Goal: Transaction & Acquisition: Obtain resource

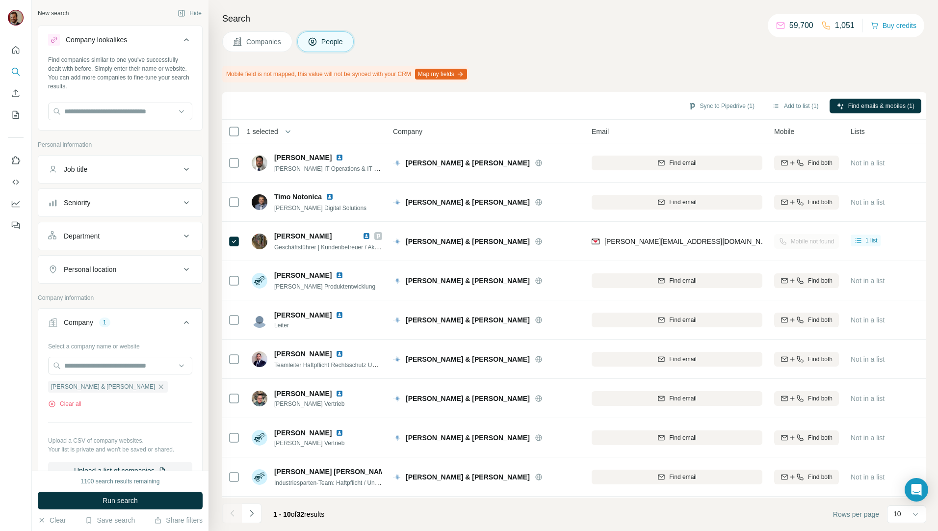
scroll to position [185, 0]
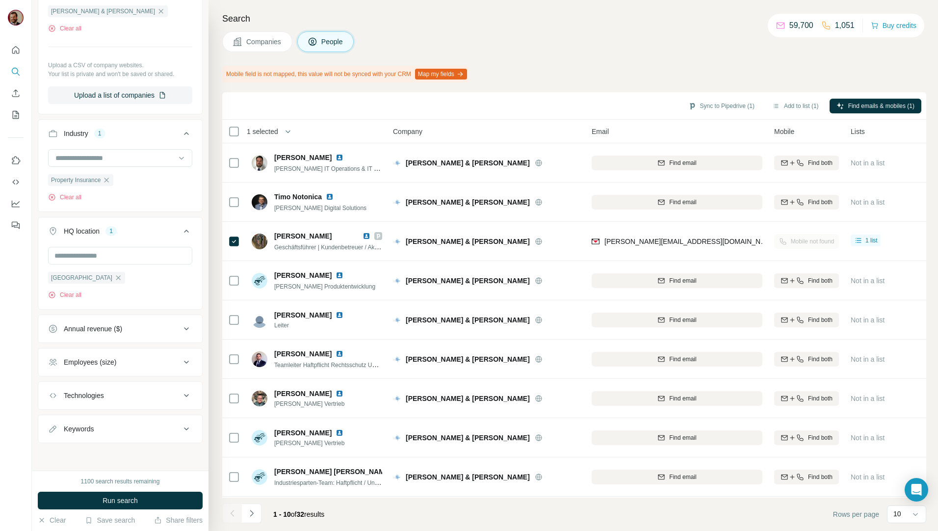
click at [268, 35] on button "Companies" at bounding box center [257, 41] width 70 height 21
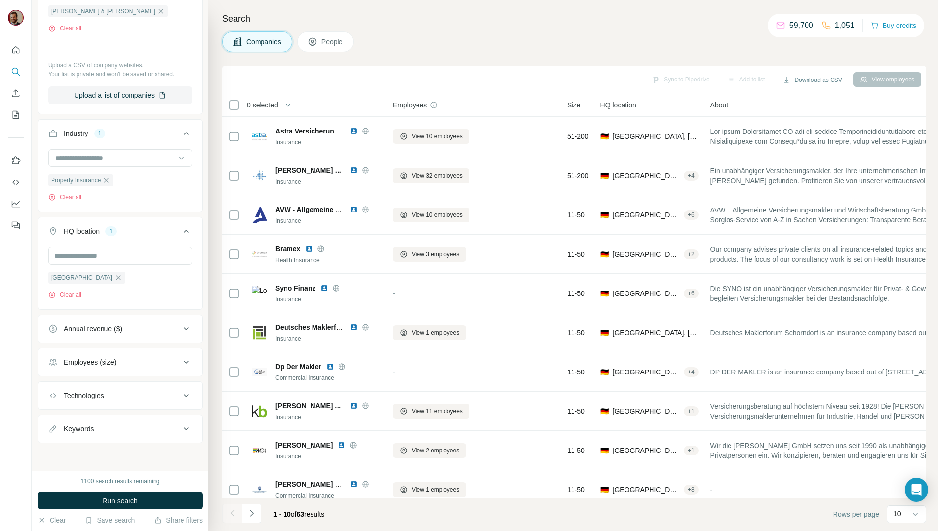
scroll to position [224, 0]
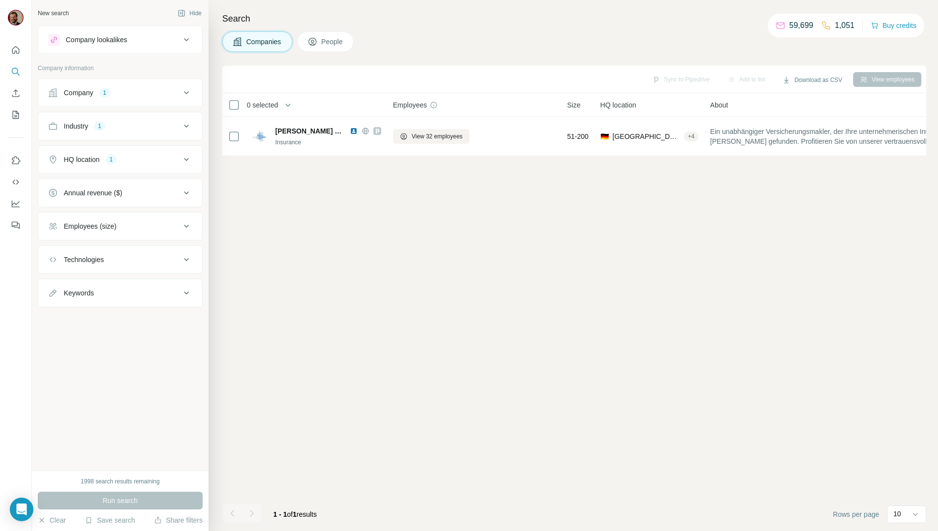
click at [156, 96] on div "Company 1" at bounding box center [114, 93] width 132 height 10
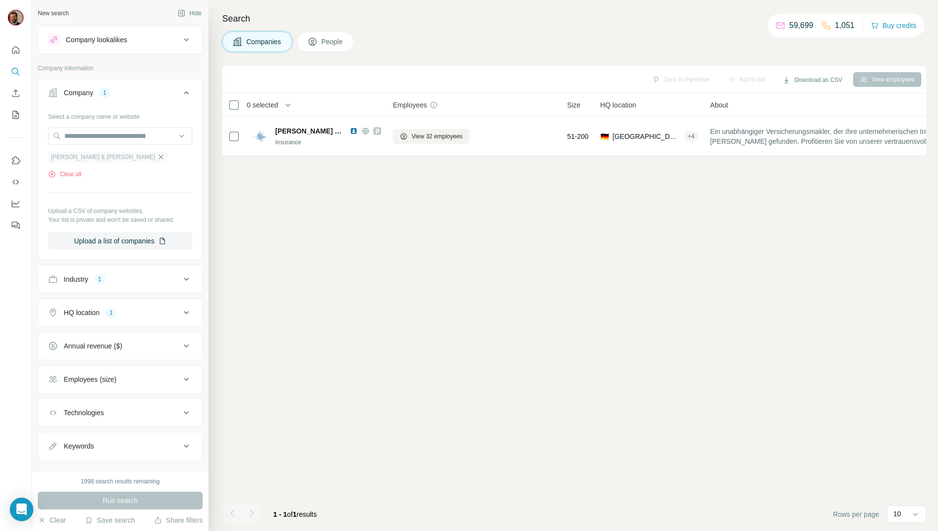
click at [159, 157] on icon "button" at bounding box center [161, 157] width 4 height 4
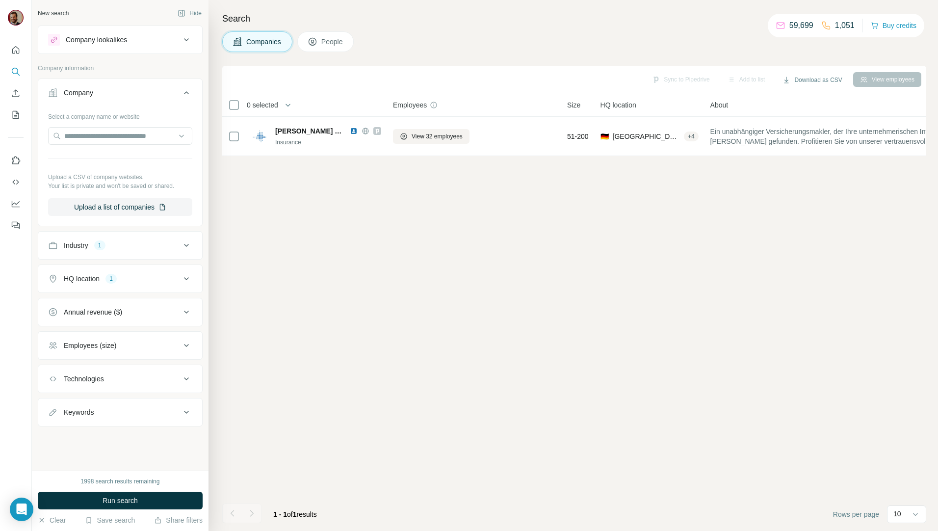
click at [153, 497] on button "Run search" at bounding box center [120, 501] width 165 height 18
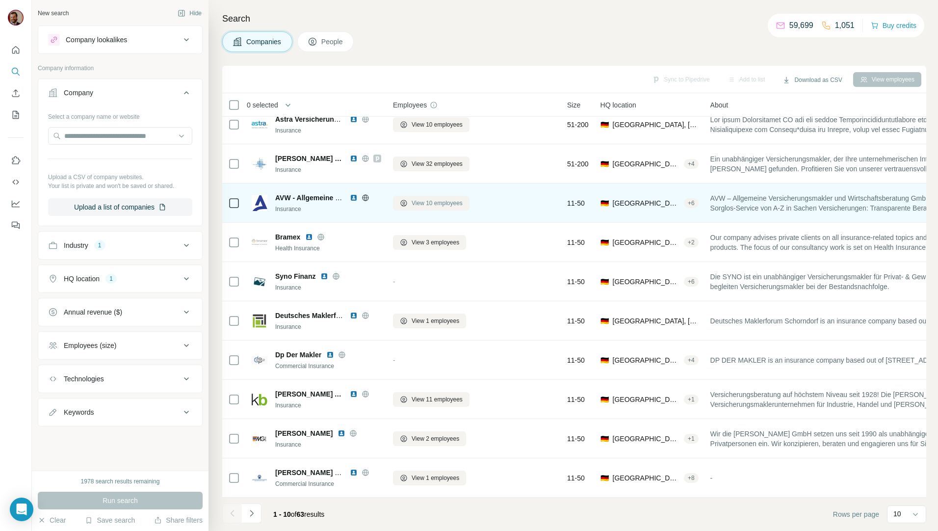
scroll to position [17, 0]
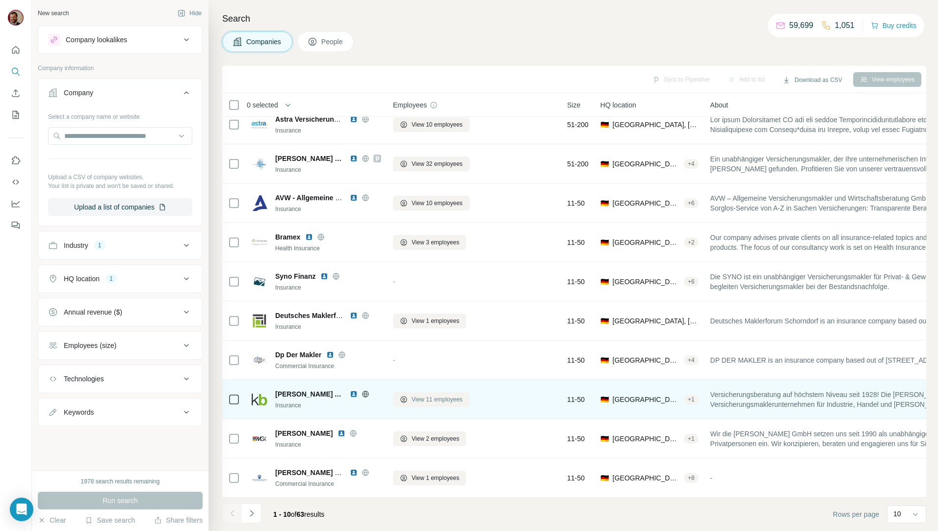
click at [425, 395] on span "View 11 employees" at bounding box center [437, 399] width 51 height 9
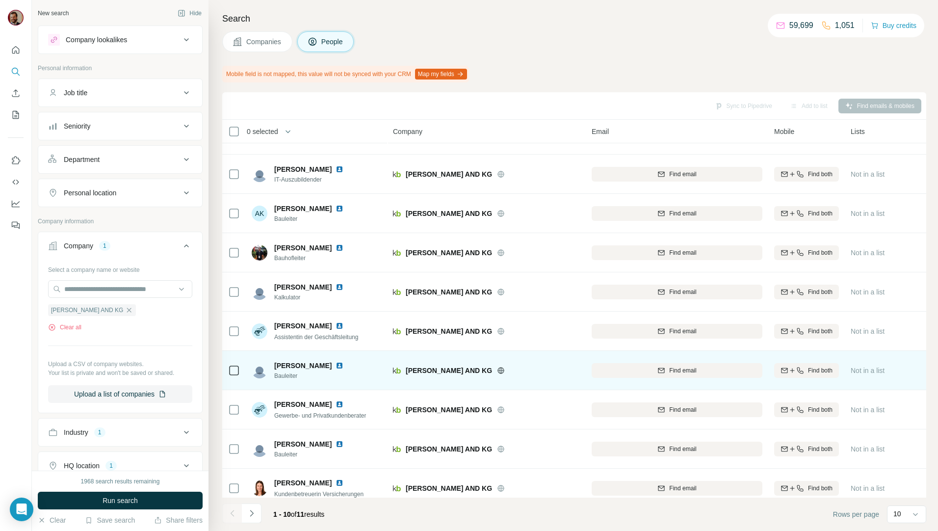
scroll to position [43, 0]
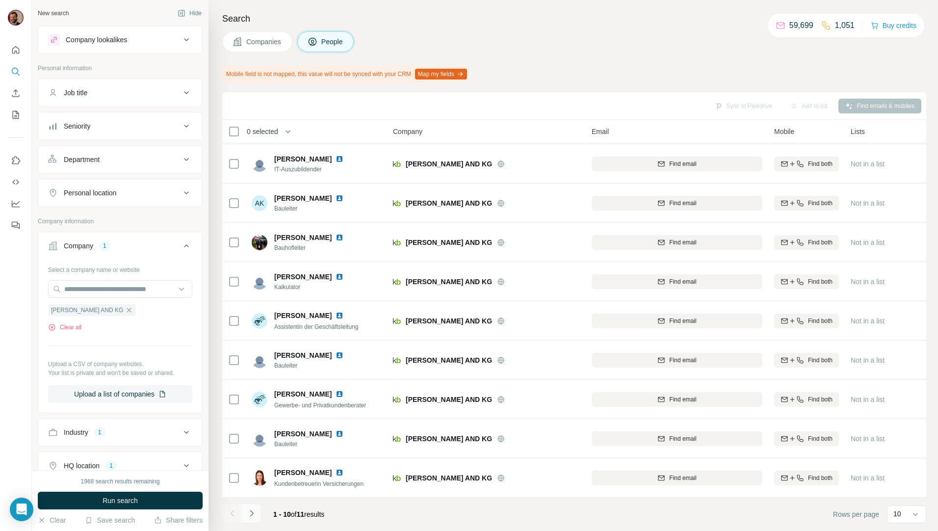
click at [255, 514] on icon "Navigate to next page" at bounding box center [252, 513] width 10 height 10
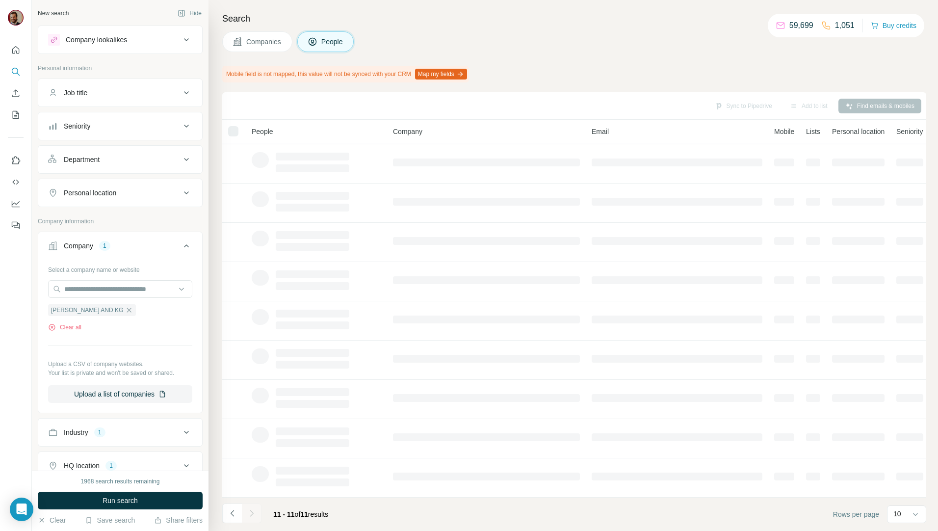
scroll to position [0, 0]
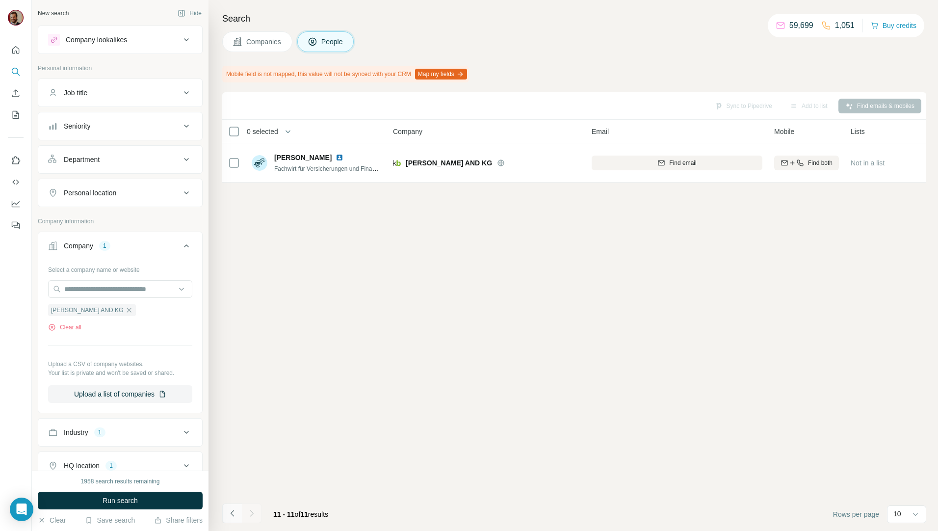
click at [230, 521] on button "Navigate to previous page" at bounding box center [232, 513] width 20 height 20
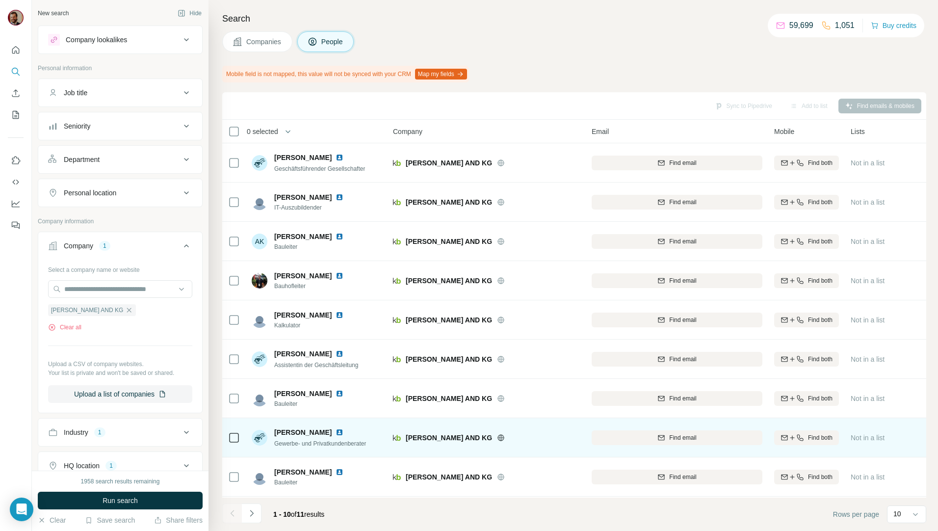
scroll to position [43, 0]
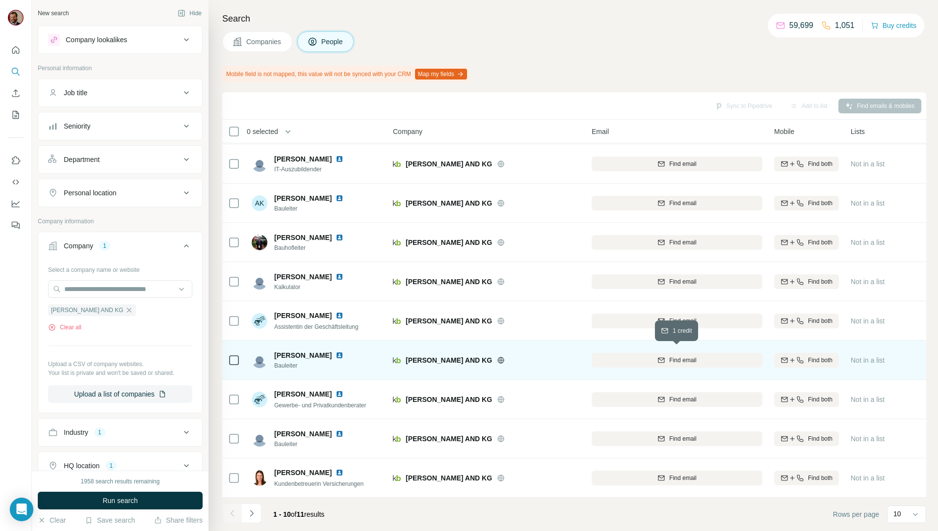
click at [696, 360] on button "Find email" at bounding box center [677, 360] width 171 height 15
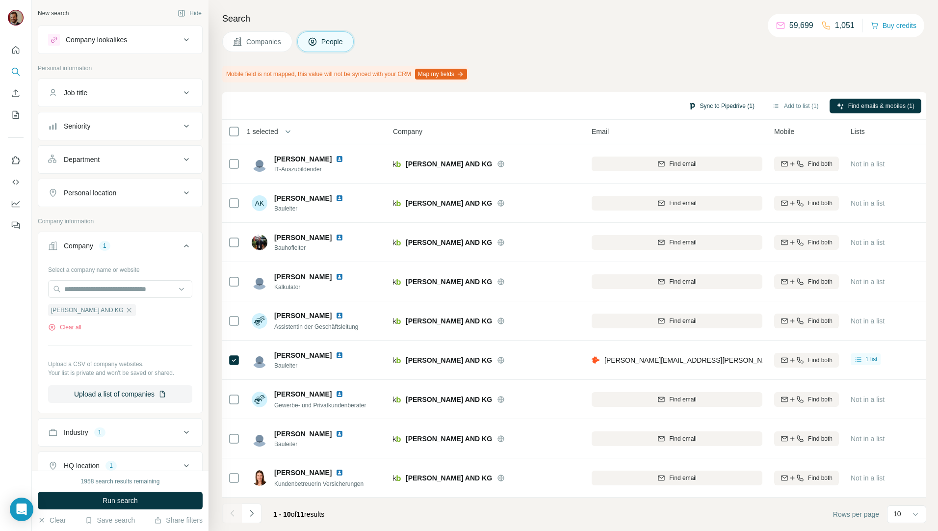
click at [712, 106] on button "Sync to Pipedrive (1)" at bounding box center [722, 106] width 80 height 15
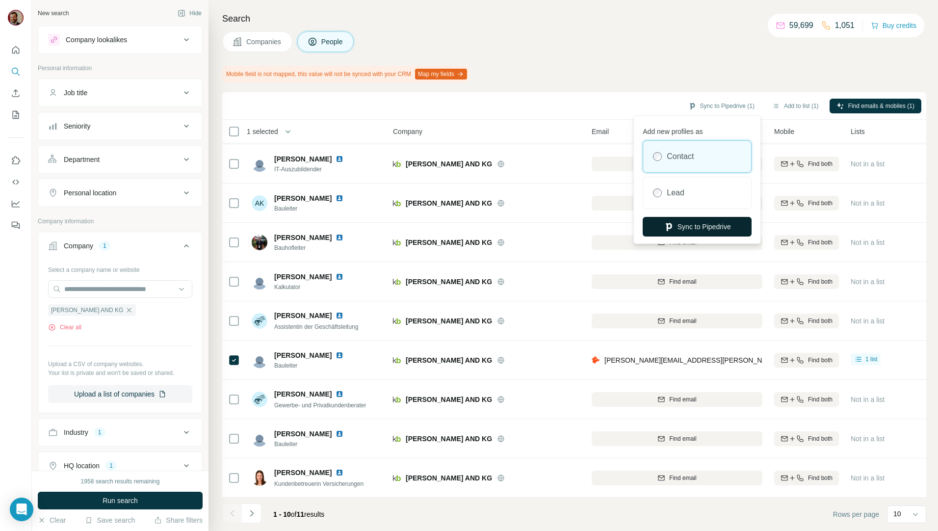
click at [684, 224] on button "Sync to Pipedrive" at bounding box center [697, 227] width 109 height 20
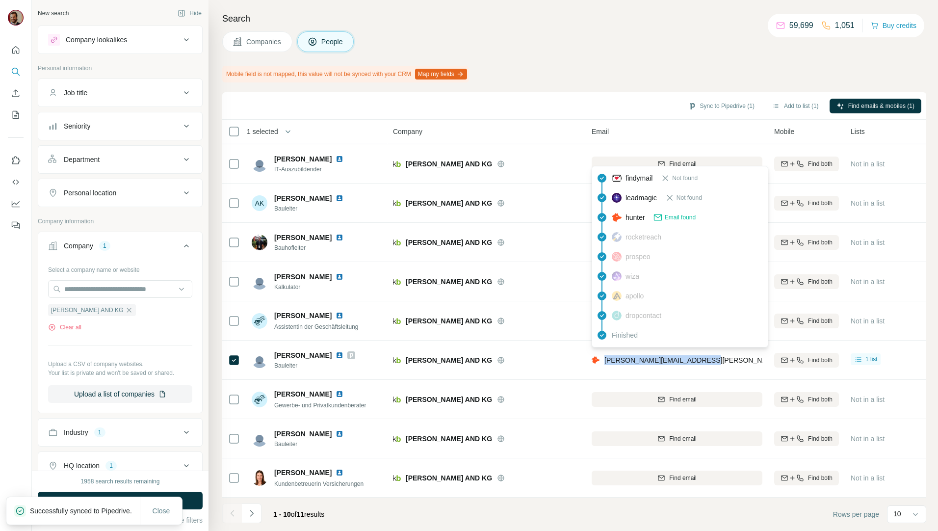
drag, startPoint x: 718, startPoint y: 355, endPoint x: 606, endPoint y: 357, distance: 111.9
click at [606, 357] on div "m.herberich@karl-buerkle.de" at bounding box center [677, 359] width 171 height 27
copy span "m.herberich@karl-buerkle.de"
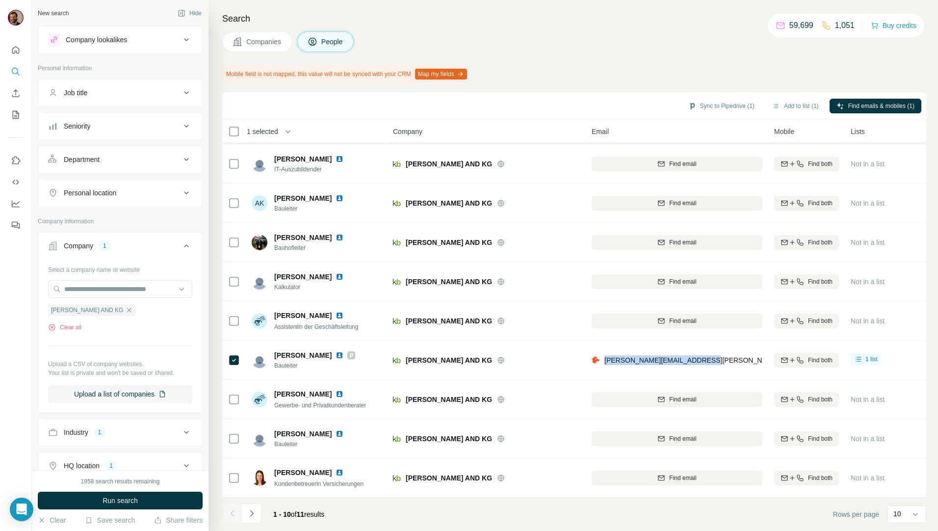
click at [268, 41] on span "Companies" at bounding box center [264, 42] width 36 height 10
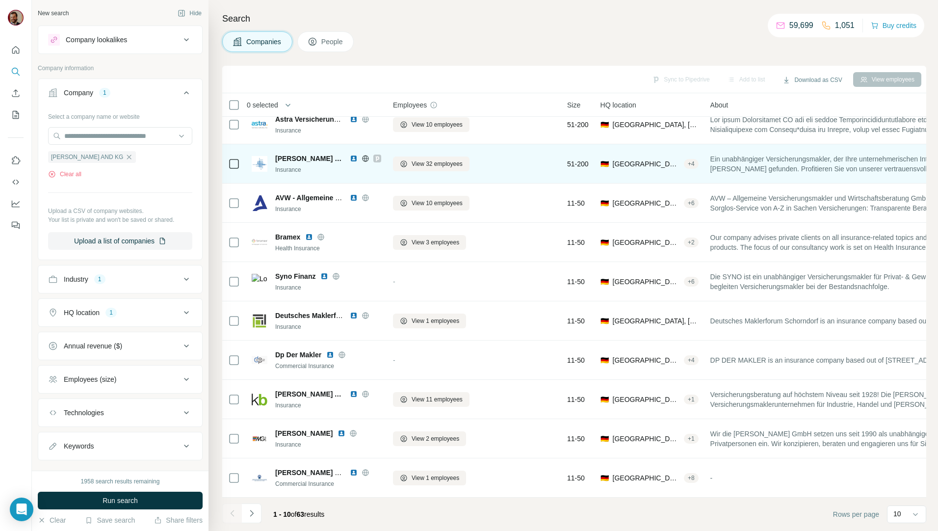
scroll to position [17, 0]
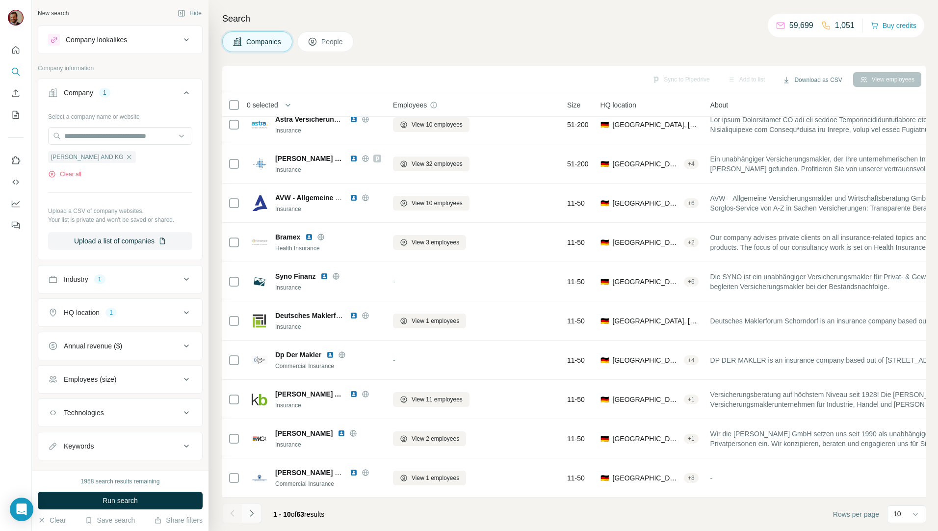
click at [248, 510] on icon "Navigate to next page" at bounding box center [252, 513] width 10 height 10
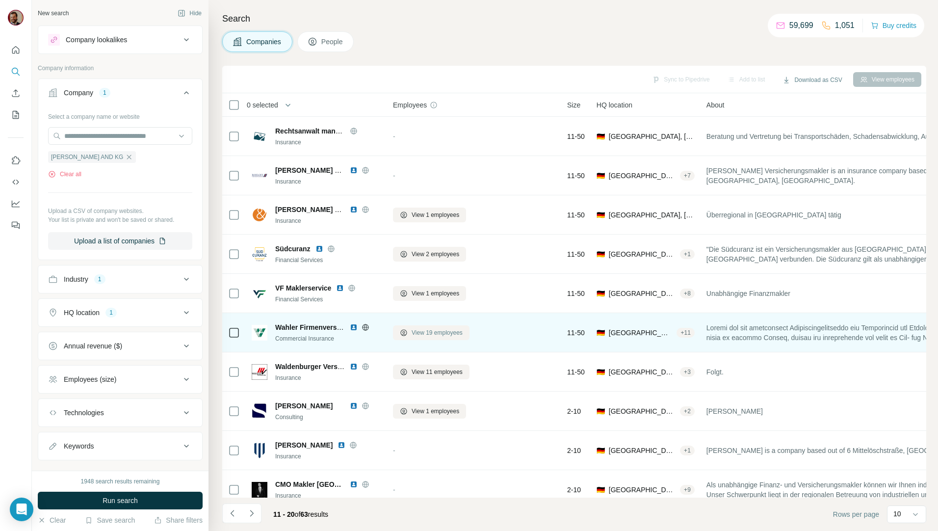
click at [406, 336] on icon at bounding box center [404, 333] width 8 height 8
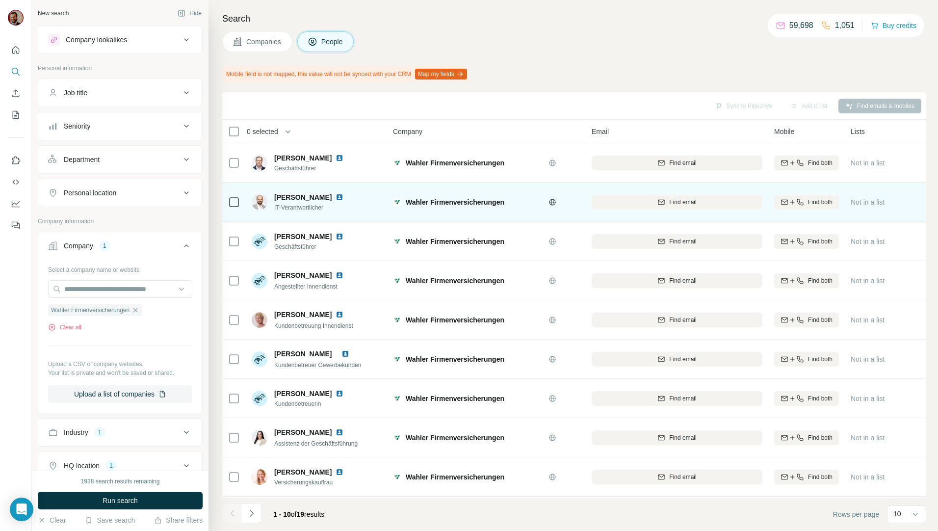
scroll to position [43, 0]
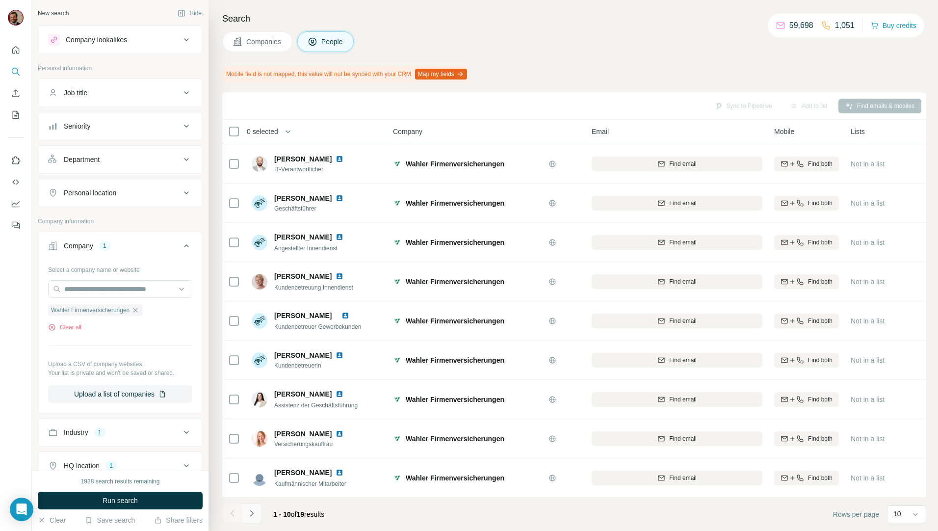
click at [256, 514] on icon "Navigate to next page" at bounding box center [252, 513] width 10 height 10
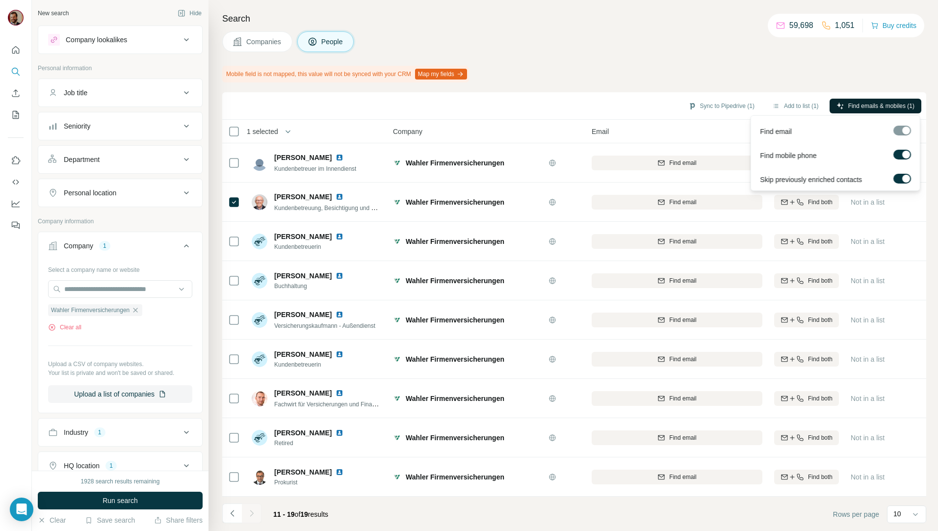
click at [858, 107] on span "Find emails & mobiles (1)" at bounding box center [881, 106] width 66 height 9
click at [586, 37] on div "Companies People" at bounding box center [574, 41] width 704 height 21
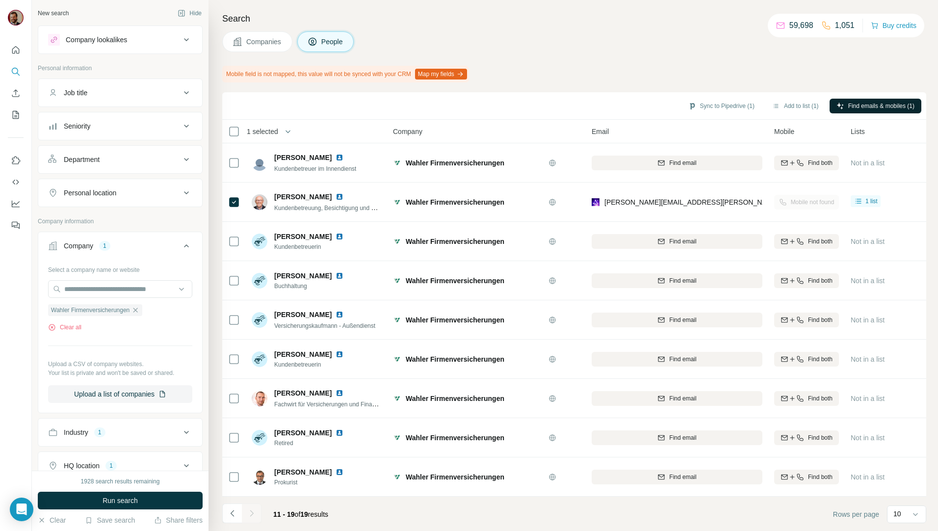
drag, startPoint x: 723, startPoint y: 108, endPoint x: 738, endPoint y: 121, distance: 19.5
click at [723, 108] on button "Sync to Pipedrive (1)" at bounding box center [722, 106] width 80 height 15
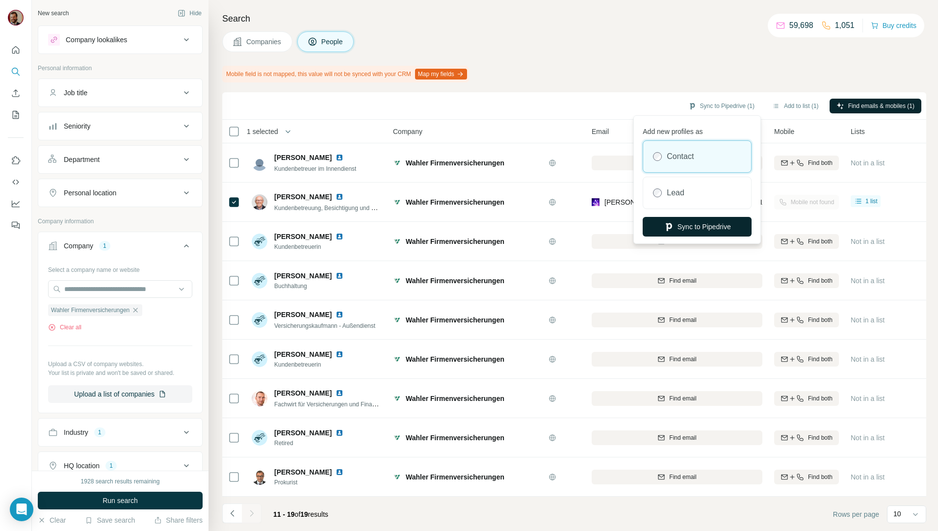
click at [712, 226] on button "Sync to Pipedrive" at bounding box center [697, 227] width 109 height 20
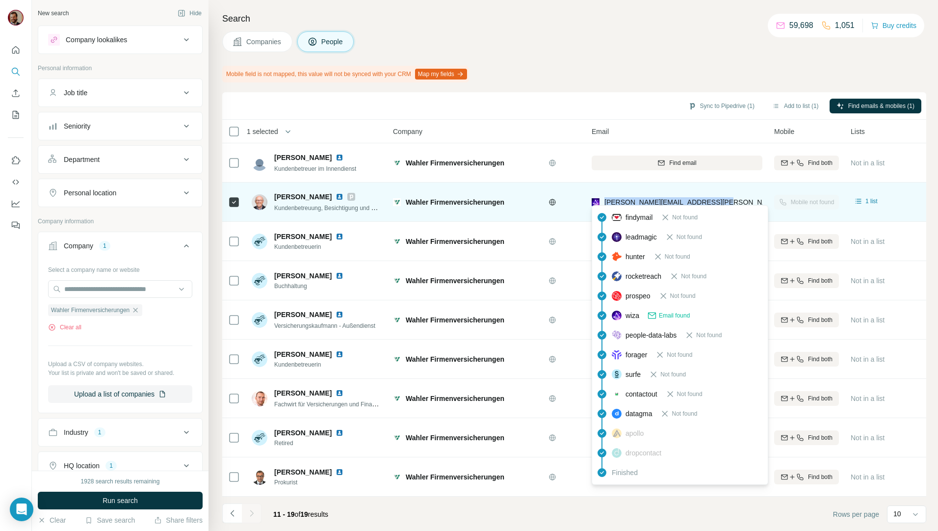
drag, startPoint x: 715, startPoint y: 194, endPoint x: 605, endPoint y: 197, distance: 110.4
click at [605, 197] on div "peter.achtstaetter@wahler-co.de" at bounding box center [677, 201] width 171 height 27
copy span "peter.achtstaetter@wahler-co.de"
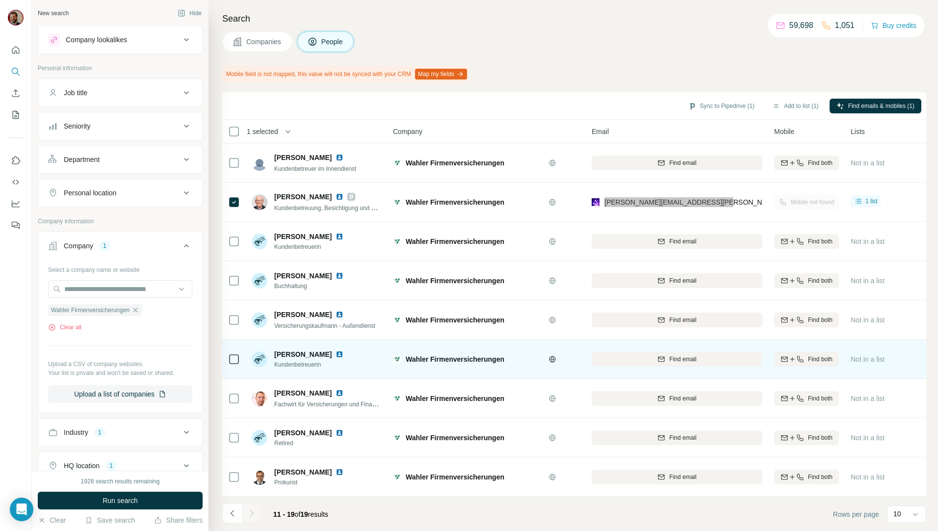
scroll to position [0, 0]
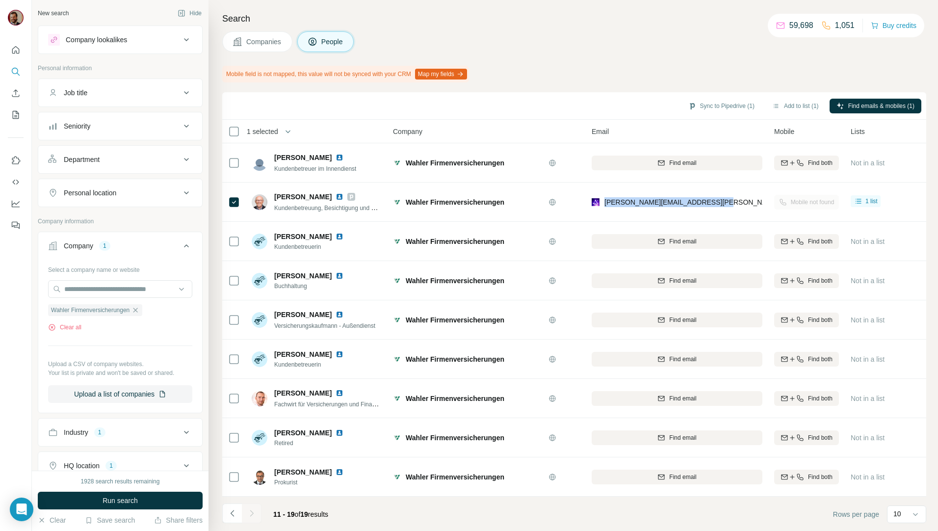
click at [274, 47] on button "Companies" at bounding box center [257, 41] width 70 height 21
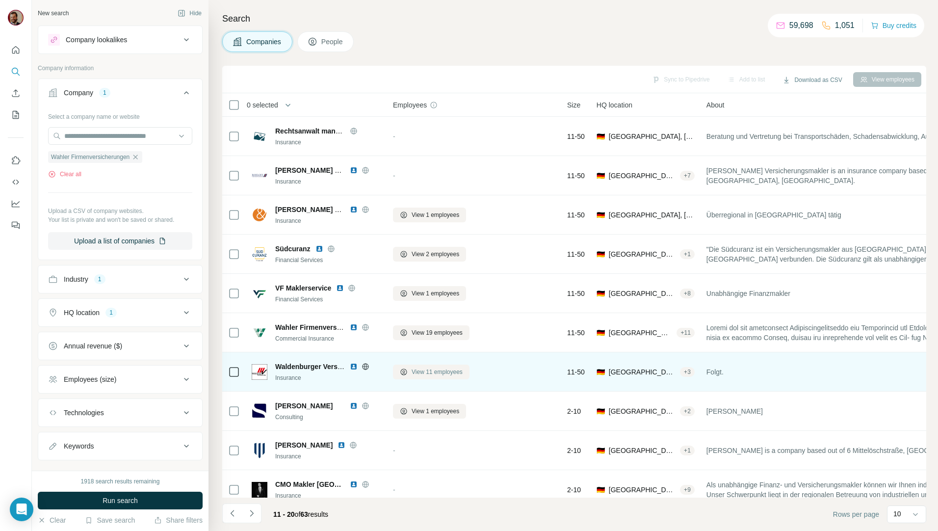
click at [420, 377] on button "View 11 employees" at bounding box center [431, 372] width 77 height 15
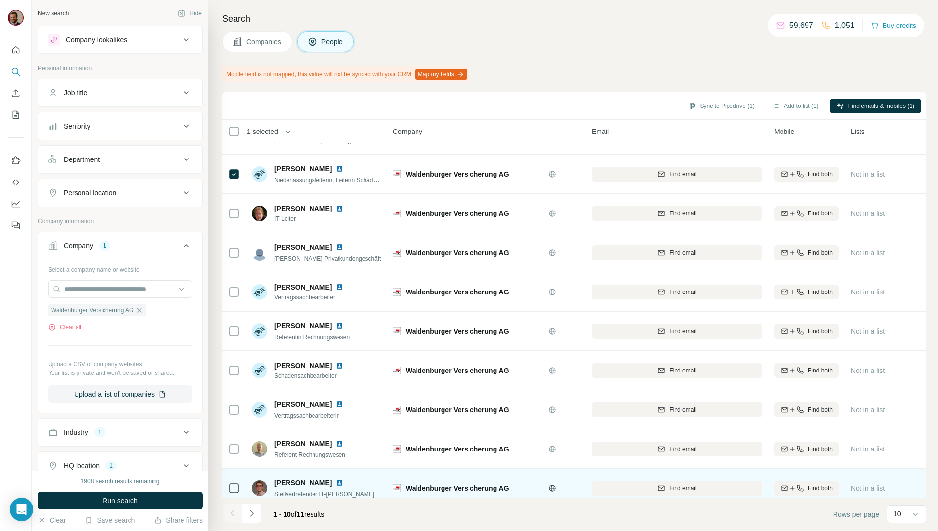
scroll to position [43, 0]
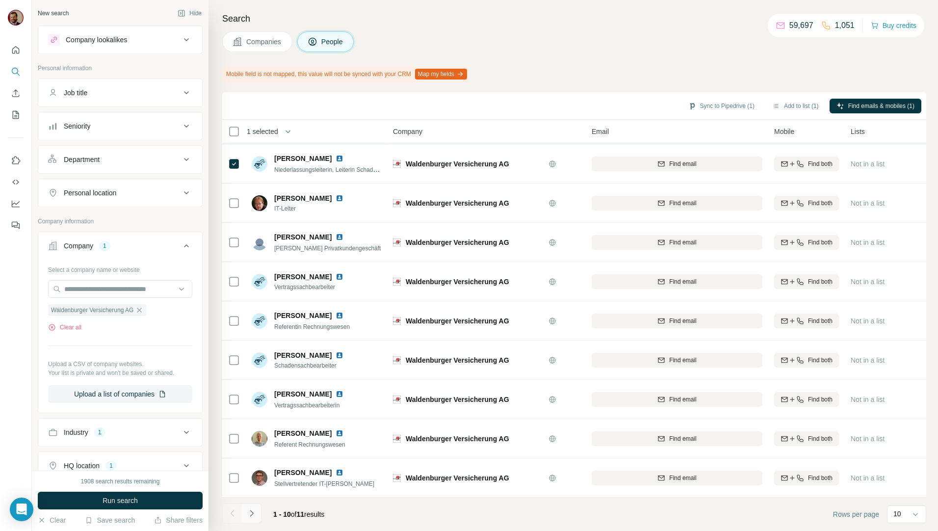
click at [253, 514] on icon "Navigate to next page" at bounding box center [251, 513] width 3 height 6
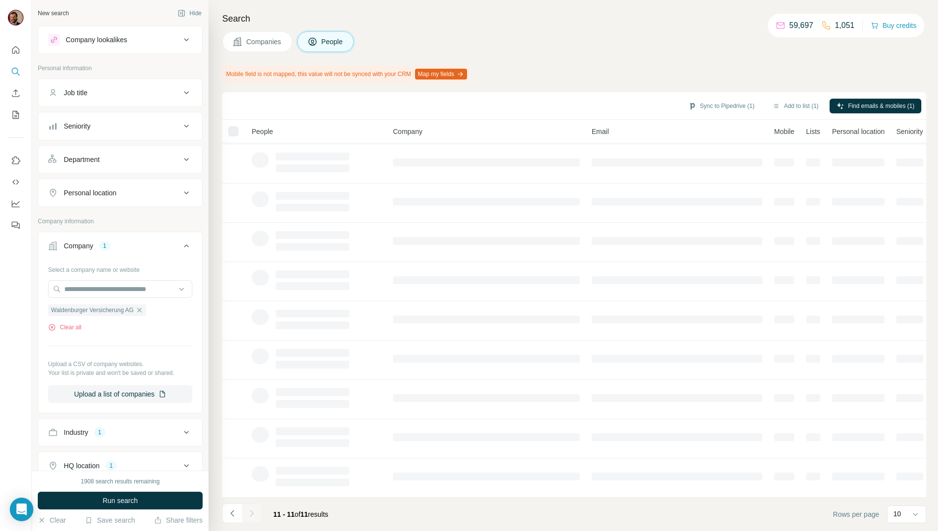
scroll to position [0, 0]
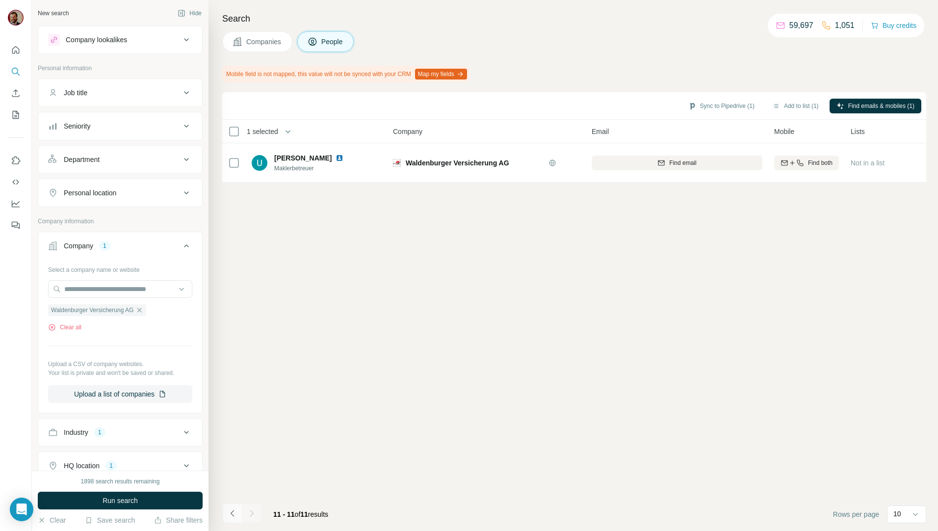
click at [235, 512] on icon "Navigate to previous page" at bounding box center [233, 513] width 10 height 10
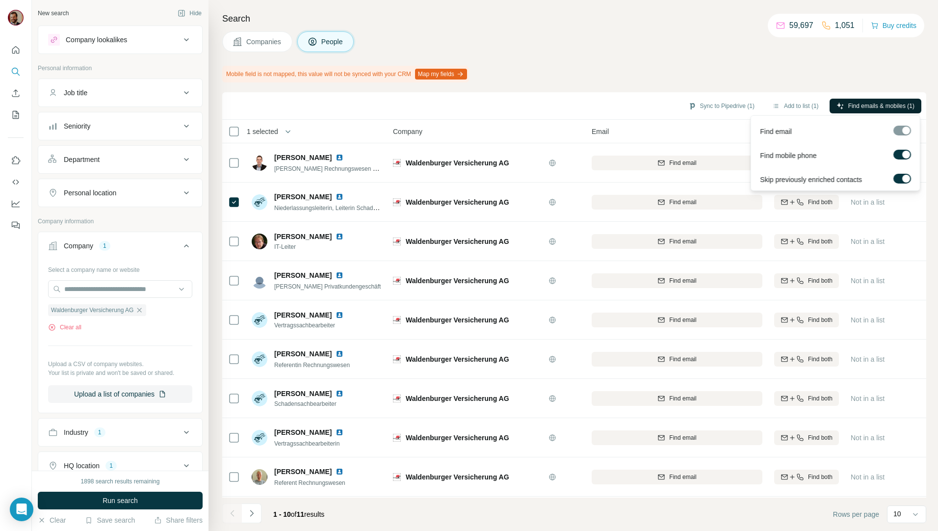
click at [877, 103] on span "Find emails & mobiles (1)" at bounding box center [881, 106] width 66 height 9
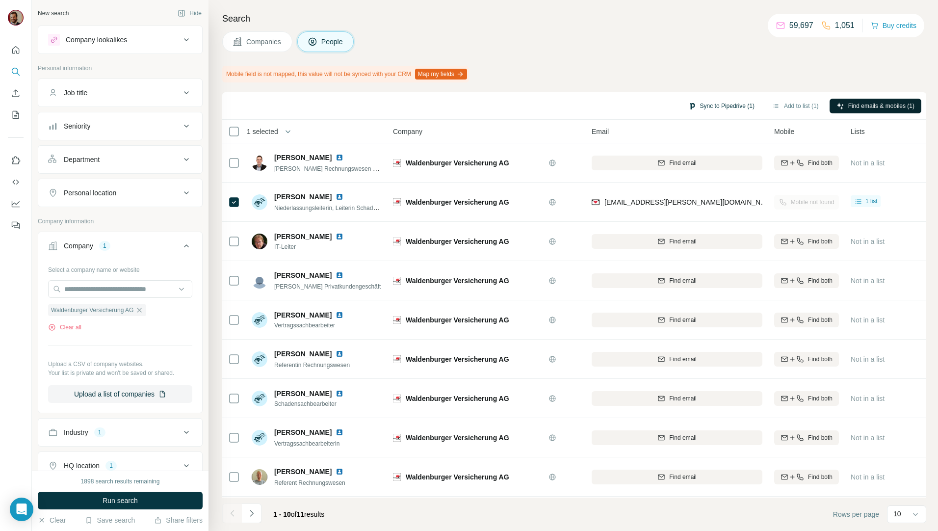
click at [708, 106] on button "Sync to Pipedrive (1)" at bounding box center [722, 106] width 80 height 15
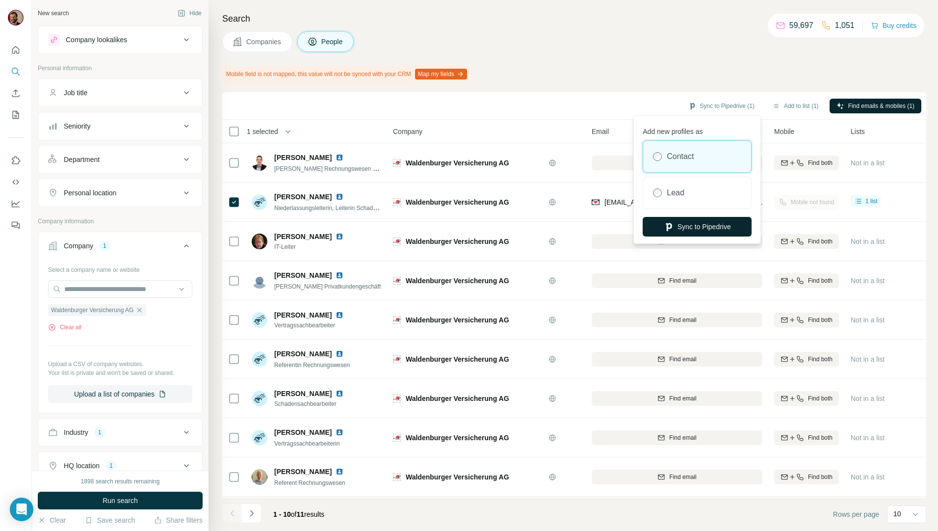
click at [664, 228] on icon "button" at bounding box center [669, 227] width 10 height 10
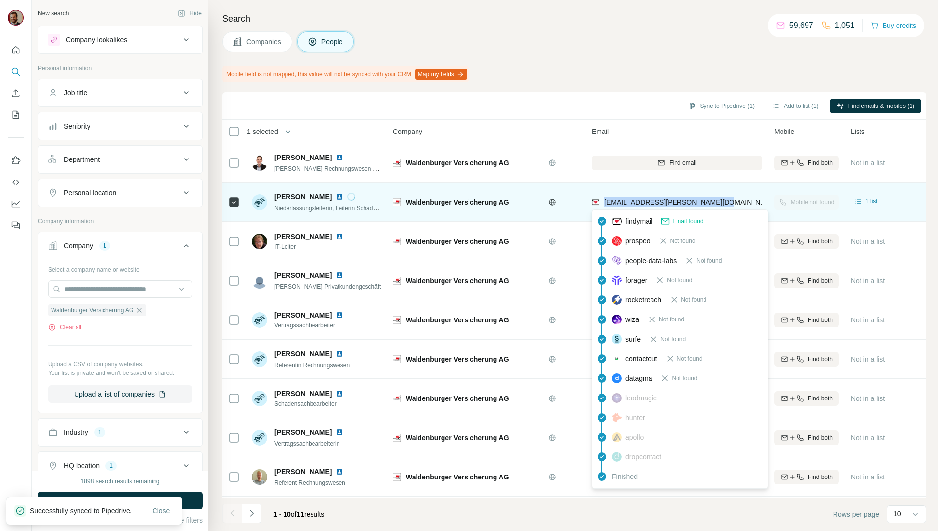
drag, startPoint x: 727, startPoint y: 201, endPoint x: 605, endPoint y: 204, distance: 121.7
click at [605, 204] on div "sabine.behrens@waldenburger.com" at bounding box center [677, 201] width 171 height 27
copy span "sabine.behrens@waldenburger.com"
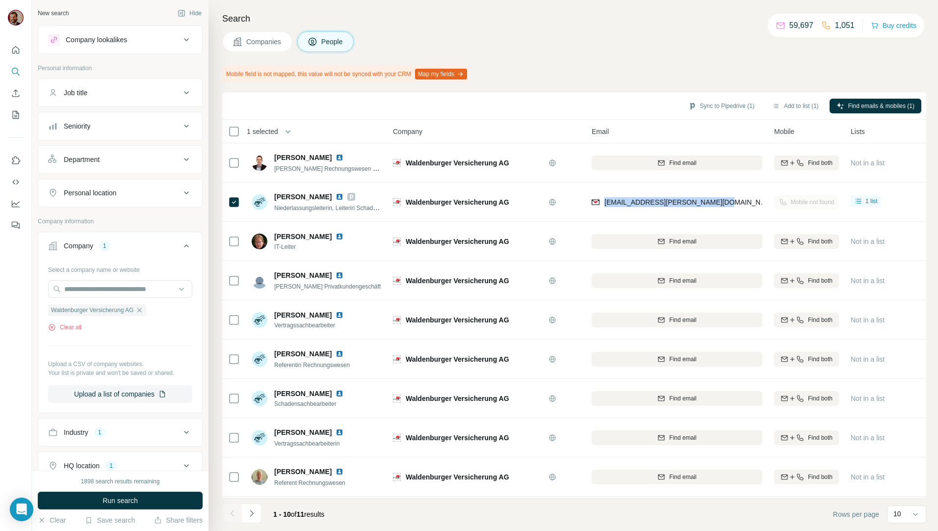
click at [261, 45] on span "Companies" at bounding box center [264, 42] width 36 height 10
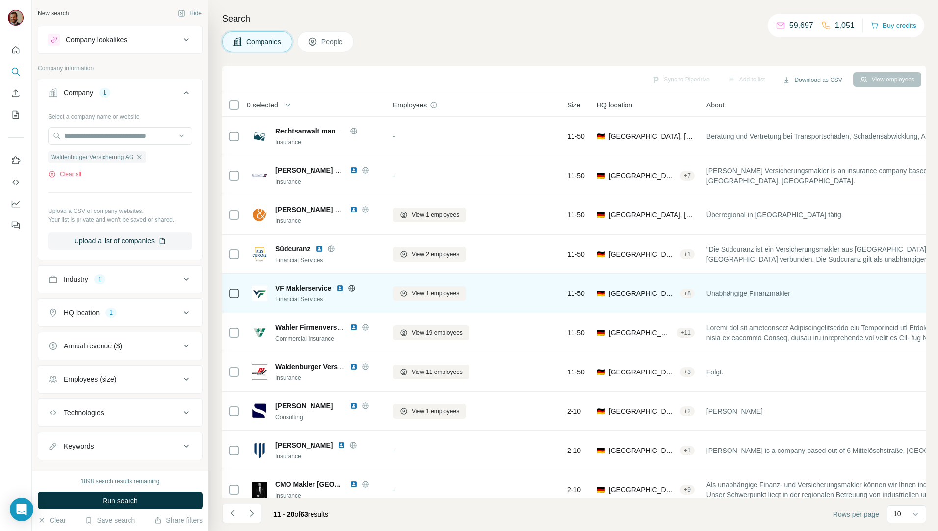
scroll to position [17, 0]
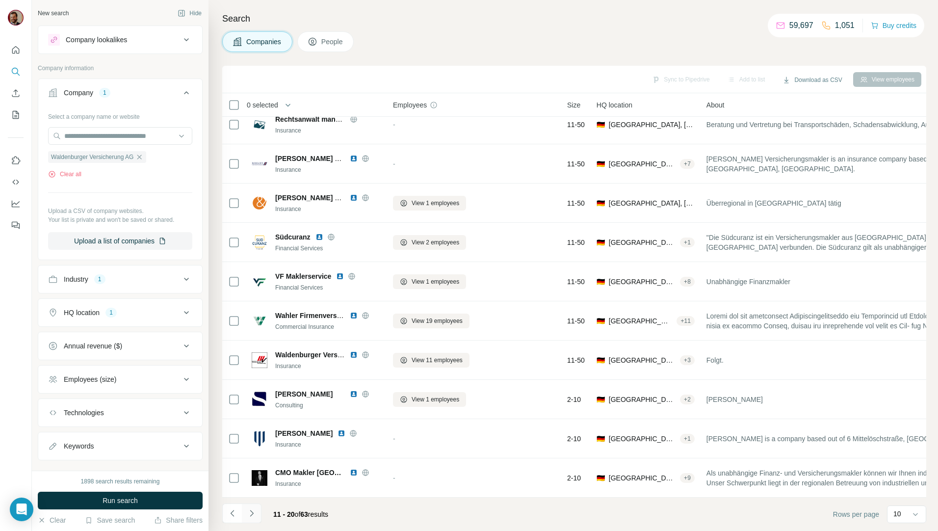
click at [251, 515] on icon "Navigate to next page" at bounding box center [251, 513] width 3 height 6
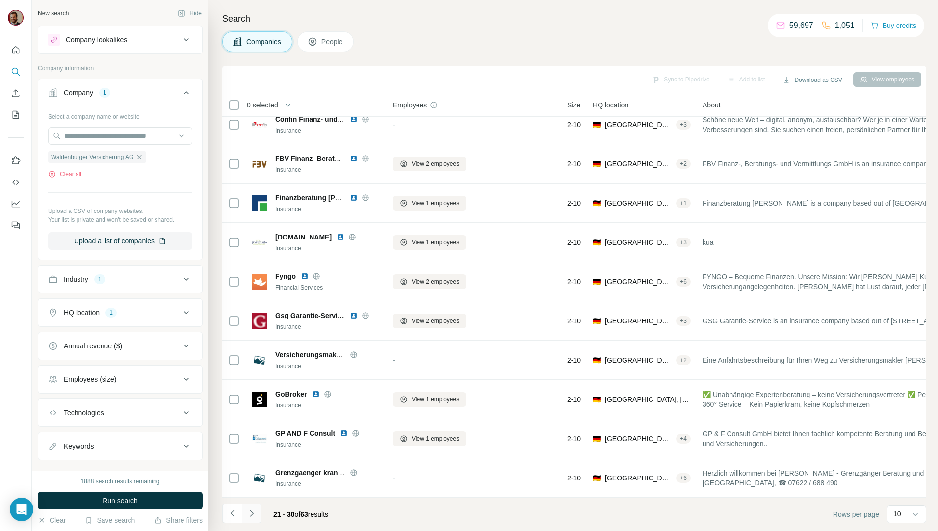
click at [258, 514] on button "Navigate to next page" at bounding box center [252, 513] width 20 height 20
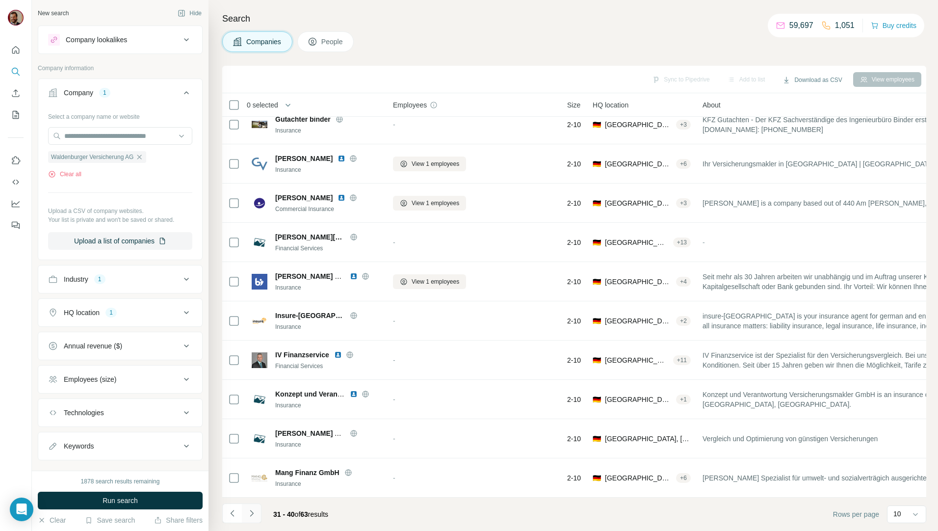
click at [255, 511] on icon "Navigate to next page" at bounding box center [252, 513] width 10 height 10
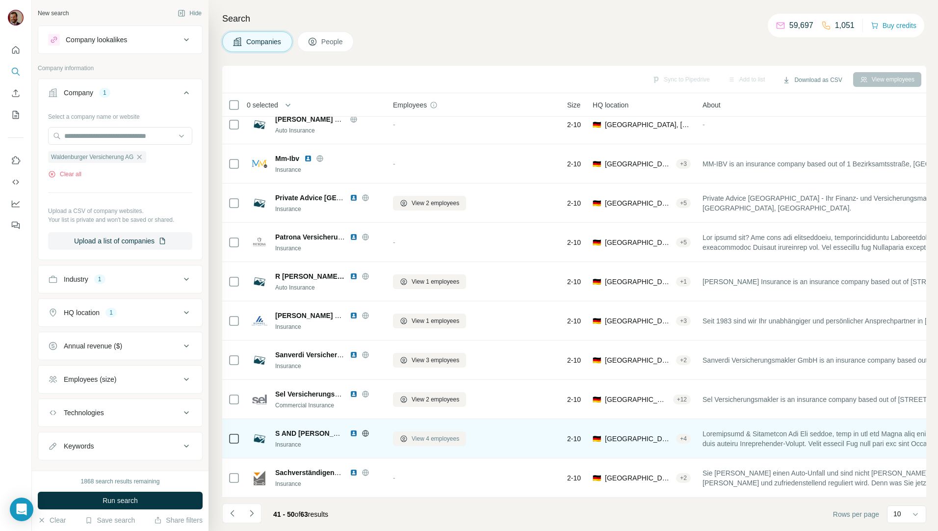
click at [451, 434] on span "View 4 employees" at bounding box center [436, 438] width 48 height 9
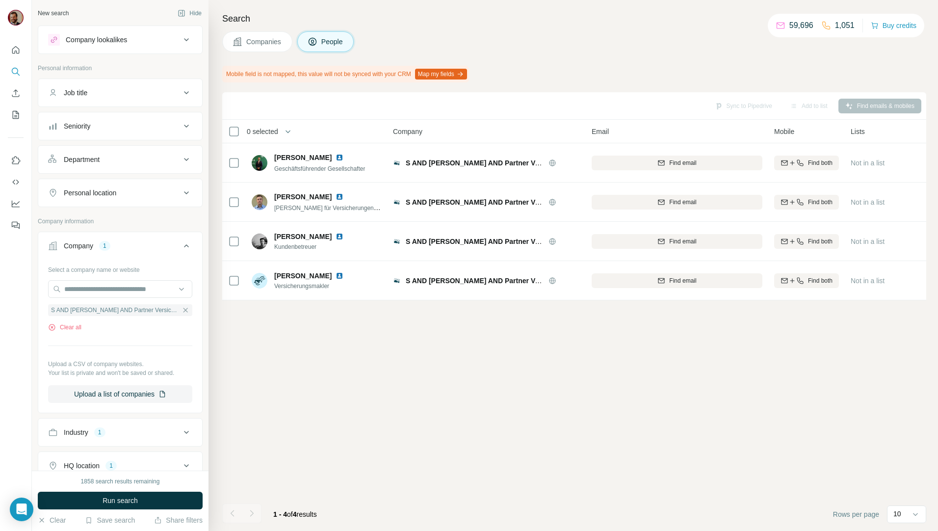
click at [256, 40] on span "Companies" at bounding box center [264, 42] width 36 height 10
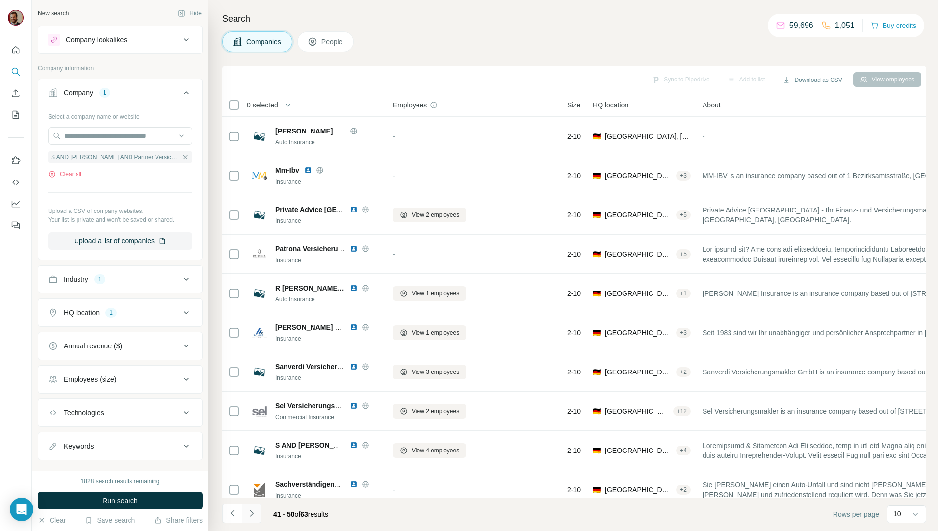
click at [255, 517] on icon "Navigate to next page" at bounding box center [252, 513] width 10 height 10
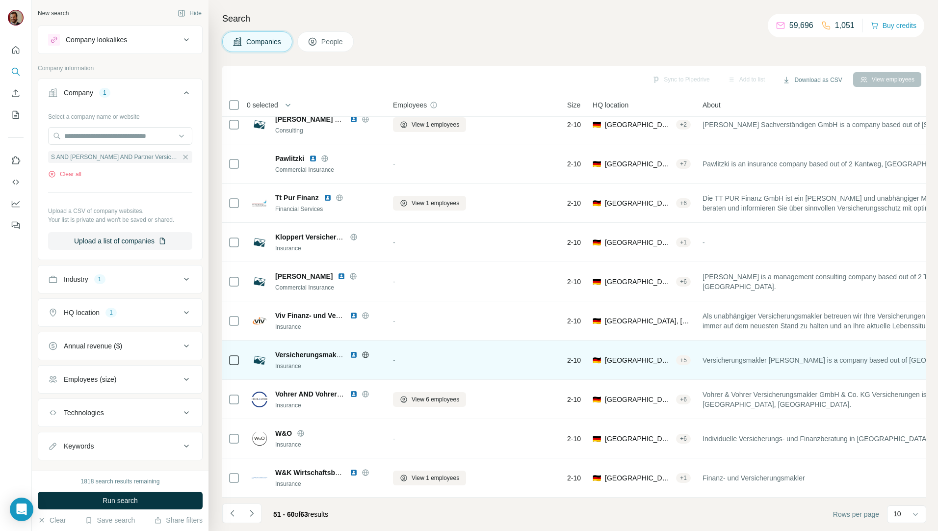
scroll to position [17, 0]
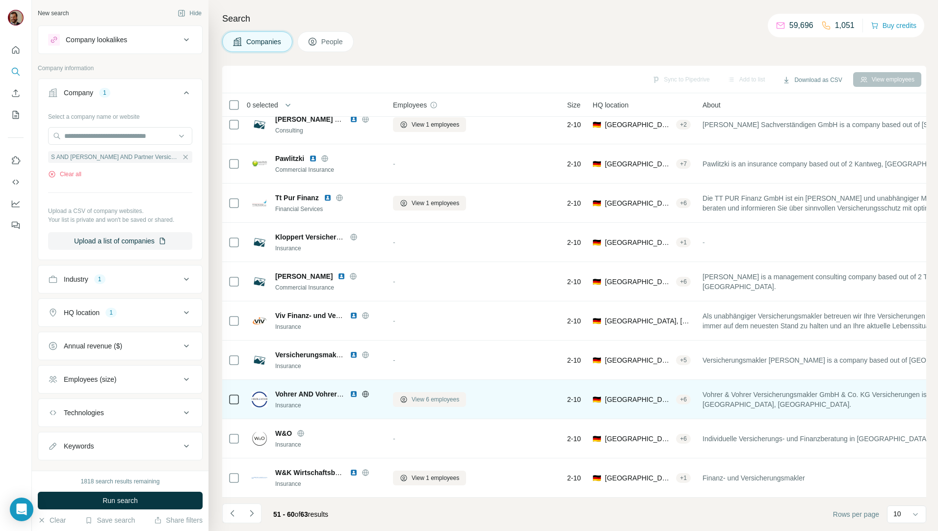
click at [428, 397] on span "View 6 employees" at bounding box center [436, 399] width 48 height 9
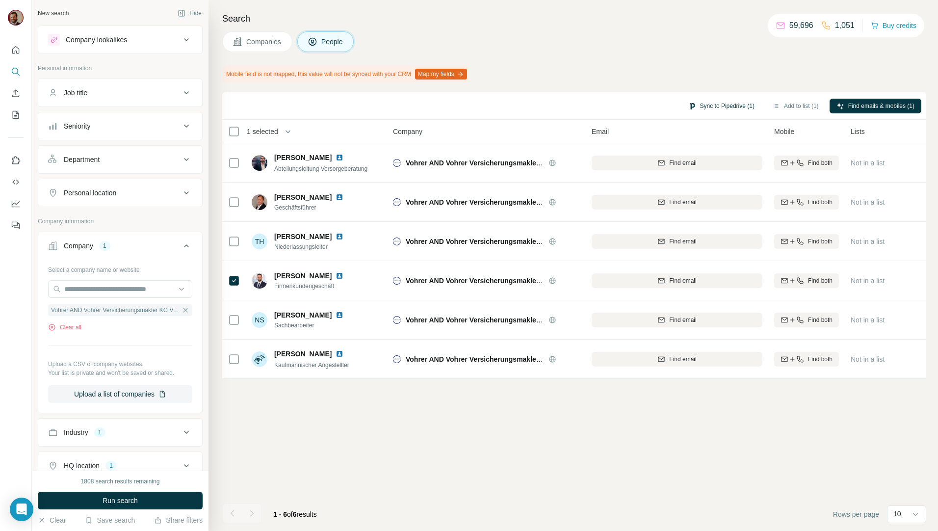
click at [705, 106] on button "Sync to Pipedrive (1)" at bounding box center [722, 106] width 80 height 15
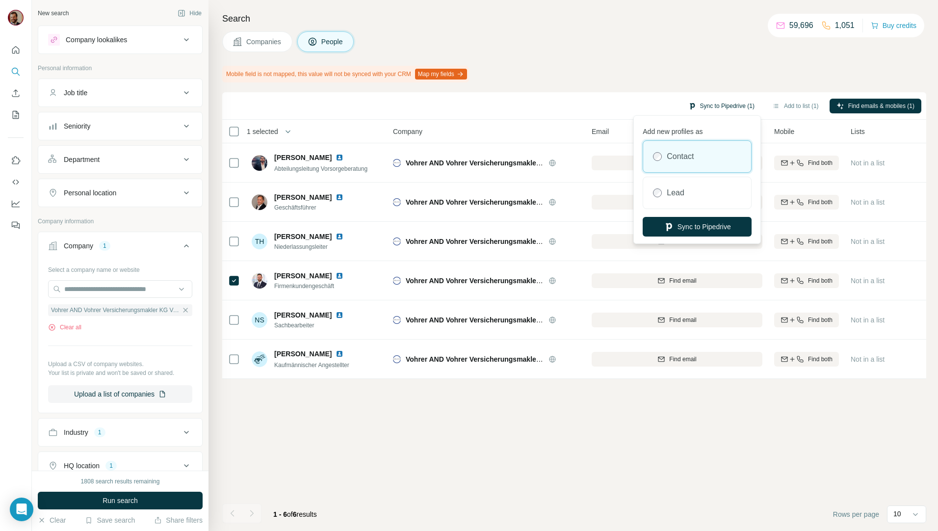
click at [705, 106] on button "Sync to Pipedrive (1)" at bounding box center [722, 106] width 80 height 15
click at [712, 71] on div "Mobile field is not mapped, this value will not be synced with your CRM Map my …" at bounding box center [574, 74] width 704 height 17
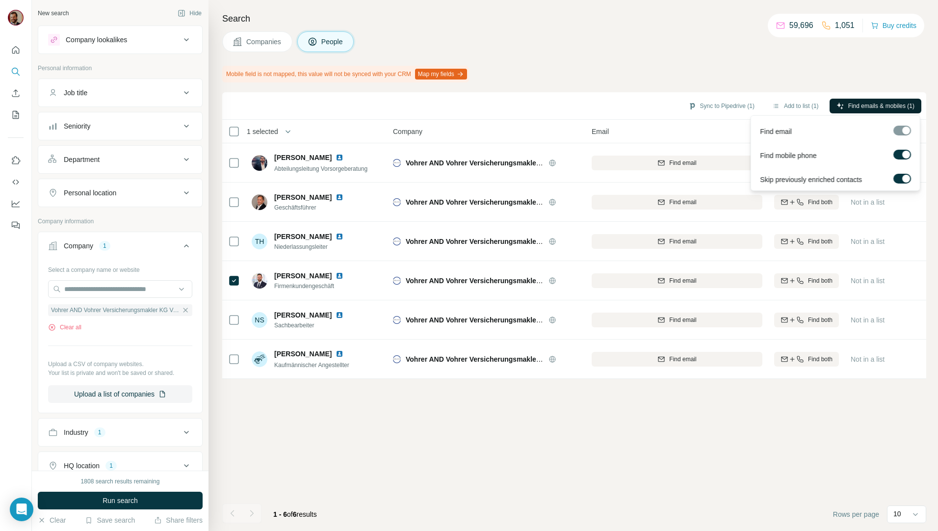
click at [855, 103] on span "Find emails & mobiles (1)" at bounding box center [881, 106] width 66 height 9
click at [710, 107] on button "Sync to Pipedrive (1)" at bounding box center [722, 106] width 80 height 15
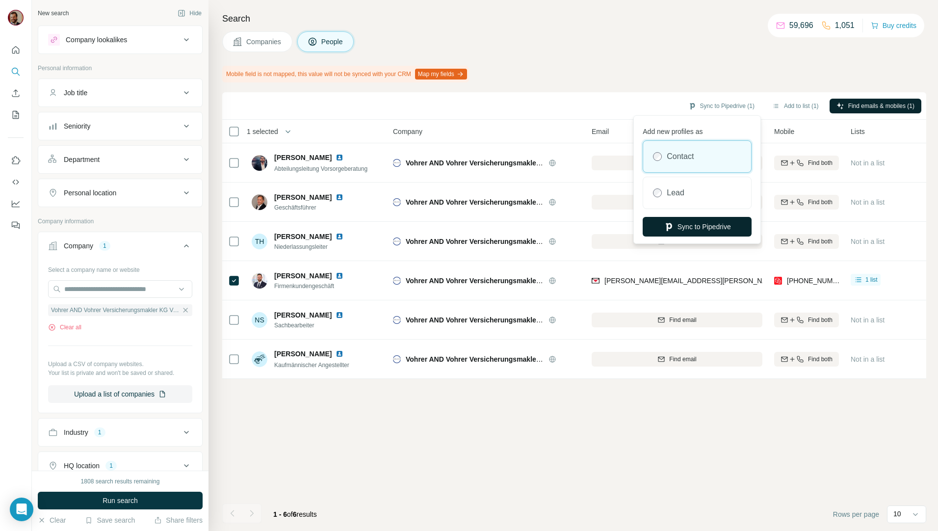
click at [717, 223] on button "Sync to Pipedrive" at bounding box center [697, 227] width 109 height 20
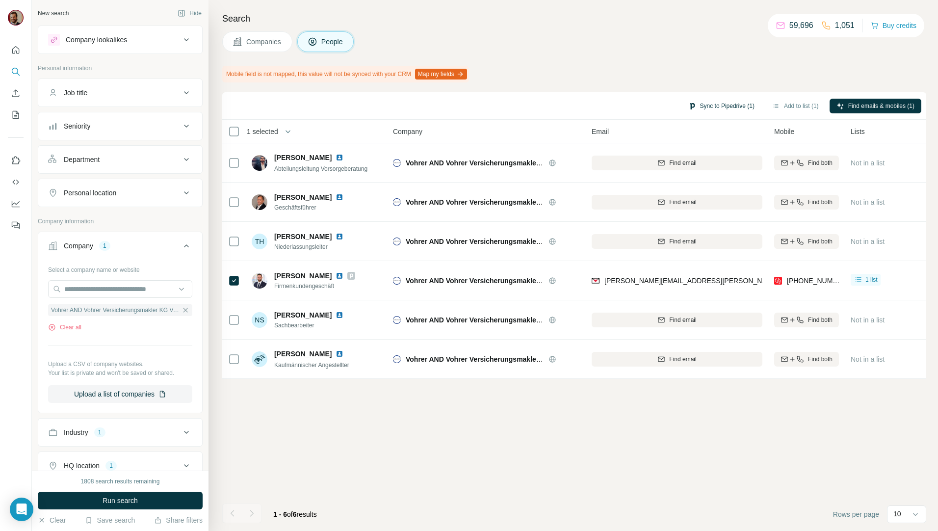
click at [729, 109] on button "Sync to Pipedrive (1)" at bounding box center [722, 106] width 80 height 15
click at [702, 66] on div "Mobile field is not mapped, this value will not be synced with your CRM Map my …" at bounding box center [574, 74] width 704 height 17
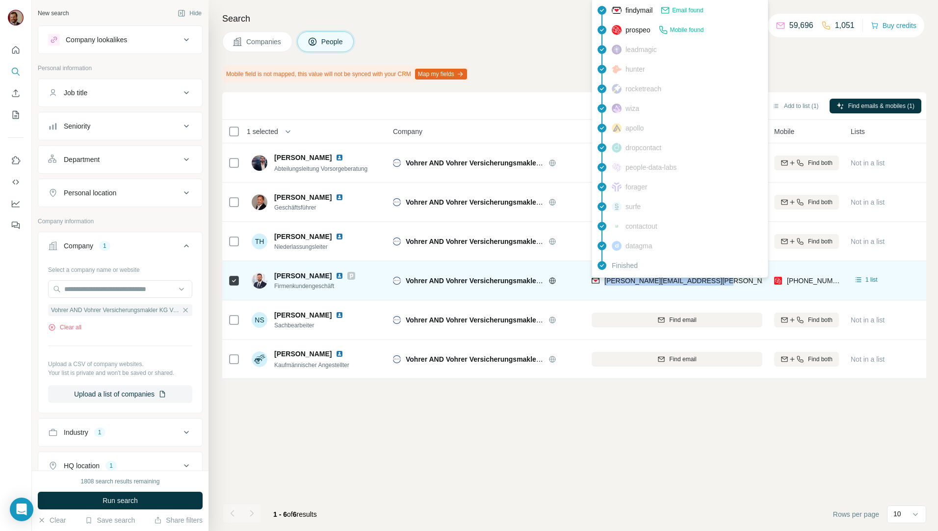
drag, startPoint x: 738, startPoint y: 282, endPoint x: 605, endPoint y: 285, distance: 133.0
click at [605, 285] on div "gerhard.keul@vohrerundvohrer.de" at bounding box center [677, 280] width 171 height 27
copy span "gerhard.keul@vohrerundvohrer.de"
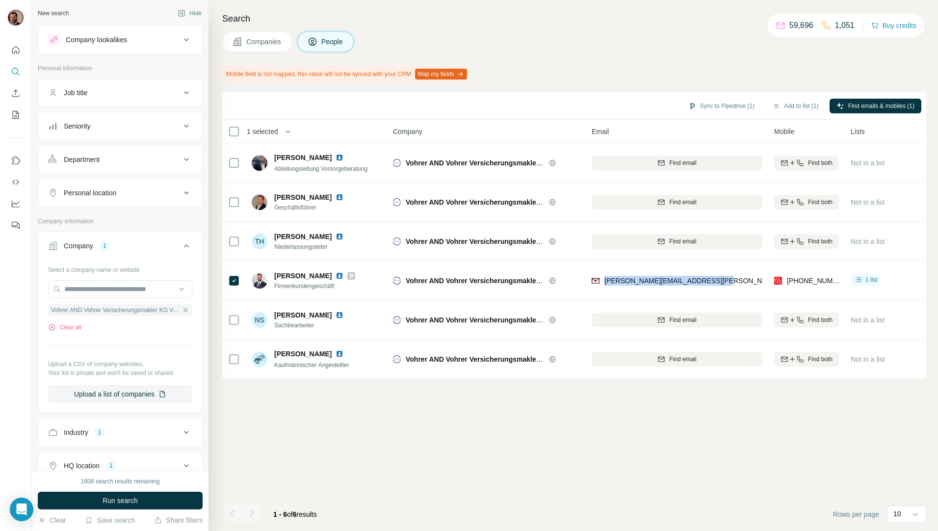
click at [245, 36] on button "Companies" at bounding box center [257, 41] width 70 height 21
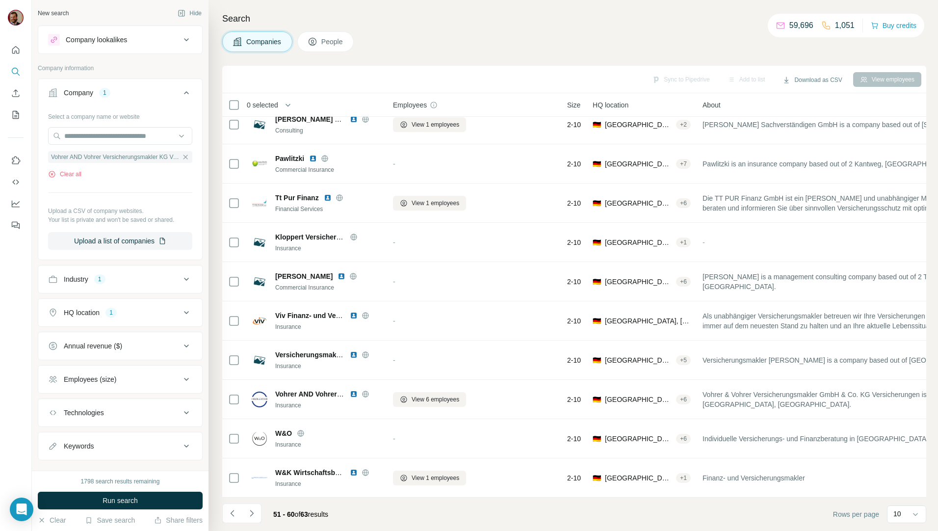
click at [247, 39] on span "Companies" at bounding box center [264, 42] width 36 height 10
click at [52, 174] on icon "button" at bounding box center [52, 174] width 8 height 8
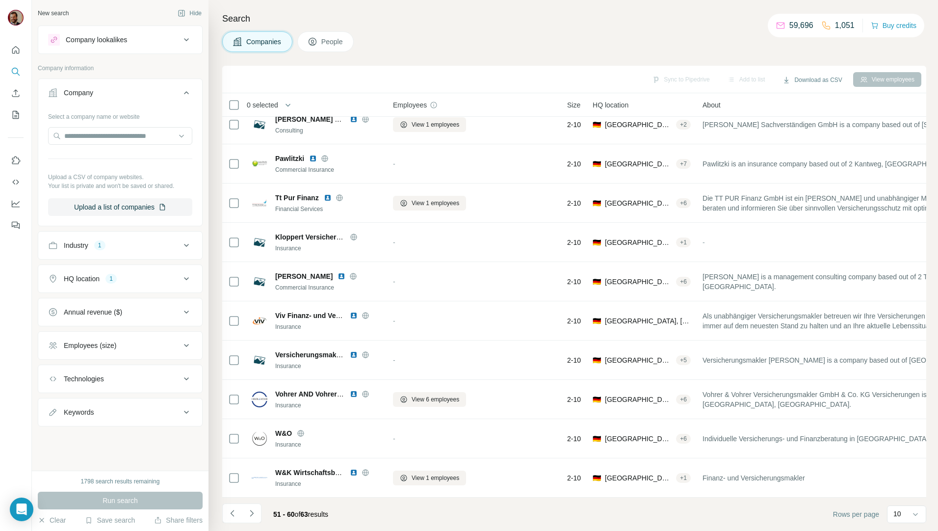
click at [146, 247] on div "Industry 1" at bounding box center [114, 245] width 132 height 10
click at [110, 293] on icon "button" at bounding box center [107, 292] width 8 height 8
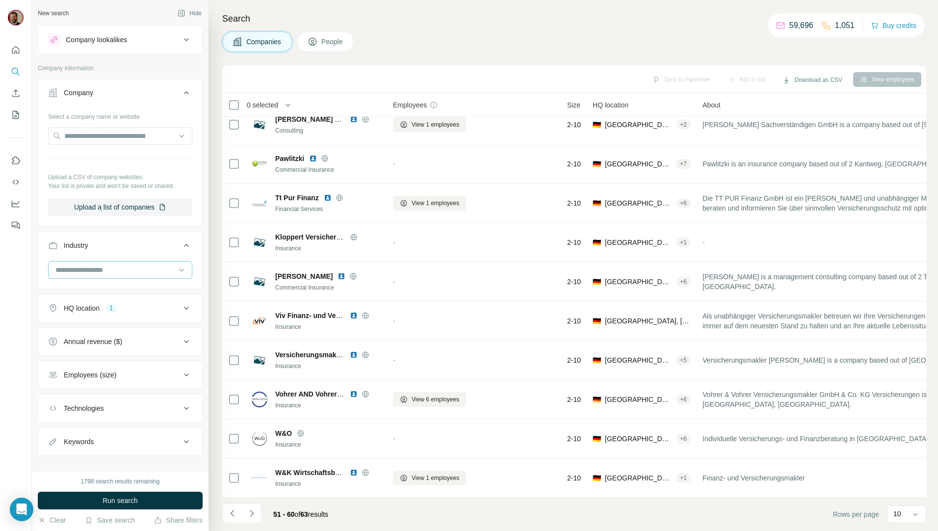
click at [120, 272] on input at bounding box center [114, 269] width 121 height 11
type input "********"
click at [98, 350] on div "Property Management" at bounding box center [117, 345] width 132 height 18
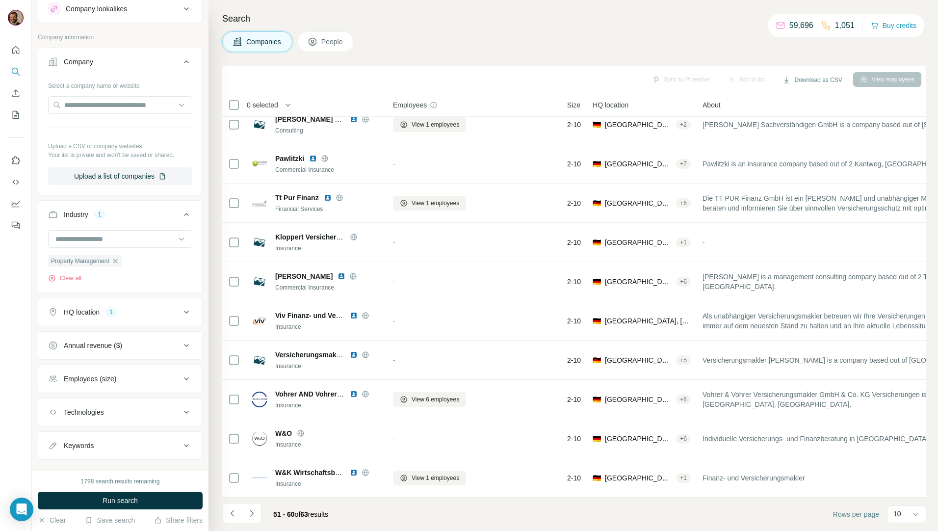
scroll to position [48, 0]
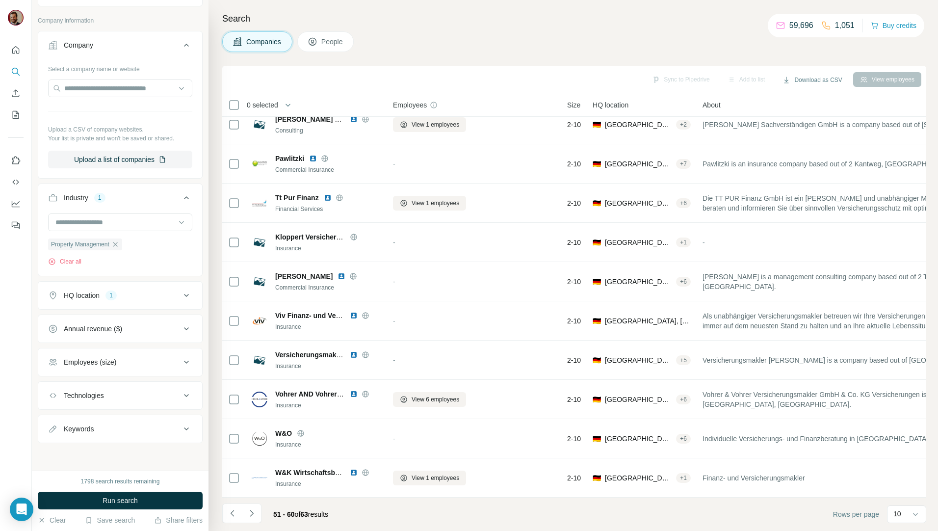
click at [134, 304] on button "HQ location 1" at bounding box center [120, 296] width 164 height 24
click at [139, 320] on input "text" at bounding box center [120, 320] width 144 height 18
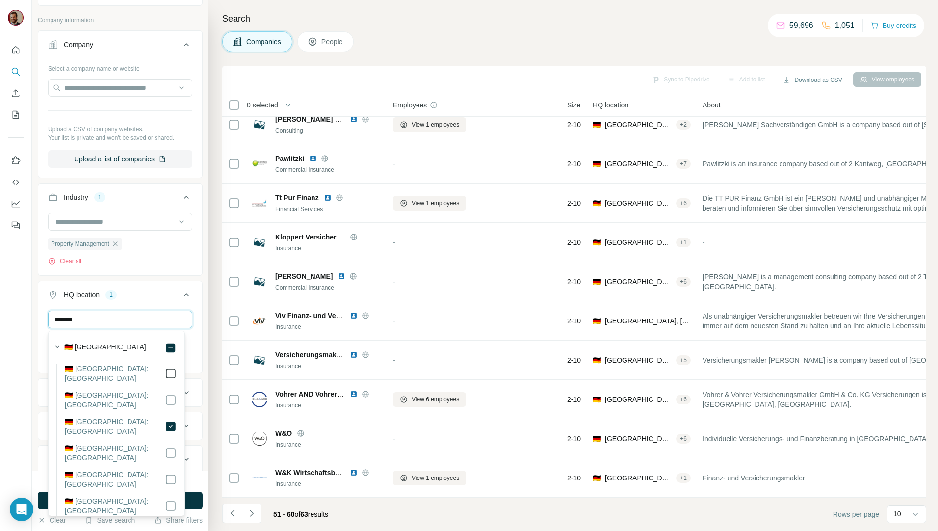
type input "*******"
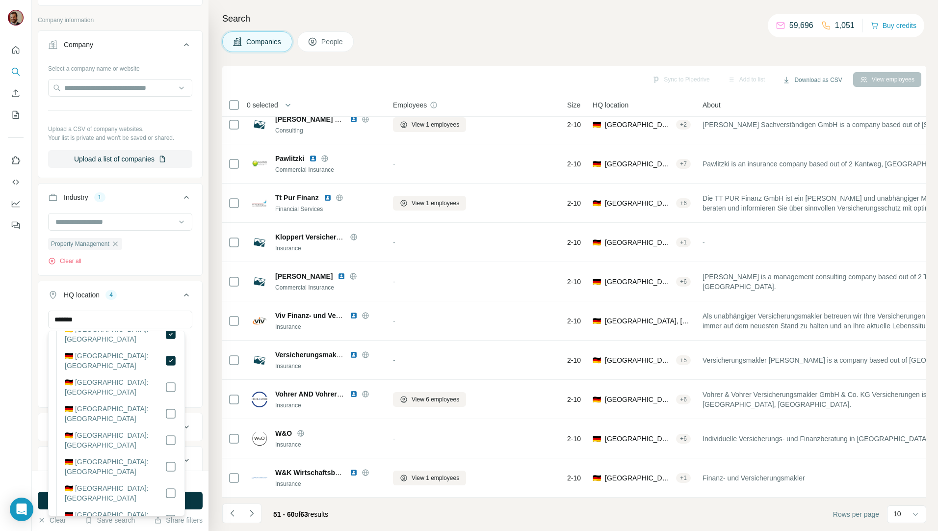
scroll to position [114, 0]
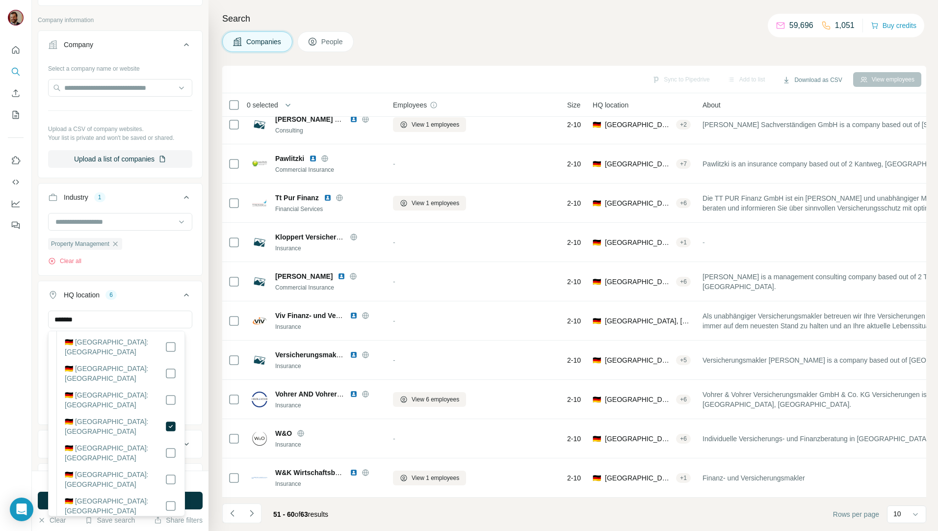
click at [189, 477] on div "1798 search results remaining" at bounding box center [120, 481] width 165 height 9
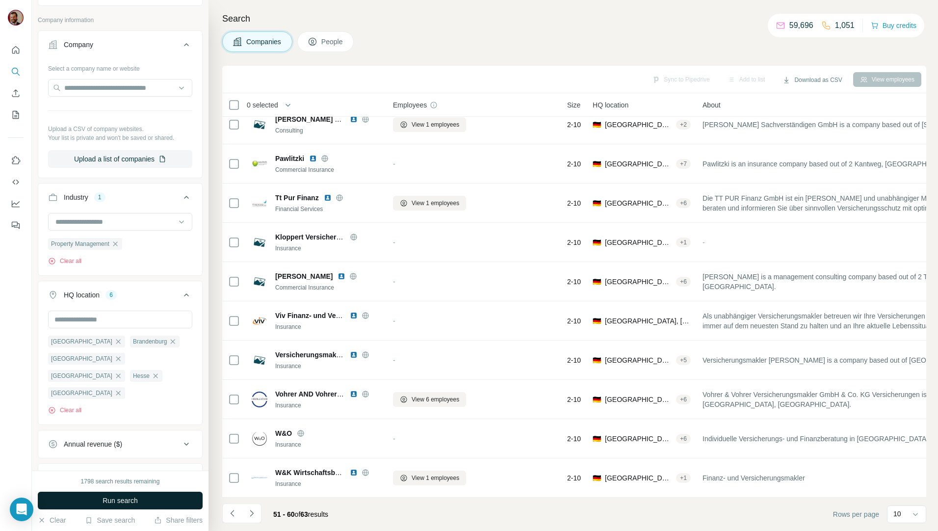
click at [163, 500] on button "Run search" at bounding box center [120, 501] width 165 height 18
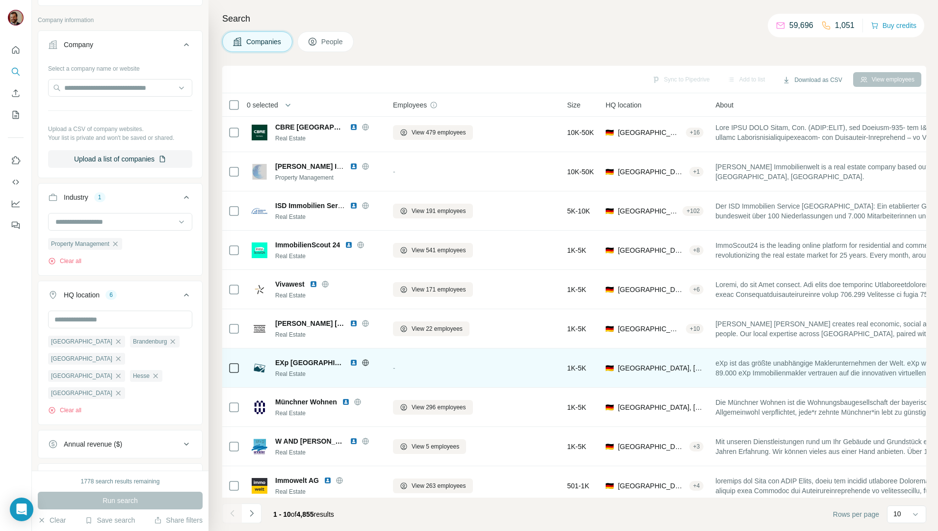
scroll to position [0, 0]
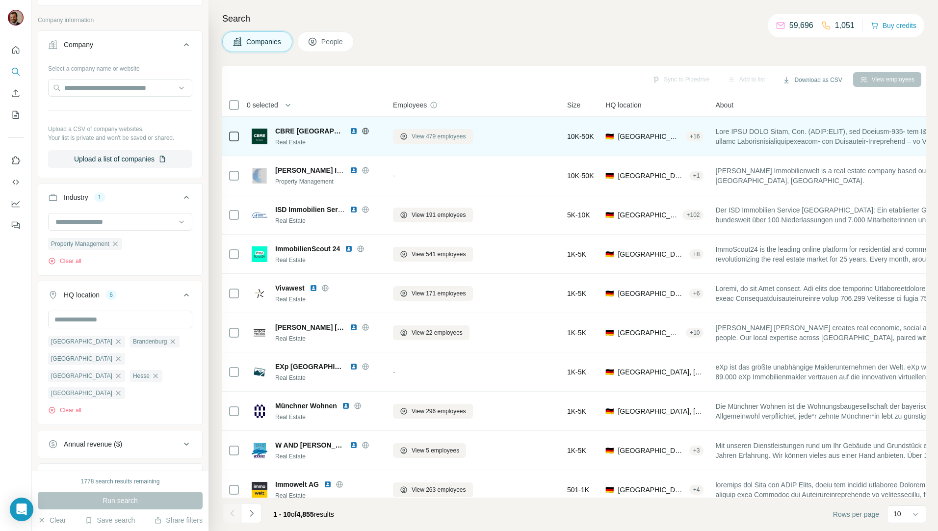
click at [423, 139] on span "View 479 employees" at bounding box center [439, 136] width 54 height 9
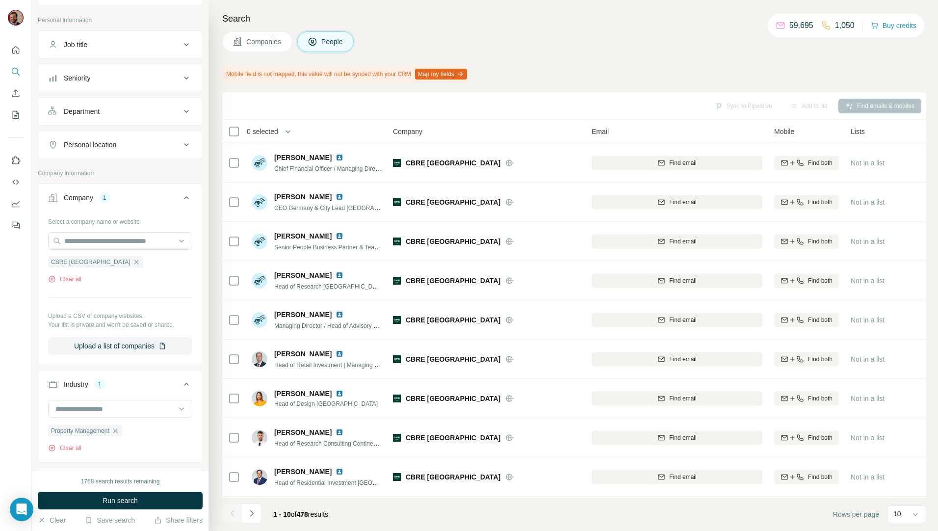
click at [145, 49] on div "Job title" at bounding box center [114, 45] width 132 height 10
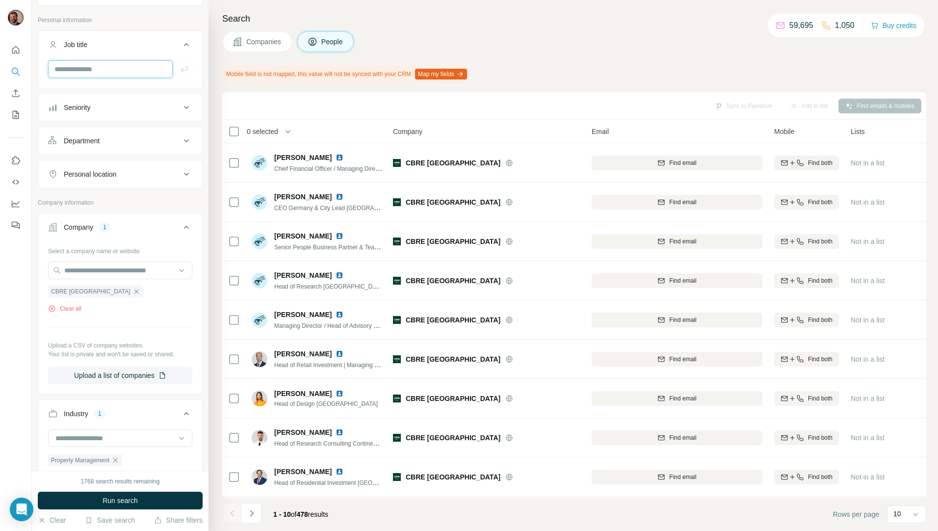
click at [120, 69] on input "text" at bounding box center [110, 69] width 125 height 18
type input "*"
drag, startPoint x: 628, startPoint y: 34, endPoint x: 581, endPoint y: 70, distance: 58.4
click at [627, 34] on div "Companies People" at bounding box center [574, 41] width 704 height 21
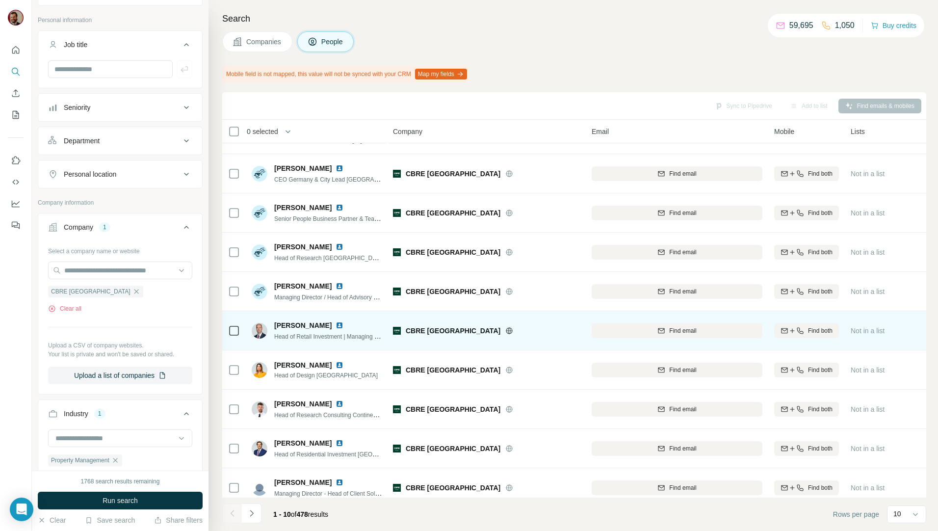
scroll to position [43, 0]
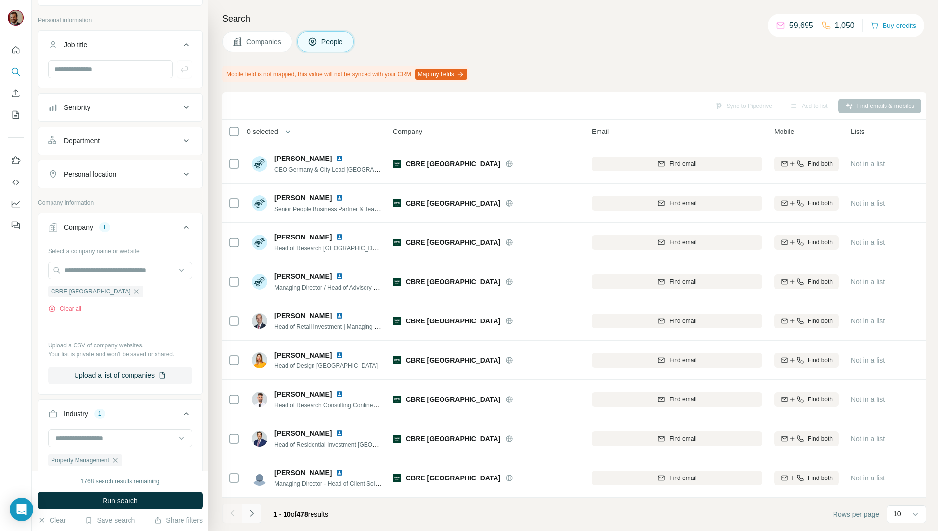
click at [253, 520] on button "Navigate to next page" at bounding box center [252, 513] width 20 height 20
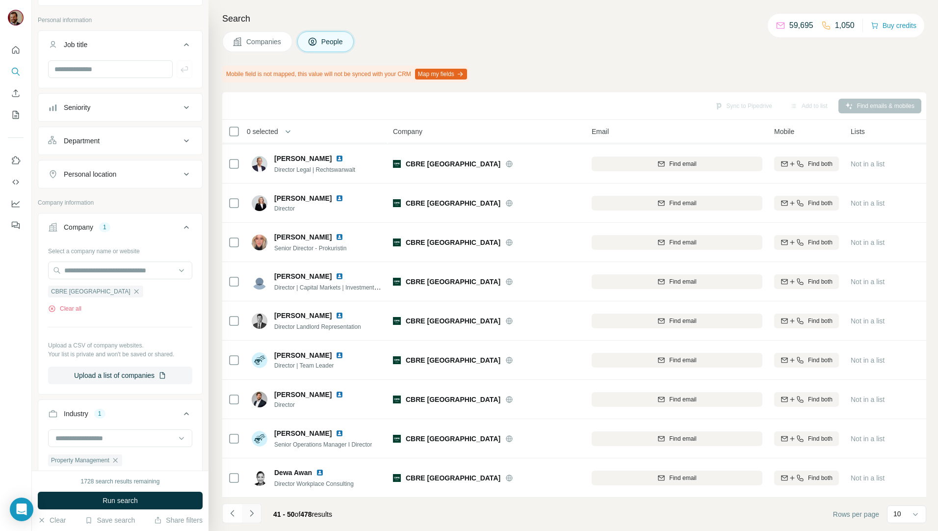
click at [253, 520] on button "Navigate to next page" at bounding box center [252, 513] width 20 height 20
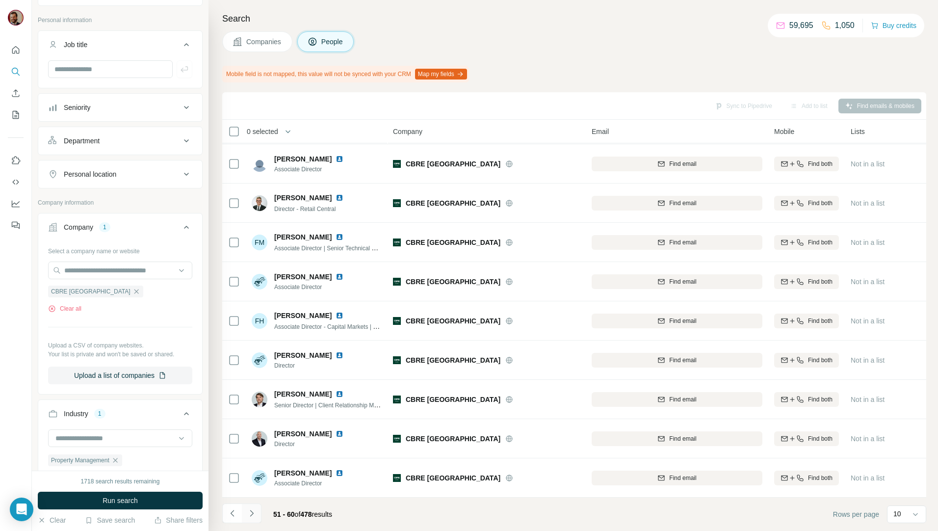
click at [253, 520] on button "Navigate to next page" at bounding box center [252, 513] width 20 height 20
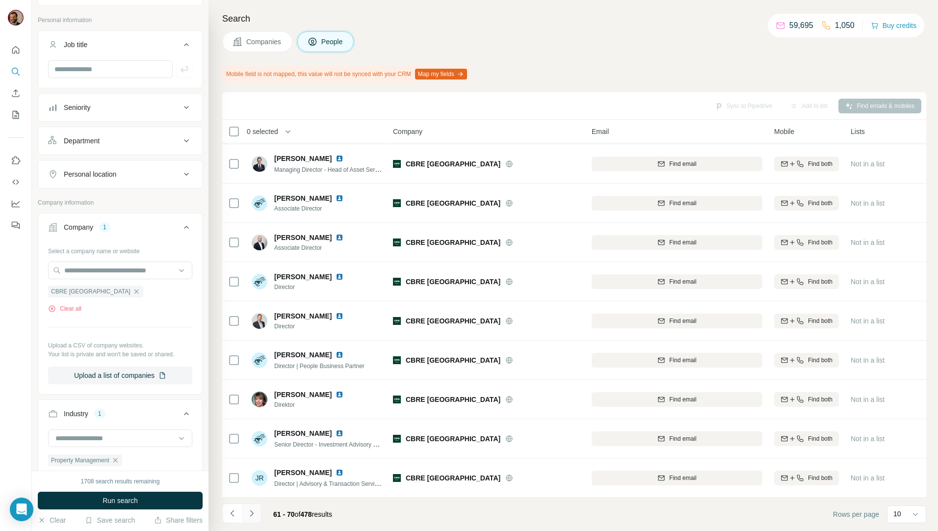
click at [248, 516] on icon "Navigate to next page" at bounding box center [252, 513] width 10 height 10
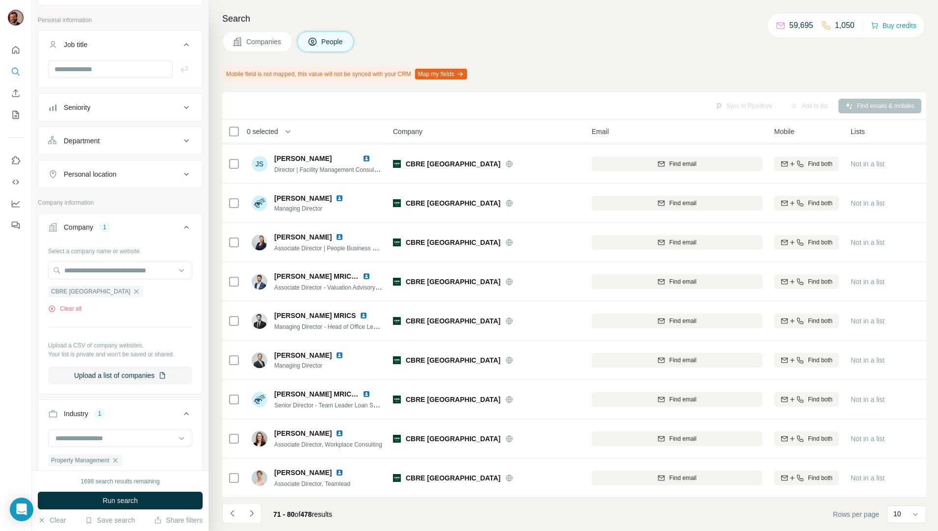
click at [449, 511] on footer "71 - 80 of 478 results Rows per page 10" at bounding box center [574, 514] width 704 height 33
click at [254, 519] on button "Navigate to next page" at bounding box center [252, 513] width 20 height 20
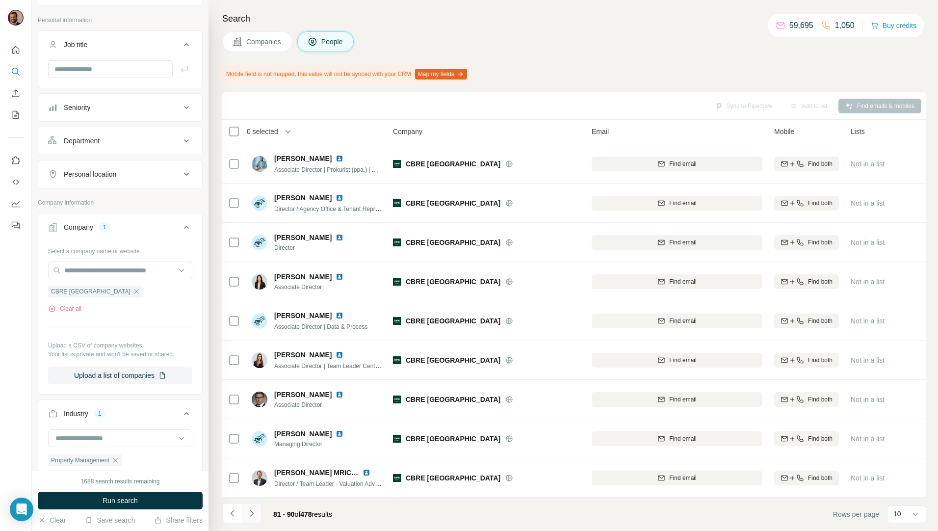
click at [254, 519] on button "Navigate to next page" at bounding box center [252, 513] width 20 height 20
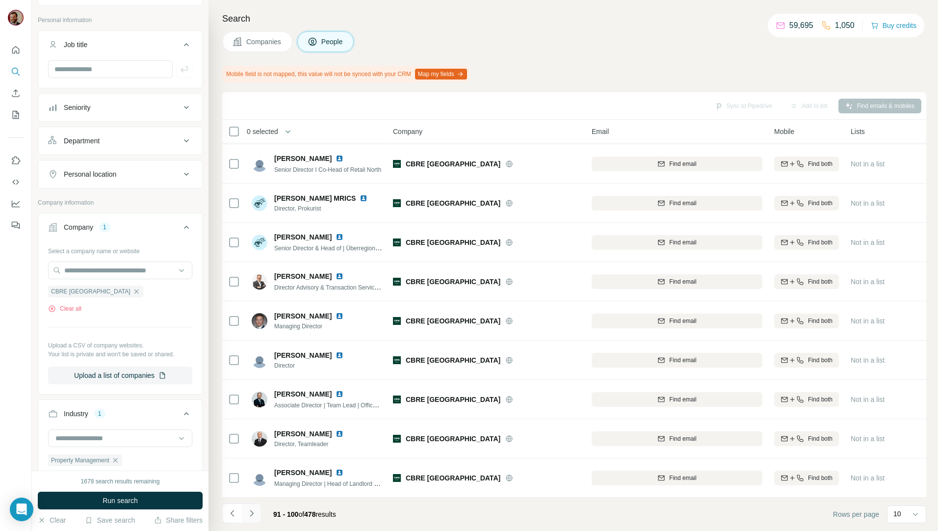
click at [254, 519] on button "Navigate to next page" at bounding box center [252, 513] width 20 height 20
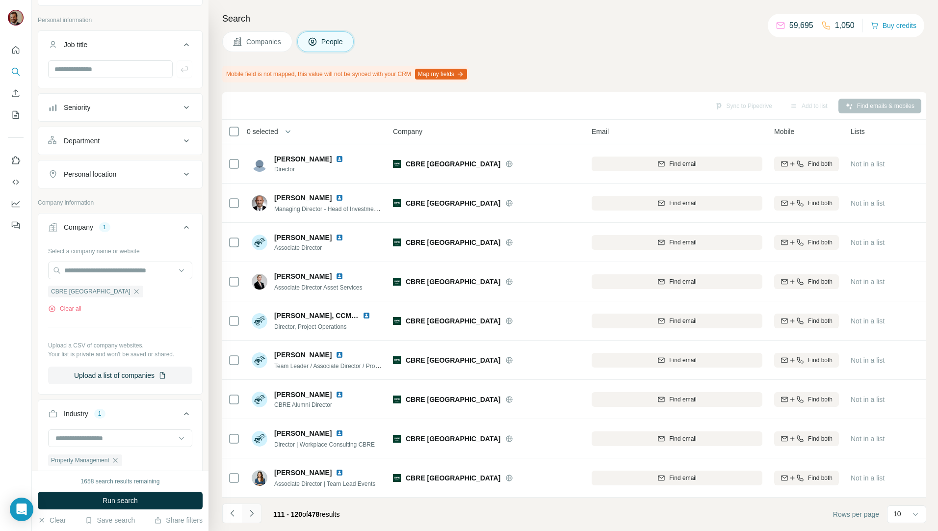
click at [254, 519] on button "Navigate to next page" at bounding box center [252, 513] width 20 height 20
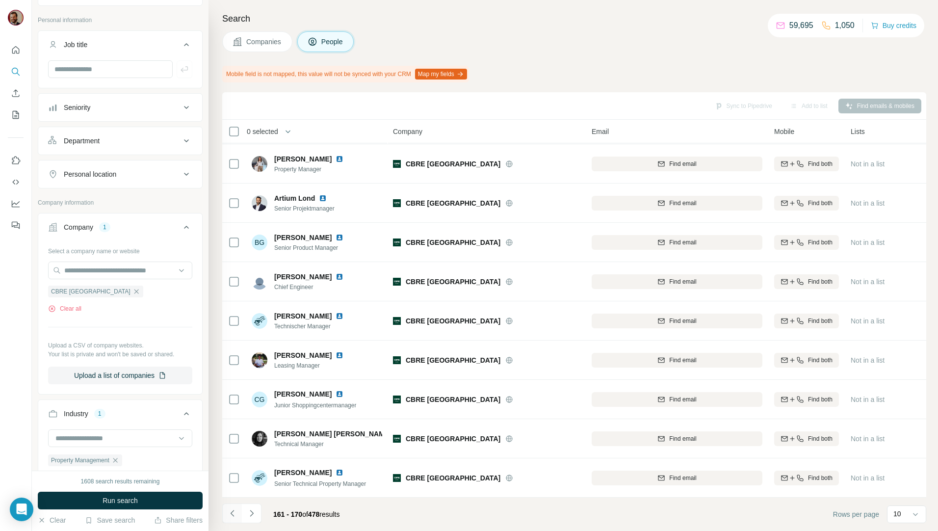
click at [235, 516] on icon "Navigate to previous page" at bounding box center [233, 513] width 10 height 10
click at [251, 514] on icon "Navigate to next page" at bounding box center [252, 513] width 10 height 10
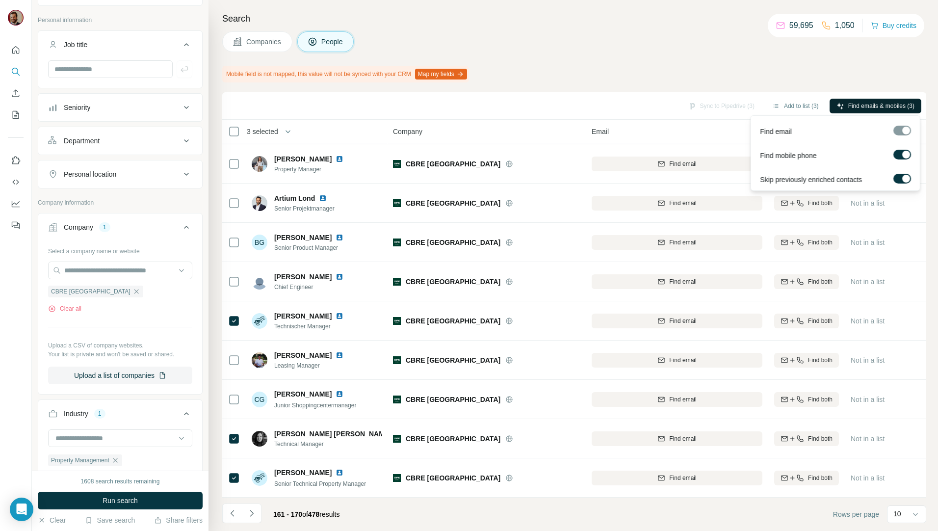
click at [849, 106] on span "Find emails & mobiles (3)" at bounding box center [881, 106] width 66 height 9
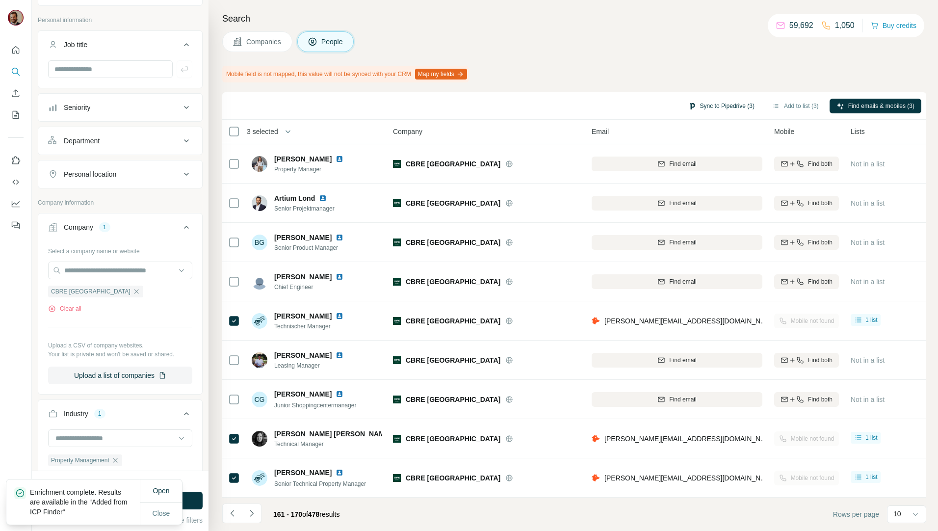
click at [724, 106] on button "Sync to Pipedrive (3)" at bounding box center [722, 106] width 80 height 15
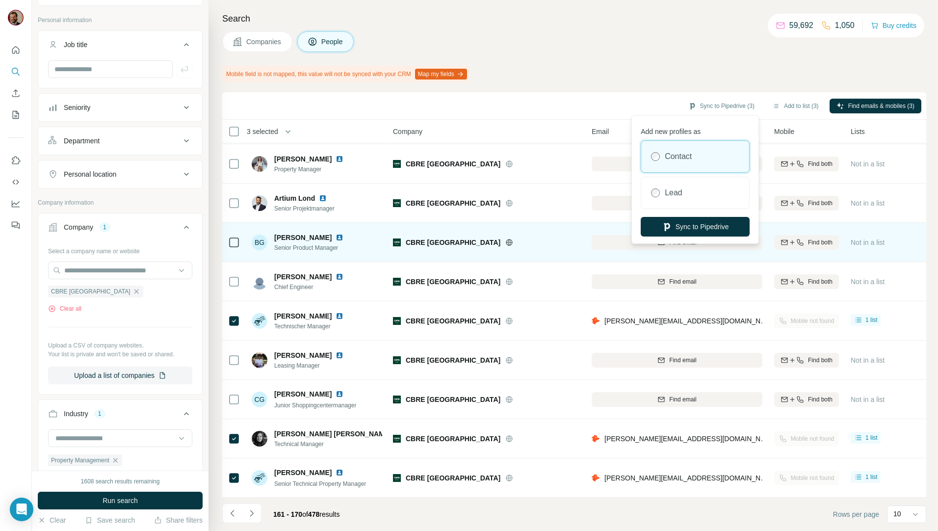
click at [712, 224] on button "Sync to Pipedrive" at bounding box center [695, 227] width 109 height 20
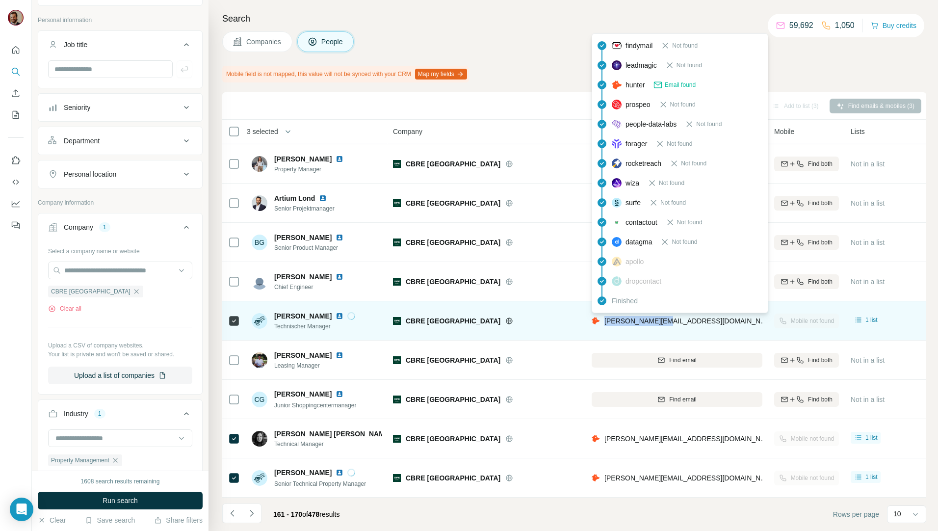
drag, startPoint x: 687, startPoint y: 322, endPoint x: 604, endPoint y: 321, distance: 82.9
click at [604, 321] on div "benjamin@cbre.de" at bounding box center [677, 320] width 171 height 27
copy span "benjamin@cbre.de"
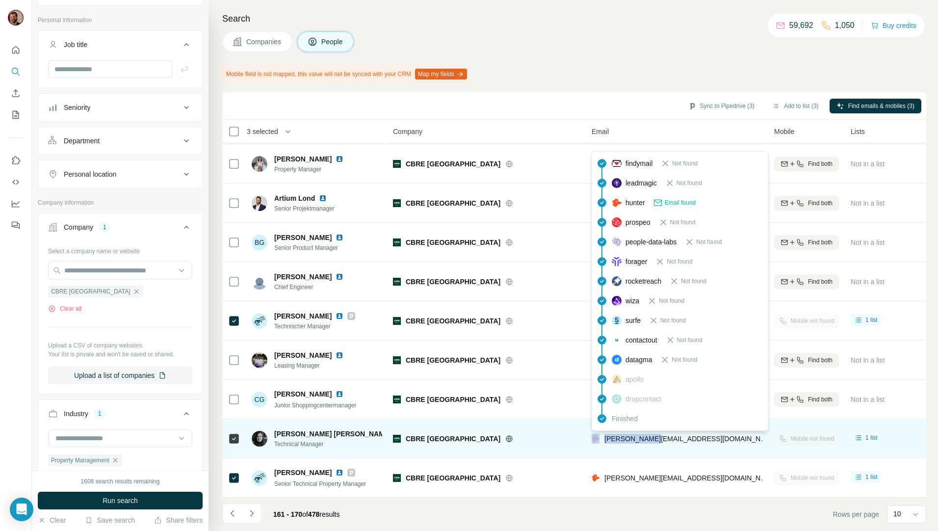
drag, startPoint x: 662, startPoint y: 435, endPoint x: 599, endPoint y: 437, distance: 63.3
click at [599, 437] on div "carol@cbre.de" at bounding box center [677, 438] width 171 height 27
copy div "carol@cbre.de"
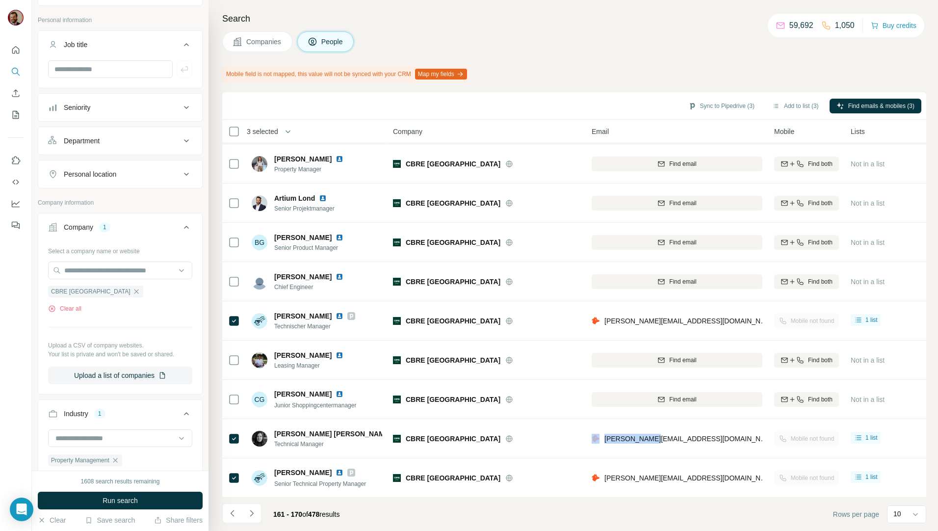
click at [251, 511] on icon "Navigate to next page" at bounding box center [252, 513] width 10 height 10
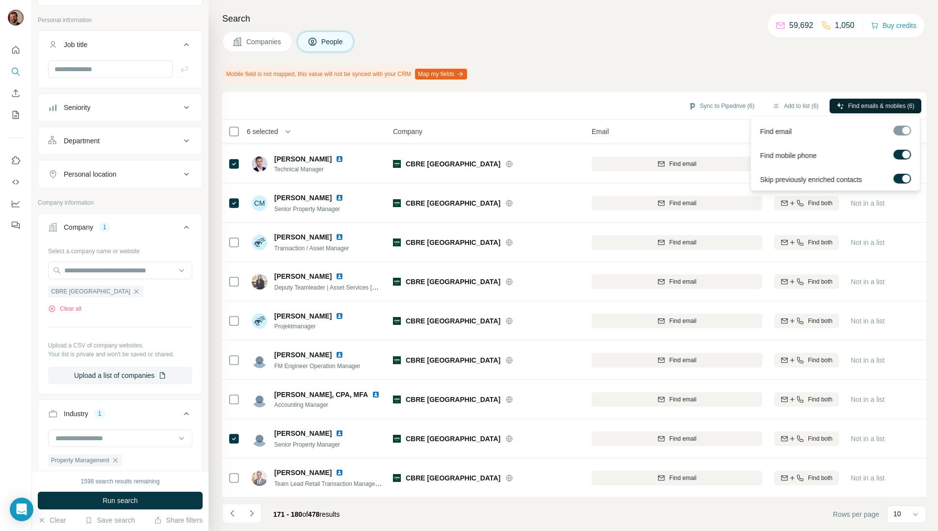
click at [856, 103] on span "Find emails & mobiles (6)" at bounding box center [881, 106] width 66 height 9
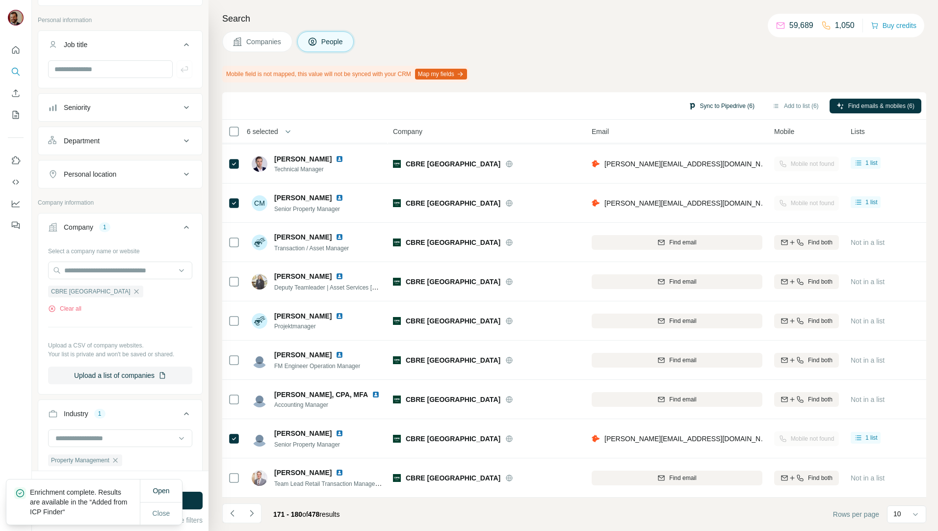
click at [710, 106] on button "Sync to Pipedrive (6)" at bounding box center [722, 106] width 80 height 15
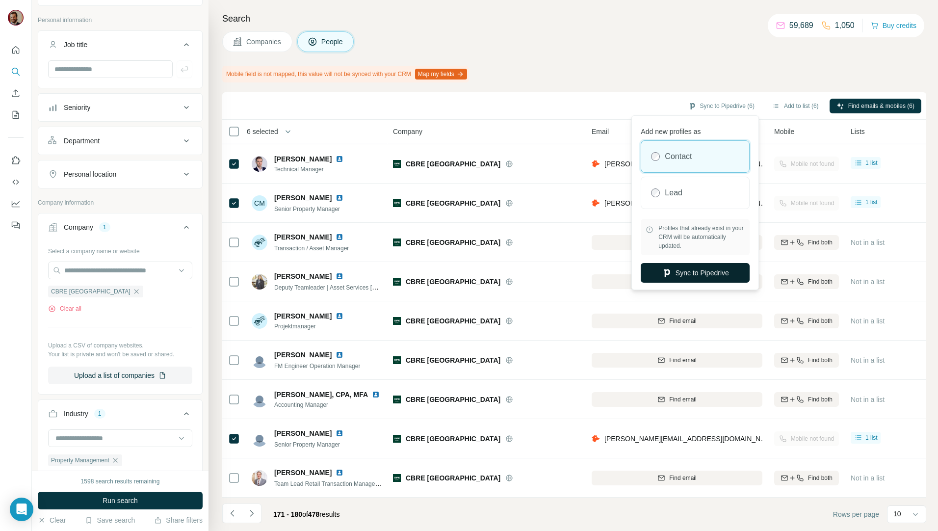
click at [702, 273] on button "Sync to Pipedrive" at bounding box center [695, 273] width 109 height 20
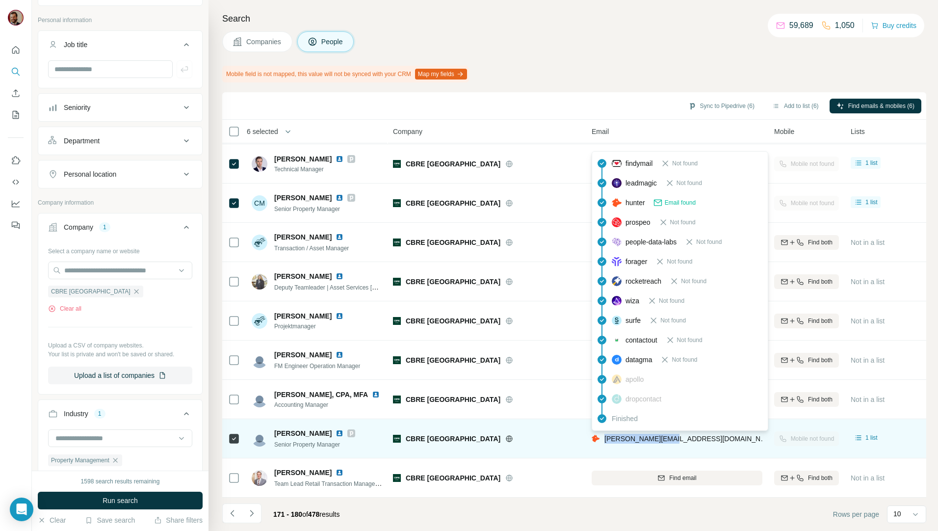
drag, startPoint x: 691, startPoint y: 433, endPoint x: 606, endPoint y: 435, distance: 84.9
click at [606, 435] on div "dmochowski@cbre.de" at bounding box center [677, 438] width 171 height 27
copy span "dmochowski@cbre.de"
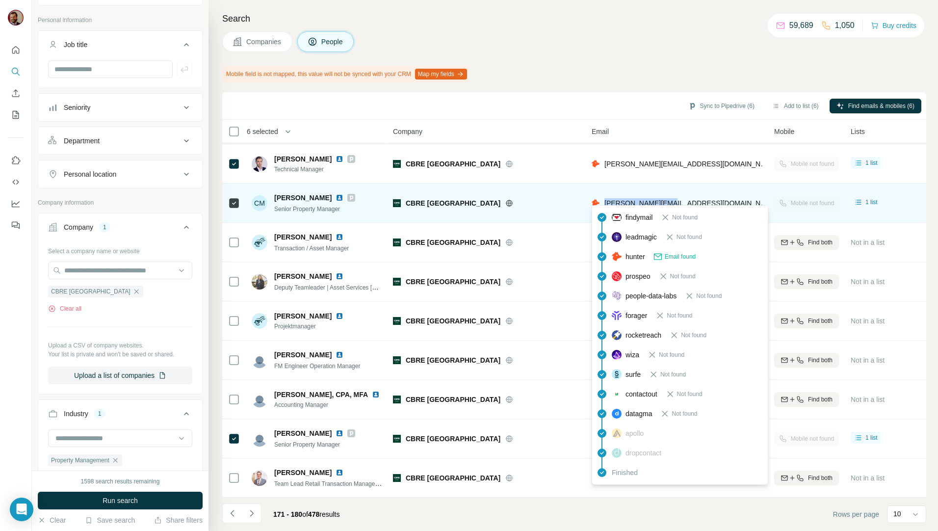
drag, startPoint x: 677, startPoint y: 196, endPoint x: 605, endPoint y: 201, distance: 72.3
click at [605, 201] on div "christina@cbre.de" at bounding box center [677, 202] width 171 height 27
copy span "christina@cbre.de"
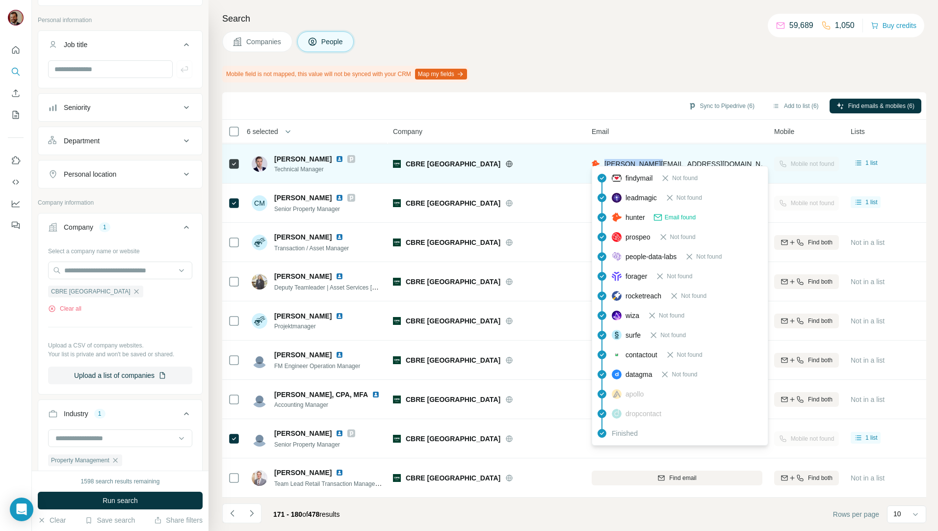
drag, startPoint x: 665, startPoint y: 157, endPoint x: 604, endPoint y: 164, distance: 61.8
click at [604, 164] on div "cedric@cbre.de" at bounding box center [677, 163] width 171 height 27
copy span "cedric@cbre.de"
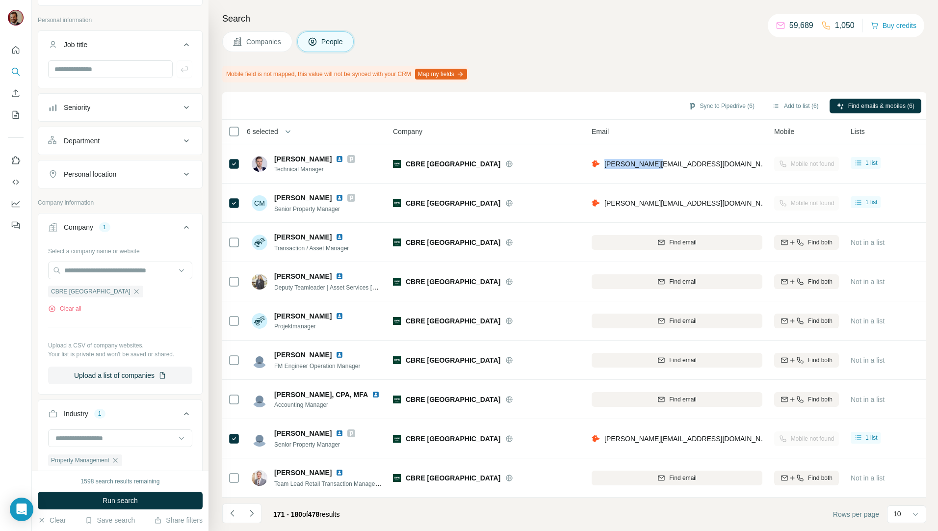
drag, startPoint x: 241, startPoint y: 41, endPoint x: 339, endPoint y: 111, distance: 120.6
click at [241, 41] on icon at bounding box center [237, 41] width 8 height 8
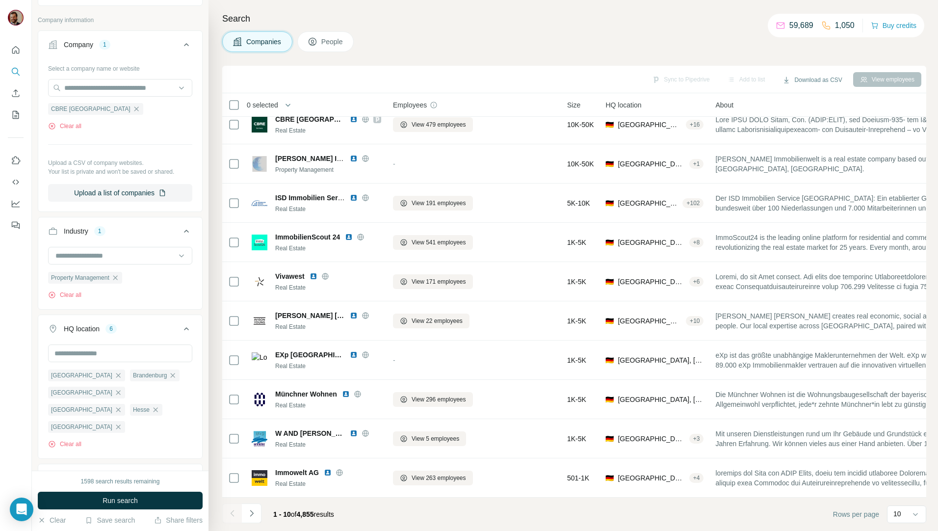
scroll to position [17, 0]
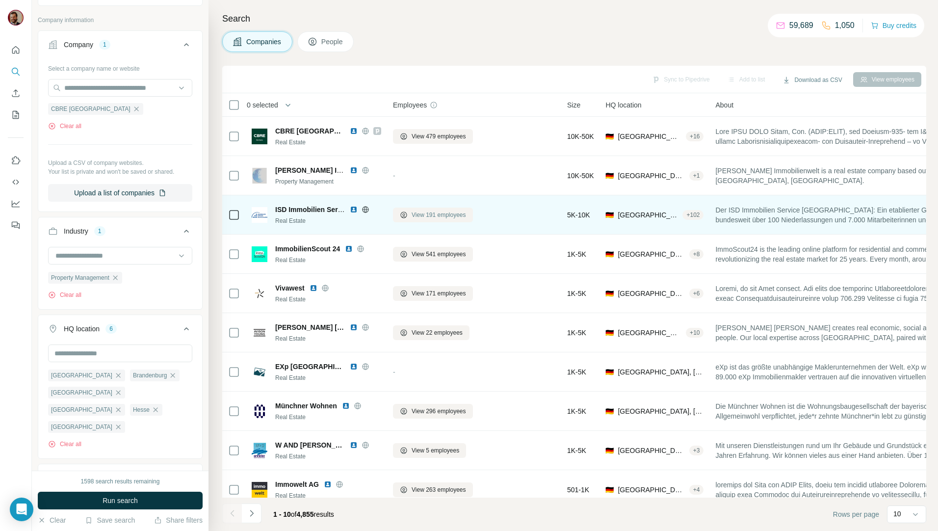
click at [430, 217] on span "View 191 employees" at bounding box center [439, 215] width 54 height 9
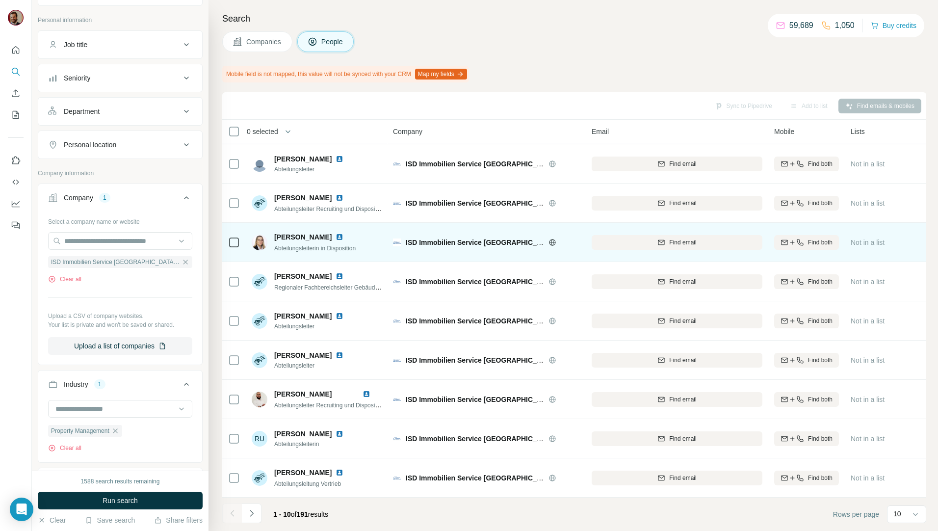
scroll to position [43, 0]
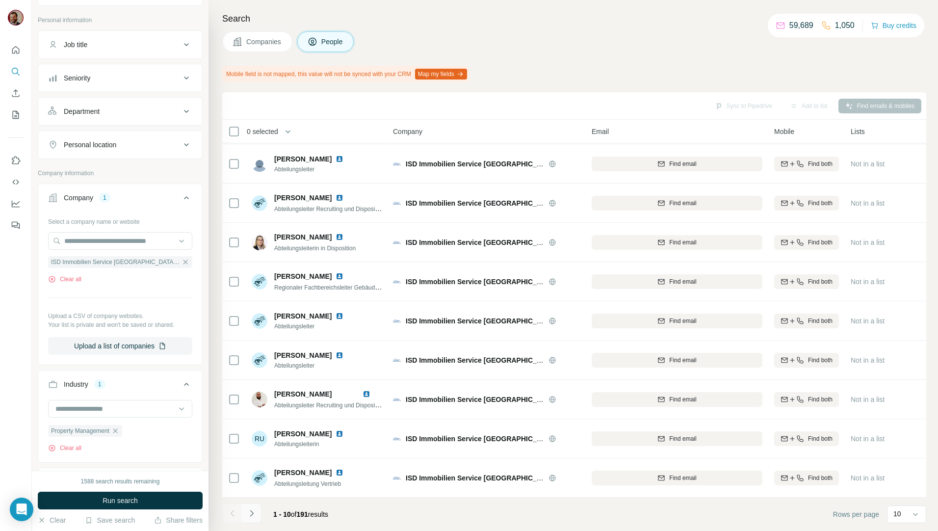
click at [245, 510] on button "Navigate to next page" at bounding box center [252, 513] width 20 height 20
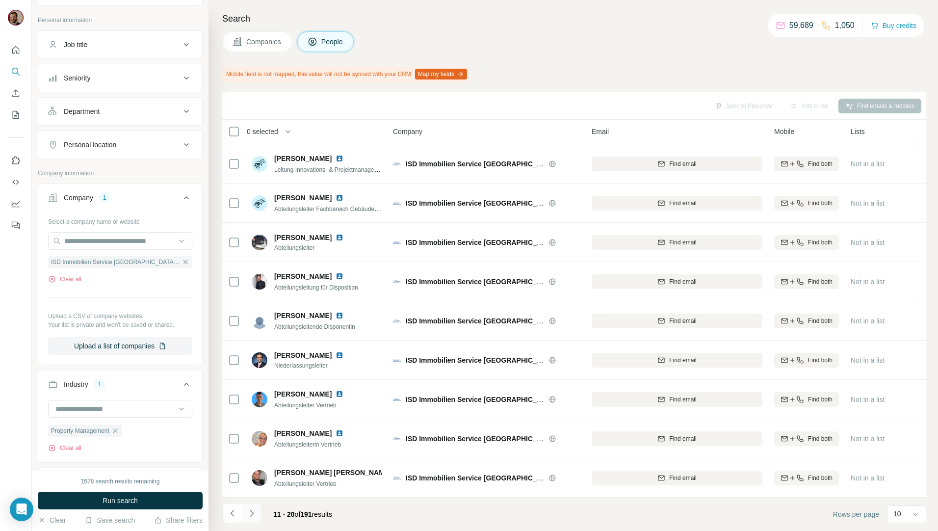
click at [253, 514] on icon "Navigate to next page" at bounding box center [252, 513] width 10 height 10
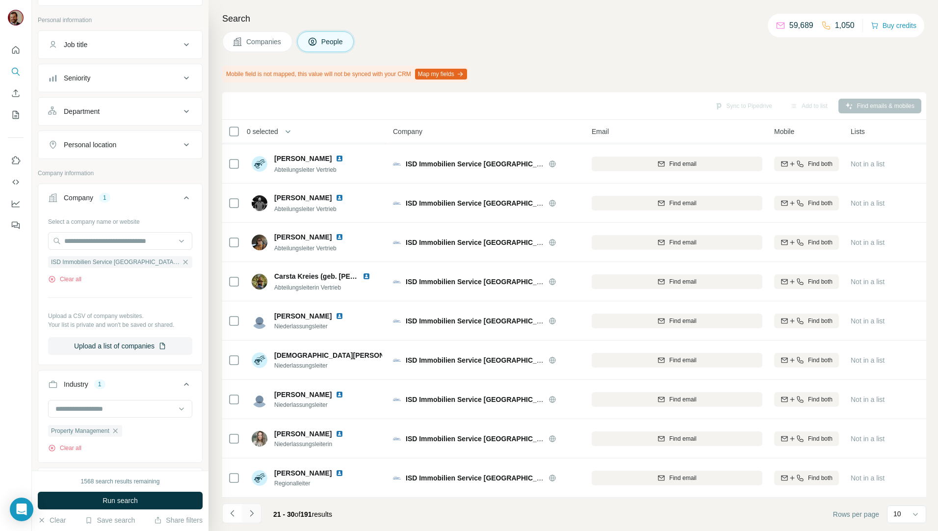
click at [250, 510] on icon "Navigate to next page" at bounding box center [252, 513] width 10 height 10
click at [251, 512] on icon "Navigate to next page" at bounding box center [252, 513] width 10 height 10
click at [258, 511] on button "Navigate to next page" at bounding box center [252, 513] width 20 height 20
click at [256, 511] on icon "Navigate to next page" at bounding box center [252, 513] width 10 height 10
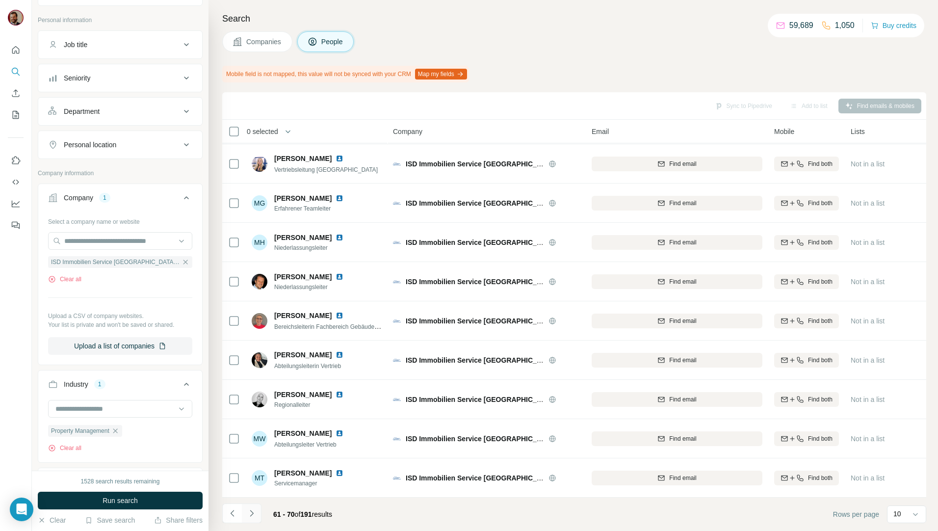
click at [252, 509] on icon "Navigate to next page" at bounding box center [252, 513] width 10 height 10
click at [248, 516] on icon "Navigate to next page" at bounding box center [252, 513] width 10 height 10
click at [251, 516] on icon "Navigate to next page" at bounding box center [251, 513] width 3 height 6
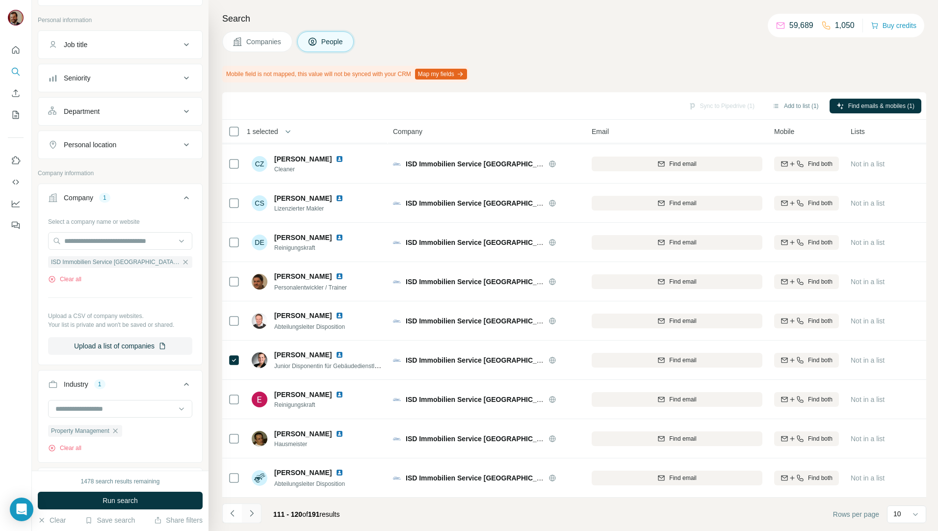
click at [252, 517] on icon "Navigate to next page" at bounding box center [252, 513] width 10 height 10
click at [236, 517] on icon "Navigate to previous page" at bounding box center [233, 513] width 10 height 10
click at [874, 105] on span "Find emails & mobiles (1)" at bounding box center [881, 106] width 66 height 9
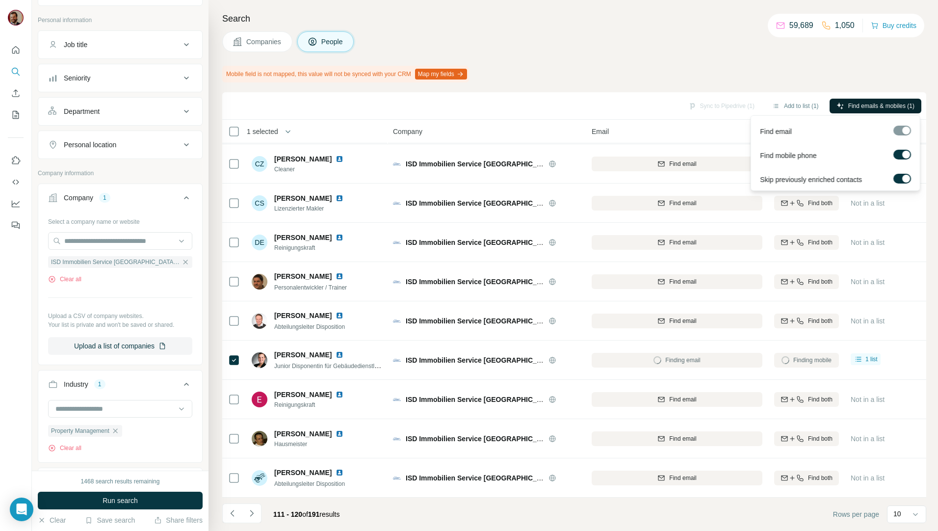
click at [789, 60] on div "Search Companies People Mobile field is not mapped, this value will not be sync…" at bounding box center [574, 265] width 730 height 531
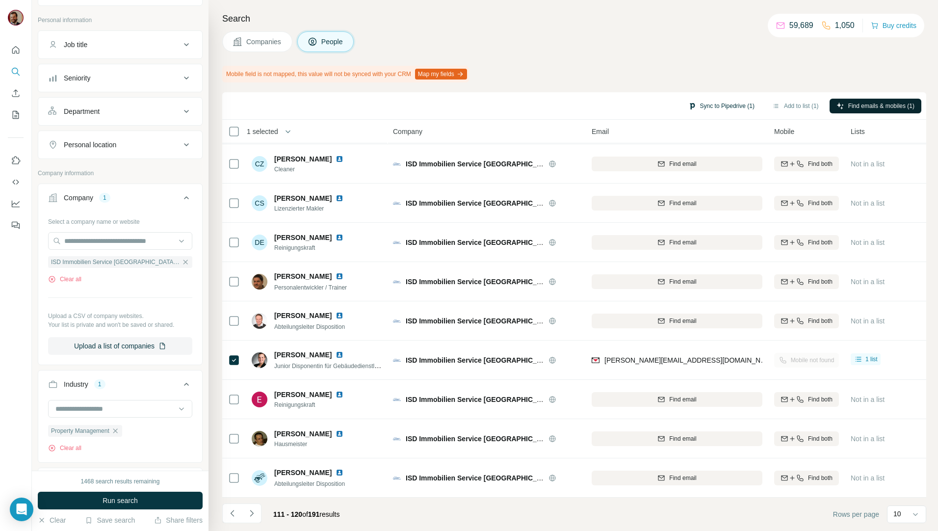
click at [713, 105] on button "Sync to Pipedrive (1)" at bounding box center [722, 106] width 80 height 15
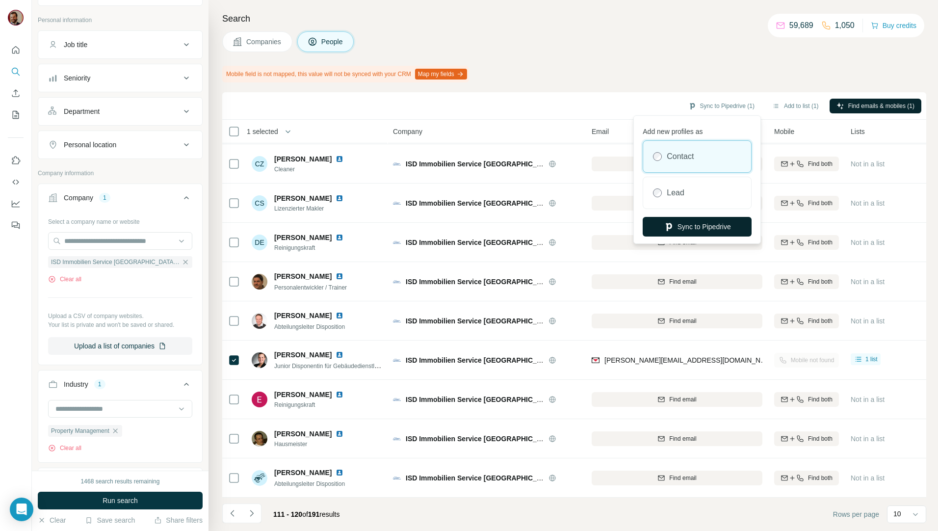
click at [699, 227] on button "Sync to Pipedrive" at bounding box center [697, 227] width 109 height 20
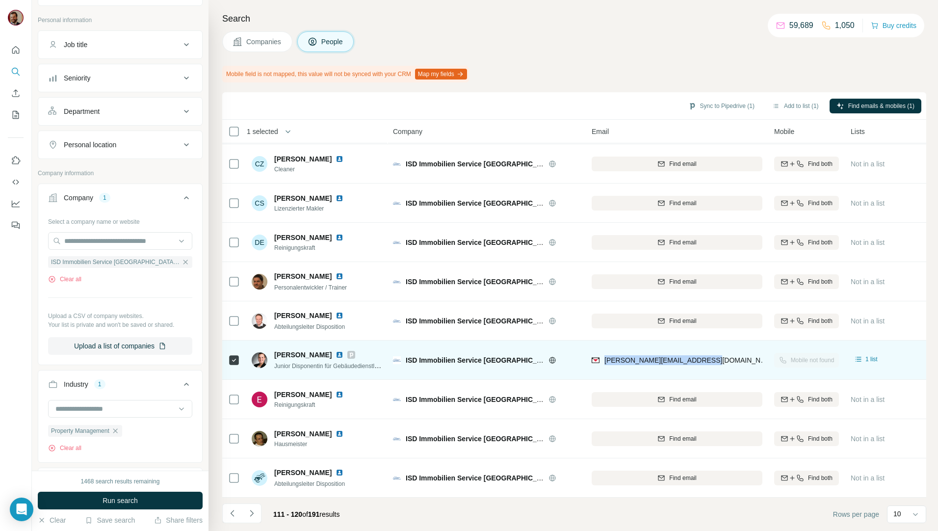
drag, startPoint x: 707, startPoint y: 358, endPoint x: 605, endPoint y: 363, distance: 102.7
click at [605, 363] on div "elena.fuckner@isd-service.de" at bounding box center [677, 359] width 171 height 27
copy span "elena.fuckner@isd-service.de"
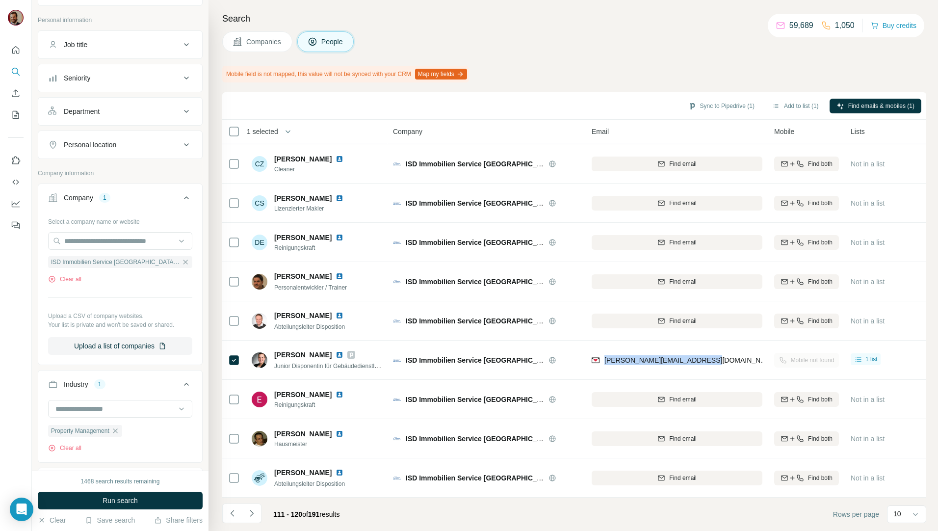
drag, startPoint x: 264, startPoint y: 47, endPoint x: 271, endPoint y: 71, distance: 25.0
click at [264, 47] on button "Companies" at bounding box center [257, 41] width 70 height 21
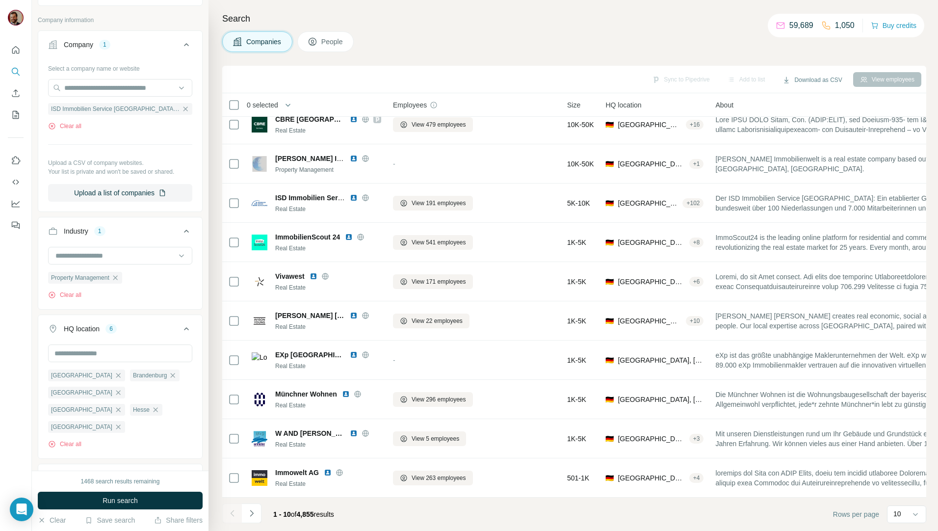
scroll to position [17, 0]
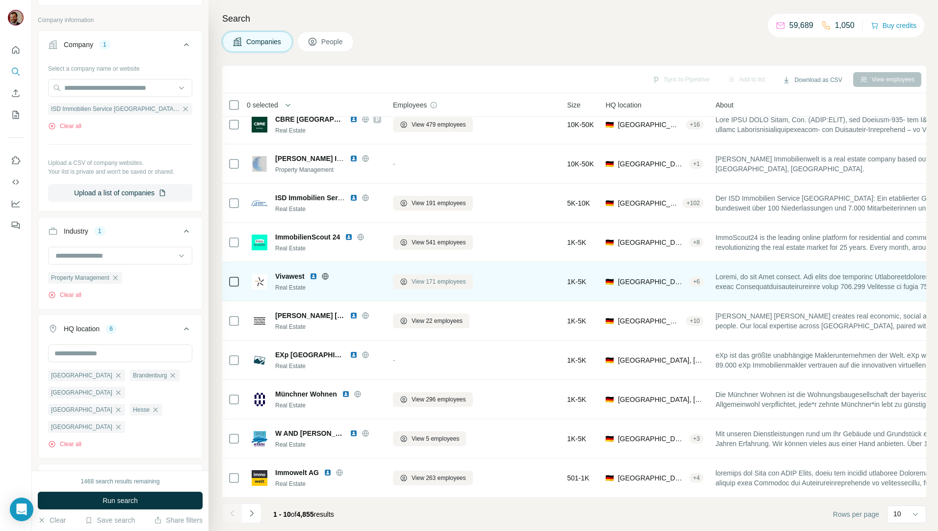
click at [441, 280] on span "View 171 employees" at bounding box center [439, 281] width 54 height 9
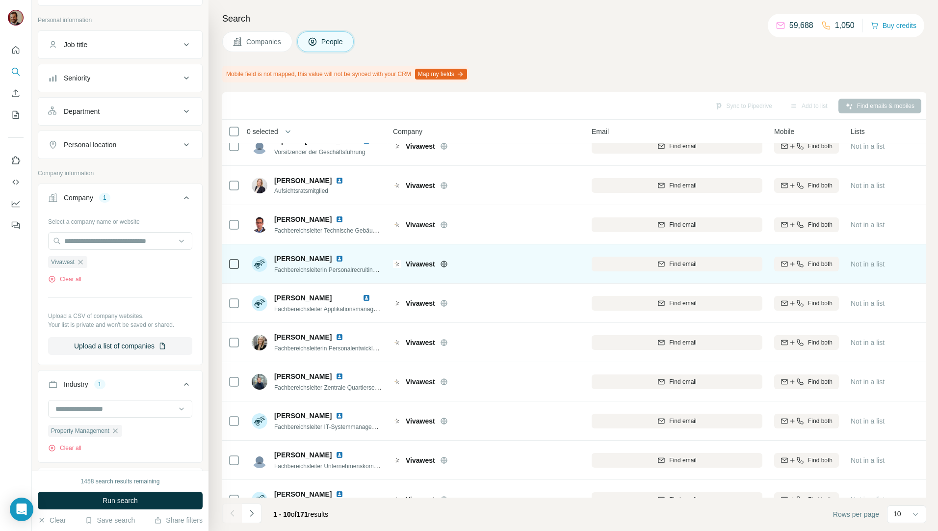
scroll to position [43, 0]
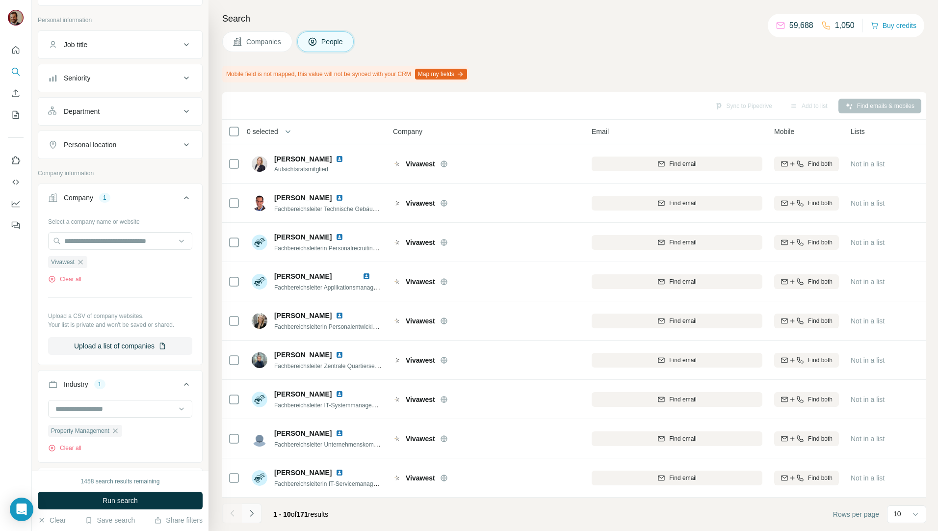
click at [259, 516] on button "Navigate to next page" at bounding box center [252, 513] width 20 height 20
click at [256, 512] on icon "Navigate to next page" at bounding box center [252, 513] width 10 height 10
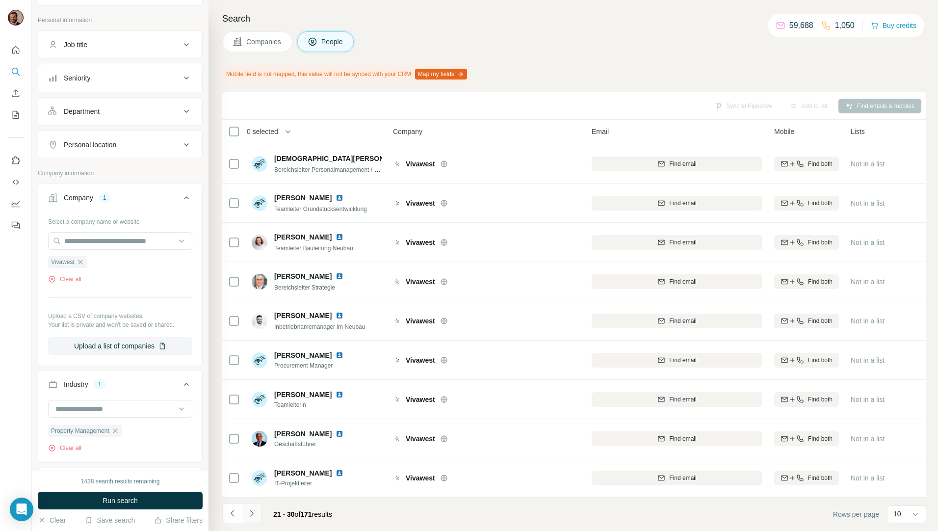
click at [256, 512] on icon "Navigate to next page" at bounding box center [252, 513] width 10 height 10
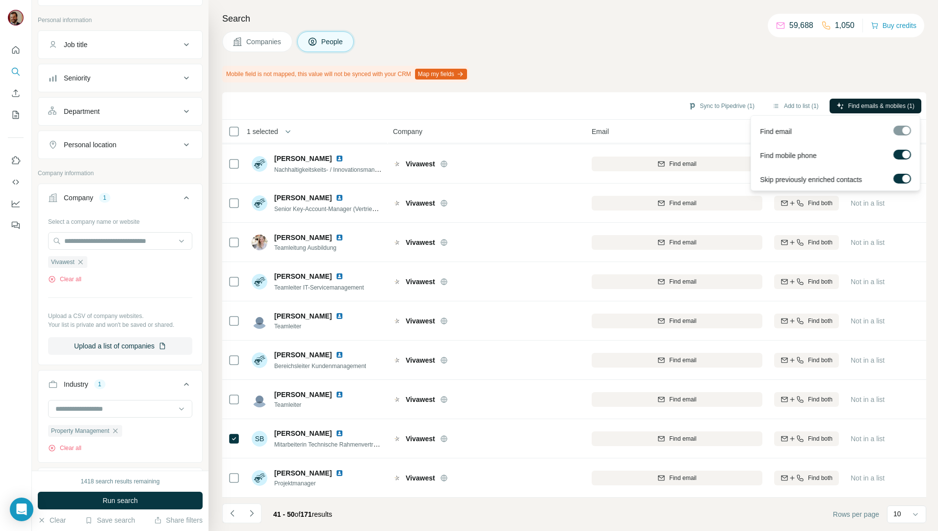
click at [859, 102] on span "Find emails & mobiles (1)" at bounding box center [881, 106] width 66 height 9
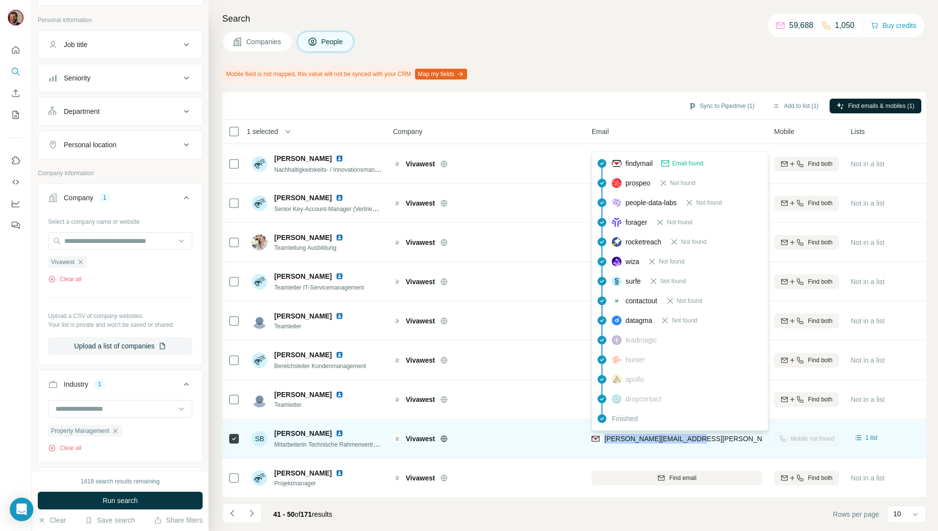
drag, startPoint x: 699, startPoint y: 437, endPoint x: 603, endPoint y: 439, distance: 96.2
click at [603, 439] on div "sabrina.bolz@vivawest.de" at bounding box center [677, 438] width 171 height 27
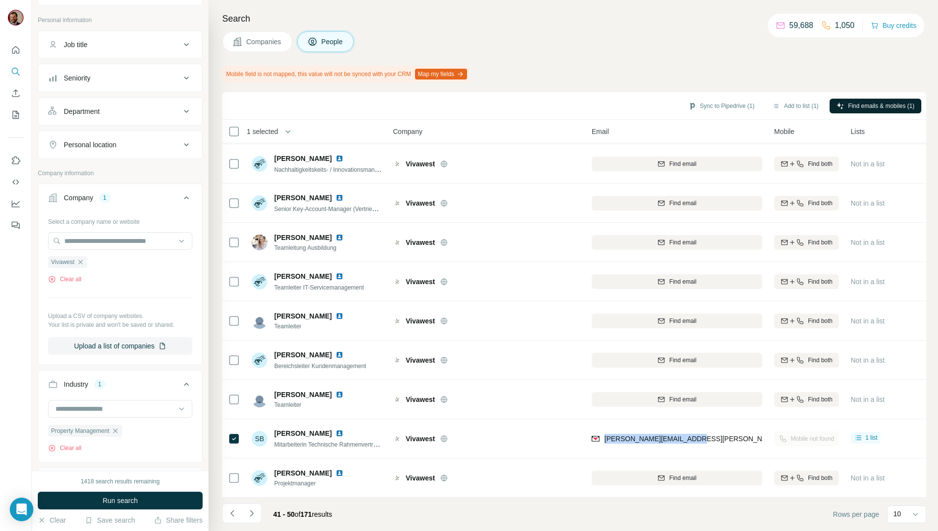
drag, startPoint x: 723, startPoint y: 104, endPoint x: 806, endPoint y: 124, distance: 84.9
click at [723, 104] on button "Sync to Pipedrive (1)" at bounding box center [722, 106] width 80 height 15
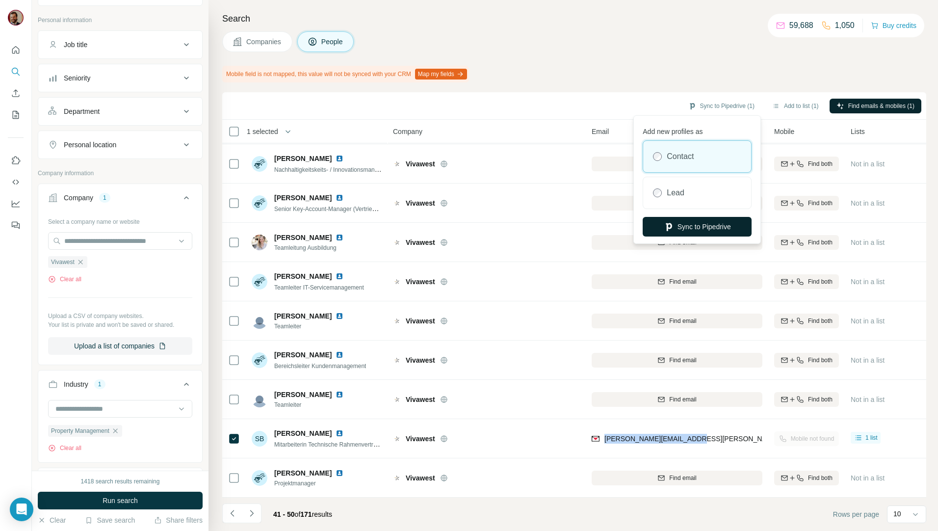
click at [671, 225] on icon "button" at bounding box center [669, 227] width 10 height 10
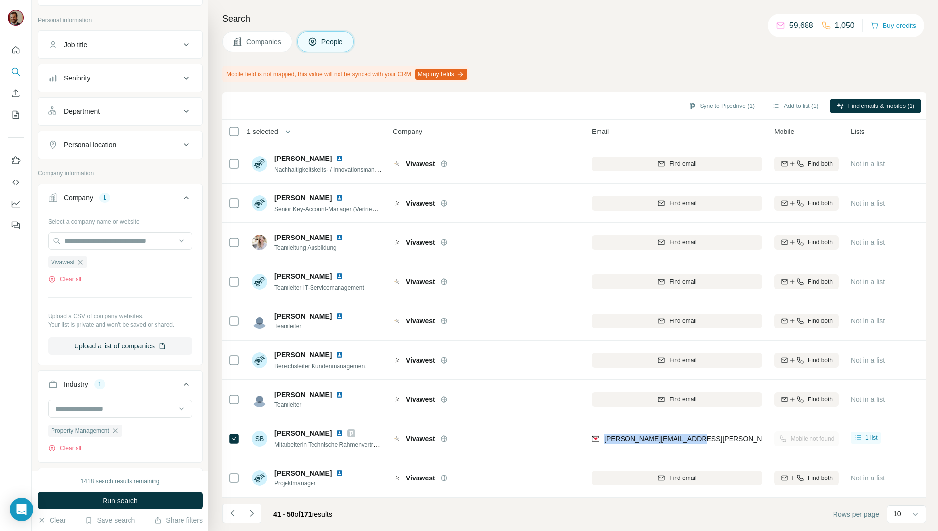
click at [268, 46] on span "Companies" at bounding box center [264, 42] width 36 height 10
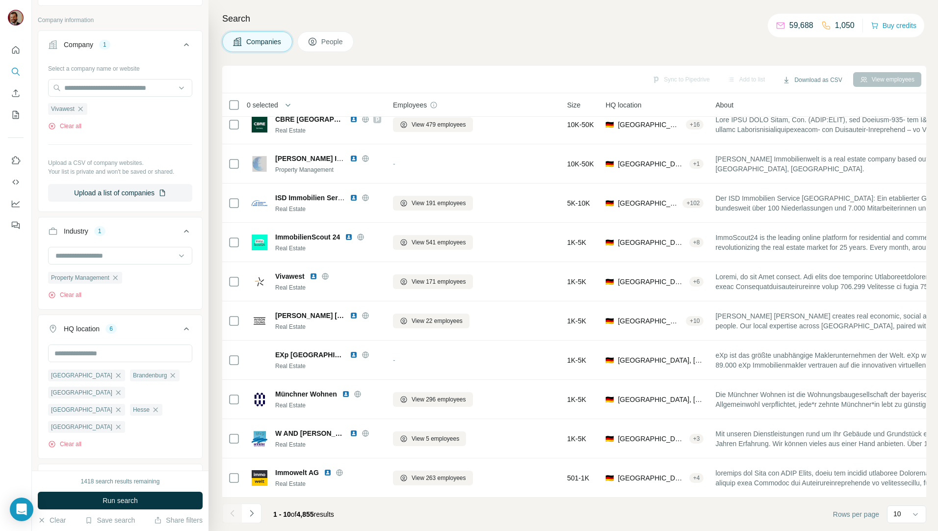
scroll to position [17, 0]
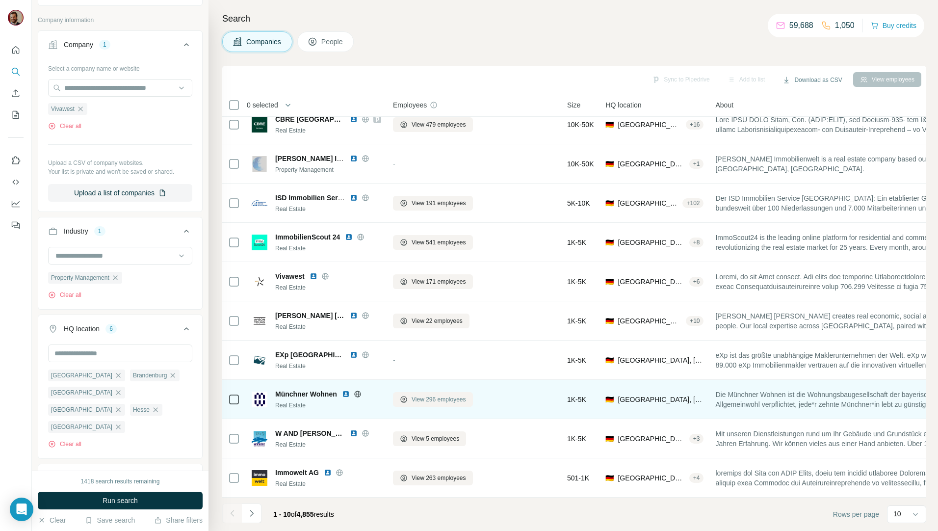
click at [409, 396] on button "View 296 employees" at bounding box center [433, 399] width 80 height 15
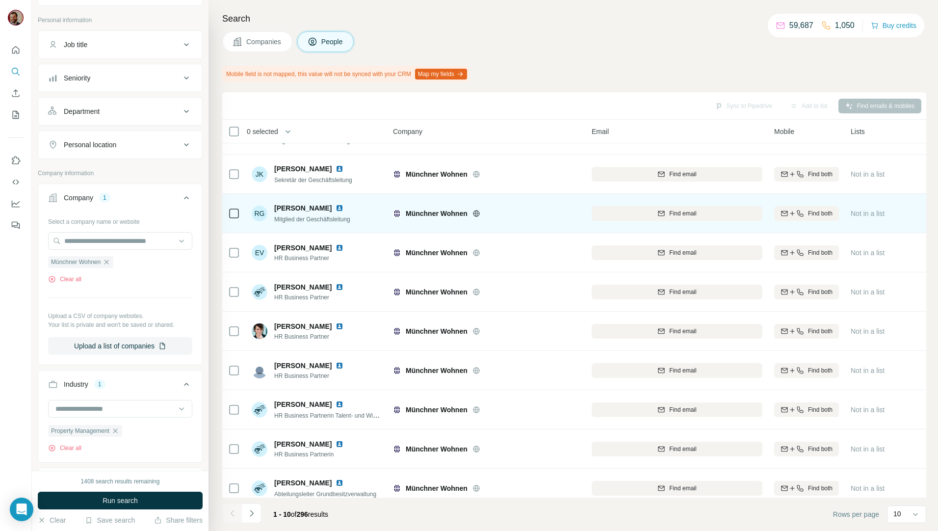
scroll to position [43, 0]
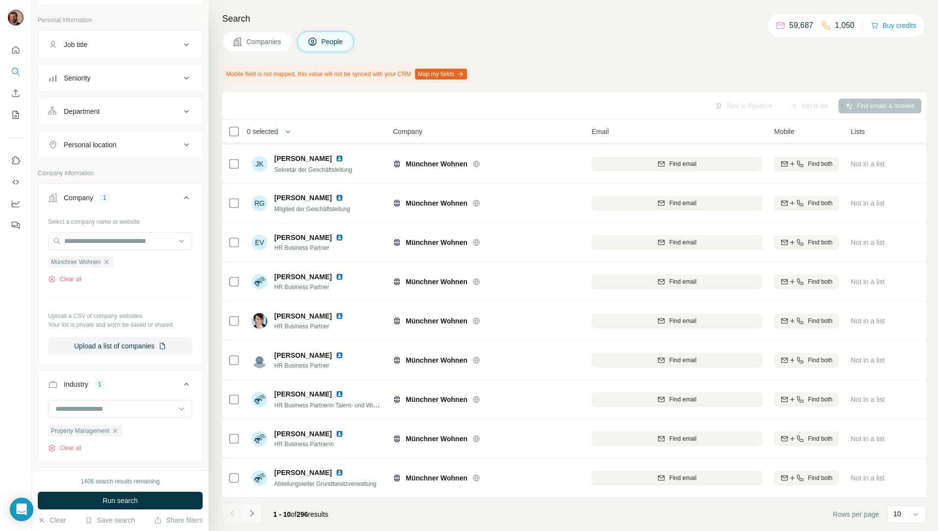
click at [255, 514] on icon "Navigate to next page" at bounding box center [252, 513] width 10 height 10
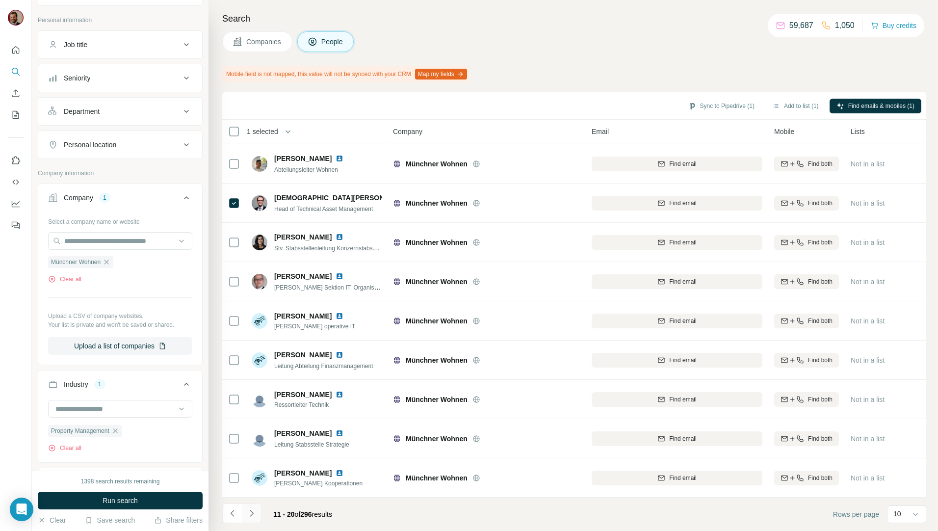
click at [254, 515] on icon "Navigate to next page" at bounding box center [252, 513] width 10 height 10
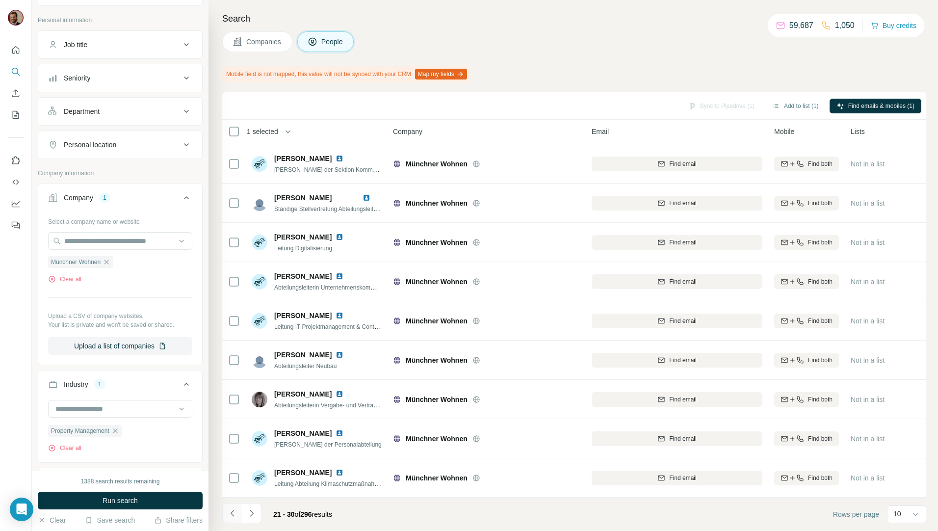
click at [234, 516] on icon "Navigate to previous page" at bounding box center [233, 513] width 10 height 10
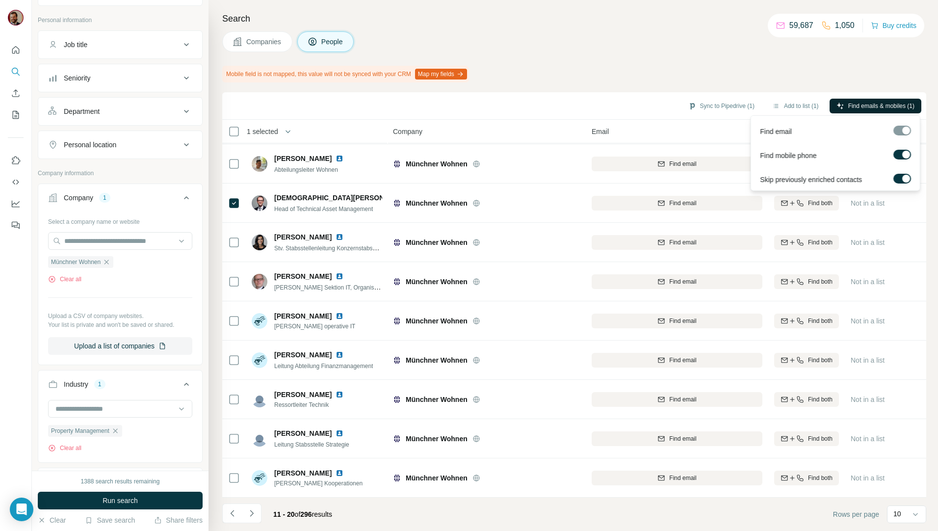
click at [855, 107] on span "Find emails & mobiles (1)" at bounding box center [881, 106] width 66 height 9
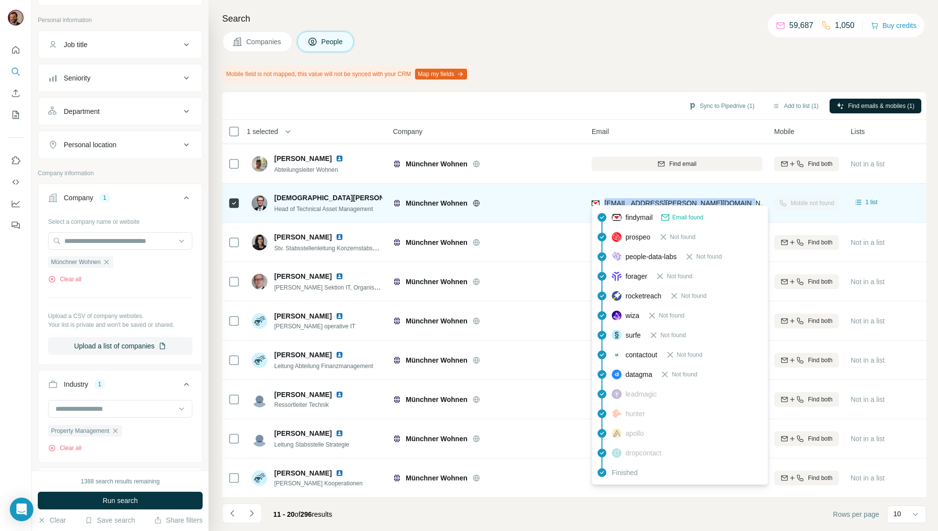
drag, startPoint x: 743, startPoint y: 196, endPoint x: 606, endPoint y: 201, distance: 138.0
click at [606, 201] on div "christian.stumpf@muenchner-wohnen.de" at bounding box center [677, 202] width 171 height 27
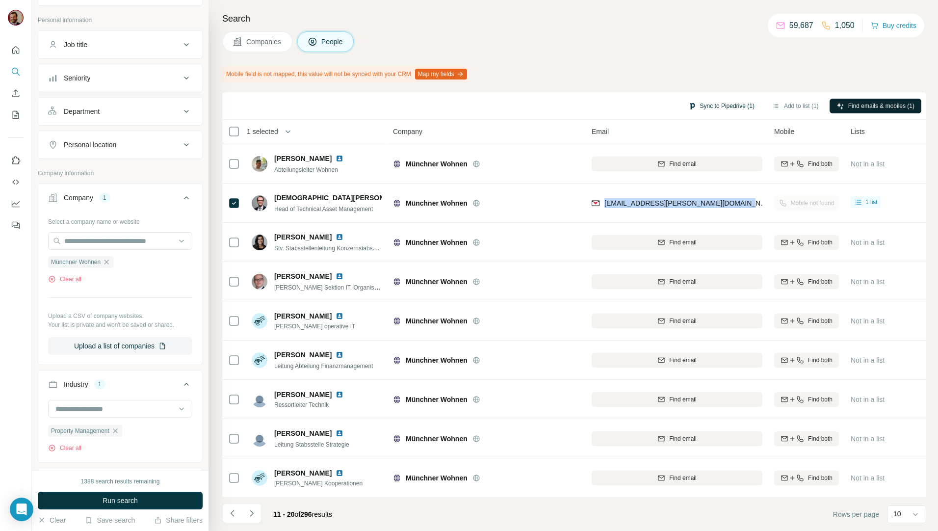
click at [699, 106] on button "Sync to Pipedrive (1)" at bounding box center [722, 106] width 80 height 15
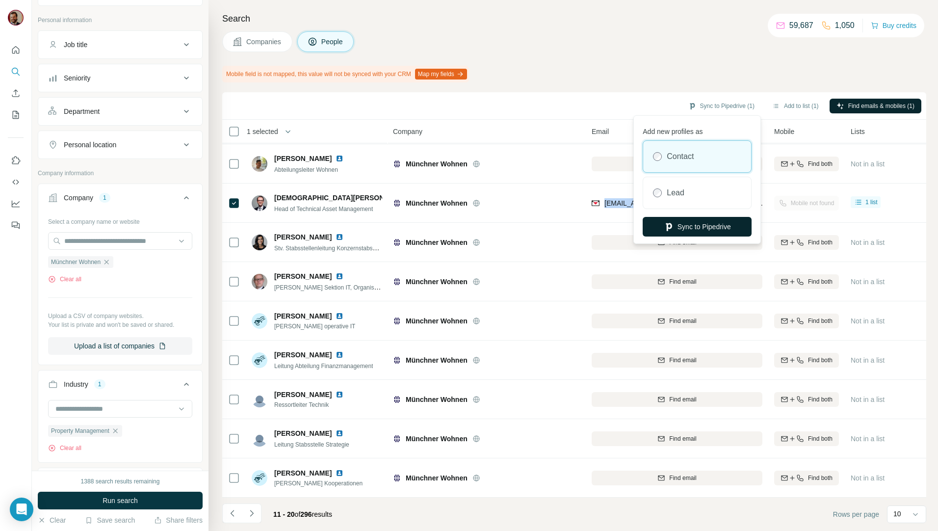
click at [698, 228] on button "Sync to Pipedrive" at bounding box center [697, 227] width 109 height 20
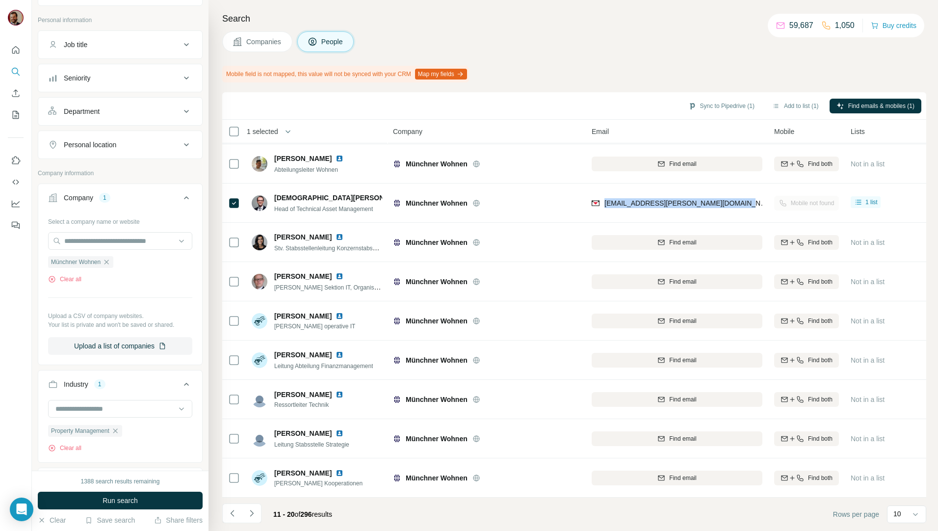
click at [282, 44] on span "Companies" at bounding box center [264, 42] width 36 height 10
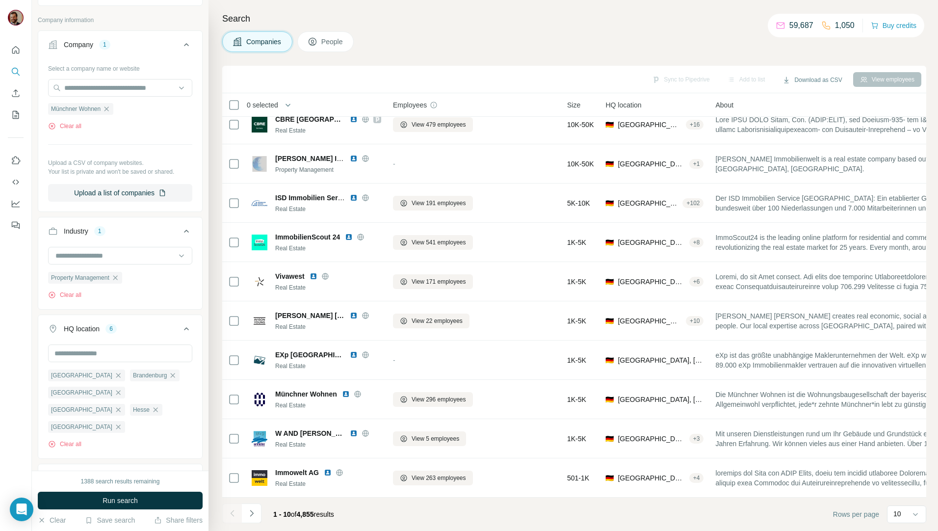
scroll to position [17, 0]
click at [254, 513] on icon "Navigate to next page" at bounding box center [252, 513] width 10 height 10
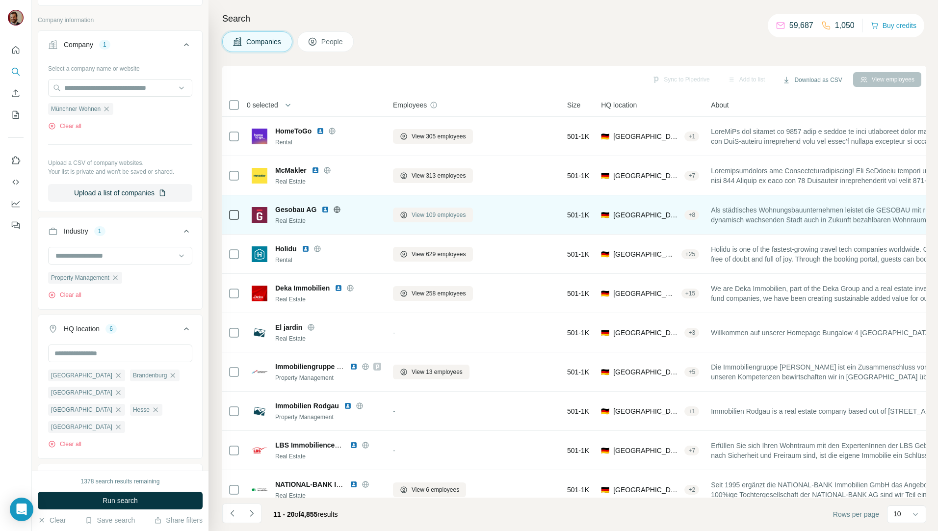
click at [423, 220] on button "View 109 employees" at bounding box center [433, 215] width 80 height 15
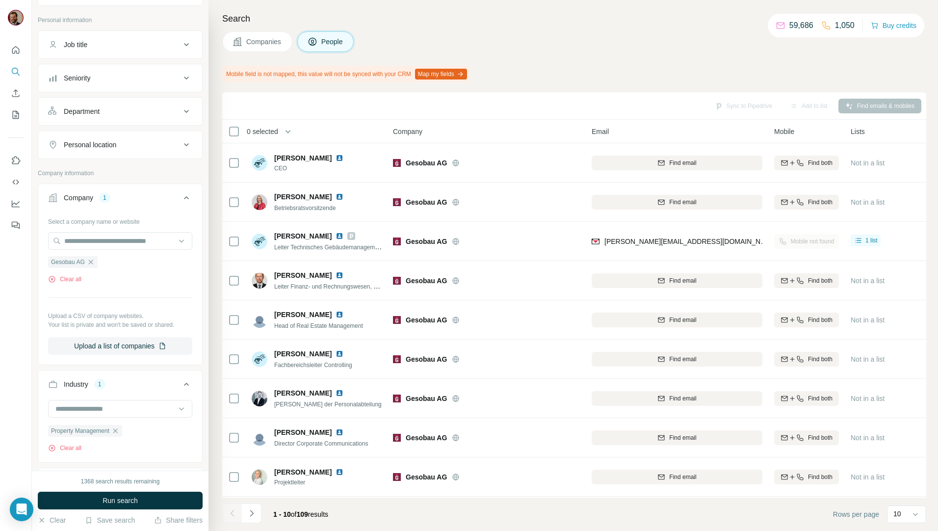
click at [260, 47] on button "Companies" at bounding box center [257, 41] width 70 height 21
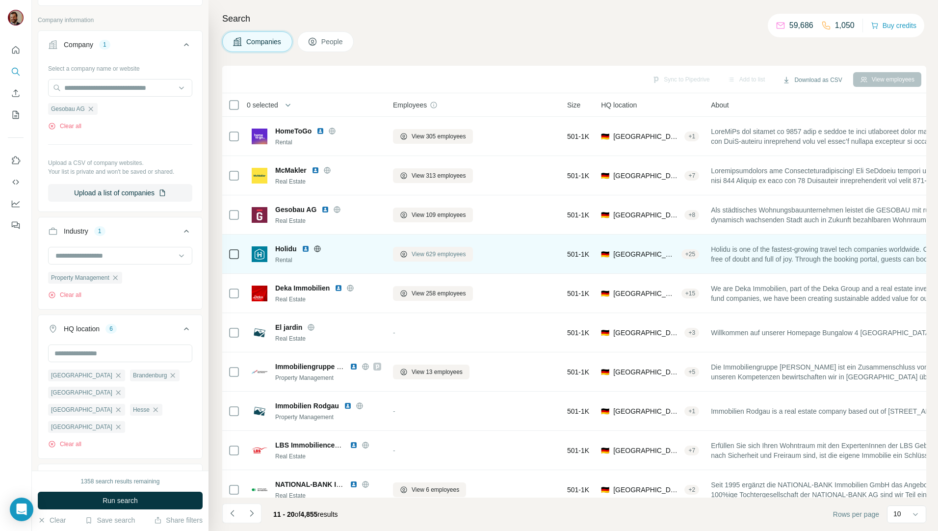
click at [450, 257] on span "View 629 employees" at bounding box center [439, 254] width 54 height 9
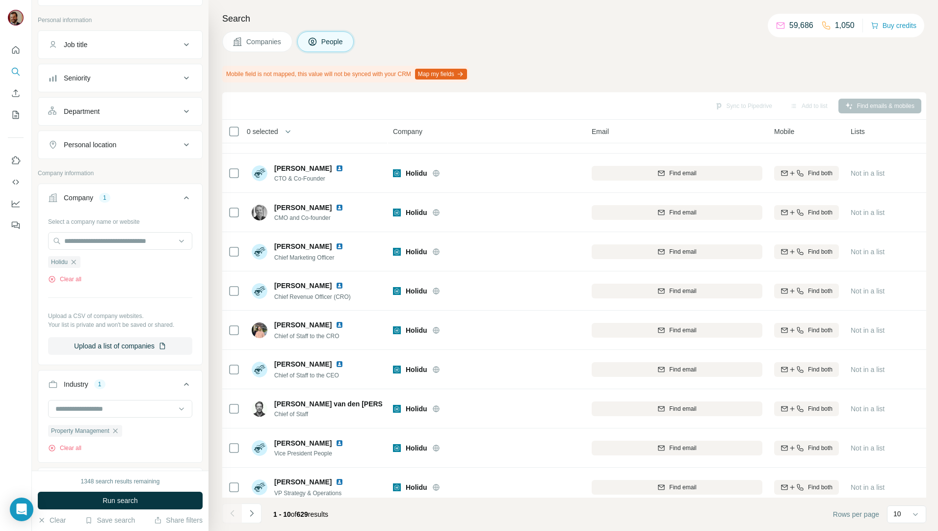
scroll to position [43, 0]
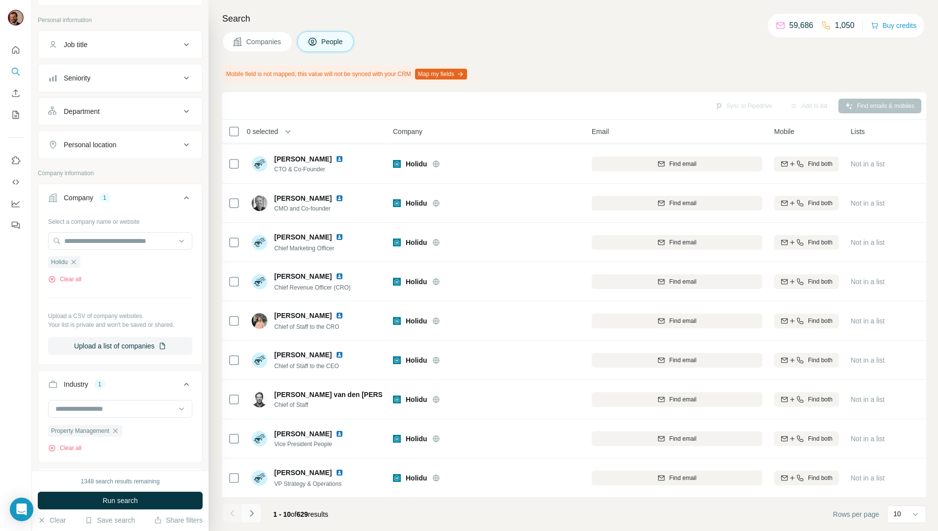
click at [256, 517] on icon "Navigate to next page" at bounding box center [252, 513] width 10 height 10
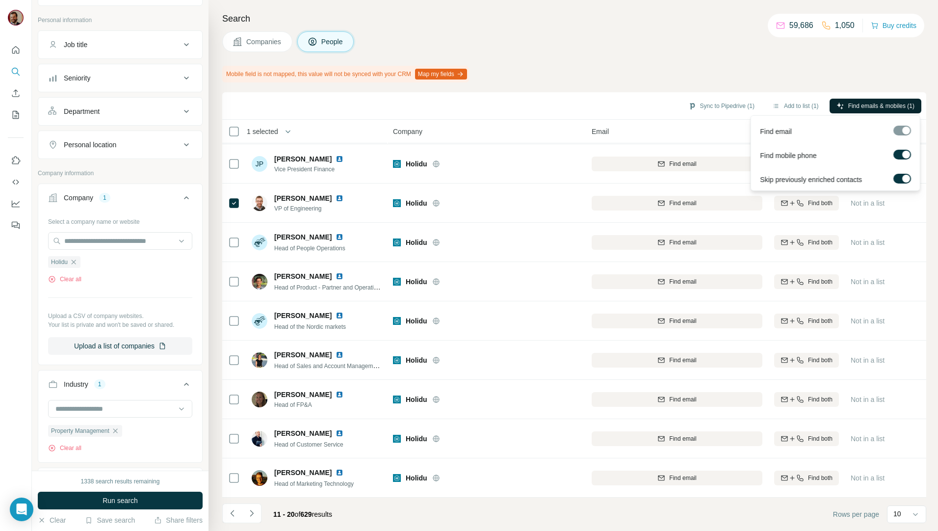
click at [855, 104] on span "Find emails & mobiles (1)" at bounding box center [881, 106] width 66 height 9
click at [856, 105] on span "Find emails & mobiles (1)" at bounding box center [881, 106] width 66 height 9
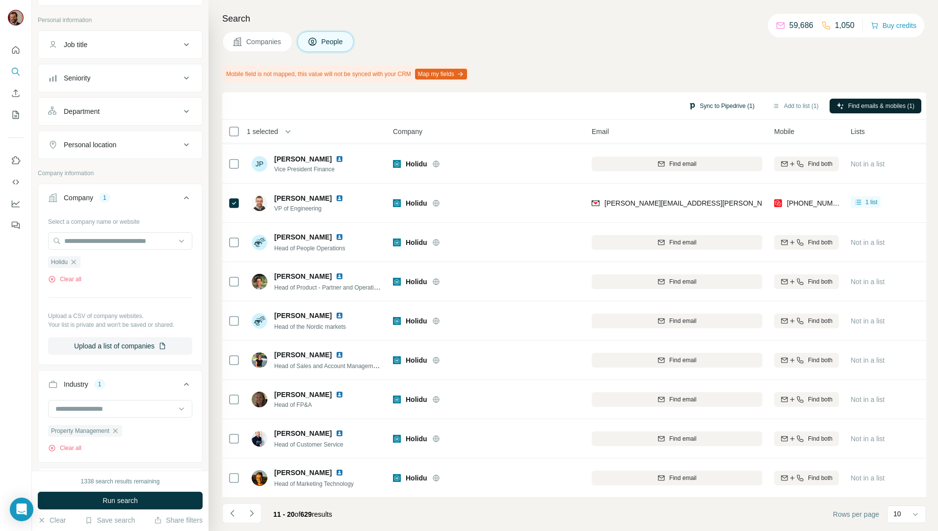
click at [707, 104] on button "Sync to Pipedrive (1)" at bounding box center [722, 106] width 80 height 15
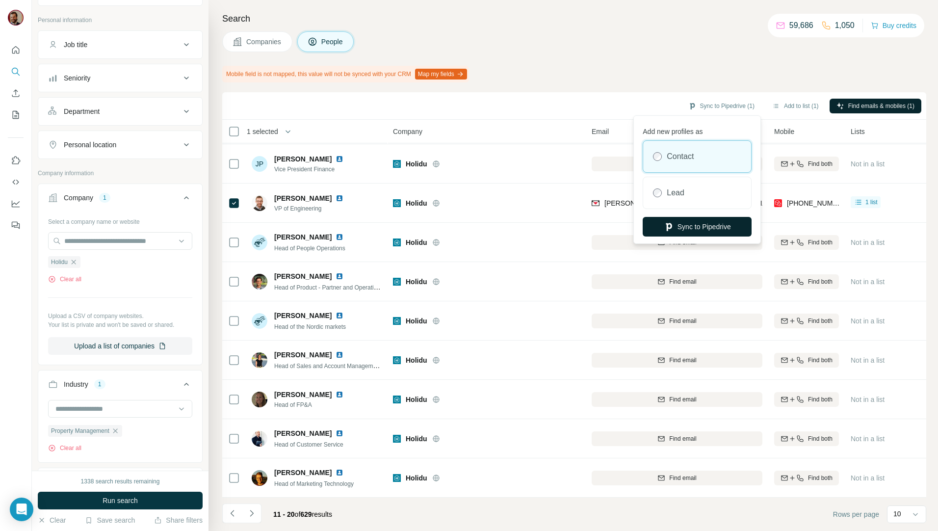
click at [703, 222] on button "Sync to Pipedrive" at bounding box center [697, 227] width 109 height 20
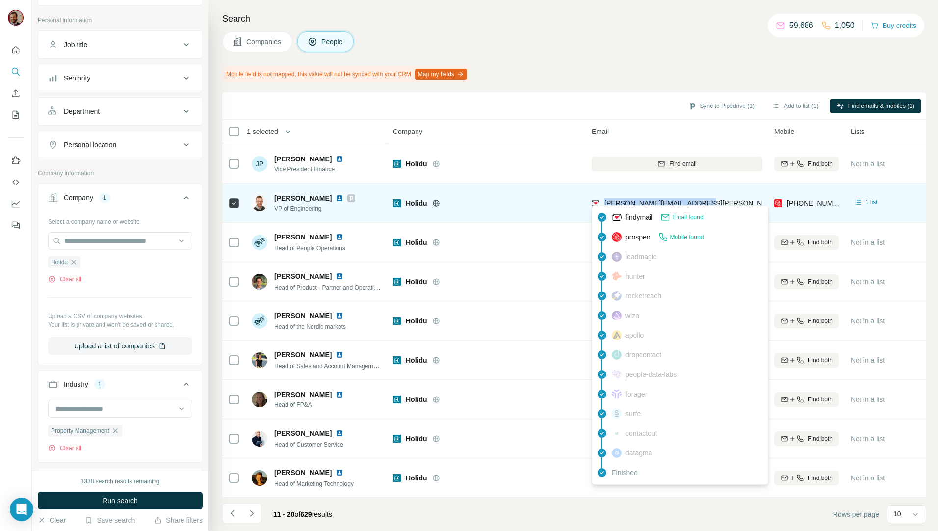
drag, startPoint x: 704, startPoint y: 198, endPoint x: 606, endPoint y: 196, distance: 98.2
click at [606, 196] on div "tobias.haeberle@holidu.com" at bounding box center [677, 202] width 171 height 27
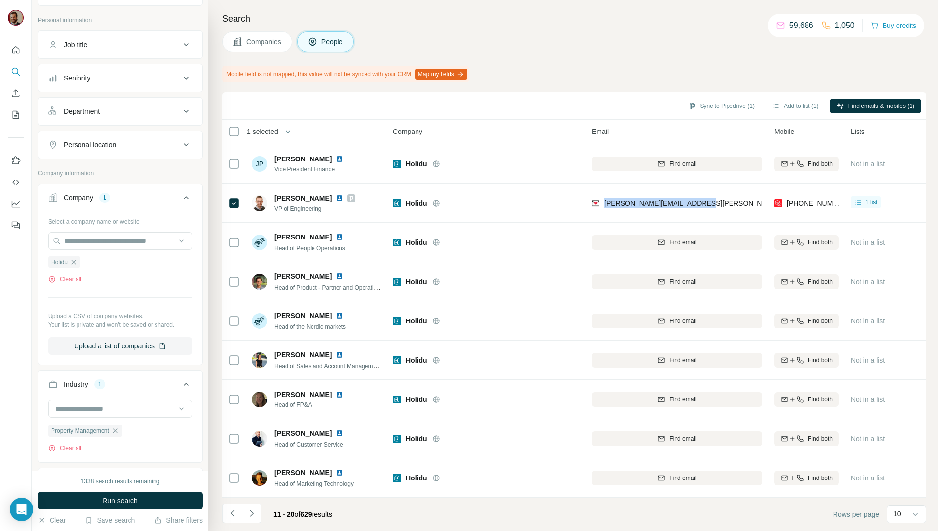
drag, startPoint x: 263, startPoint y: 46, endPoint x: 267, endPoint y: 97, distance: 50.8
click at [263, 46] on span "Companies" at bounding box center [264, 42] width 36 height 10
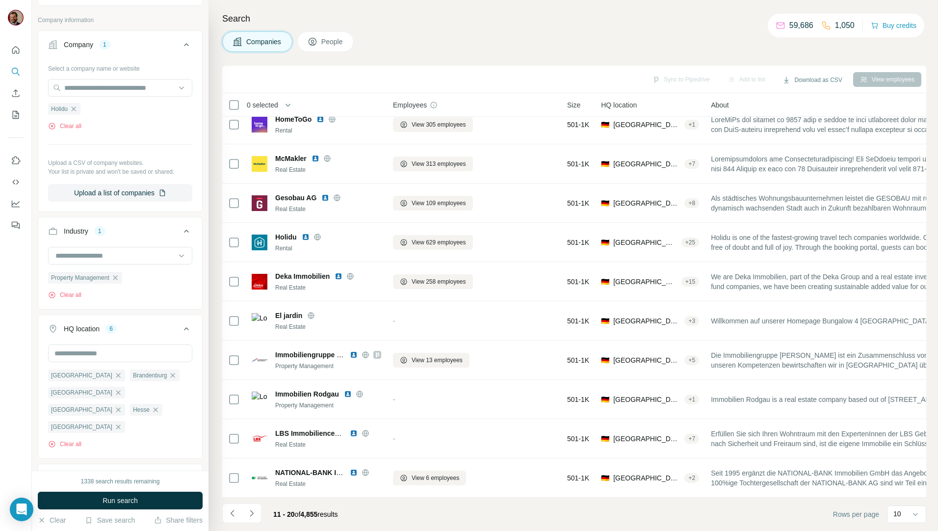
scroll to position [17, 0]
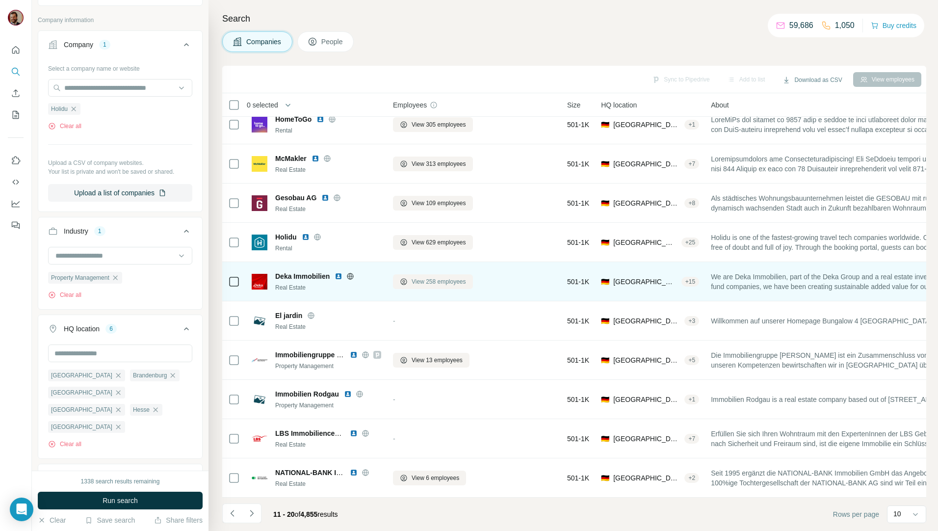
click at [428, 274] on button "View 258 employees" at bounding box center [433, 281] width 80 height 15
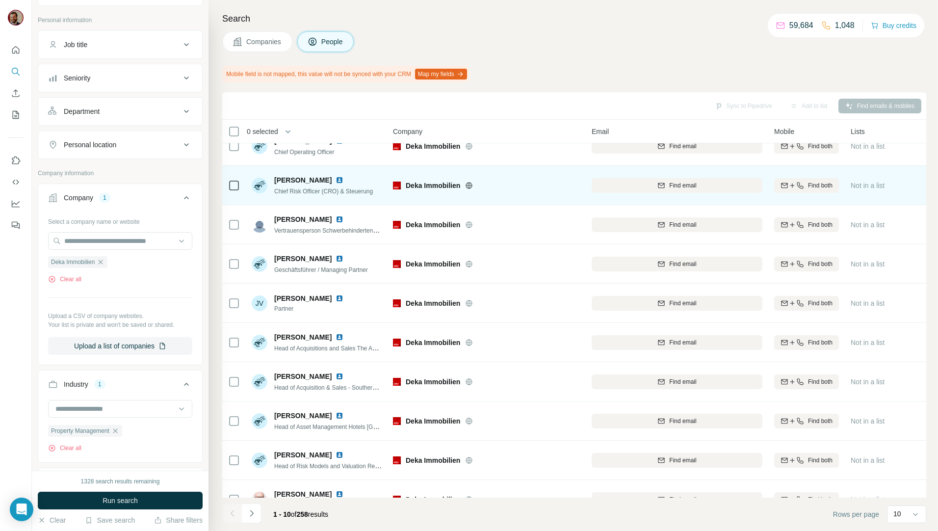
click at [229, 191] on icon at bounding box center [234, 186] width 12 height 12
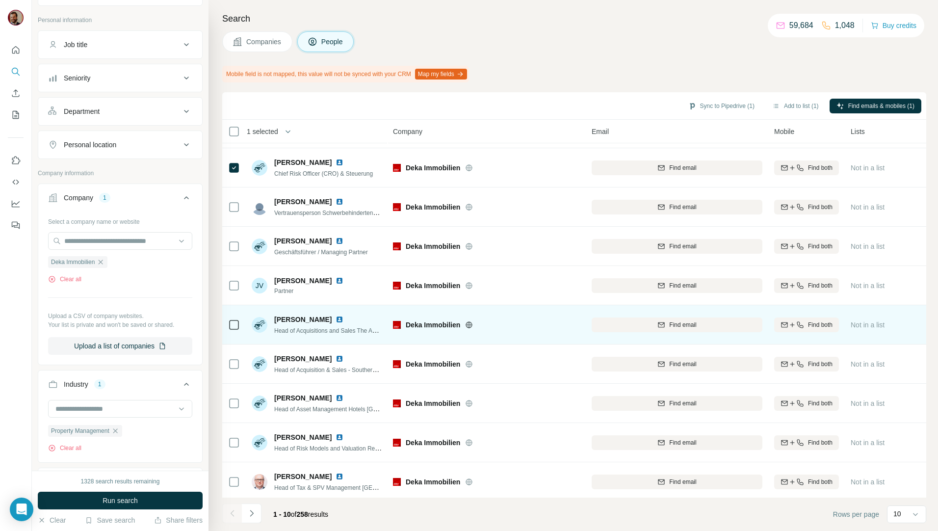
scroll to position [43, 0]
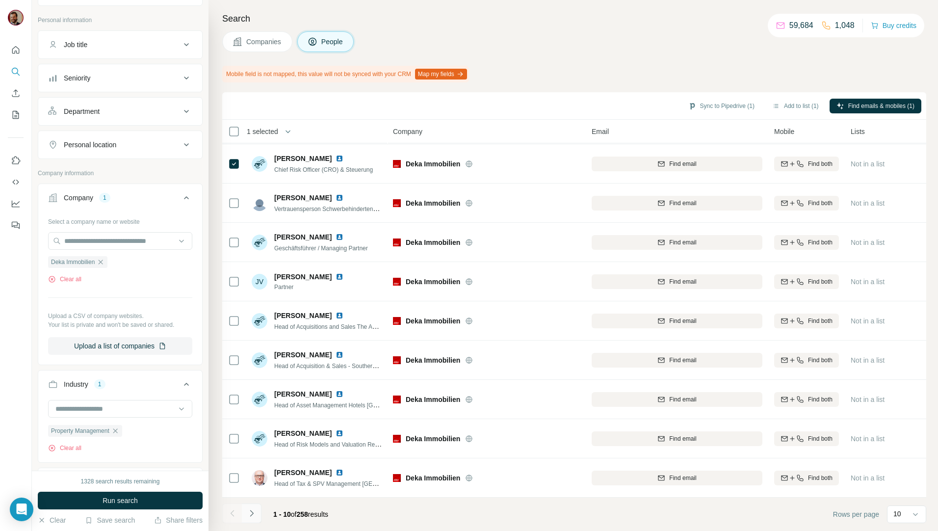
click at [253, 517] on icon "Navigate to next page" at bounding box center [252, 513] width 10 height 10
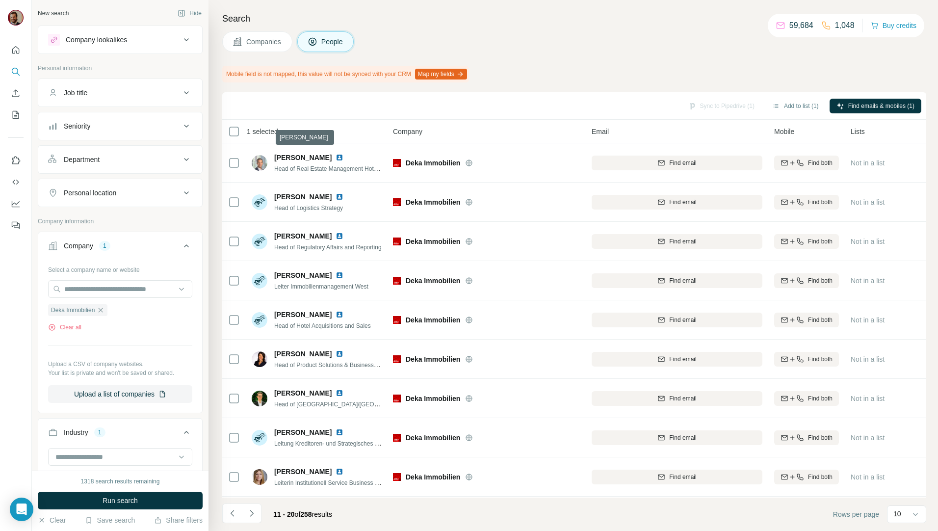
scroll to position [185, 0]
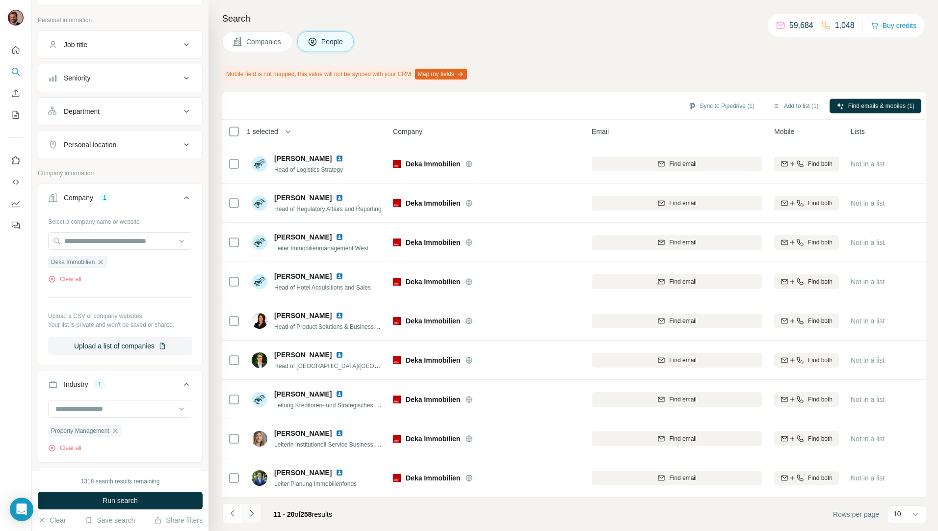
click at [257, 509] on button "Navigate to next page" at bounding box center [252, 513] width 20 height 20
click at [255, 512] on icon "Navigate to next page" at bounding box center [252, 513] width 10 height 10
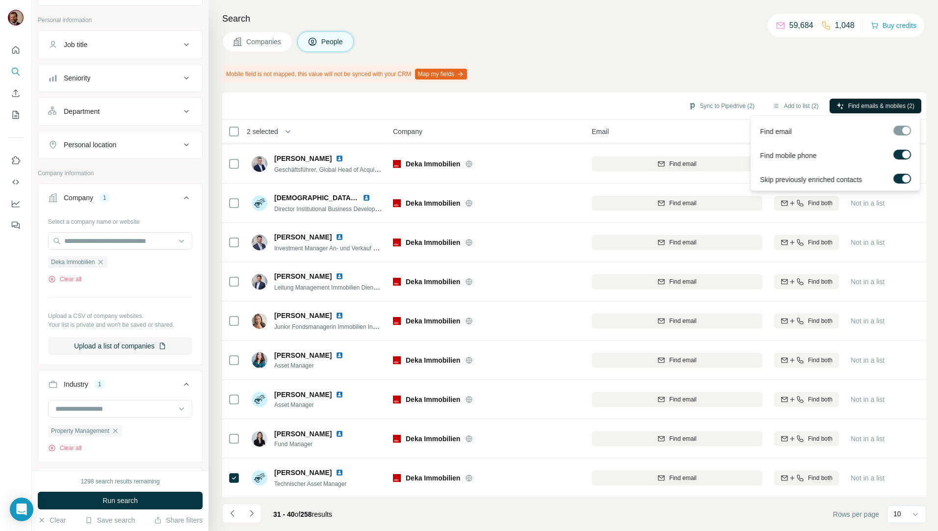
click at [852, 106] on span "Find emails & mobiles (2)" at bounding box center [881, 106] width 66 height 9
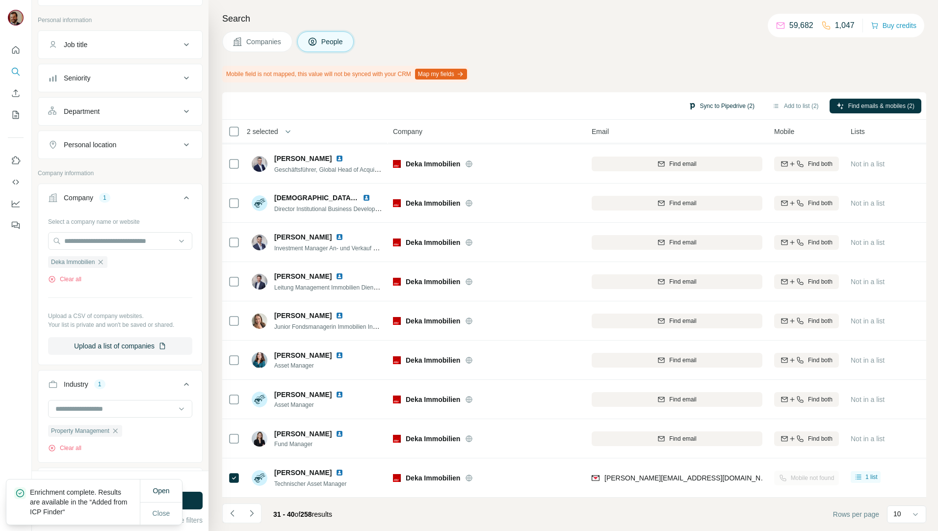
click at [732, 104] on button "Sync to Pipedrive (2)" at bounding box center [722, 106] width 80 height 15
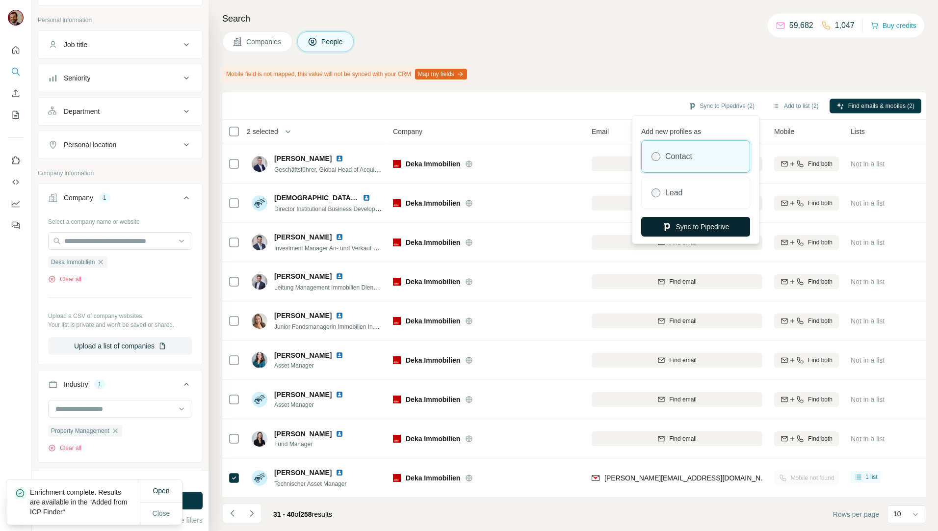
click at [730, 218] on button "Sync to Pipedrive" at bounding box center [695, 227] width 109 height 20
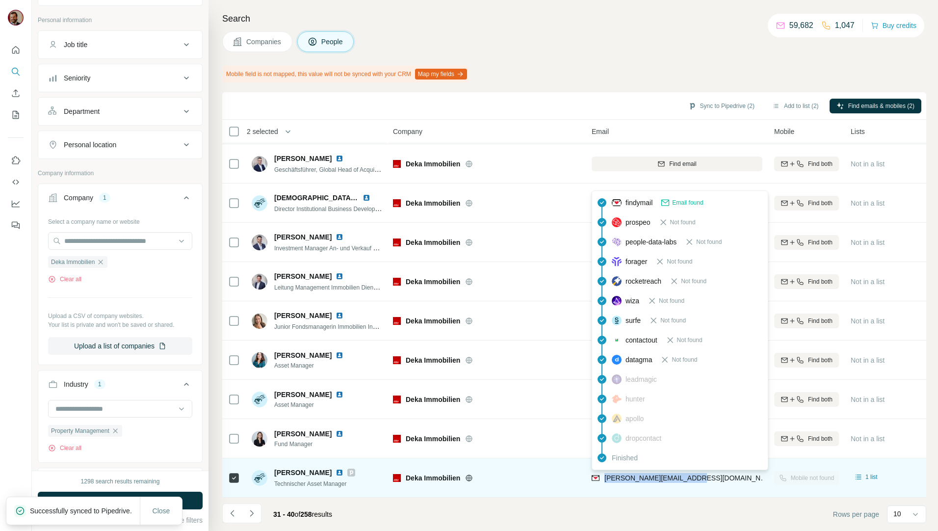
drag, startPoint x: 704, startPoint y: 475, endPoint x: 605, endPoint y: 474, distance: 99.1
click at [605, 474] on div "andreas.staubitz@deka.de" at bounding box center [677, 477] width 171 height 27
copy span "andreas.staubitz@deka.de"
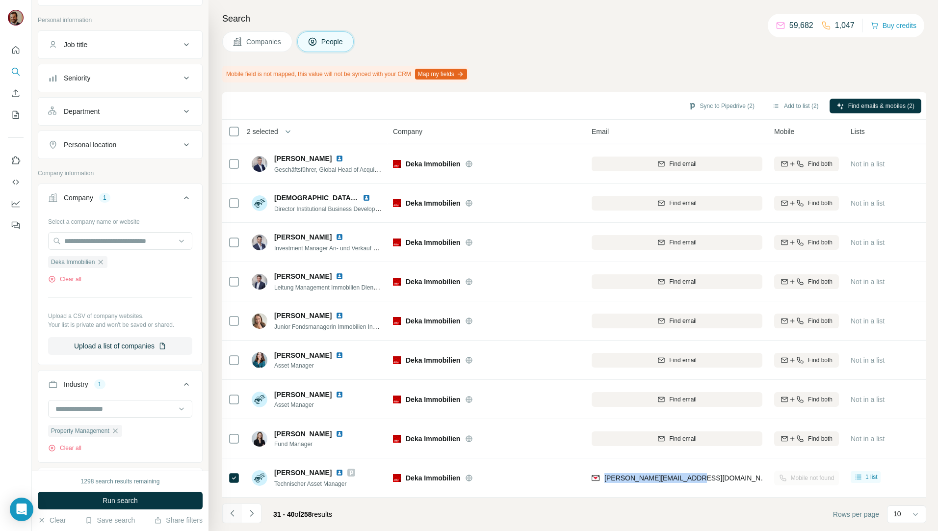
click at [232, 513] on icon "Navigate to previous page" at bounding box center [231, 513] width 3 height 6
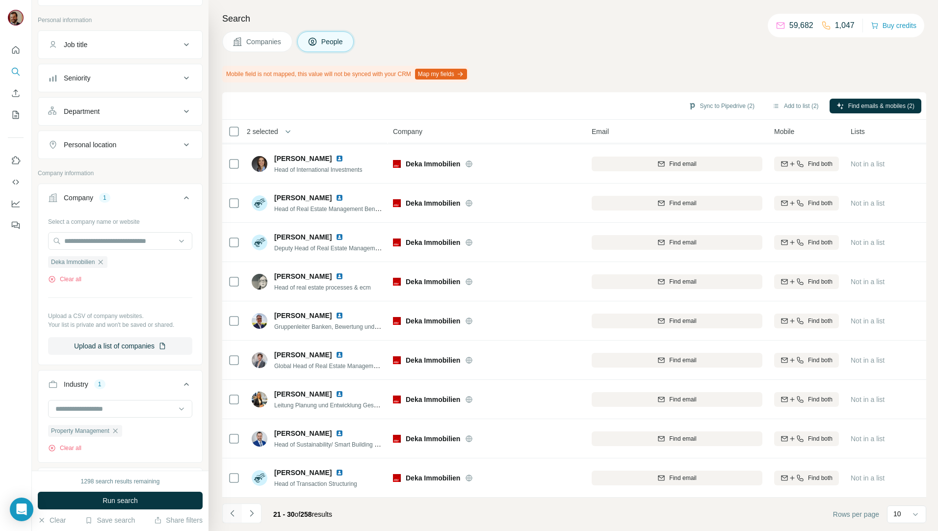
click at [230, 513] on icon "Navigate to previous page" at bounding box center [233, 513] width 10 height 10
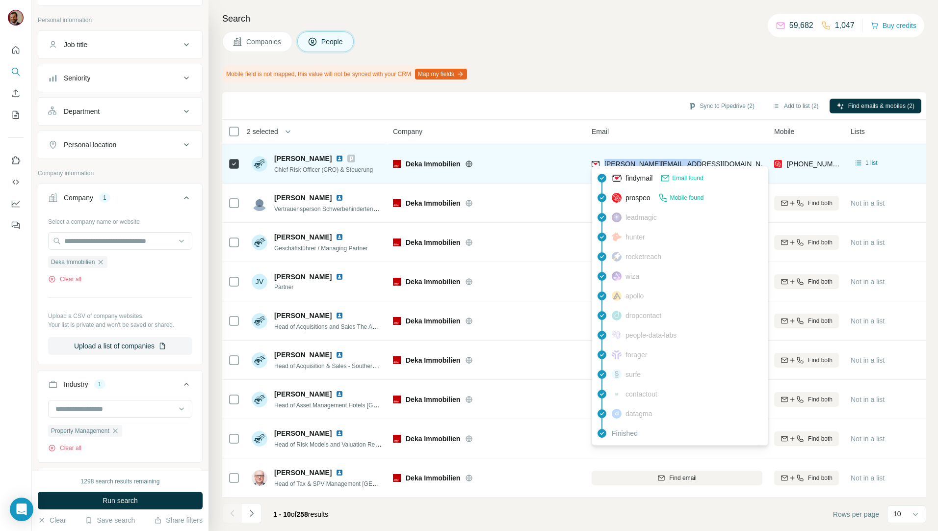
drag, startPoint x: 714, startPoint y: 158, endPoint x: 602, endPoint y: 162, distance: 112.0
click at [602, 162] on div "stefan.ciapanna@deka.de" at bounding box center [677, 163] width 171 height 27
copy span "stefan.ciapanna@deka.de"
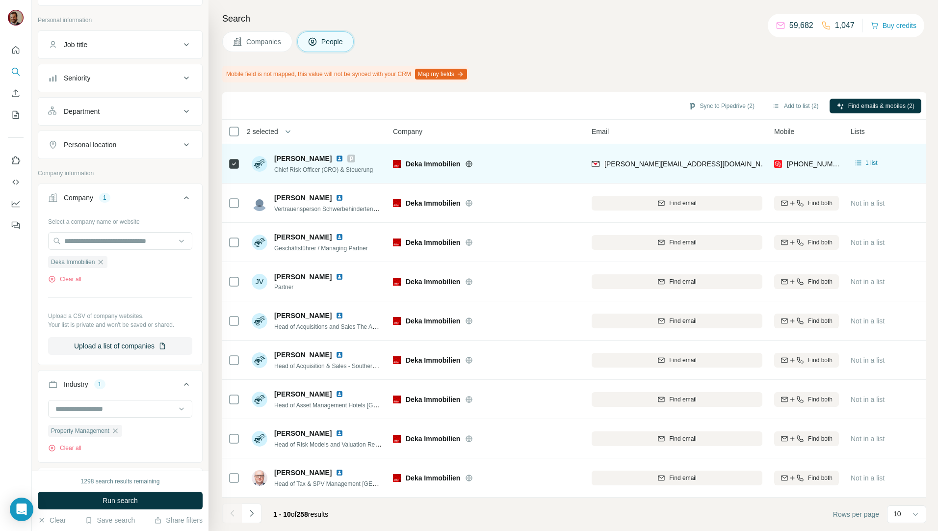
drag, startPoint x: 753, startPoint y: 181, endPoint x: 724, endPoint y: 169, distance: 31.1
click at [753, 184] on td "Find email" at bounding box center [677, 203] width 183 height 39
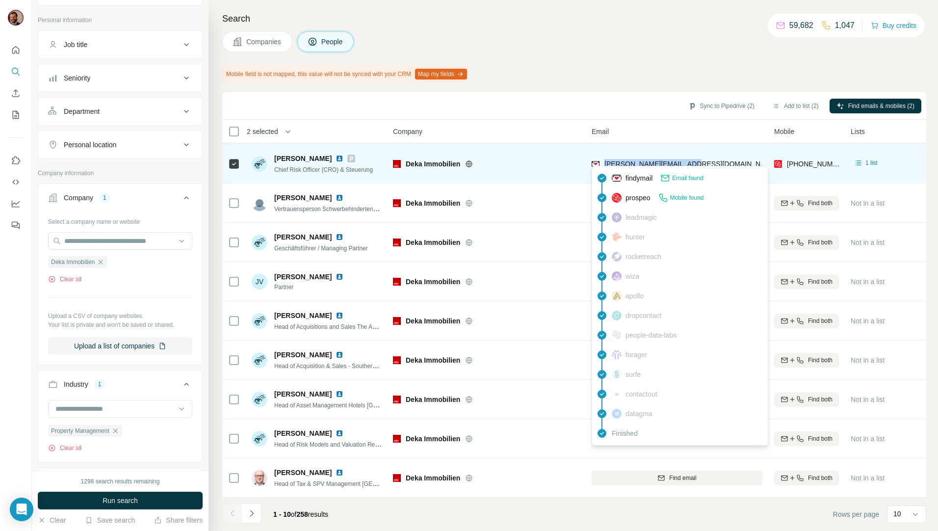
drag, startPoint x: 710, startPoint y: 159, endPoint x: 605, endPoint y: 160, distance: 105.0
click at [605, 160] on div "stefan.ciapanna@deka.de" at bounding box center [677, 163] width 171 height 27
copy span "stefan.ciapanna@deka.de"
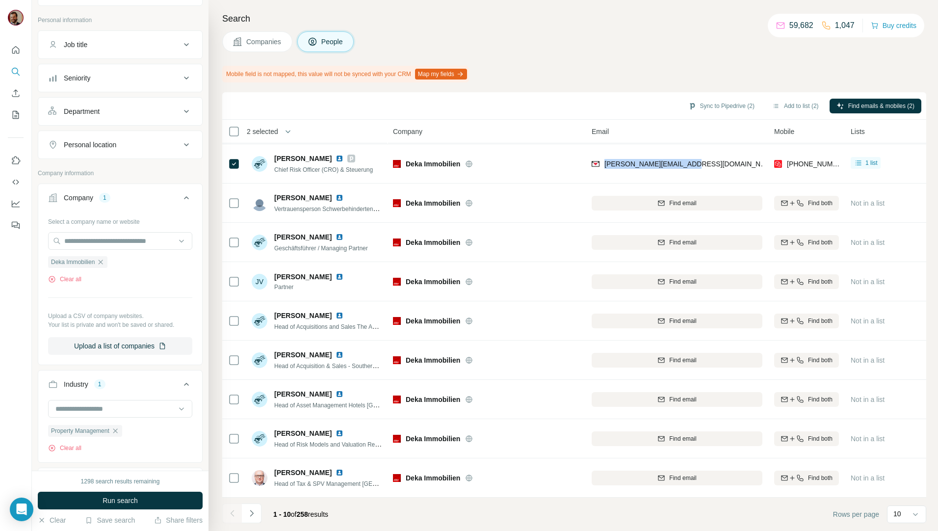
click at [252, 41] on span "Companies" at bounding box center [264, 42] width 36 height 10
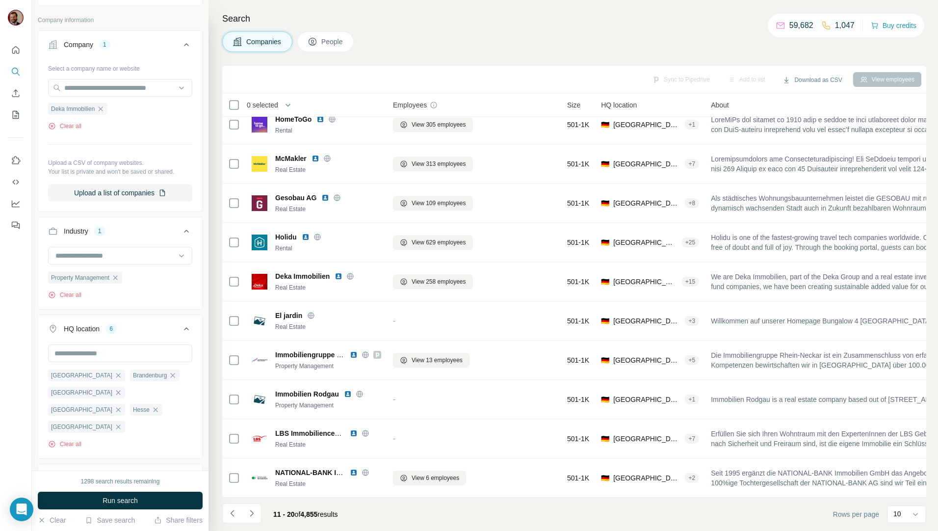
scroll to position [17, 0]
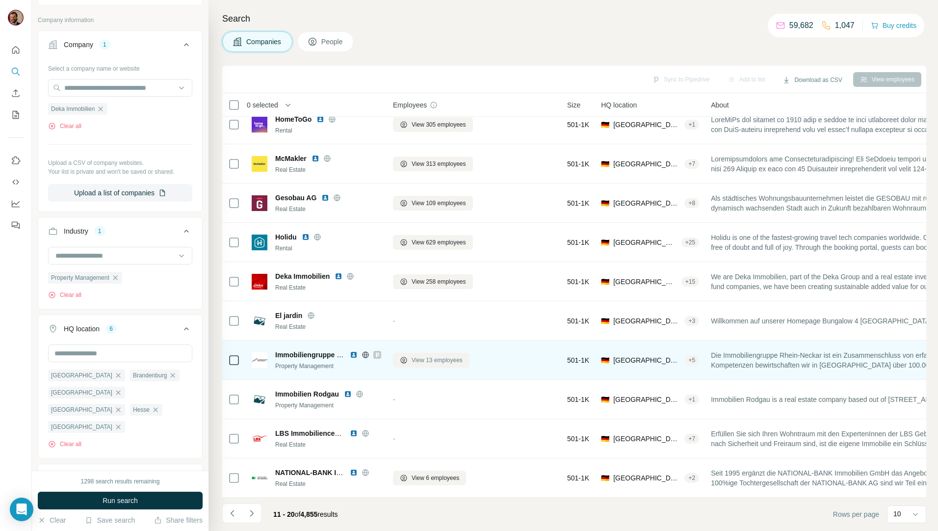
click at [427, 356] on span "View 13 employees" at bounding box center [437, 360] width 51 height 9
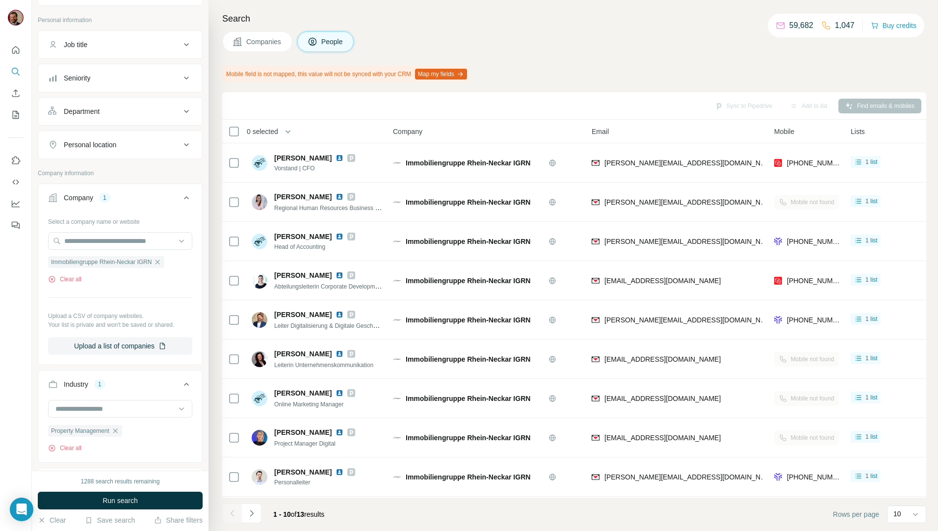
click at [247, 42] on span "Companies" at bounding box center [264, 42] width 36 height 10
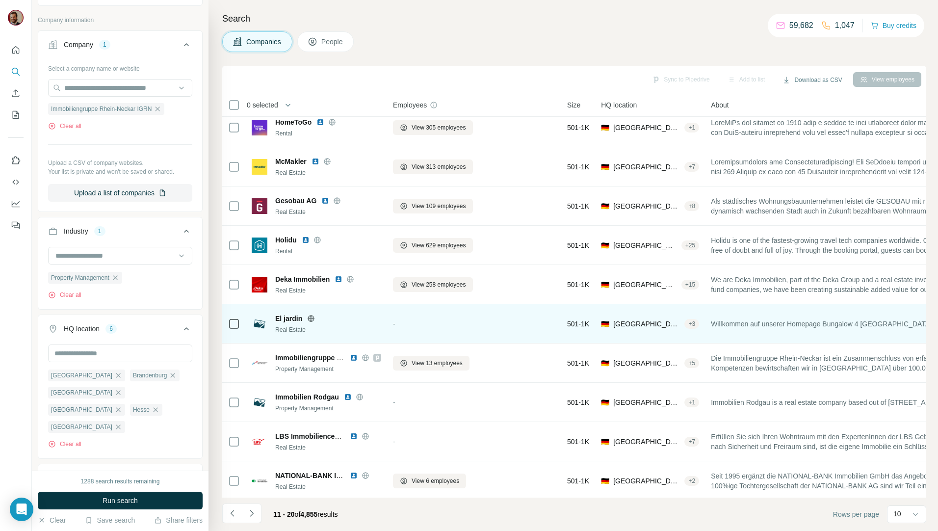
scroll to position [17, 0]
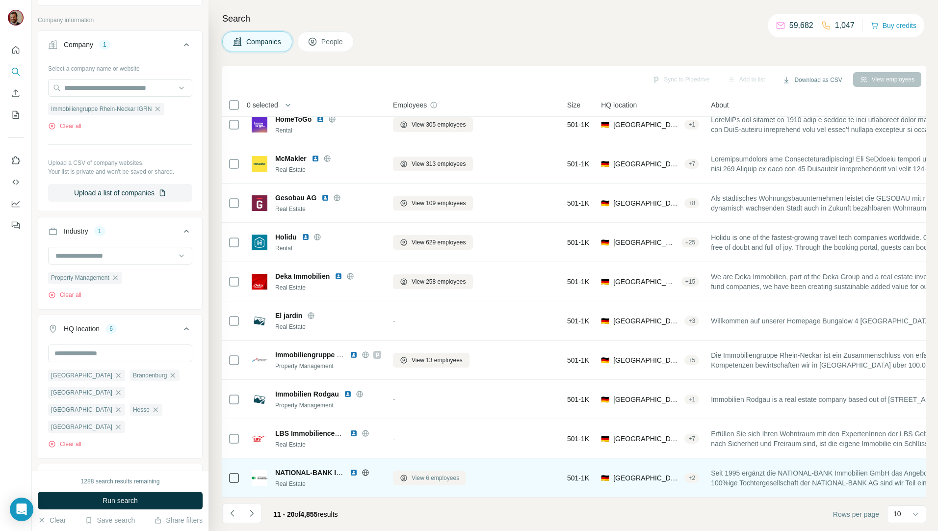
click at [436, 474] on span "View 6 employees" at bounding box center [436, 478] width 48 height 9
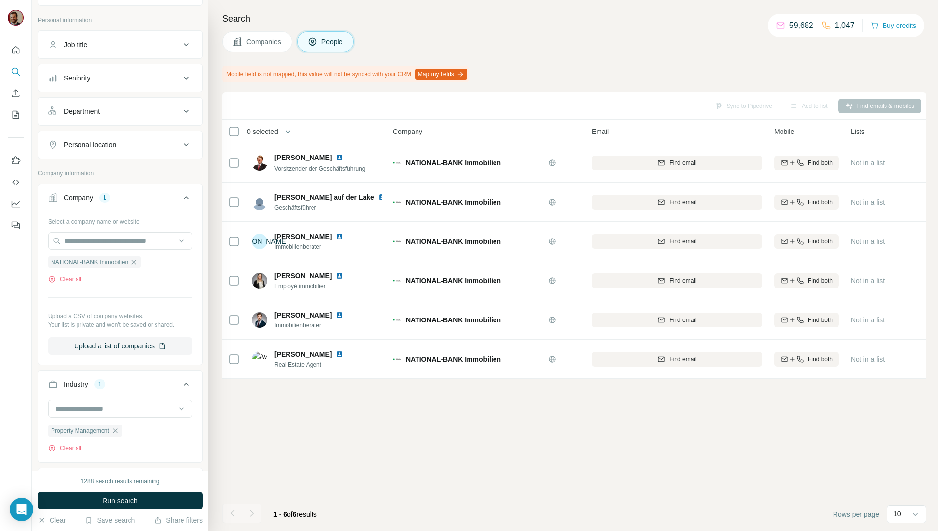
scroll to position [0, 0]
click at [263, 42] on span "Companies" at bounding box center [264, 42] width 36 height 10
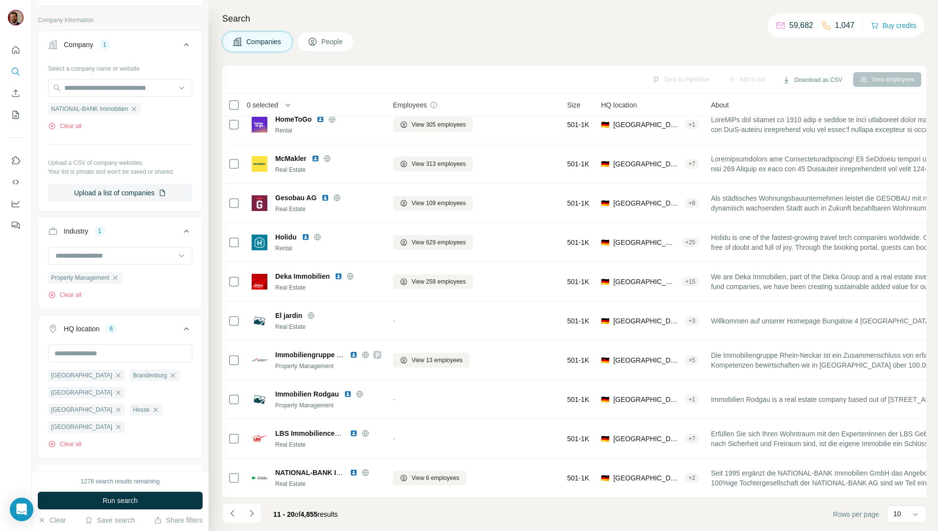
scroll to position [17, 0]
click at [253, 511] on icon "Navigate to next page" at bounding box center [252, 513] width 10 height 10
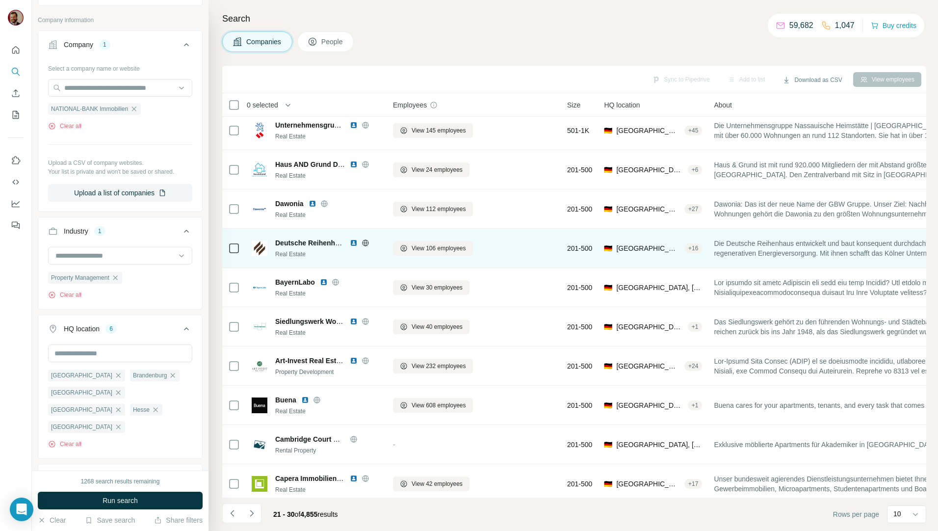
scroll to position [0, 0]
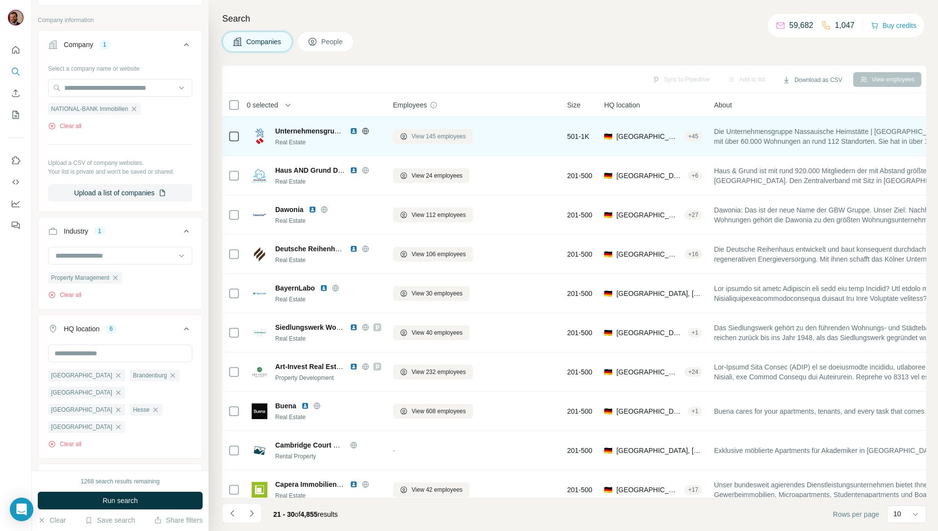
click at [426, 137] on span "View 145 employees" at bounding box center [439, 136] width 54 height 9
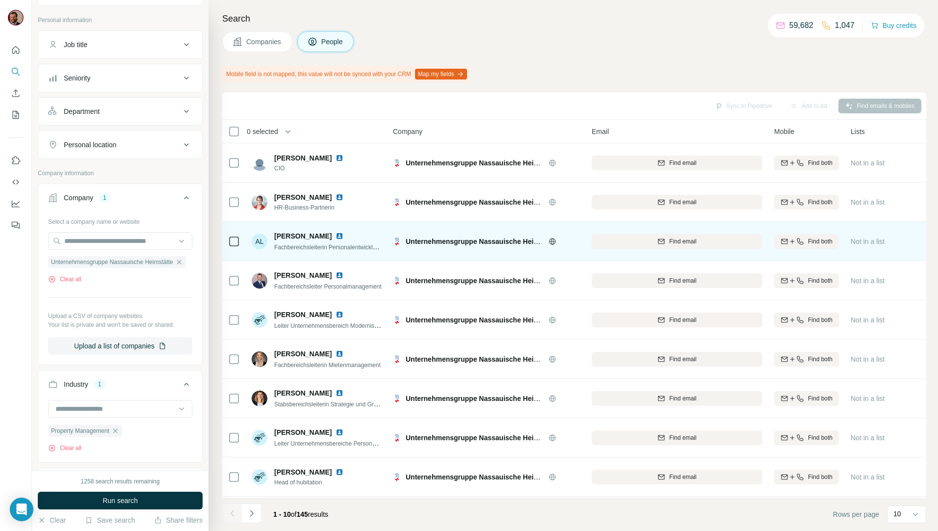
scroll to position [43, 0]
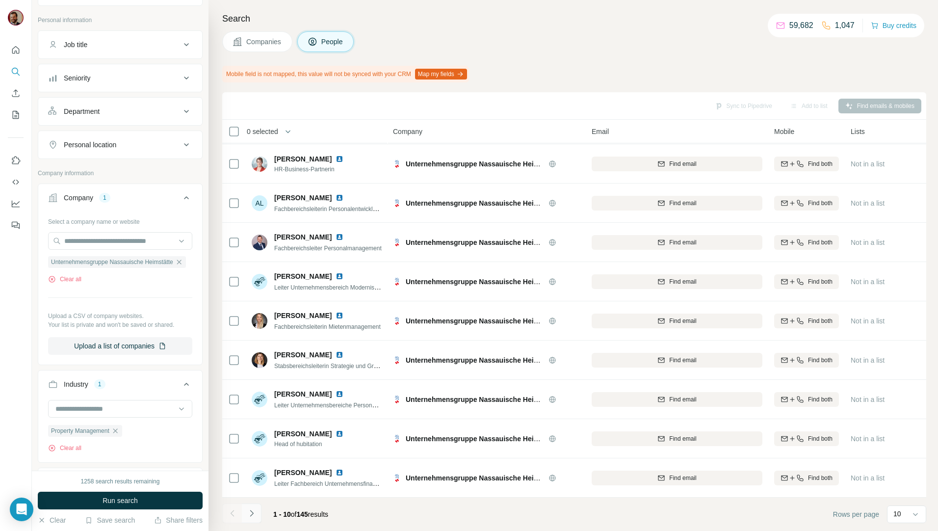
click at [257, 515] on button "Navigate to next page" at bounding box center [252, 513] width 20 height 20
click at [255, 516] on icon "Navigate to next page" at bounding box center [252, 513] width 10 height 10
click at [252, 508] on icon "Navigate to next page" at bounding box center [252, 513] width 10 height 10
click at [250, 510] on icon "Navigate to next page" at bounding box center [252, 513] width 10 height 10
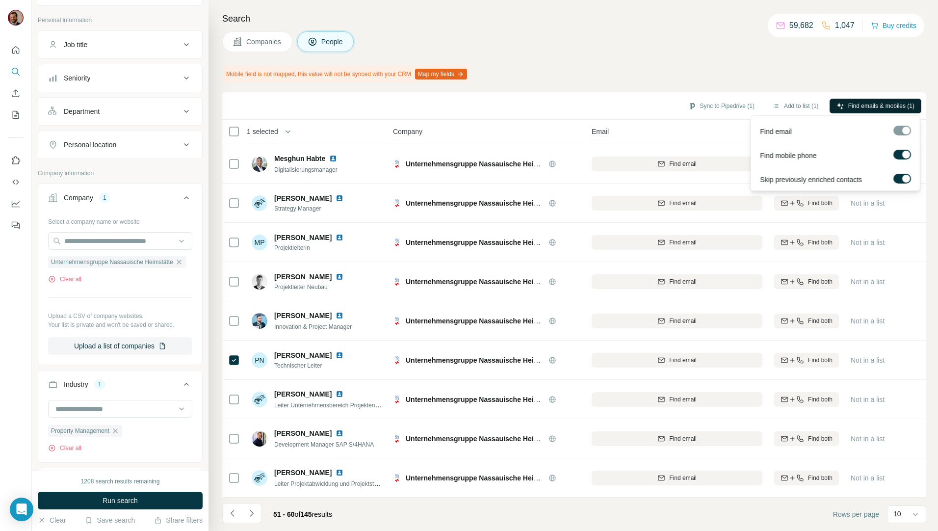
click at [859, 106] on span "Find emails & mobiles (1)" at bounding box center [881, 106] width 66 height 9
click at [712, 57] on div "Search Companies People Mobile field is not mapped, this value will not be sync…" at bounding box center [574, 265] width 730 height 531
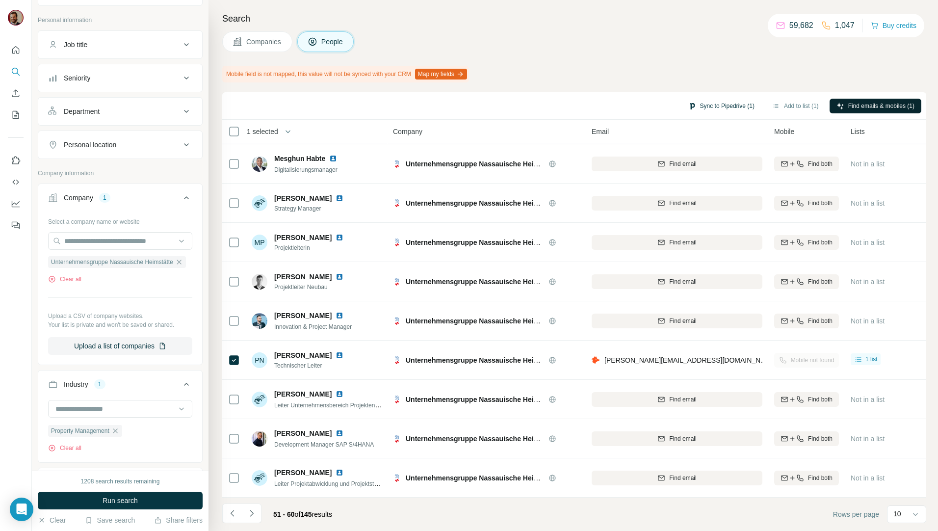
click at [725, 99] on button "Sync to Pipedrive (1)" at bounding box center [722, 106] width 80 height 15
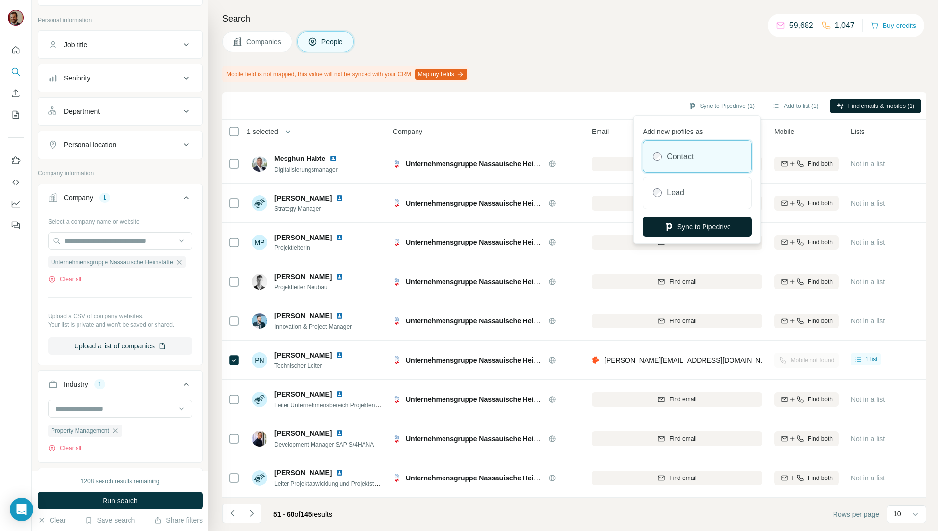
click at [712, 226] on button "Sync to Pipedrive" at bounding box center [697, 227] width 109 height 20
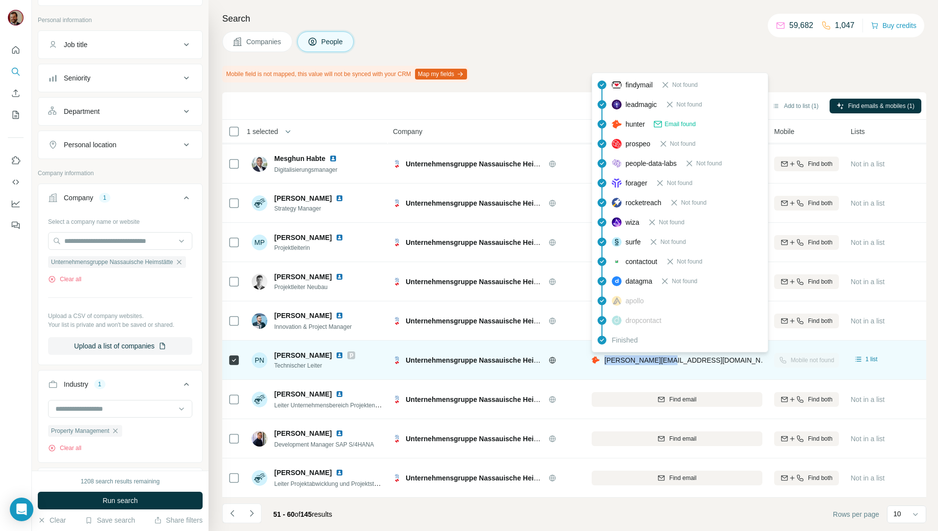
drag, startPoint x: 675, startPoint y: 354, endPoint x: 605, endPoint y: 355, distance: 70.2
click at [605, 355] on div "peter.neeb@nhw.de" at bounding box center [677, 359] width 171 height 27
copy span "peter.neeb@nhw.de"
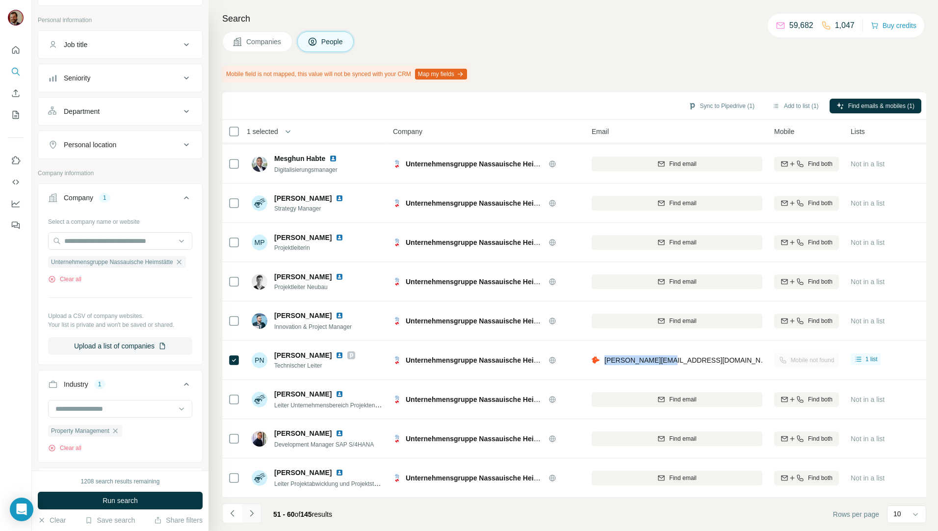
click at [251, 510] on icon "Navigate to next page" at bounding box center [252, 513] width 10 height 10
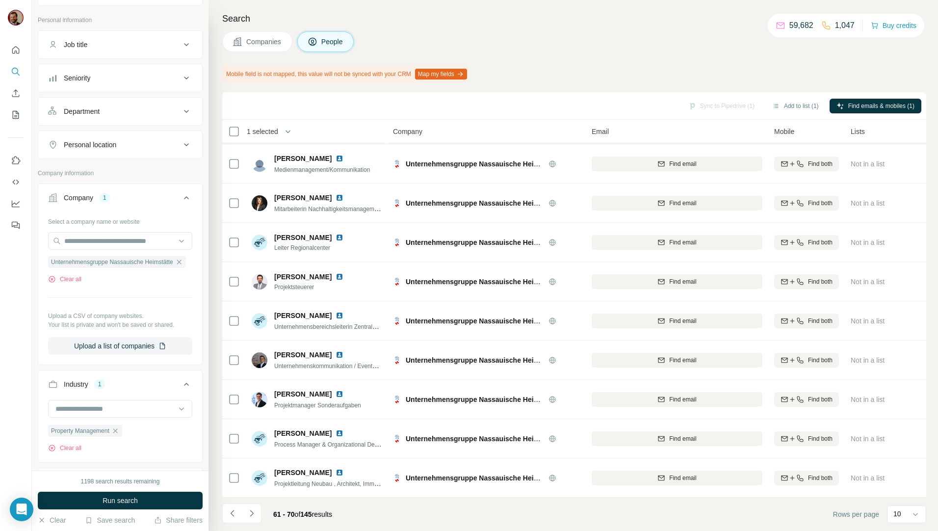
click at [261, 43] on span "Companies" at bounding box center [264, 42] width 36 height 10
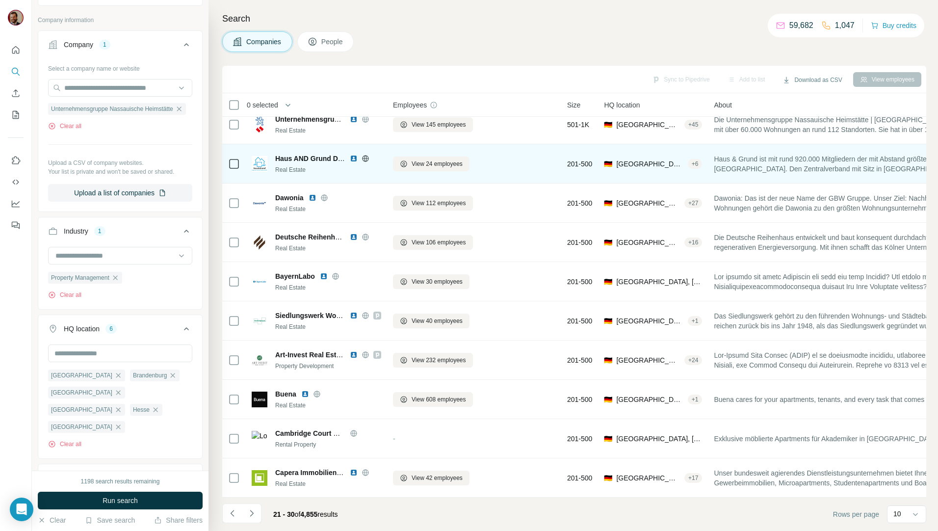
scroll to position [17, 0]
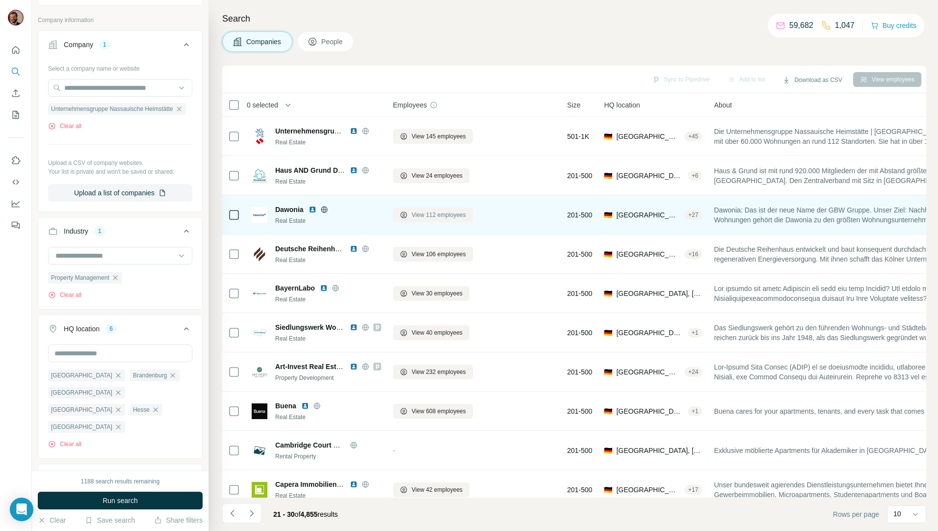
click at [435, 220] on button "View 112 employees" at bounding box center [433, 215] width 80 height 15
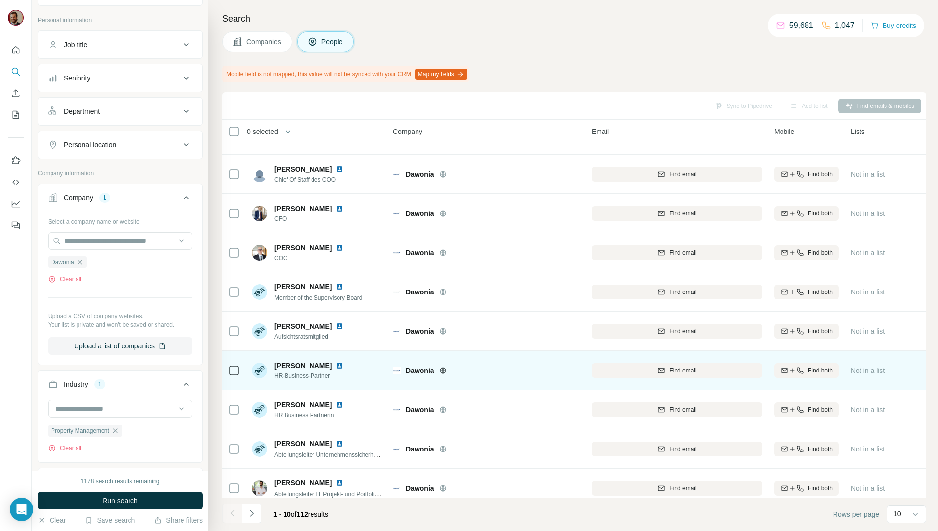
scroll to position [43, 0]
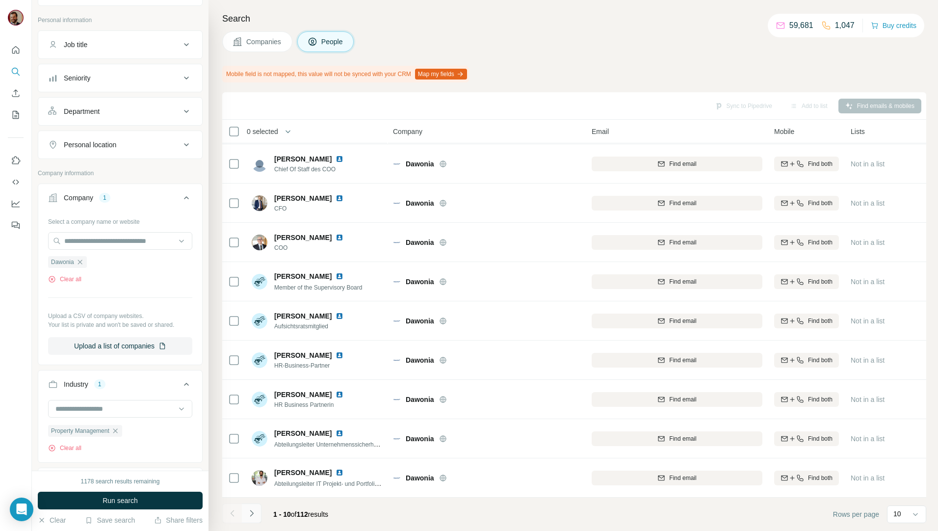
click at [254, 518] on icon "Navigate to next page" at bounding box center [252, 513] width 10 height 10
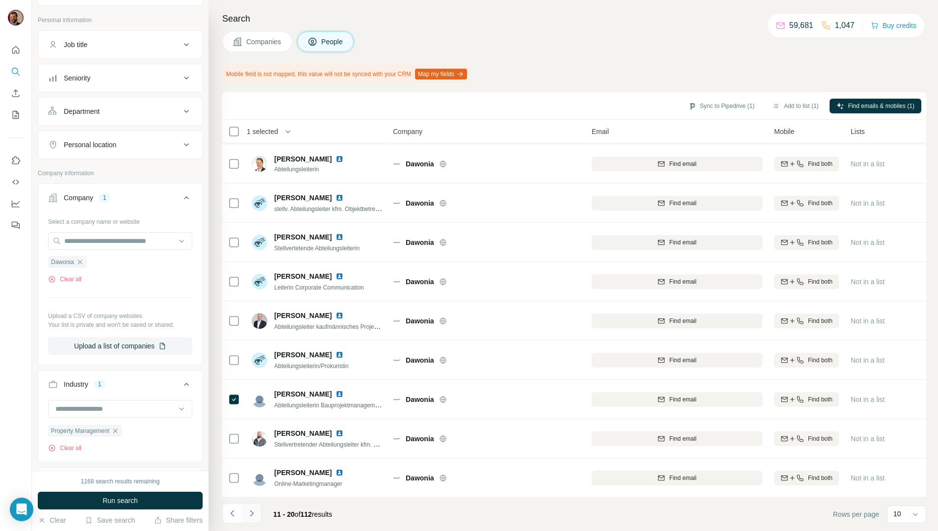
click at [259, 509] on button "Navigate to next page" at bounding box center [252, 513] width 20 height 20
click at [259, 510] on button "Navigate to next page" at bounding box center [252, 513] width 20 height 20
drag, startPoint x: 257, startPoint y: 513, endPoint x: 259, endPoint y: 518, distance: 5.1
click at [257, 513] on button "Navigate to next page" at bounding box center [252, 513] width 20 height 20
click at [248, 516] on icon "Navigate to next page" at bounding box center [252, 513] width 10 height 10
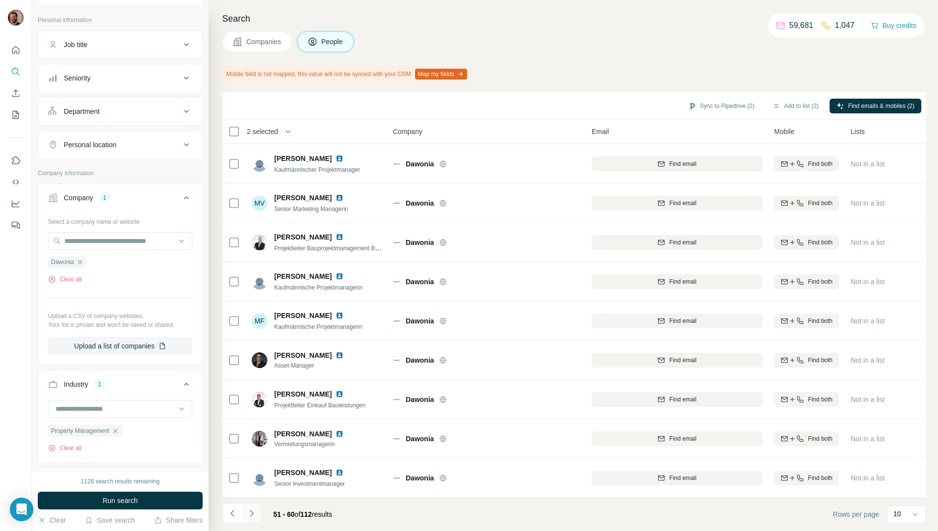
click at [252, 513] on icon "Navigate to next page" at bounding box center [252, 513] width 10 height 10
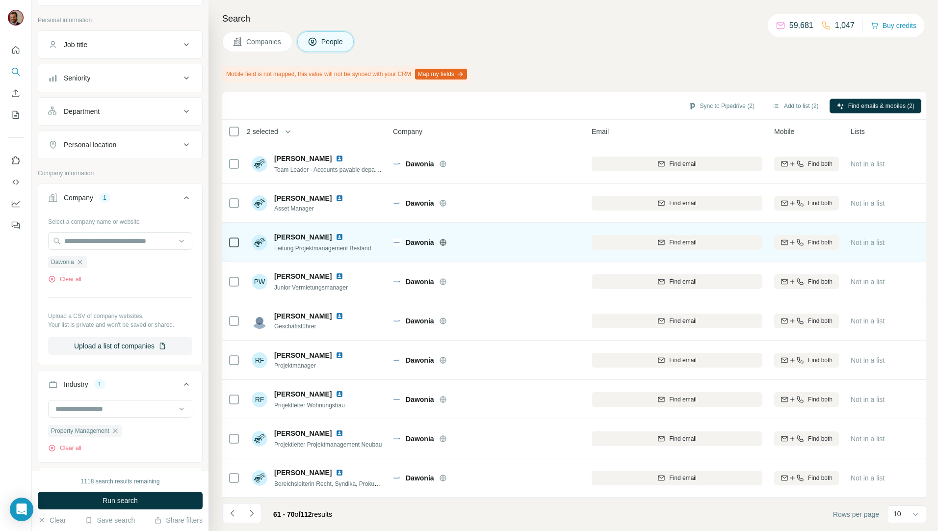
click at [236, 242] on icon at bounding box center [234, 243] width 12 height 12
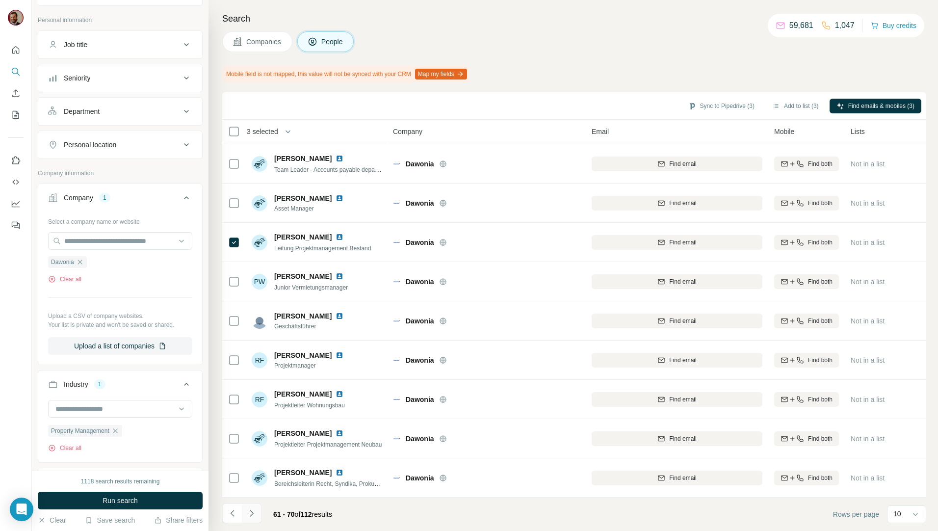
click at [252, 516] on icon "Navigate to next page" at bounding box center [252, 513] width 10 height 10
click at [253, 513] on icon "Navigate to next page" at bounding box center [251, 513] width 3 height 6
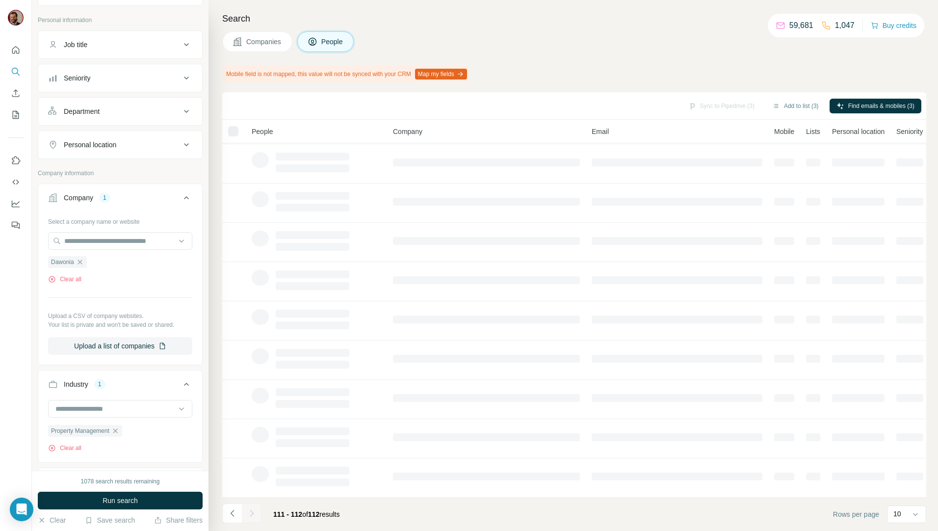
scroll to position [0, 0]
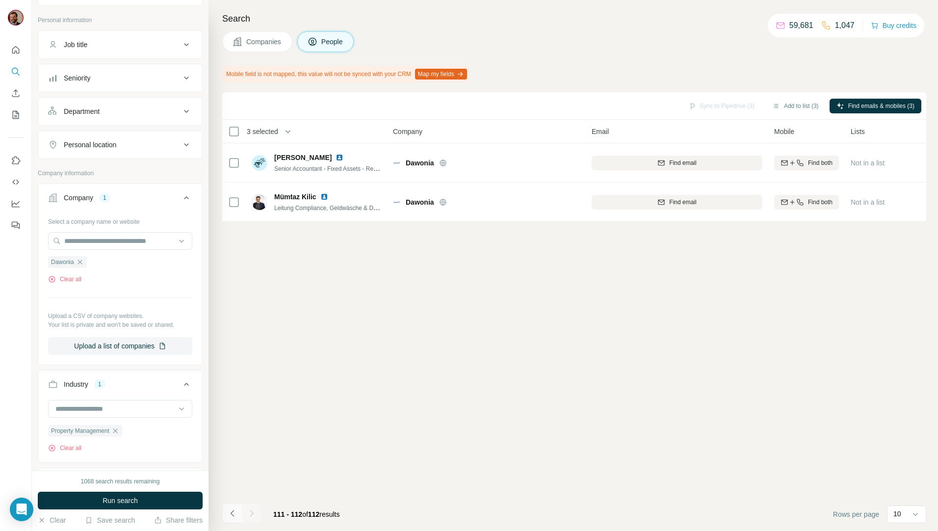
click at [235, 510] on icon "Navigate to previous page" at bounding box center [233, 513] width 10 height 10
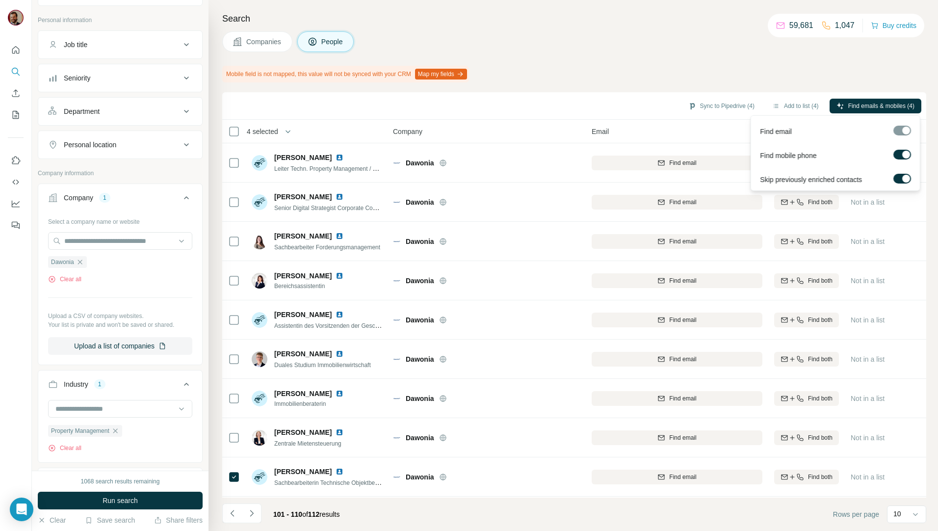
click at [848, 105] on span "Find emails & mobiles (4)" at bounding box center [881, 106] width 66 height 9
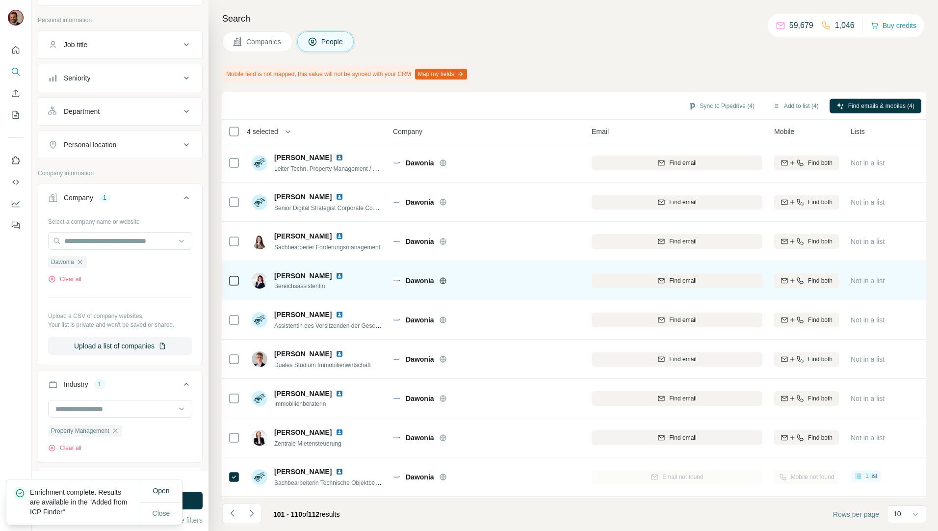
scroll to position [43, 0]
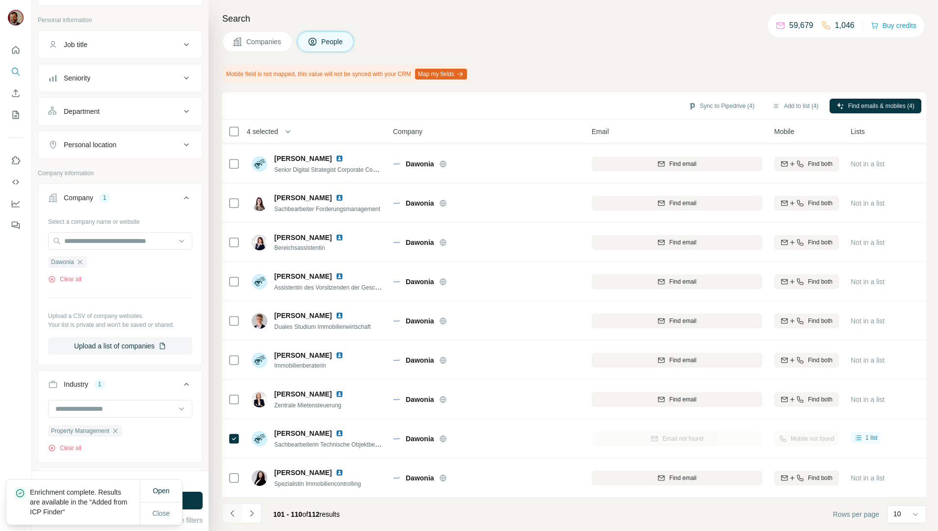
click at [233, 513] on icon "Navigate to previous page" at bounding box center [233, 513] width 10 height 10
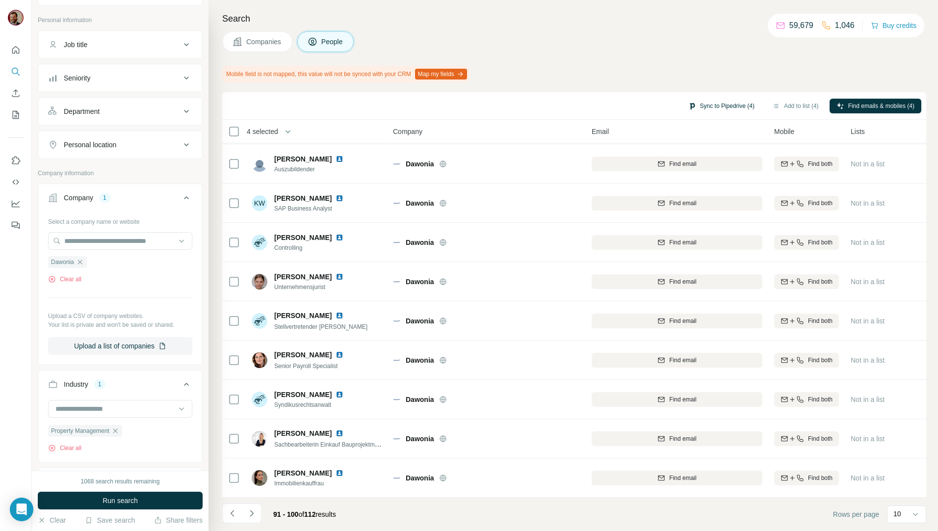
click at [703, 106] on button "Sync to Pipedrive (4)" at bounding box center [722, 106] width 80 height 15
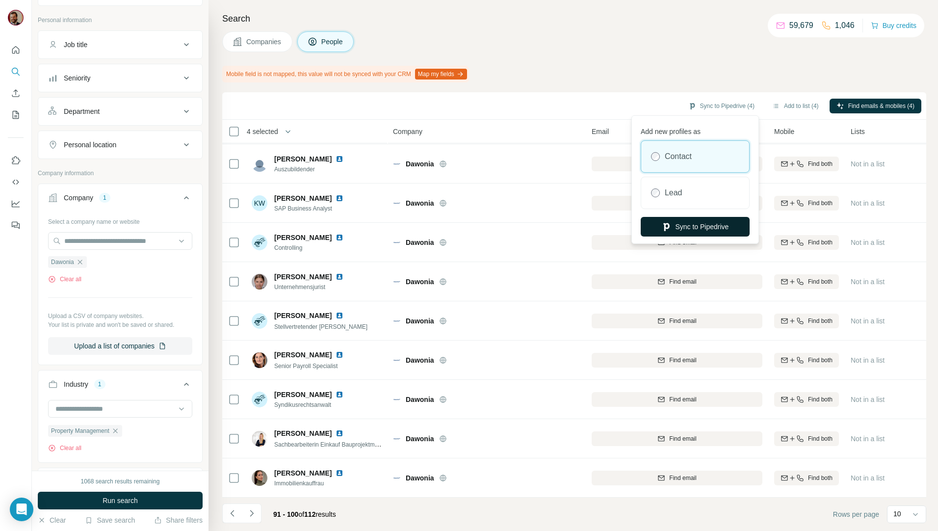
click at [680, 222] on button "Sync to Pipedrive" at bounding box center [695, 227] width 109 height 20
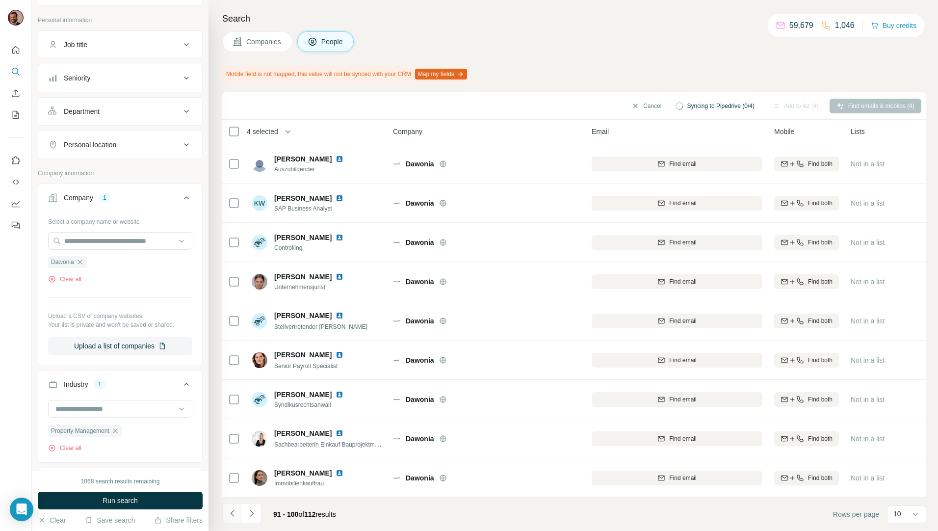
click at [230, 513] on icon "Navigate to previous page" at bounding box center [233, 513] width 10 height 10
click at [232, 511] on icon "Navigate to previous page" at bounding box center [233, 513] width 10 height 10
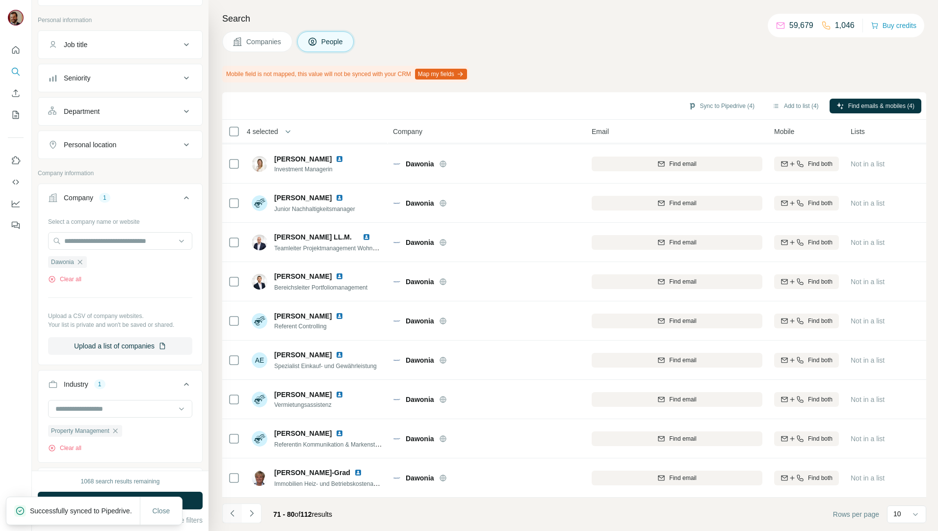
click at [232, 511] on icon "Navigate to previous page" at bounding box center [233, 513] width 10 height 10
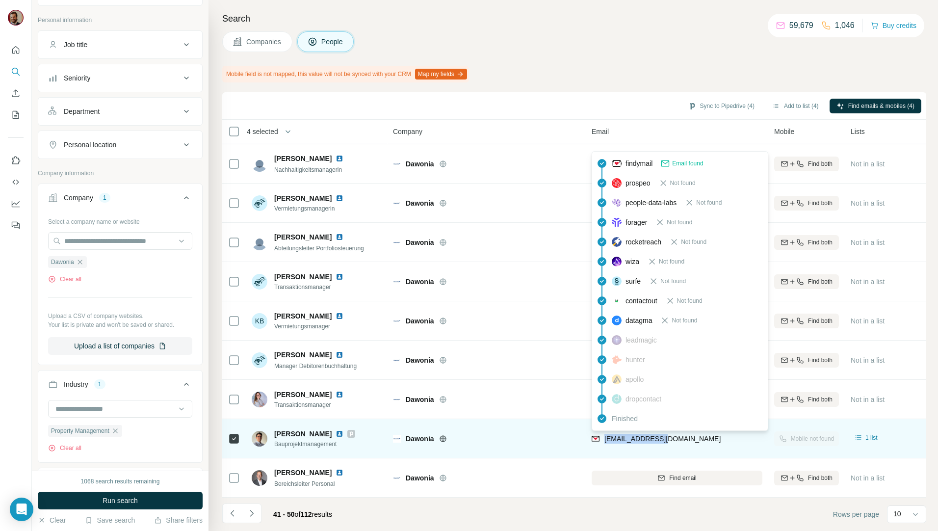
drag, startPoint x: 670, startPoint y: 432, endPoint x: 612, endPoint y: 437, distance: 58.1
click at [606, 439] on div "mahll@dawonia.de" at bounding box center [677, 438] width 171 height 27
copy span "mahll@dawonia.de"
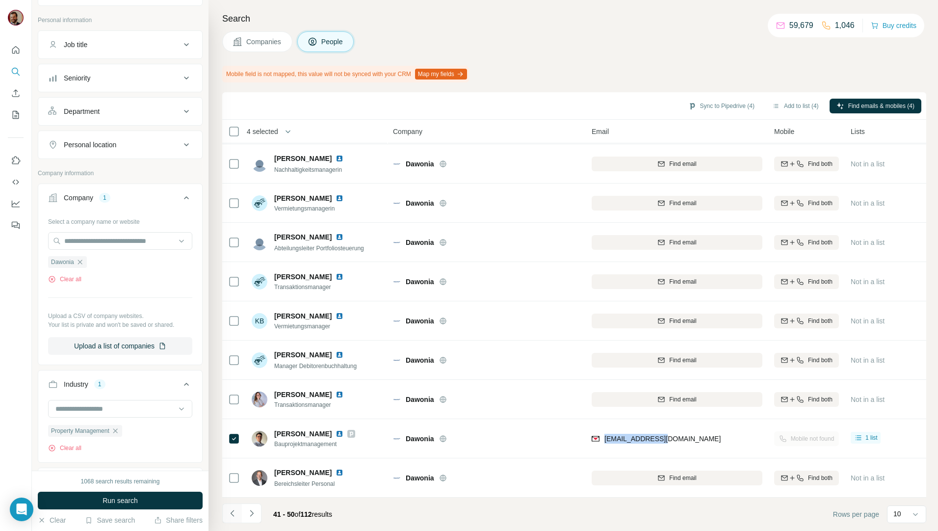
click at [236, 514] on icon "Navigate to previous page" at bounding box center [233, 513] width 10 height 10
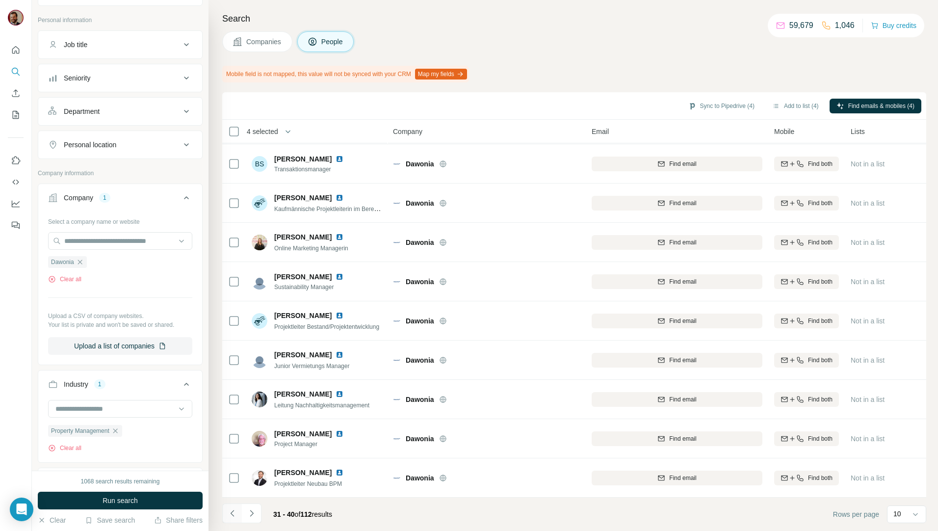
click at [236, 514] on icon "Navigate to previous page" at bounding box center [233, 513] width 10 height 10
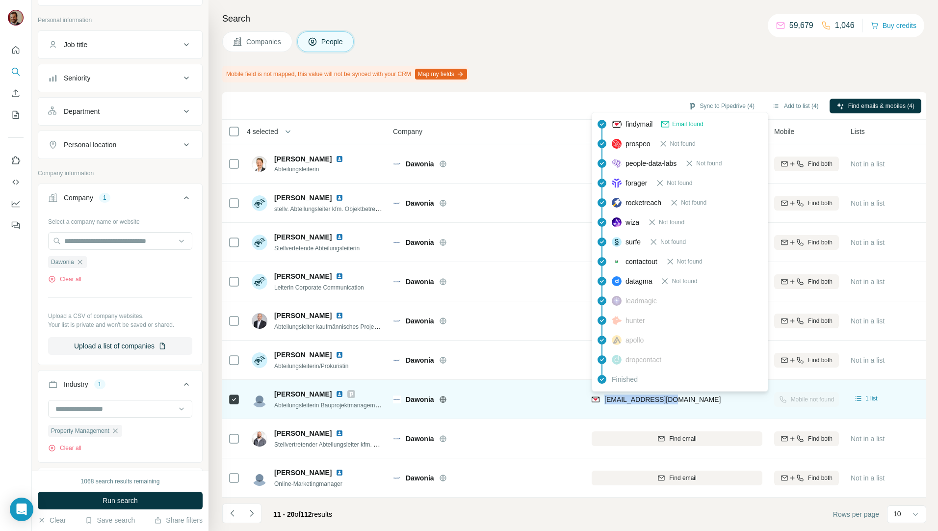
drag, startPoint x: 679, startPoint y: 395, endPoint x: 605, endPoint y: 396, distance: 74.1
click at [605, 396] on div "bloecht@dawonia.de" at bounding box center [677, 399] width 171 height 27
copy span "bloecht@dawonia.de"
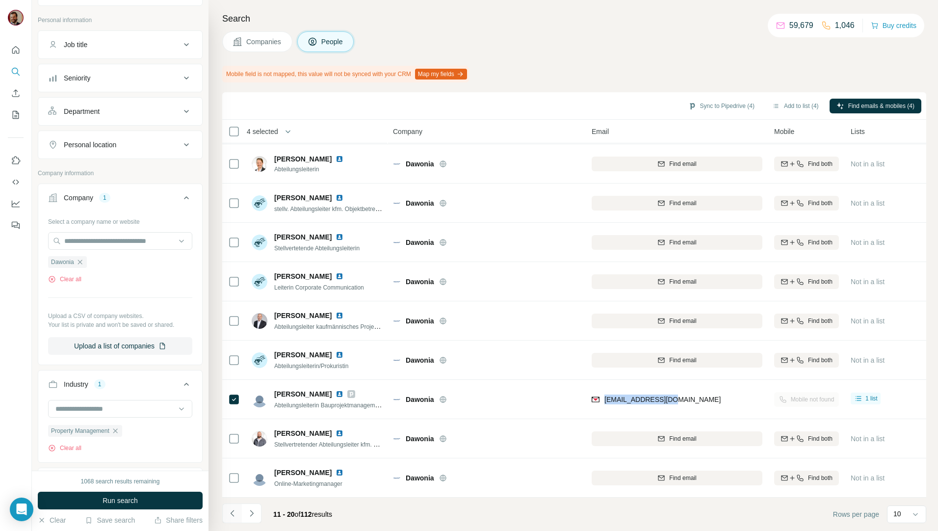
click at [228, 515] on icon "Navigate to previous page" at bounding box center [233, 513] width 10 height 10
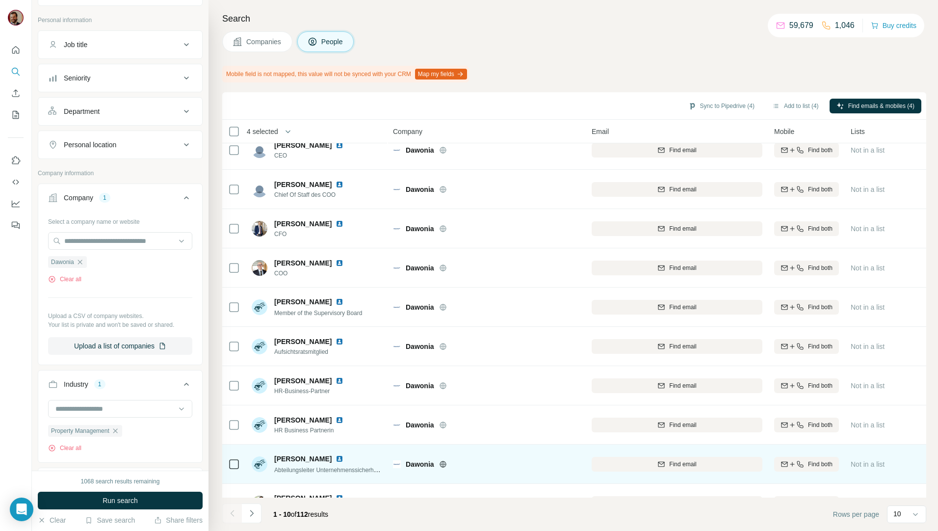
scroll to position [0, 0]
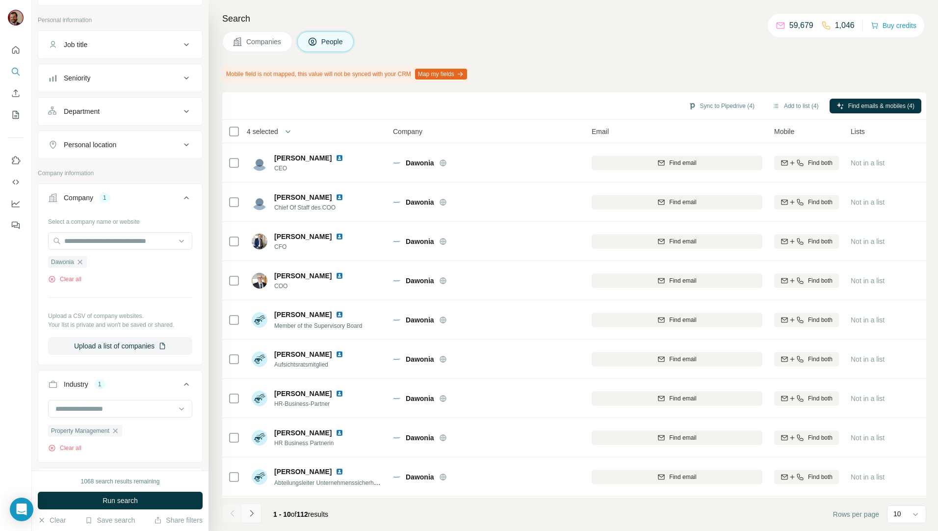
click at [256, 509] on icon "Navigate to next page" at bounding box center [252, 513] width 10 height 10
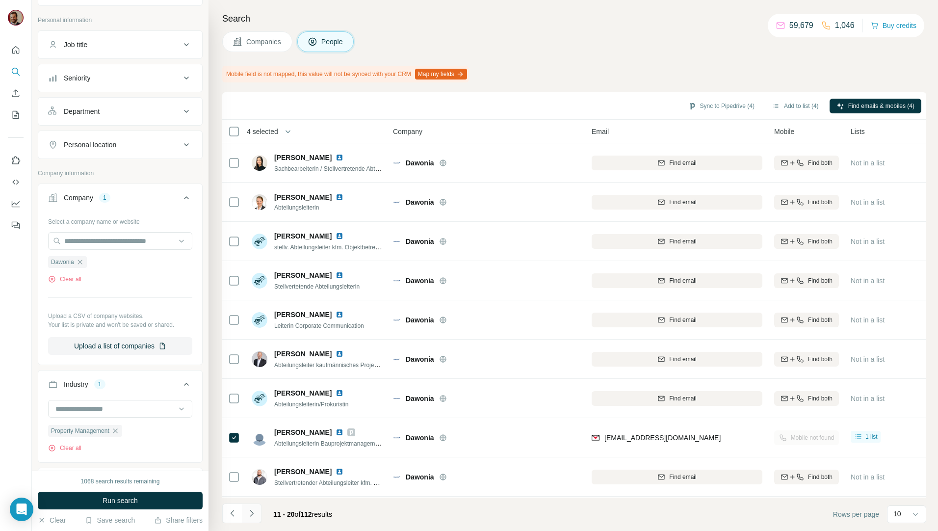
click at [255, 510] on icon "Navigate to next page" at bounding box center [252, 513] width 10 height 10
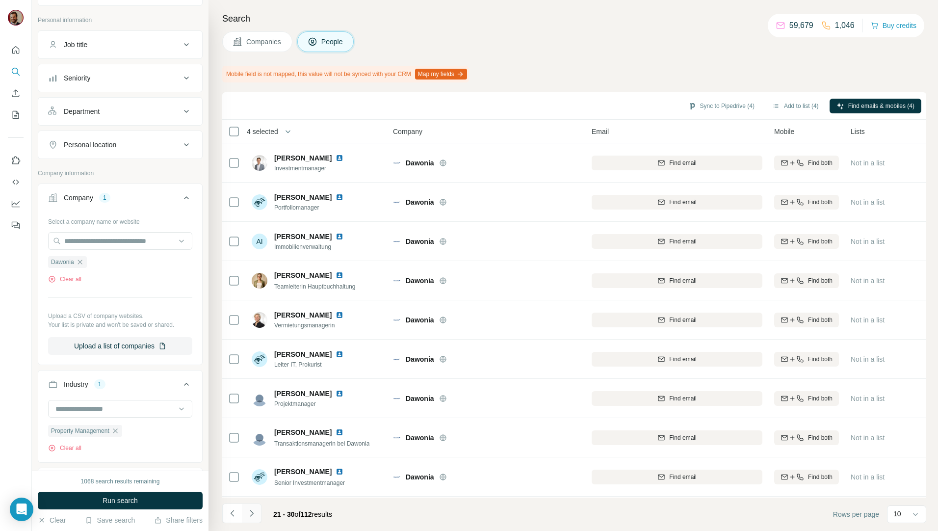
click at [251, 505] on button "Navigate to next page" at bounding box center [252, 513] width 20 height 20
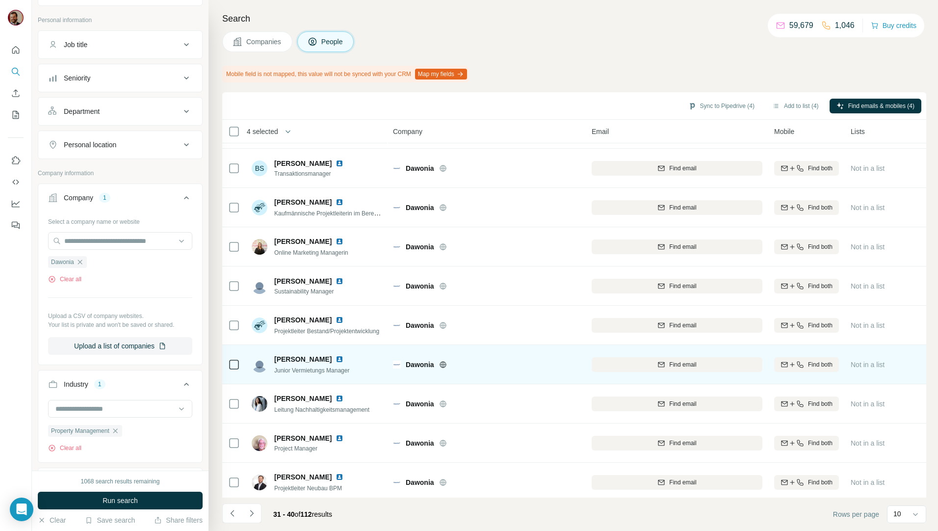
scroll to position [43, 0]
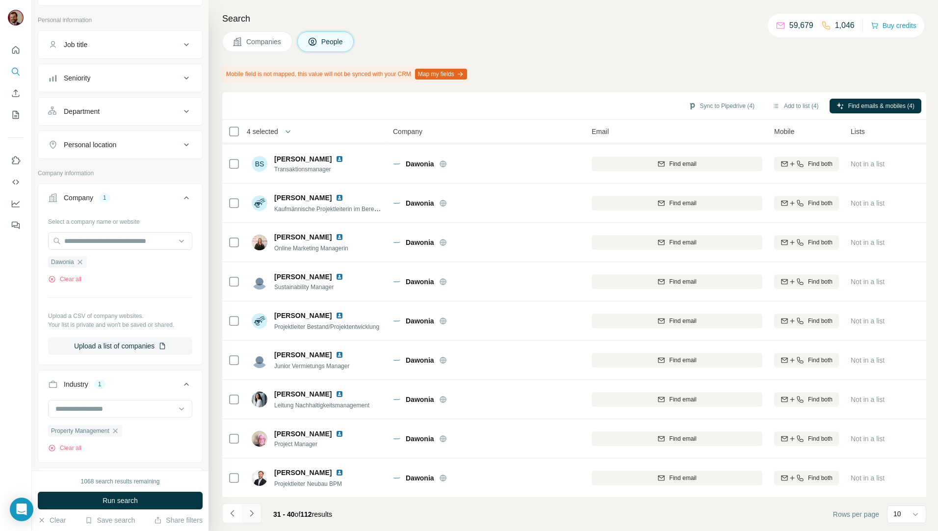
click at [252, 512] on icon "Navigate to next page" at bounding box center [251, 513] width 3 height 6
click at [249, 516] on icon "Navigate to next page" at bounding box center [252, 513] width 10 height 10
click at [248, 508] on icon "Navigate to next page" at bounding box center [252, 513] width 10 height 10
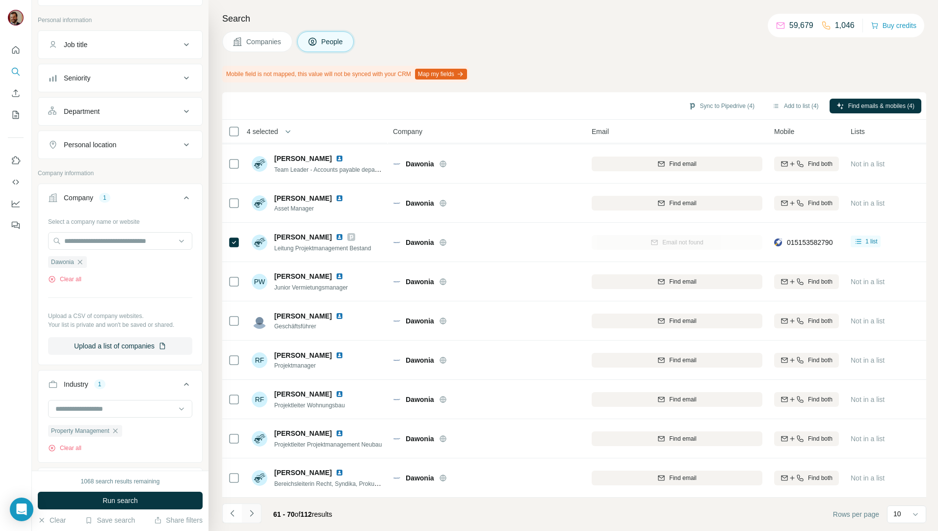
click at [252, 515] on icon "Navigate to next page" at bounding box center [252, 513] width 10 height 10
click at [249, 512] on icon "Navigate to next page" at bounding box center [252, 513] width 10 height 10
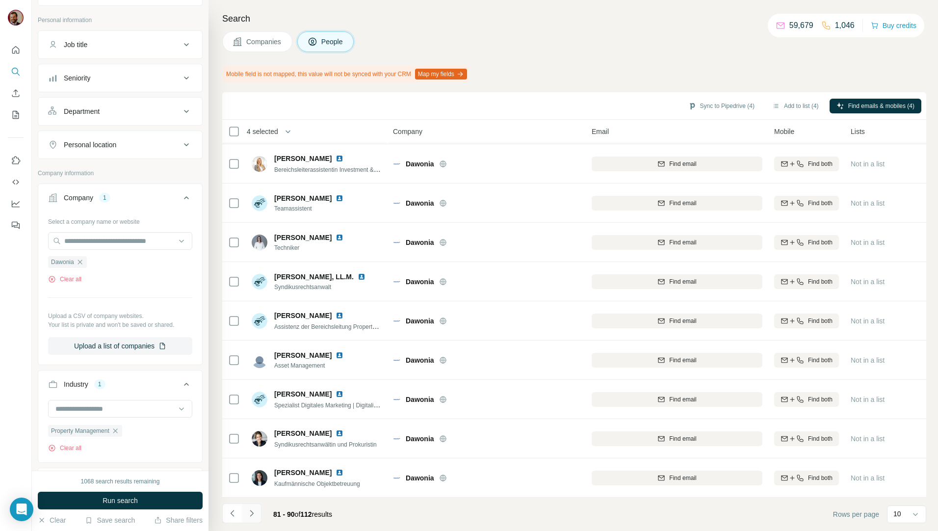
click at [251, 511] on icon "Navigate to next page" at bounding box center [252, 513] width 10 height 10
drag, startPoint x: 279, startPoint y: 47, endPoint x: 319, endPoint y: 105, distance: 70.5
click at [279, 47] on button "Companies" at bounding box center [257, 41] width 70 height 21
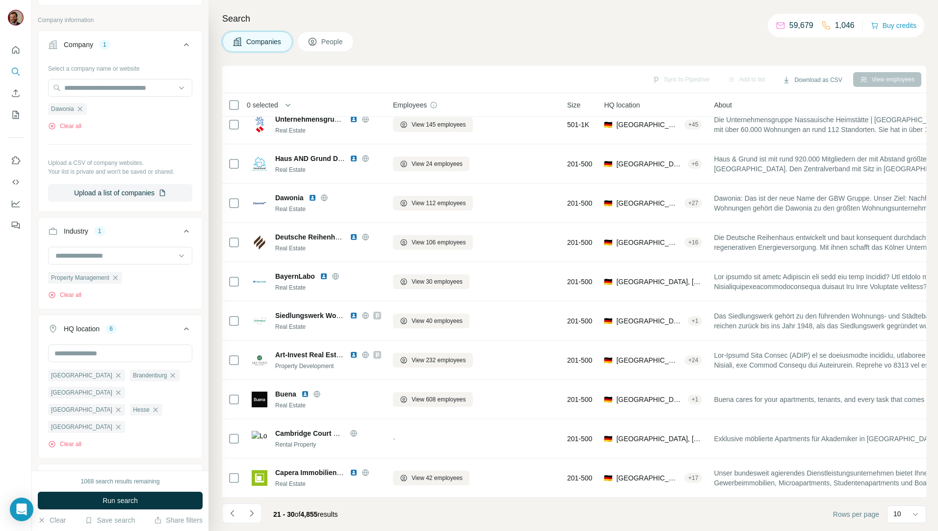
scroll to position [17, 0]
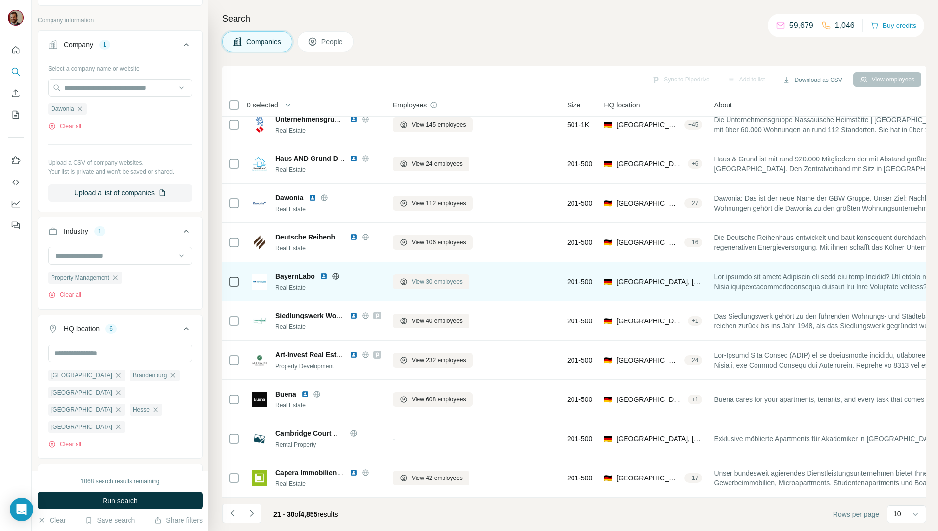
click at [441, 277] on span "View 30 employees" at bounding box center [437, 281] width 51 height 9
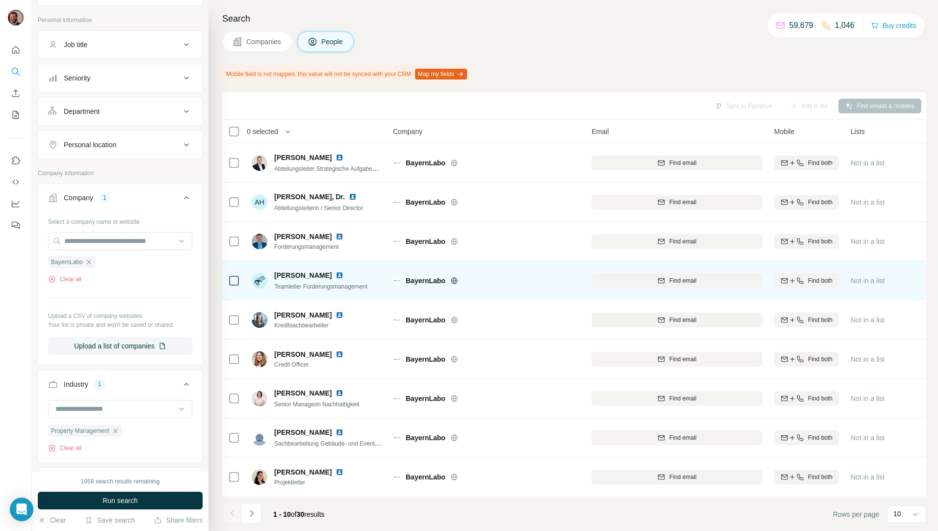
scroll to position [43, 0]
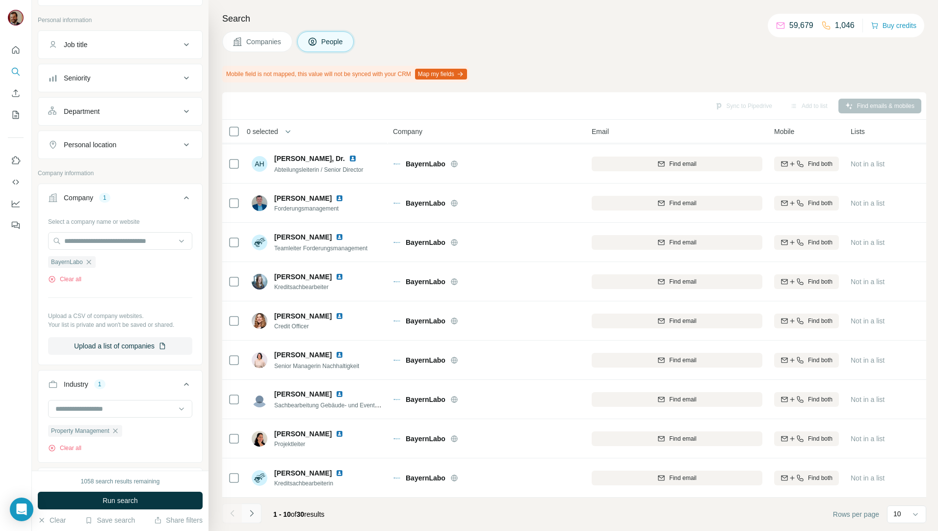
click at [245, 514] on button "Navigate to next page" at bounding box center [252, 513] width 20 height 20
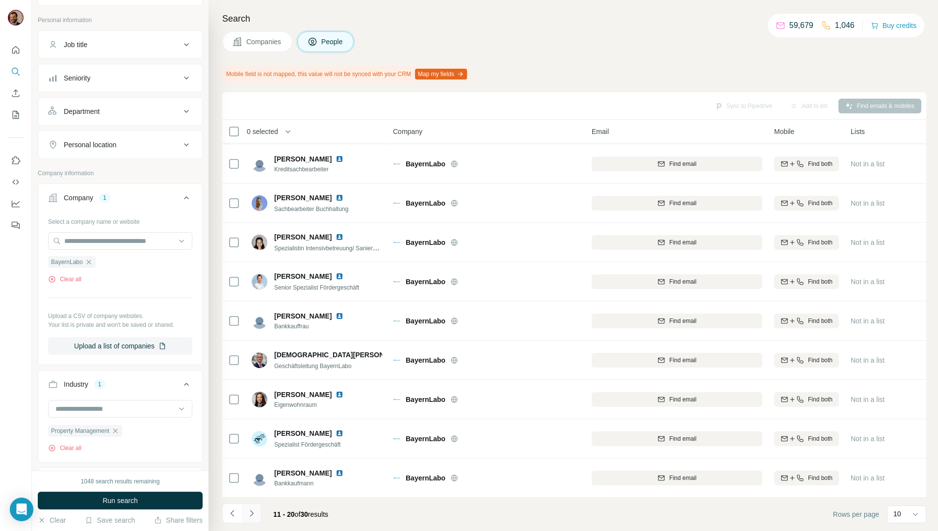
click at [253, 513] on icon "Navigate to next page" at bounding box center [251, 513] width 3 height 6
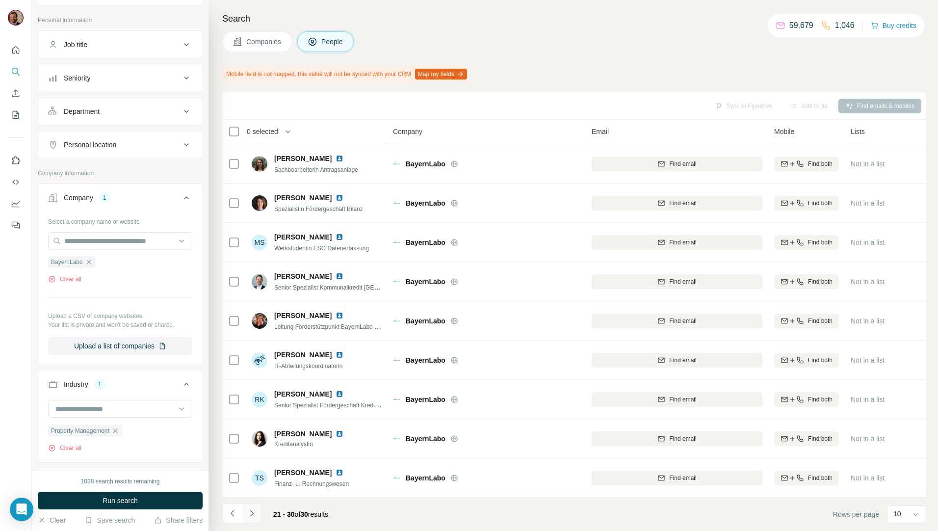
click at [252, 510] on icon "Navigate to next page" at bounding box center [252, 513] width 10 height 10
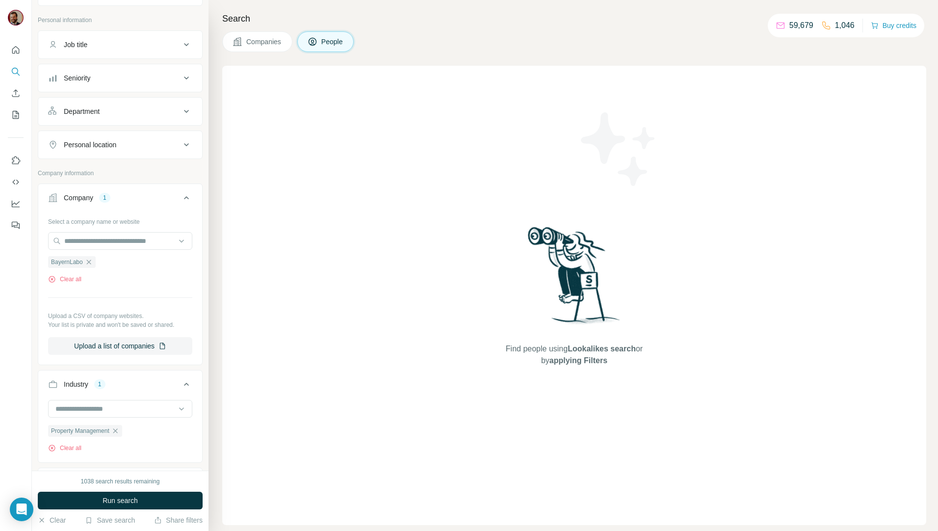
click at [266, 36] on button "Companies" at bounding box center [257, 41] width 70 height 21
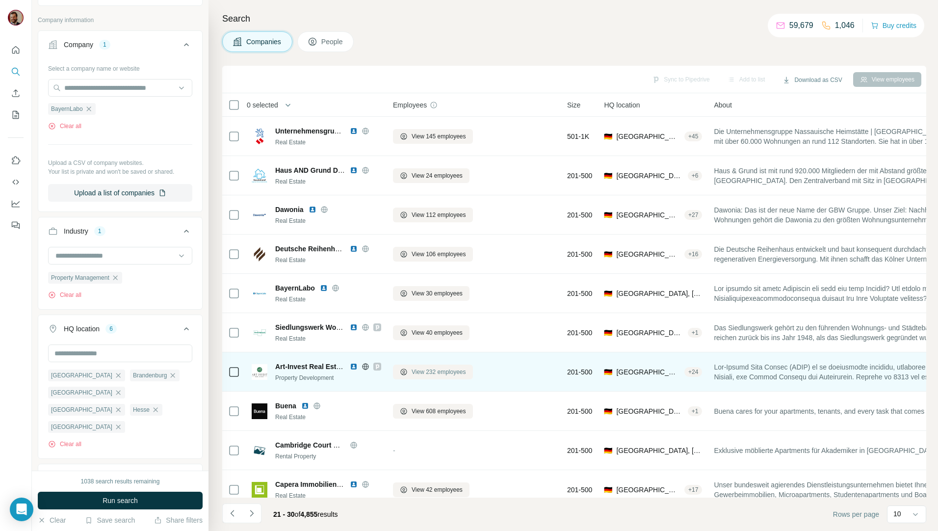
click at [438, 370] on span "View 232 employees" at bounding box center [439, 372] width 54 height 9
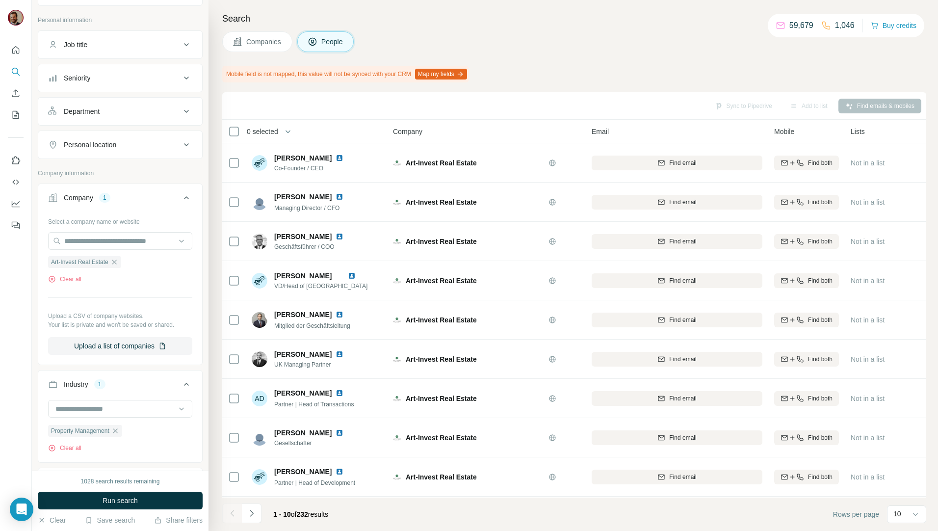
scroll to position [43, 0]
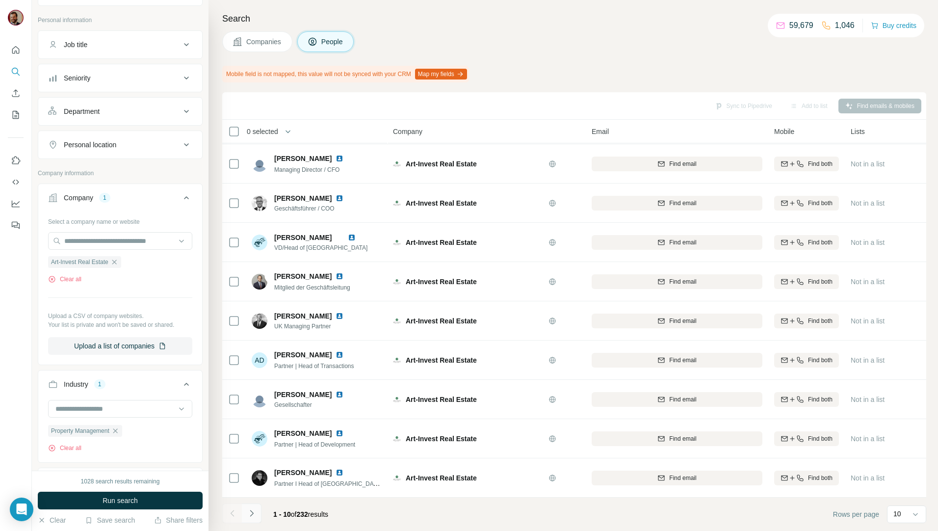
click at [252, 511] on icon "Navigate to next page" at bounding box center [252, 513] width 10 height 10
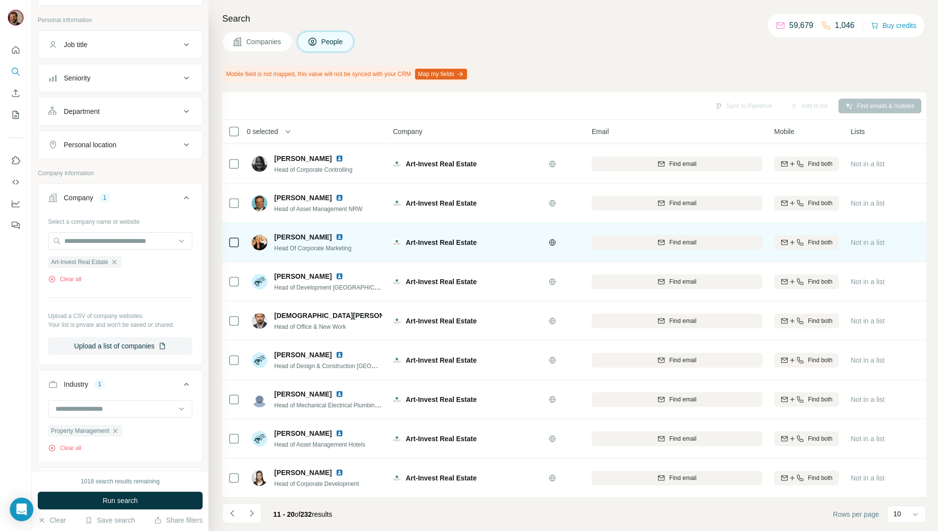
scroll to position [0, 0]
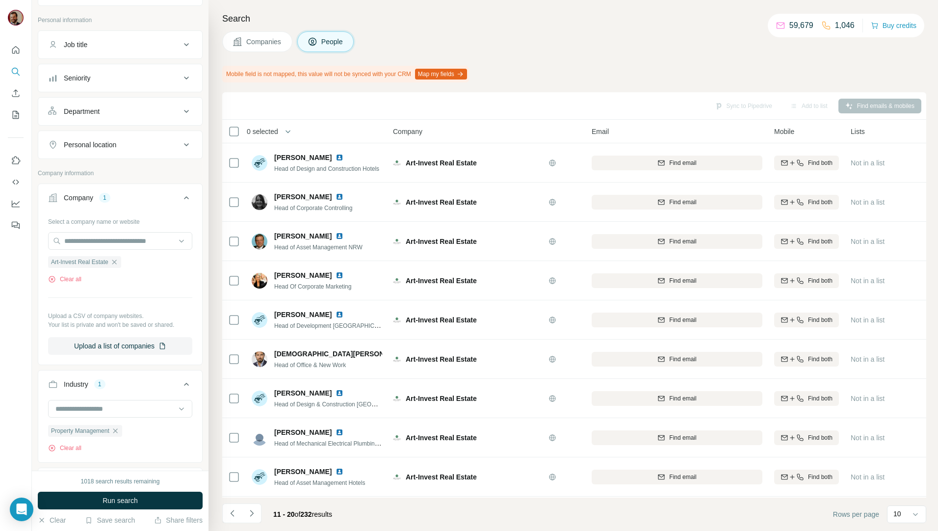
click at [248, 34] on button "Companies" at bounding box center [257, 41] width 70 height 21
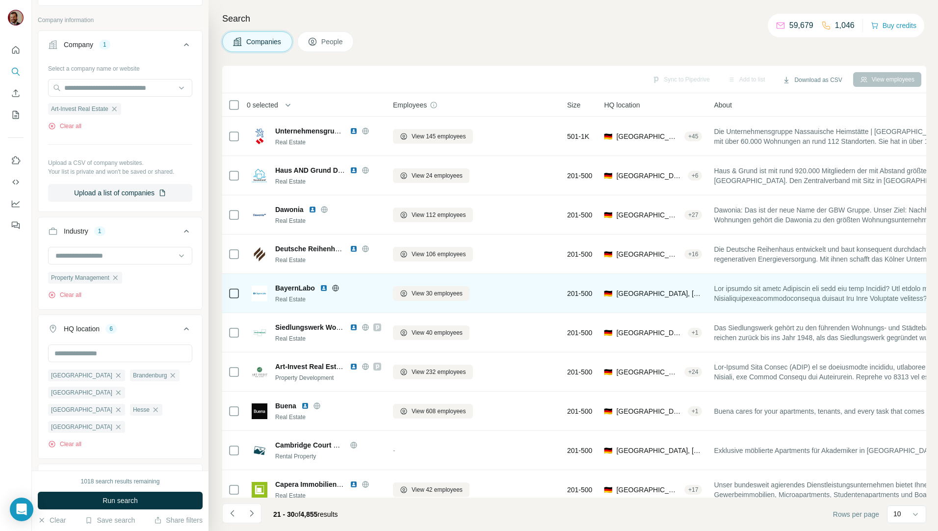
scroll to position [17, 0]
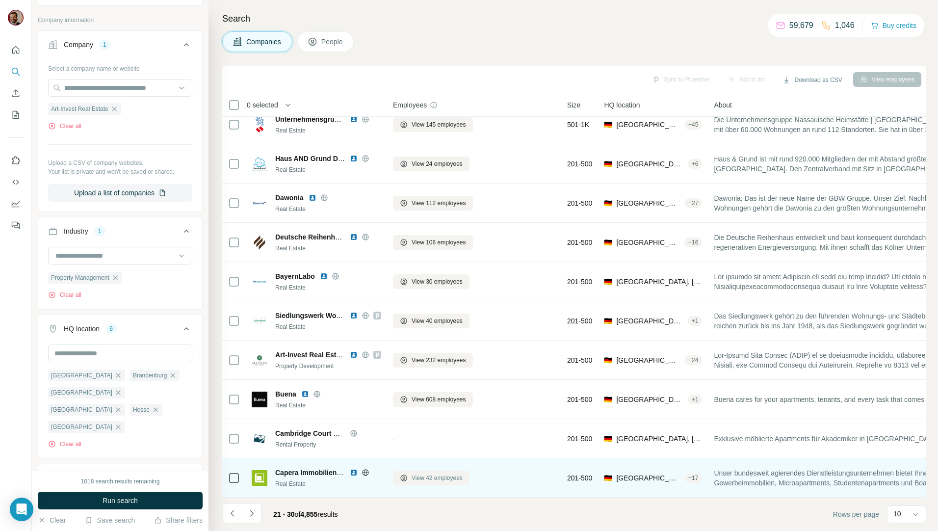
click at [423, 476] on span "View 42 employees" at bounding box center [437, 478] width 51 height 9
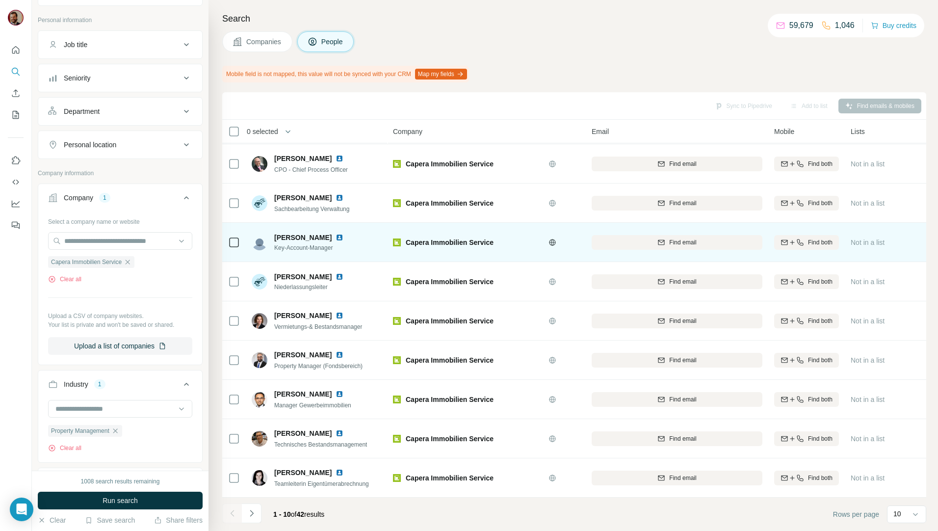
scroll to position [43, 0]
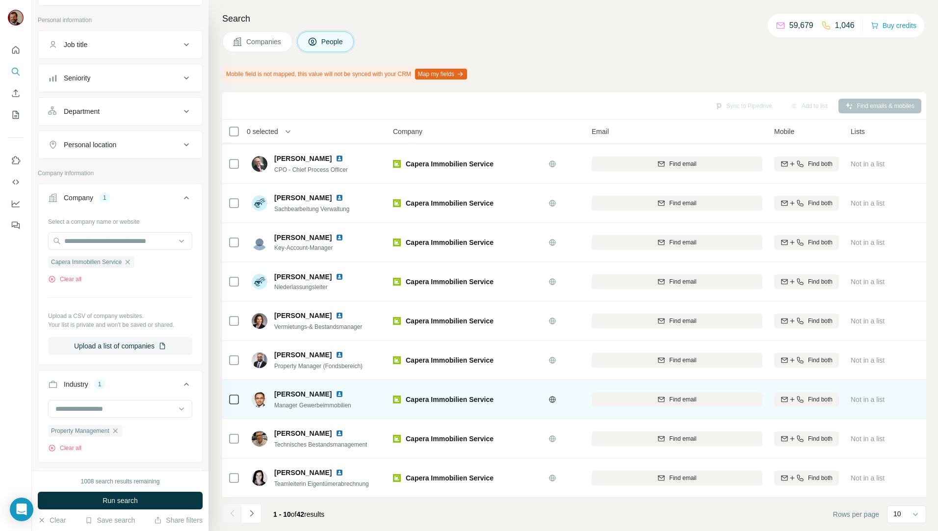
click at [239, 394] on icon at bounding box center [234, 400] width 12 height 12
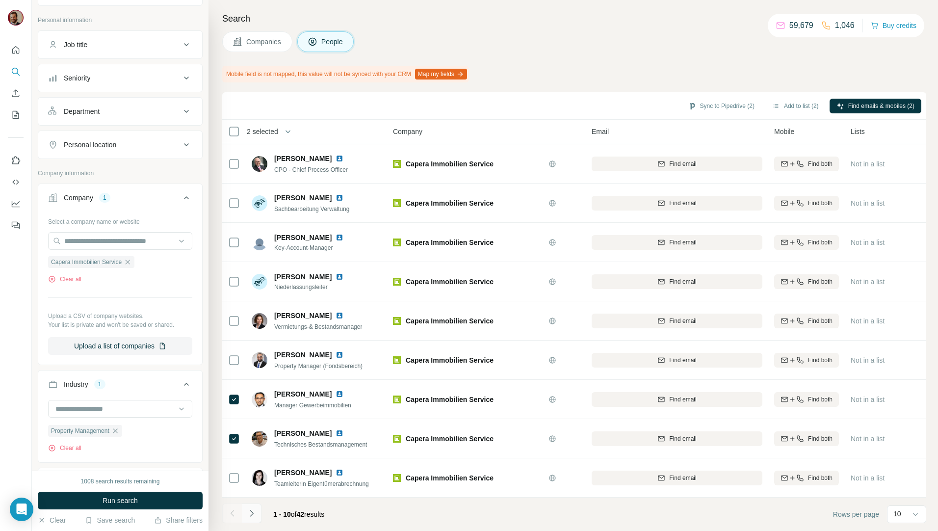
click at [258, 514] on button "Navigate to next page" at bounding box center [252, 513] width 20 height 20
click at [250, 510] on icon "Navigate to next page" at bounding box center [252, 513] width 10 height 10
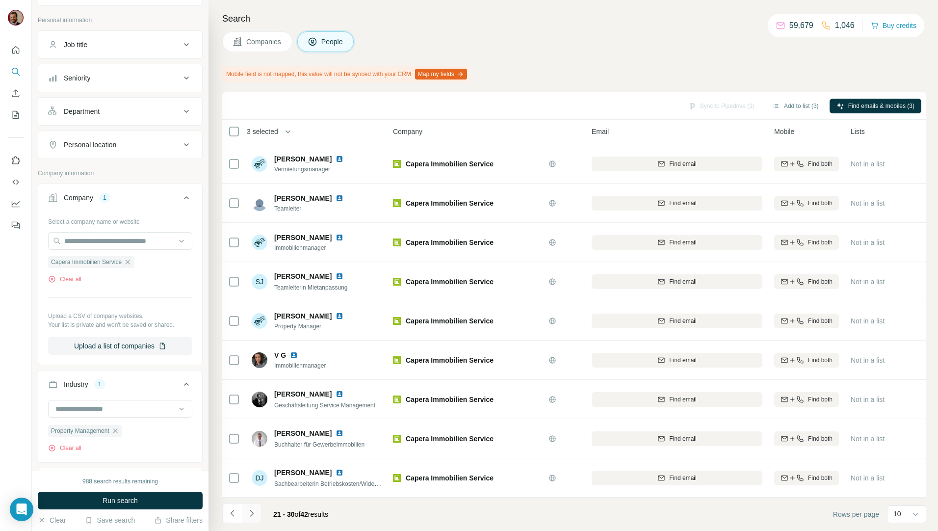
click at [249, 516] on icon "Navigate to next page" at bounding box center [252, 513] width 10 height 10
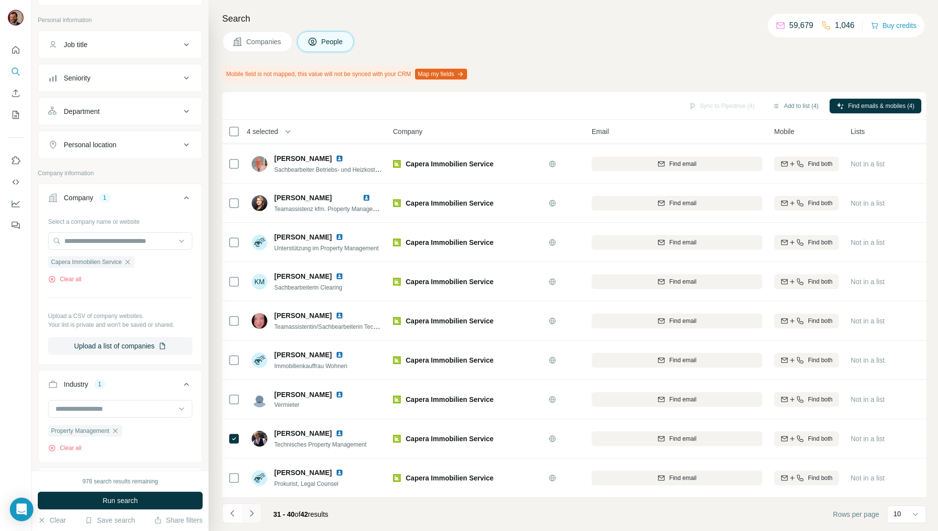
click at [253, 511] on icon "Navigate to next page" at bounding box center [252, 513] width 10 height 10
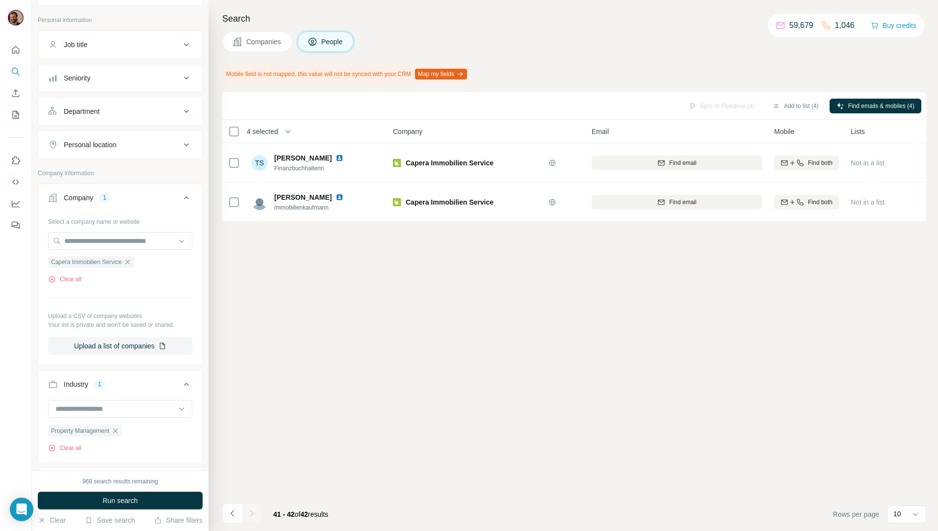
scroll to position [0, 0]
click at [234, 515] on icon "Navigate to previous page" at bounding box center [233, 513] width 10 height 10
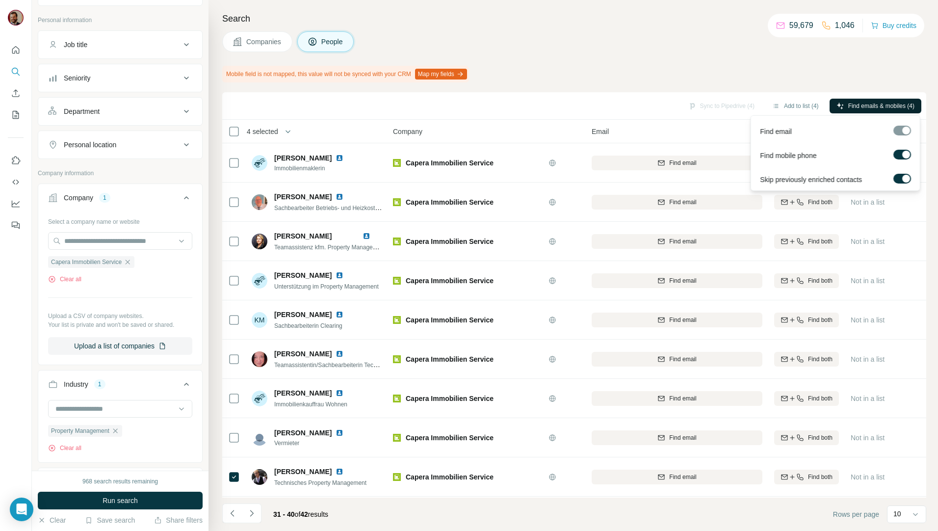
click at [857, 106] on span "Find emails & mobiles (4)" at bounding box center [881, 106] width 66 height 9
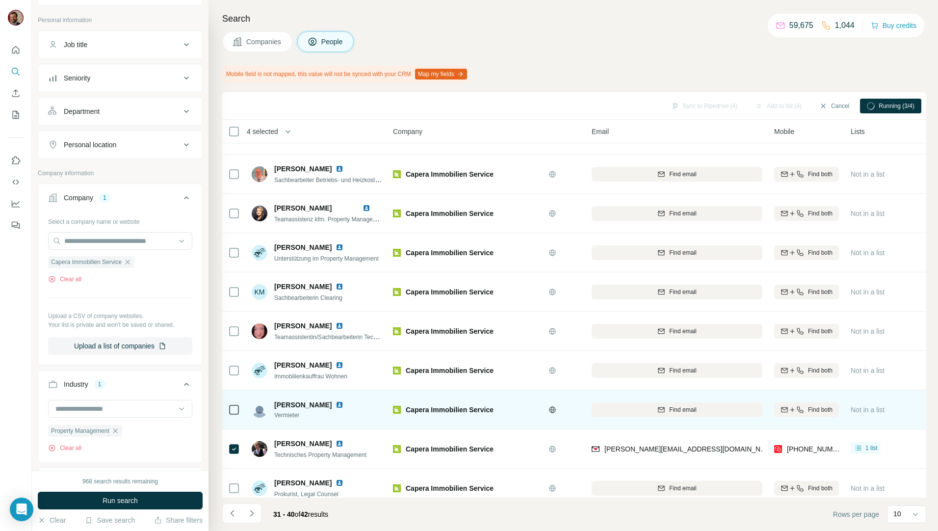
scroll to position [43, 0]
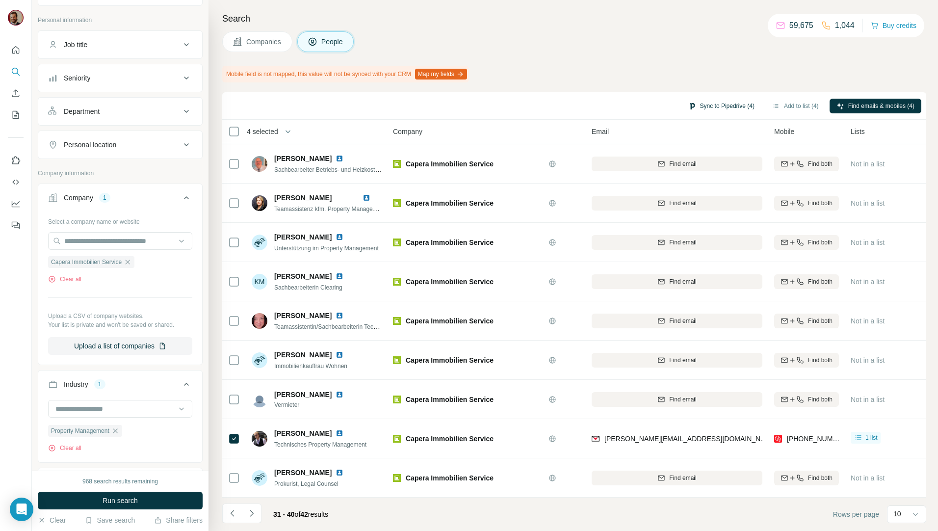
click at [726, 106] on button "Sync to Pipedrive (4)" at bounding box center [722, 106] width 80 height 15
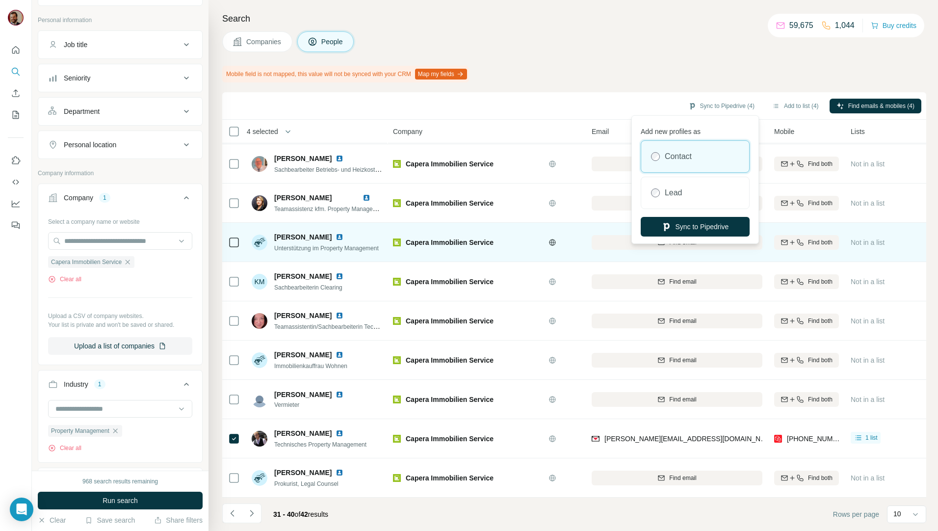
drag, startPoint x: 724, startPoint y: 223, endPoint x: 750, endPoint y: 240, distance: 31.4
click at [724, 223] on button "Sync to Pipedrive" at bounding box center [695, 227] width 109 height 20
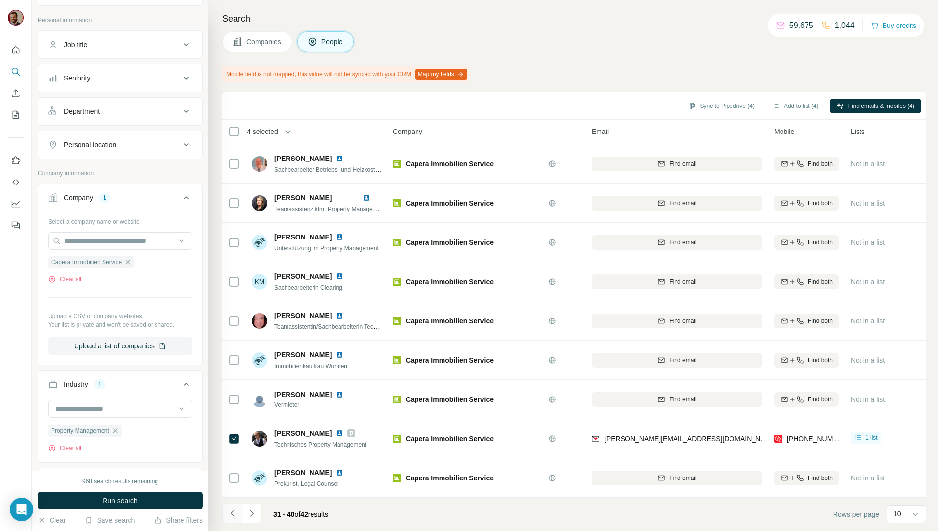
click at [232, 516] on icon "Navigate to previous page" at bounding box center [233, 513] width 10 height 10
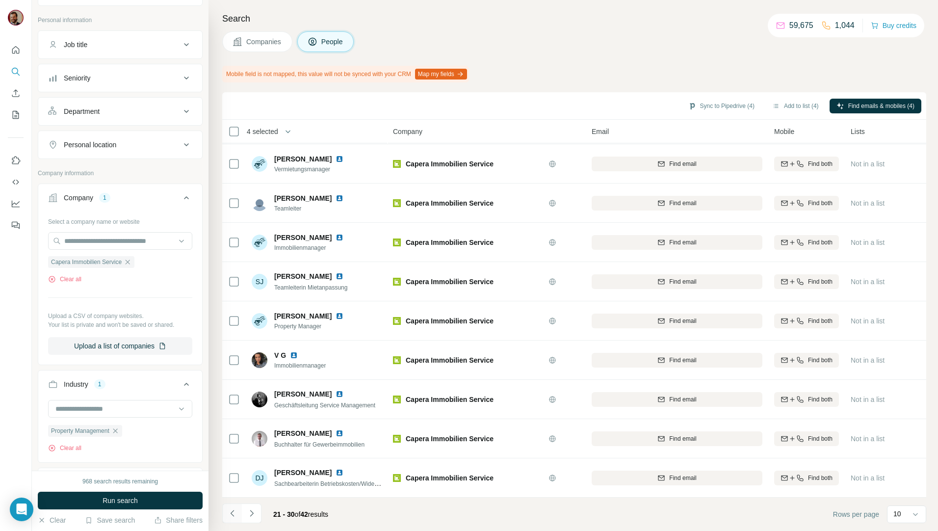
click at [230, 515] on icon "Navigate to previous page" at bounding box center [233, 513] width 10 height 10
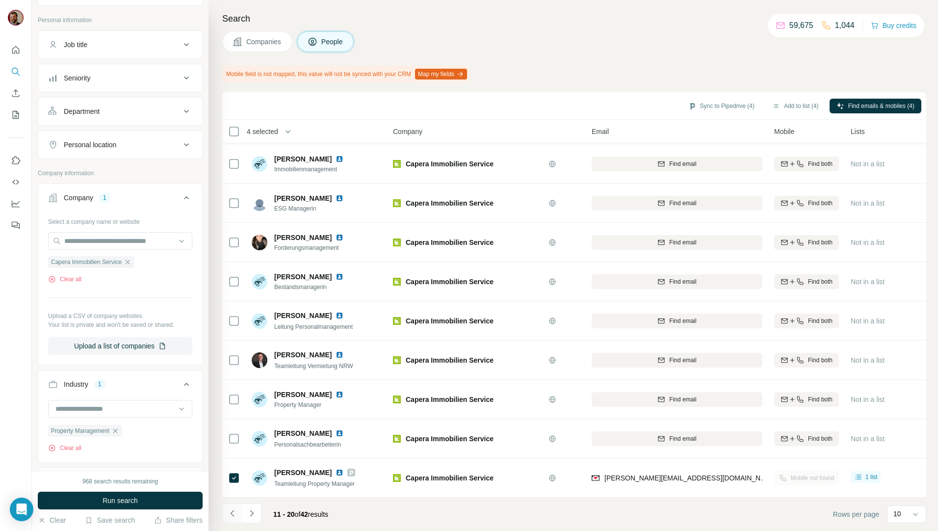
click at [230, 515] on icon "Navigate to previous page" at bounding box center [233, 513] width 10 height 10
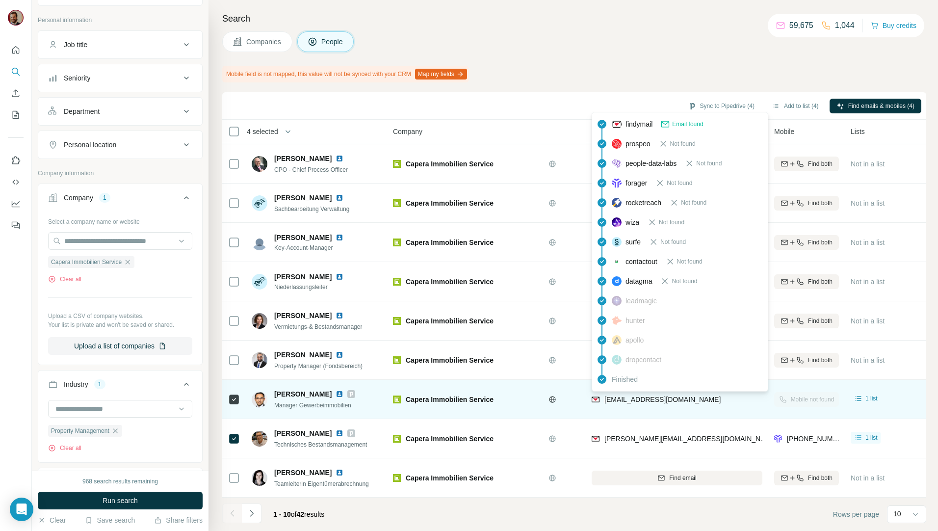
drag, startPoint x: 726, startPoint y: 396, endPoint x: 606, endPoint y: 399, distance: 120.7
click at [606, 399] on div "b.samadzay@capera-immobilien.de" at bounding box center [677, 399] width 171 height 27
copy span "b.samadzay@capera-immobilien.de"
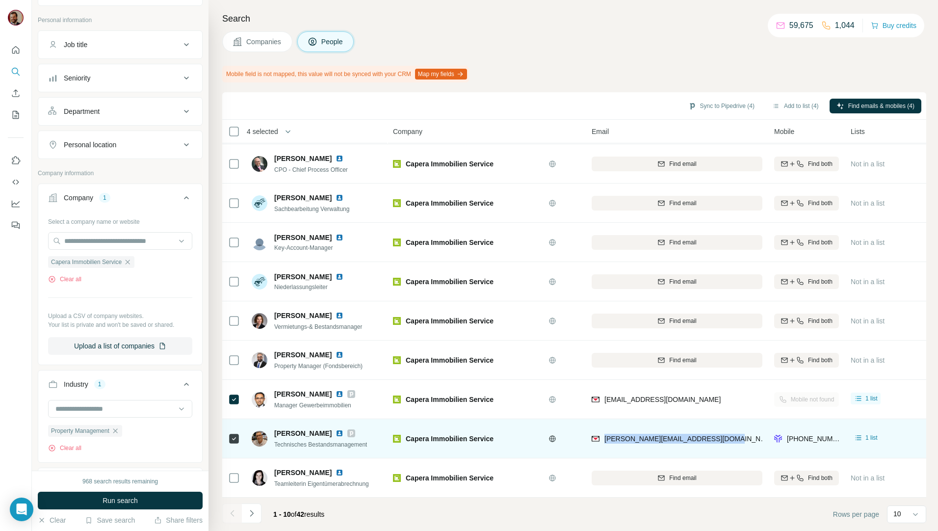
drag, startPoint x: 724, startPoint y: 434, endPoint x: 605, endPoint y: 443, distance: 120.0
click at [605, 443] on div "b.willberger@capera-immobilien.de" at bounding box center [677, 438] width 171 height 27
copy span "b.willberger@capera-immobilien.de"
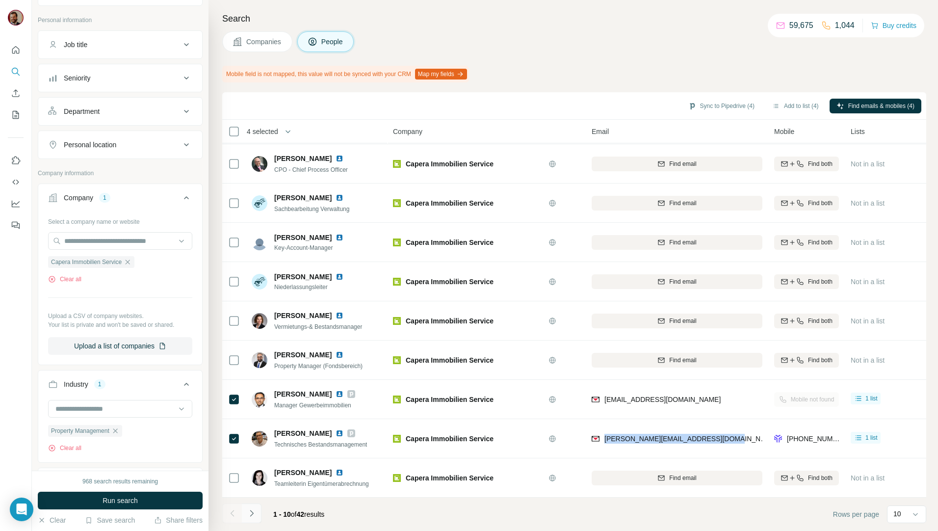
drag, startPoint x: 252, startPoint y: 514, endPoint x: 258, endPoint y: 512, distance: 6.1
click at [252, 514] on icon "Navigate to next page" at bounding box center [252, 513] width 10 height 10
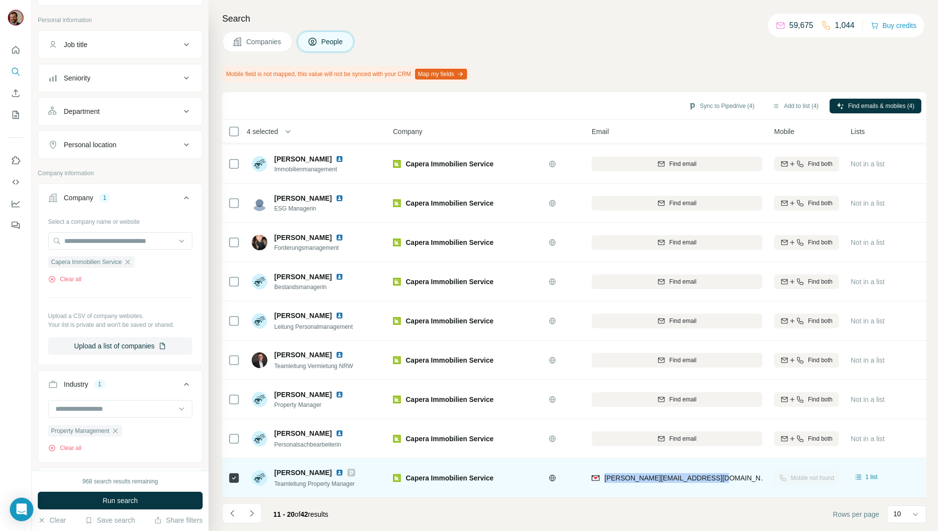
drag, startPoint x: 721, startPoint y: 469, endPoint x: 604, endPoint y: 481, distance: 118.4
click at [604, 481] on div "p.kuether@capera-immobilien.de" at bounding box center [677, 477] width 171 height 27
copy span "p.kuether@capera-immobilien.de"
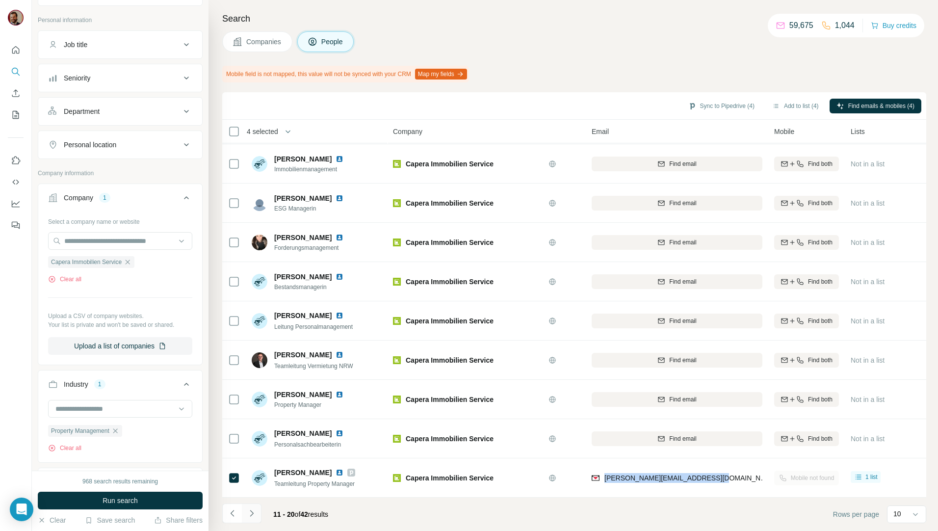
click at [257, 512] on button "Navigate to next page" at bounding box center [252, 513] width 20 height 20
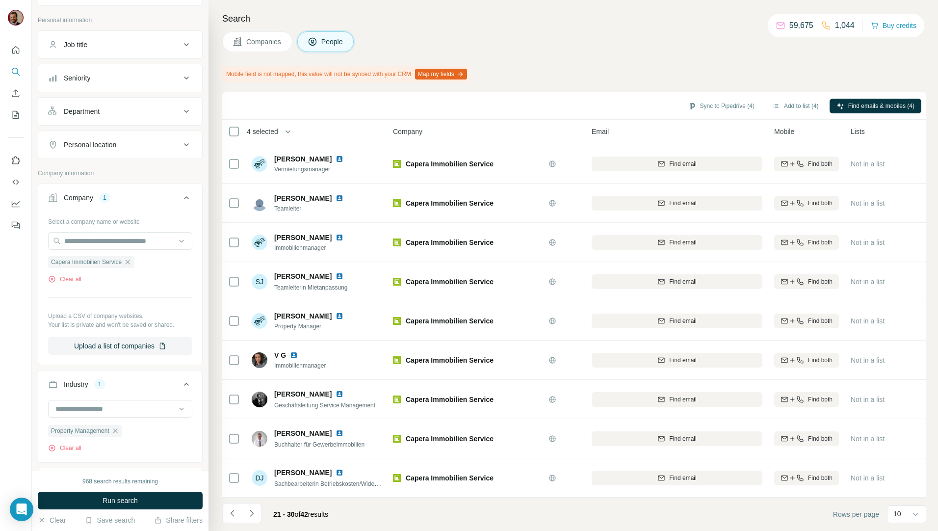
click at [254, 514] on icon "Navigate to next page" at bounding box center [252, 513] width 10 height 10
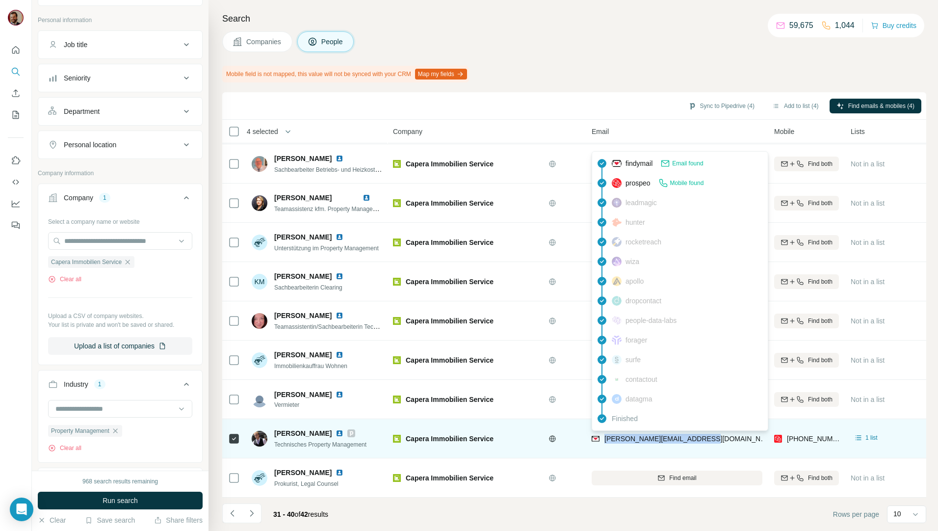
drag, startPoint x: 711, startPoint y: 433, endPoint x: 604, endPoint y: 436, distance: 107.0
click at [604, 436] on div "s.holm@capera-immobilien.de" at bounding box center [677, 438] width 171 height 27
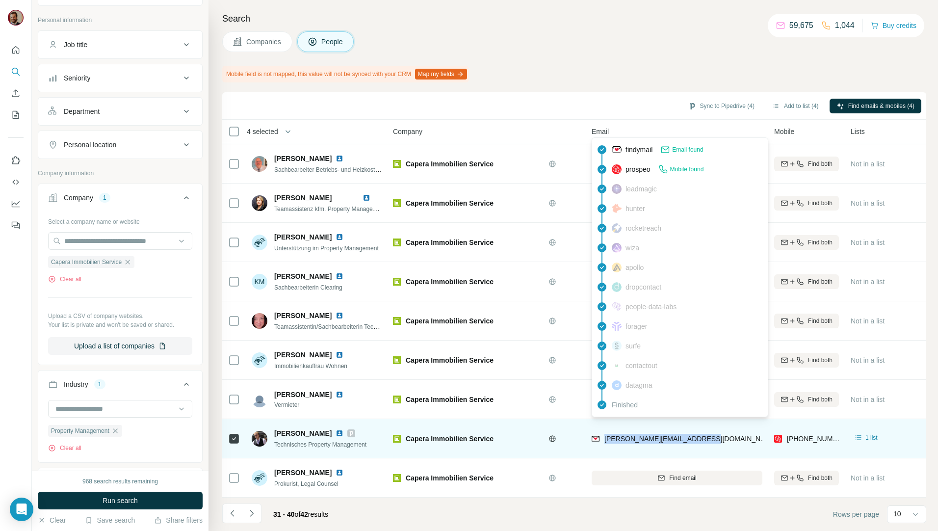
copy span "s.holm@capera-immobilien.de"
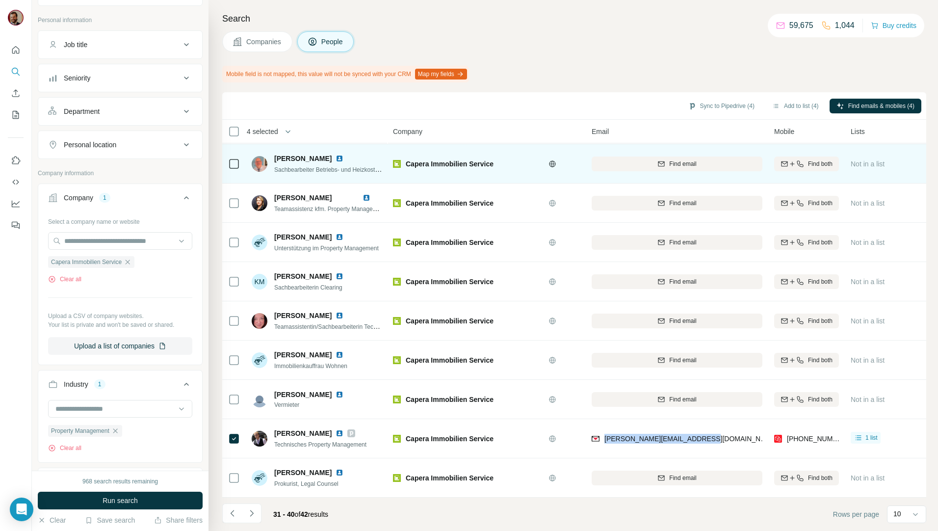
drag, startPoint x: 258, startPoint y: 37, endPoint x: 380, endPoint y: 174, distance: 183.2
click at [258, 37] on span "Companies" at bounding box center [264, 42] width 36 height 10
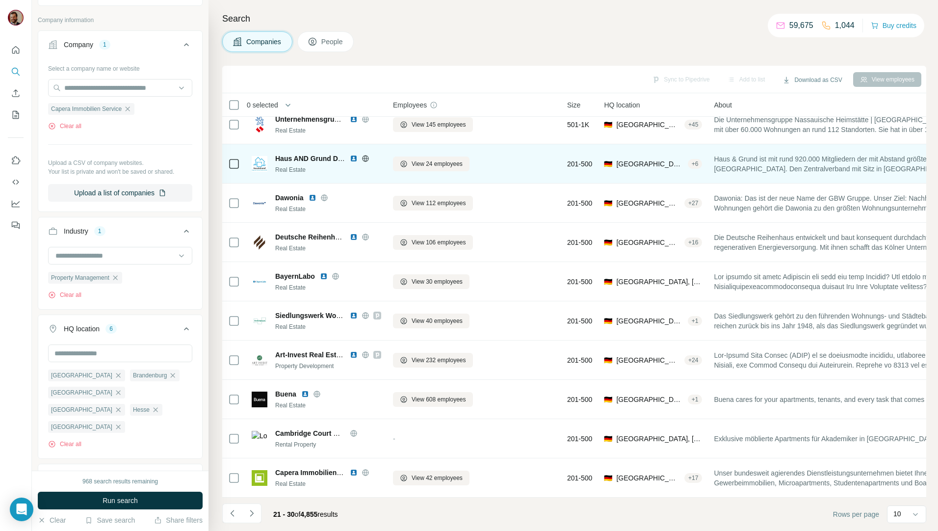
scroll to position [17, 0]
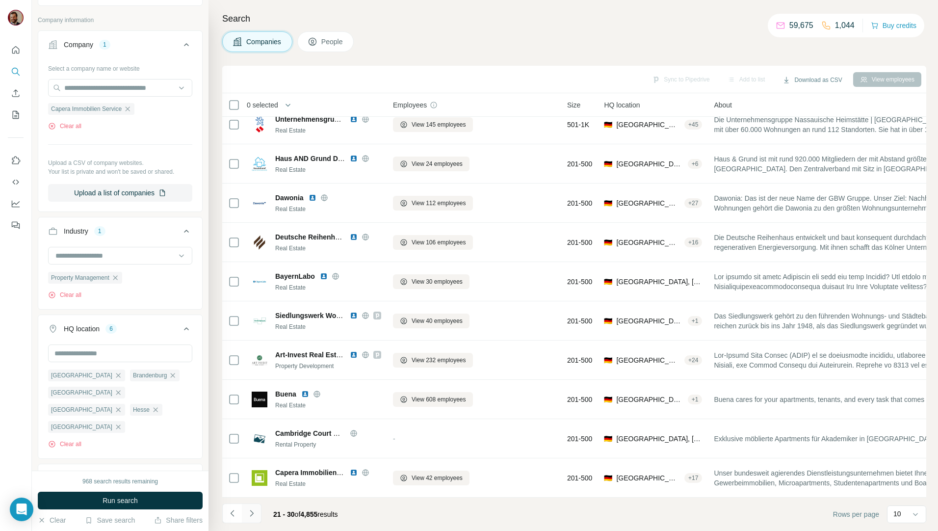
click at [255, 509] on icon "Navigate to next page" at bounding box center [252, 513] width 10 height 10
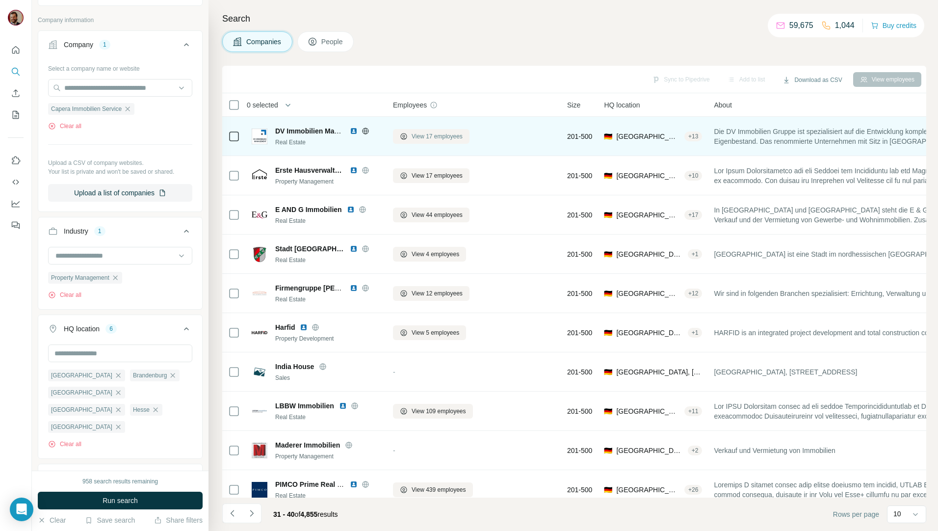
click at [427, 132] on span "View 17 employees" at bounding box center [437, 136] width 51 height 9
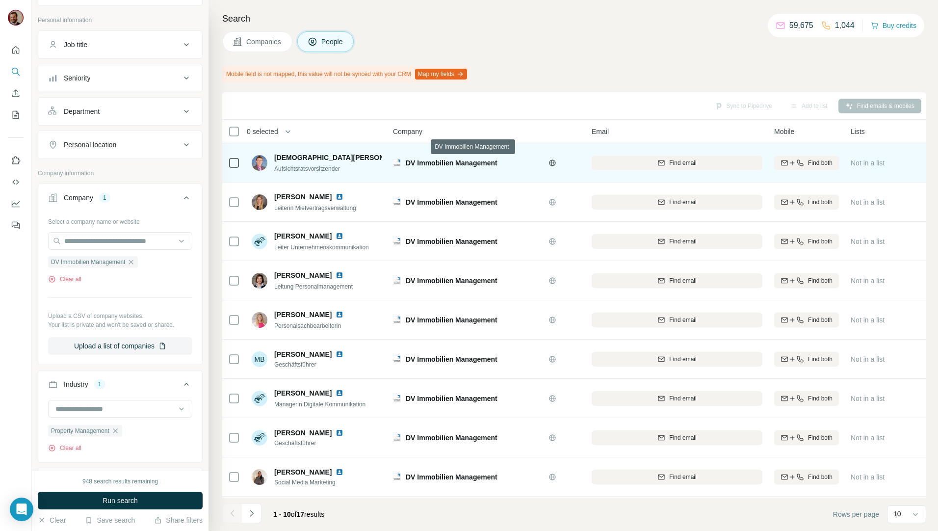
scroll to position [43, 0]
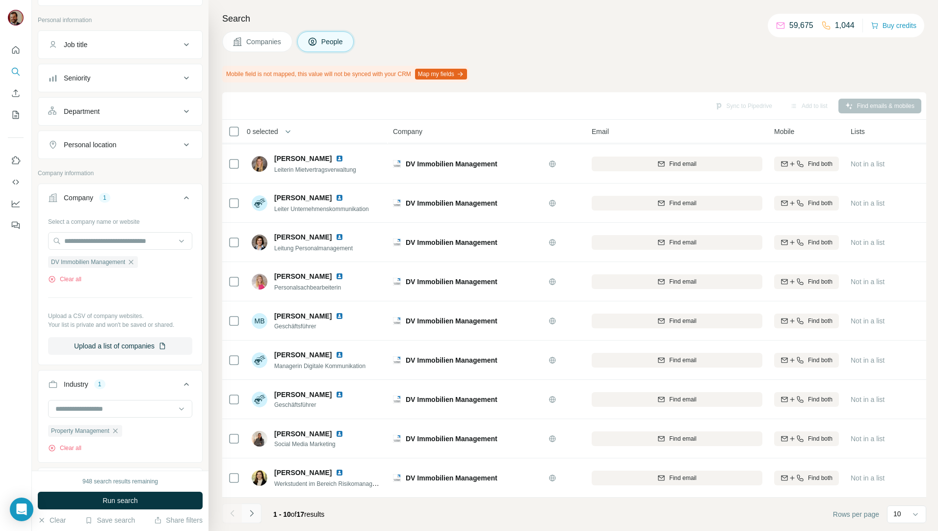
click at [255, 511] on icon "Navigate to next page" at bounding box center [252, 513] width 10 height 10
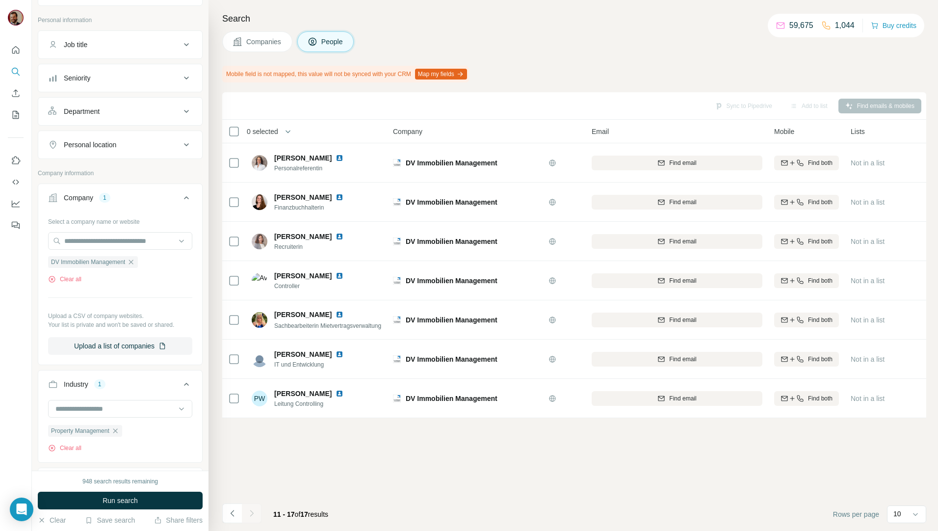
scroll to position [0, 0]
click at [268, 45] on span "Companies" at bounding box center [264, 42] width 36 height 10
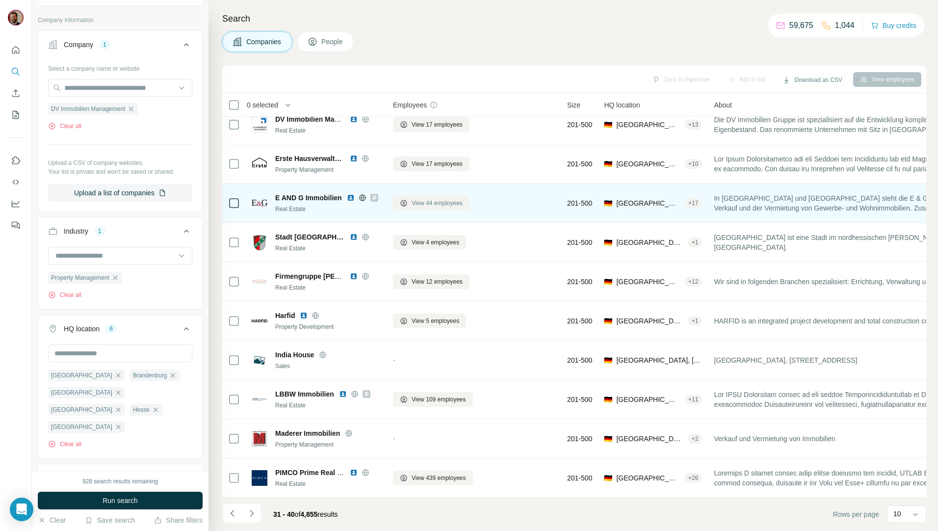
scroll to position [17, 0]
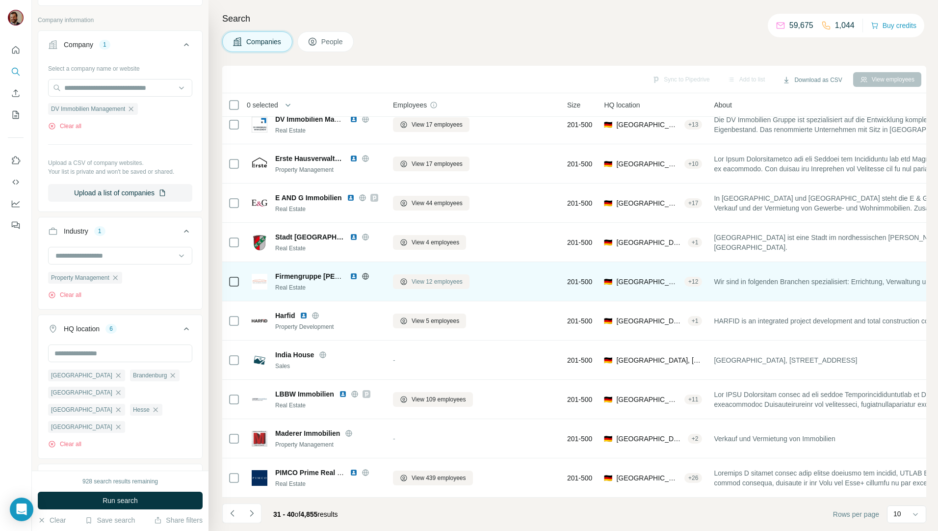
click at [426, 277] on span "View 12 employees" at bounding box center [437, 281] width 51 height 9
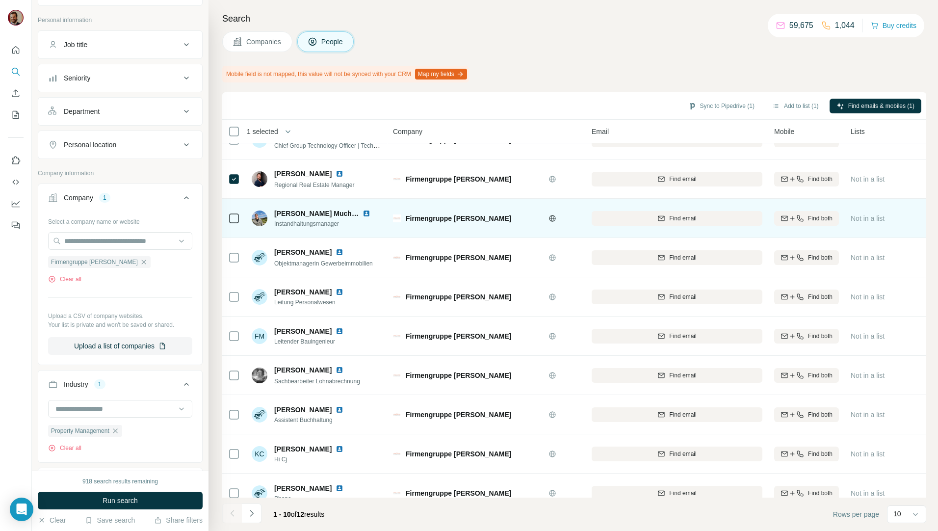
scroll to position [43, 0]
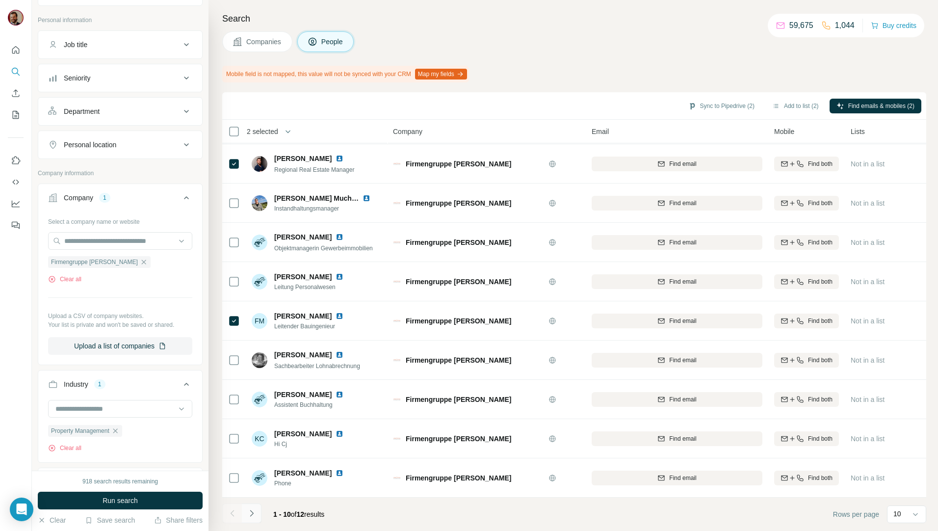
click at [255, 515] on icon "Navigate to next page" at bounding box center [252, 513] width 10 height 10
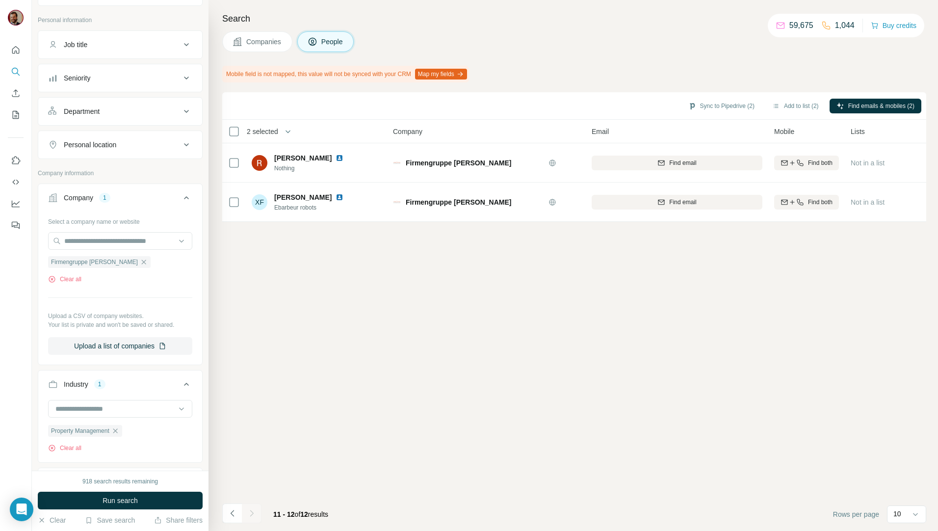
scroll to position [0, 0]
click at [232, 513] on icon "Navigate to previous page" at bounding box center [233, 513] width 10 height 10
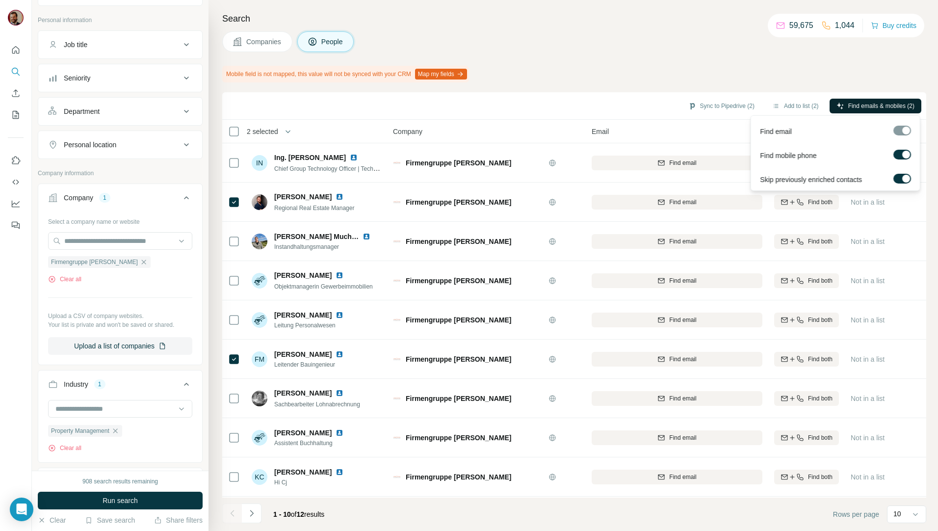
click at [864, 100] on button "Find emails & mobiles (2)" at bounding box center [876, 106] width 92 height 15
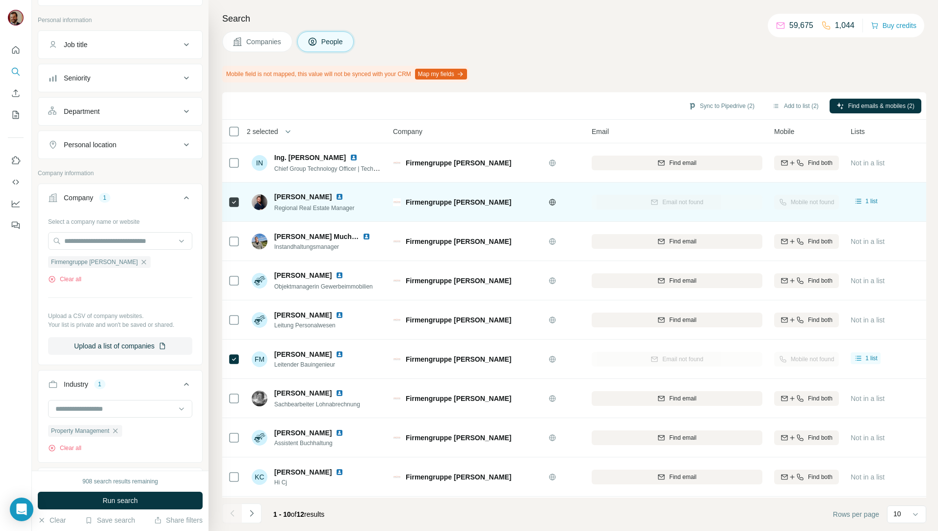
scroll to position [43, 0]
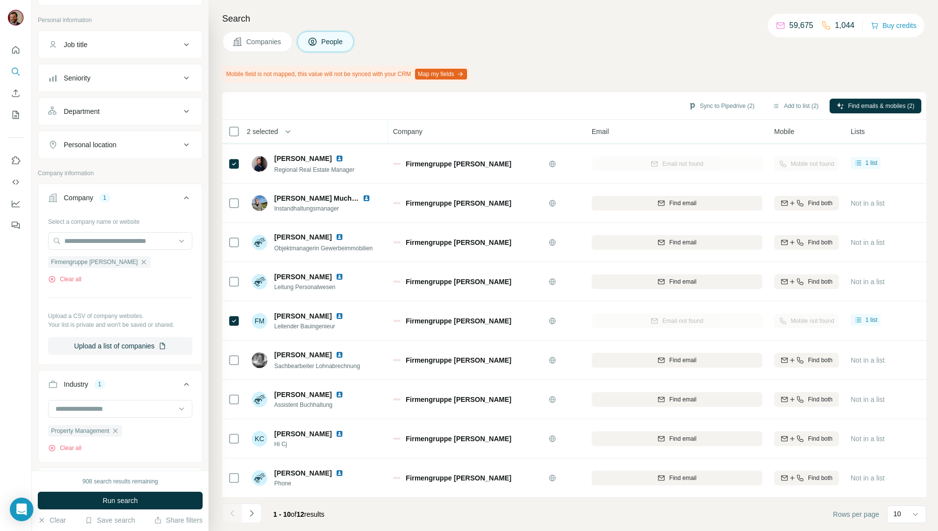
drag, startPoint x: 263, startPoint y: 44, endPoint x: 355, endPoint y: 136, distance: 130.5
click at [263, 44] on span "Companies" at bounding box center [264, 42] width 36 height 10
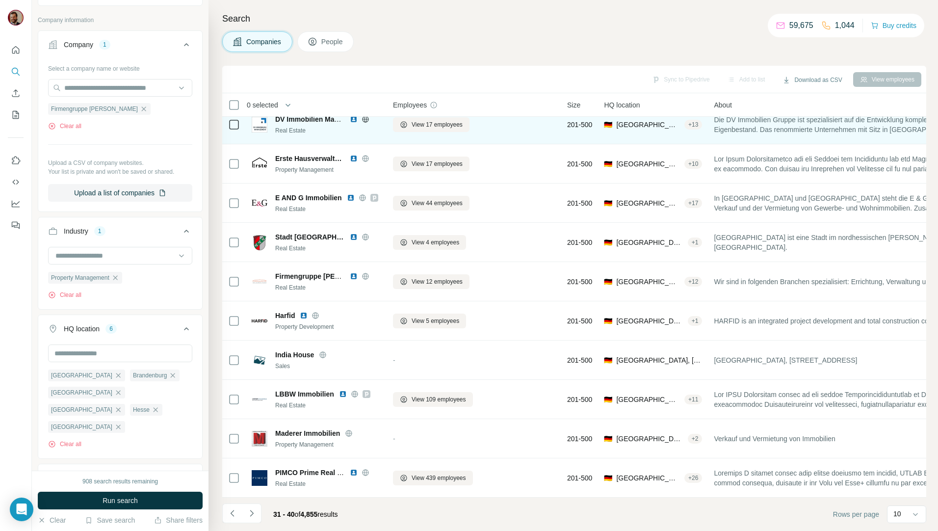
scroll to position [17, 0]
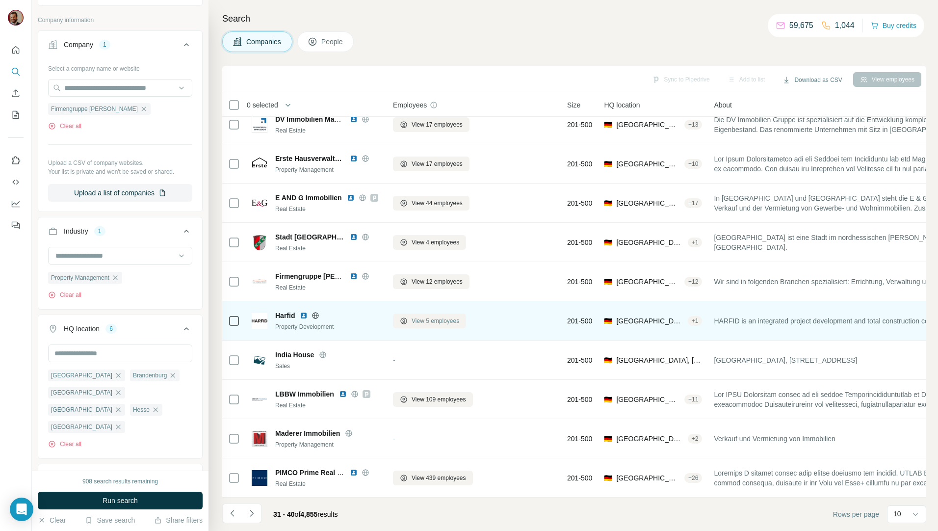
click at [423, 316] on span "View 5 employees" at bounding box center [436, 320] width 48 height 9
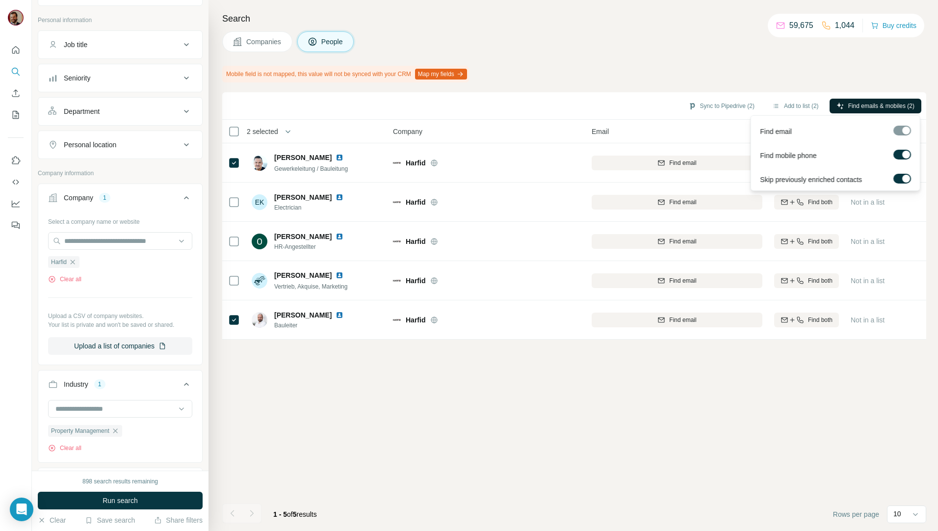
click at [866, 103] on span "Find emails & mobiles (2)" at bounding box center [881, 106] width 66 height 9
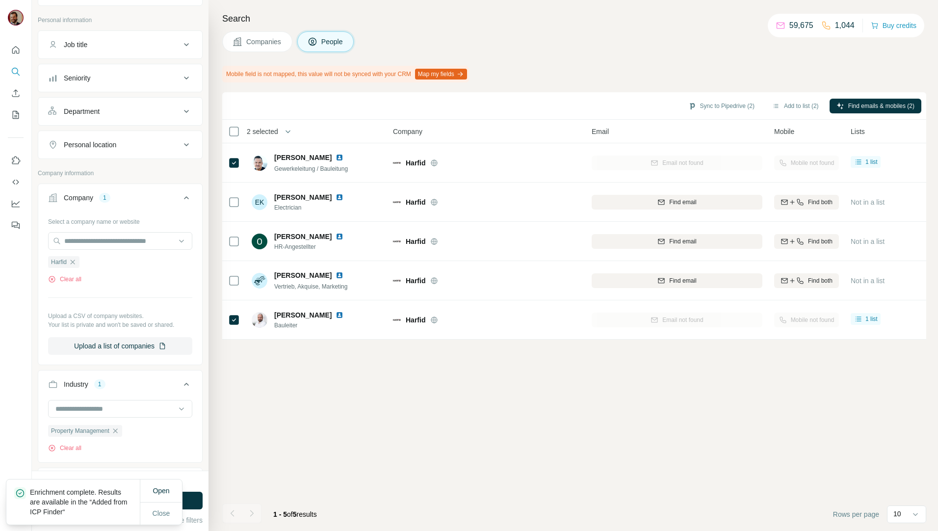
click at [262, 42] on span "Companies" at bounding box center [264, 42] width 36 height 10
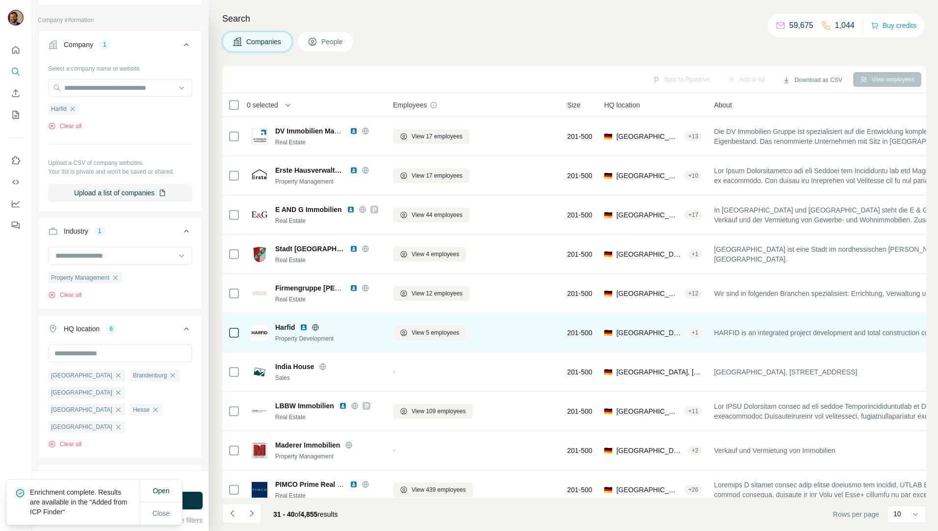
scroll to position [17, 0]
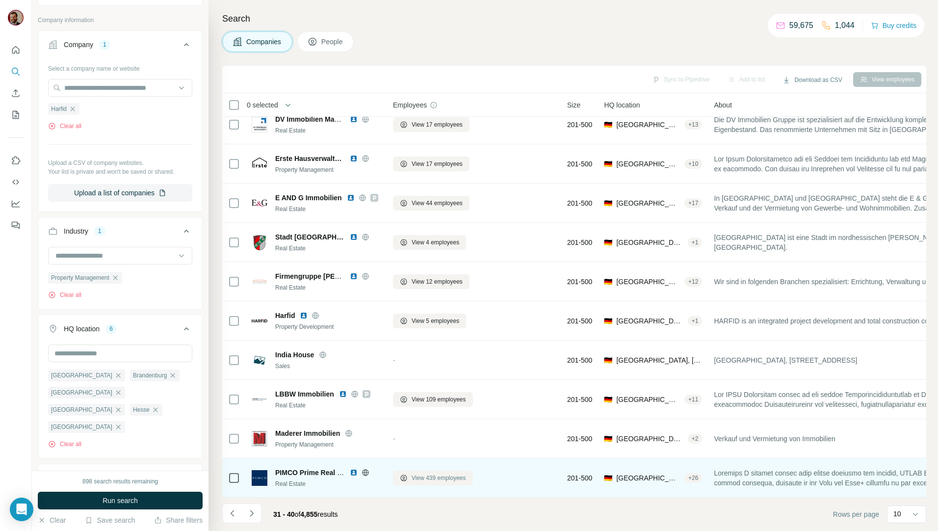
click at [434, 474] on span "View 439 employees" at bounding box center [439, 478] width 54 height 9
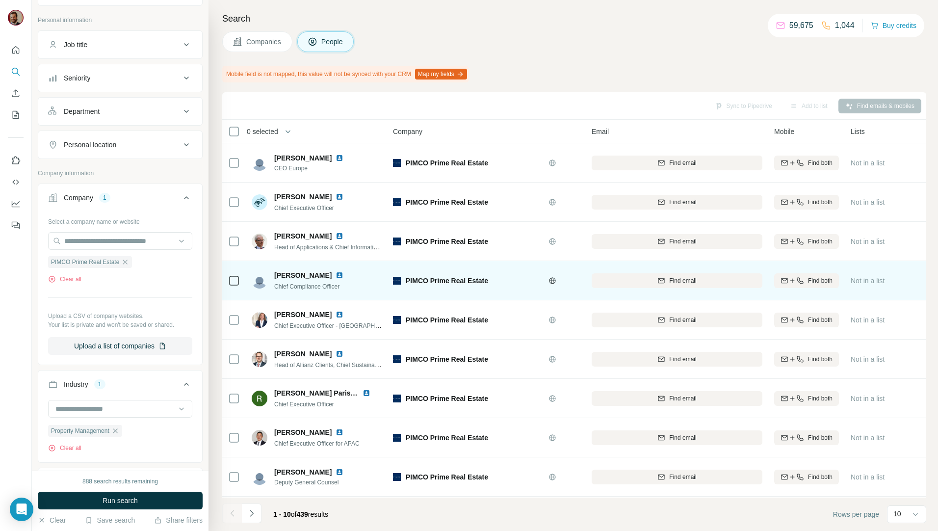
scroll to position [43, 0]
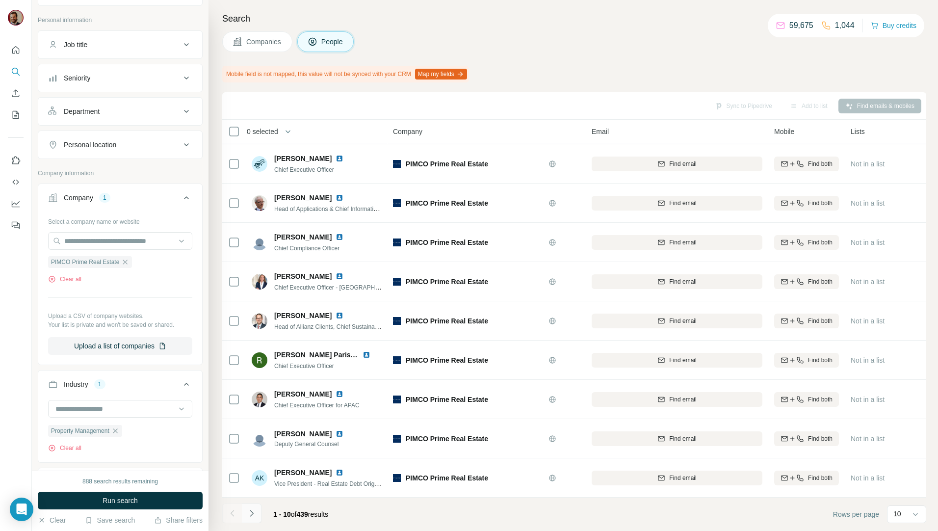
click at [254, 511] on icon "Navigate to next page" at bounding box center [252, 513] width 10 height 10
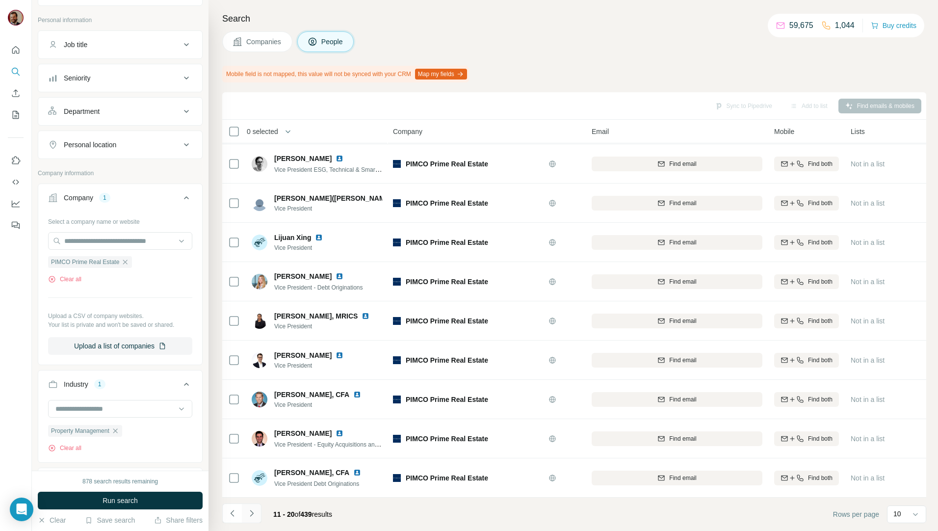
click at [249, 512] on icon "Navigate to next page" at bounding box center [252, 513] width 10 height 10
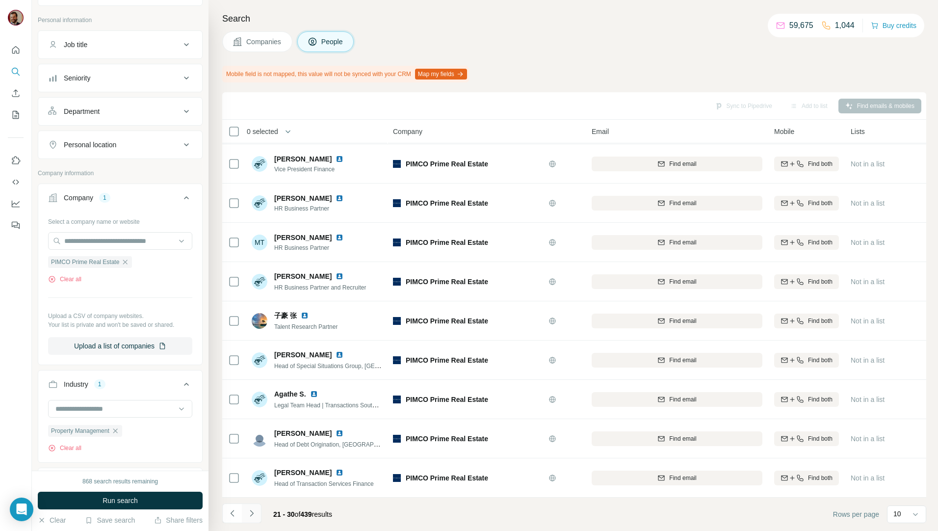
click at [249, 512] on icon "Navigate to next page" at bounding box center [252, 513] width 10 height 10
click at [277, 35] on button "Companies" at bounding box center [257, 41] width 70 height 21
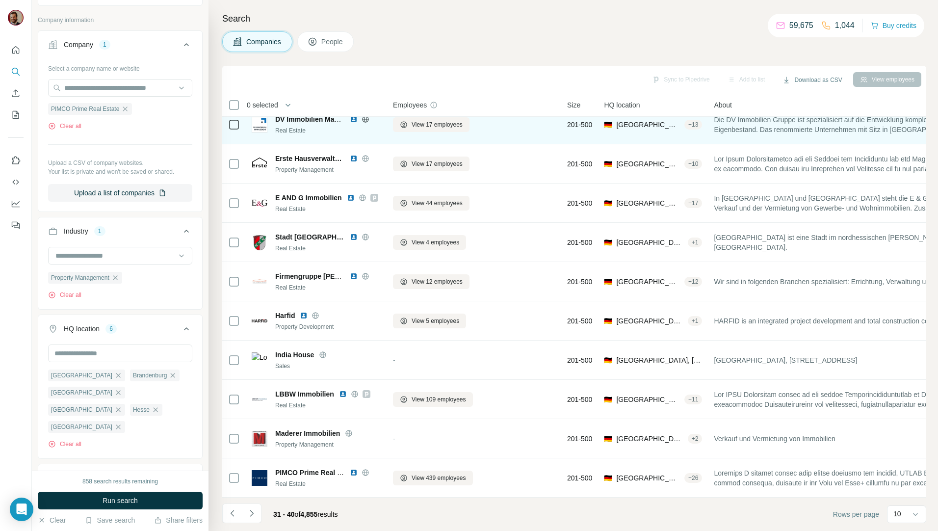
scroll to position [17, 0]
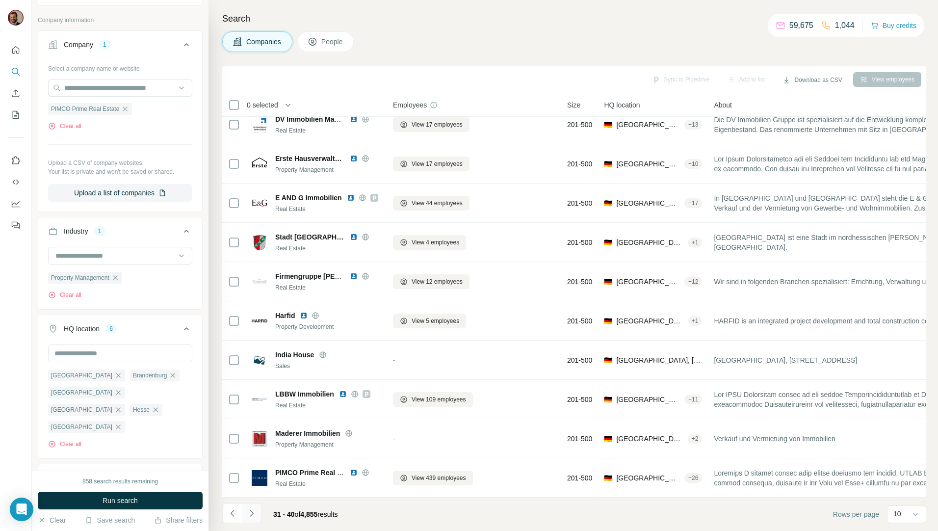
click at [253, 515] on icon "Navigate to next page" at bounding box center [252, 513] width 10 height 10
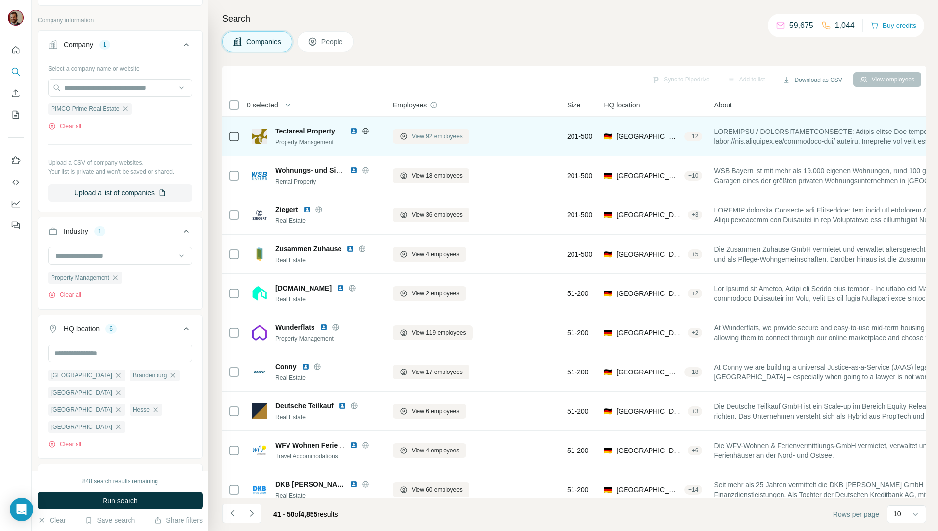
click at [437, 137] on span "View 92 employees" at bounding box center [437, 136] width 51 height 9
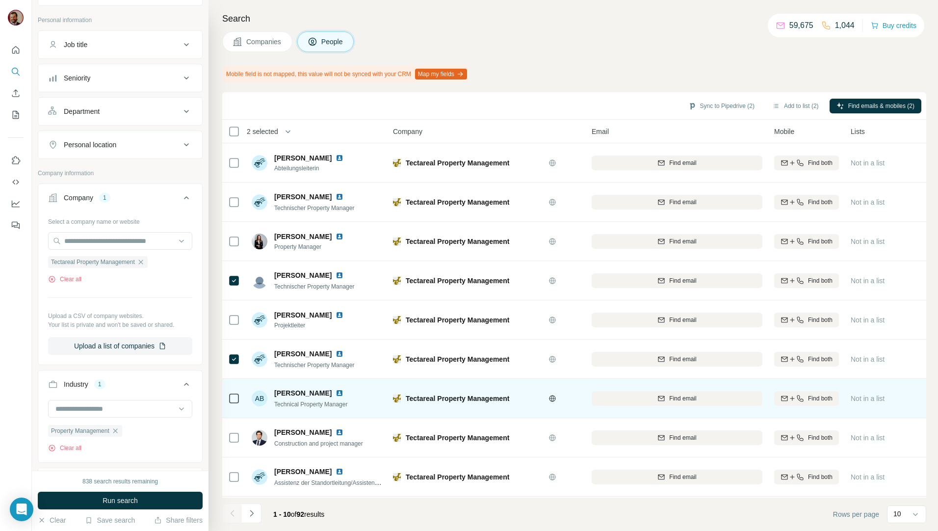
click at [229, 390] on div at bounding box center [234, 398] width 12 height 27
click at [229, 392] on div at bounding box center [234, 398] width 12 height 27
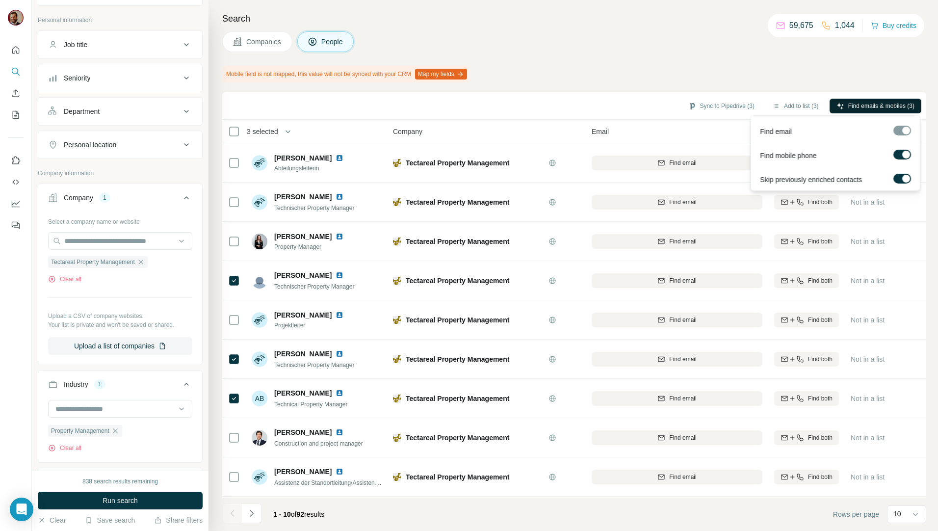
click at [870, 106] on span "Find emails & mobiles (3)" at bounding box center [881, 106] width 66 height 9
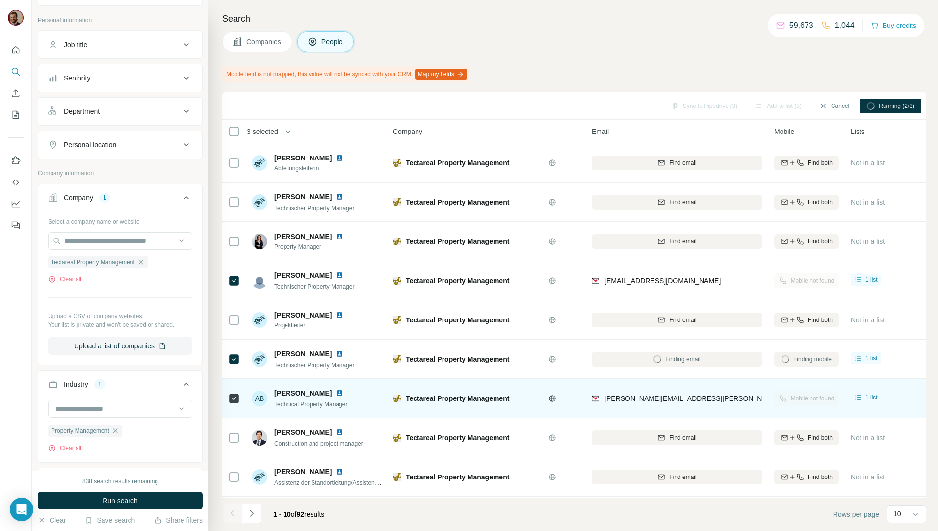
scroll to position [43, 0]
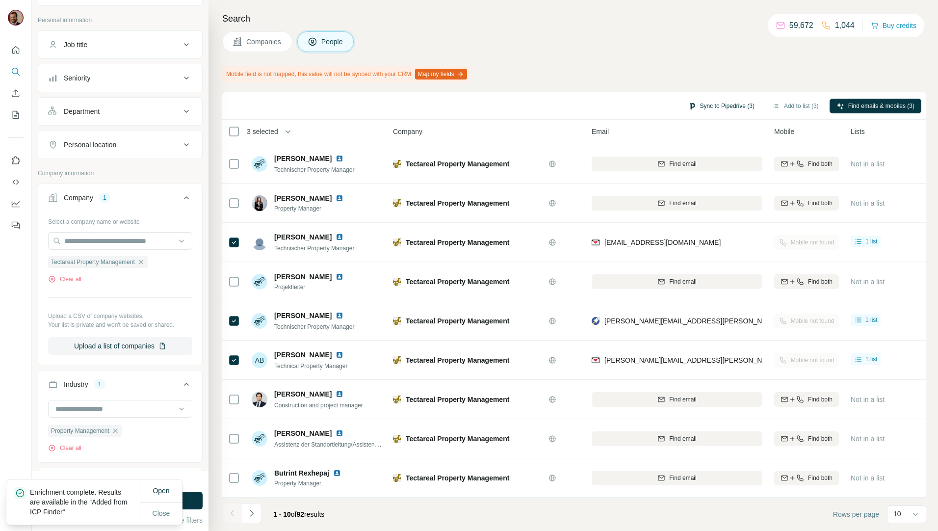
click at [709, 104] on button "Sync to Pipedrive (3)" at bounding box center [722, 106] width 80 height 15
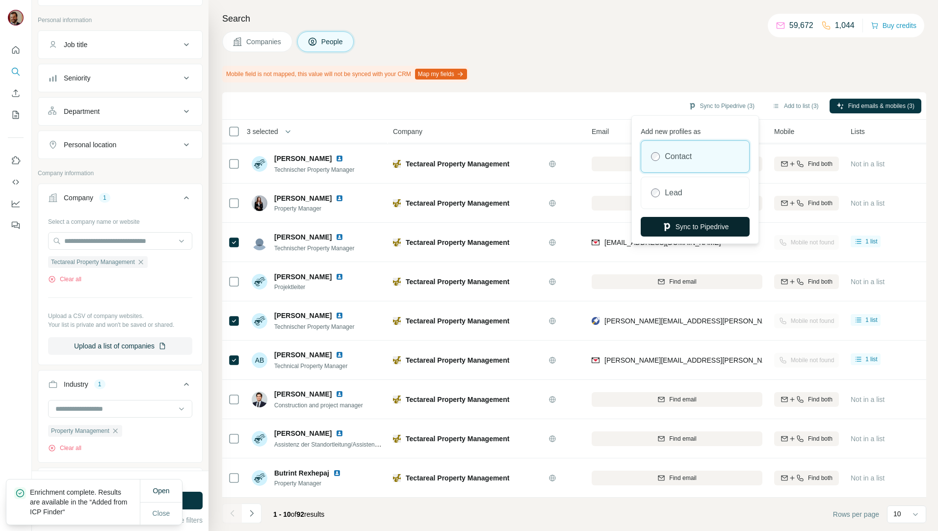
click at [699, 230] on button "Sync to Pipedrive" at bounding box center [695, 227] width 109 height 20
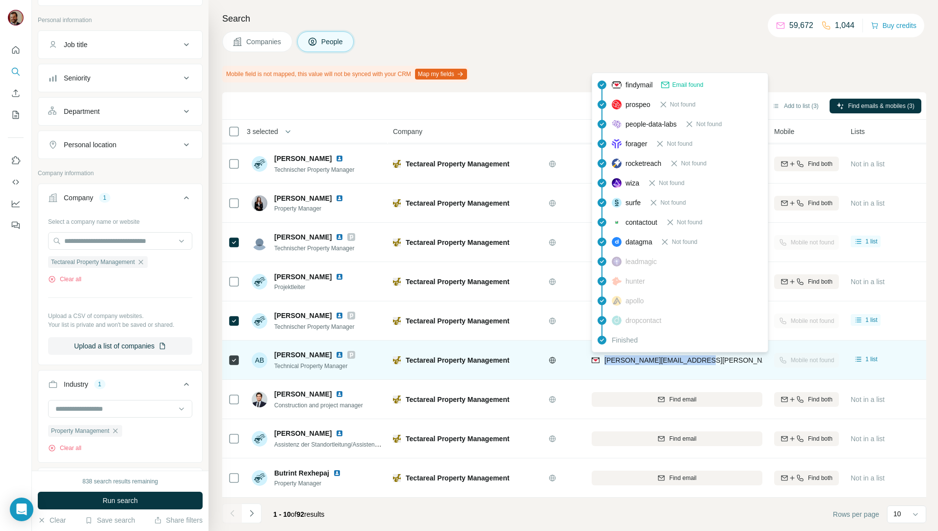
drag, startPoint x: 701, startPoint y: 355, endPoint x: 604, endPoint y: 355, distance: 96.7
click at [604, 355] on div "anita.baumann@tectareal.de" at bounding box center [677, 359] width 171 height 27
copy span "anita.baumann@tectareal.de"
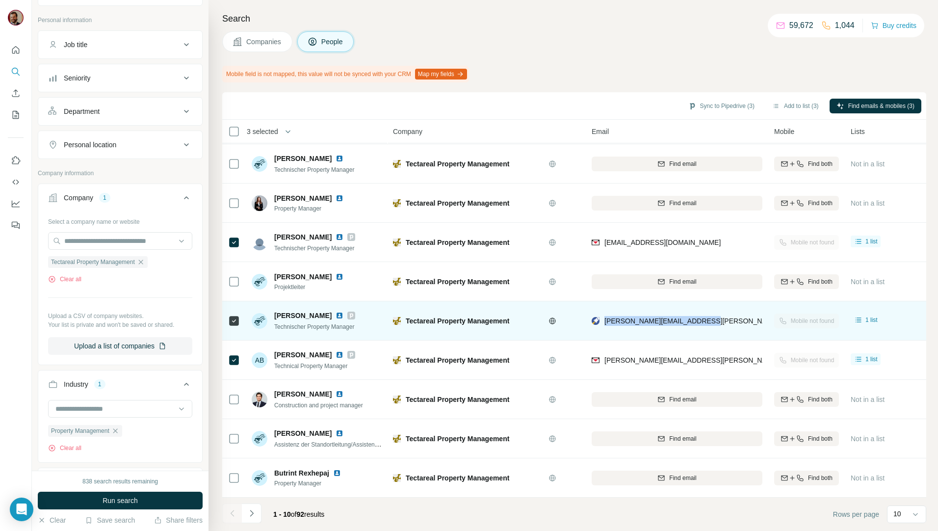
drag, startPoint x: 720, startPoint y: 318, endPoint x: 605, endPoint y: 326, distance: 115.6
click at [605, 326] on div "andrea.volkwein@ic-group.de" at bounding box center [677, 320] width 171 height 27
copy span "andrea.volkwein@ic-group.de"
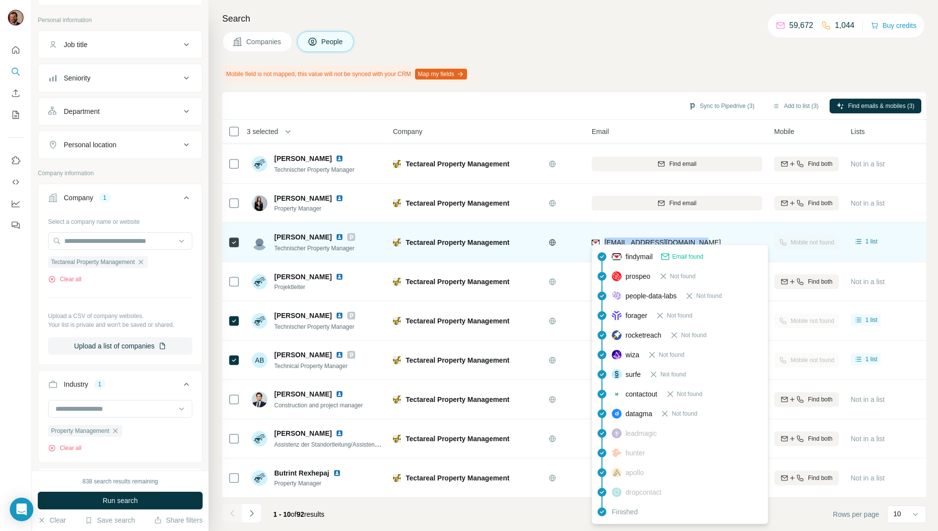
drag, startPoint x: 695, startPoint y: 237, endPoint x: 605, endPoint y: 238, distance: 89.8
click at [605, 238] on div "amin.hadjali@tectareal.de" at bounding box center [677, 242] width 171 height 27
copy span "amin.hadjali@tectareal.de"
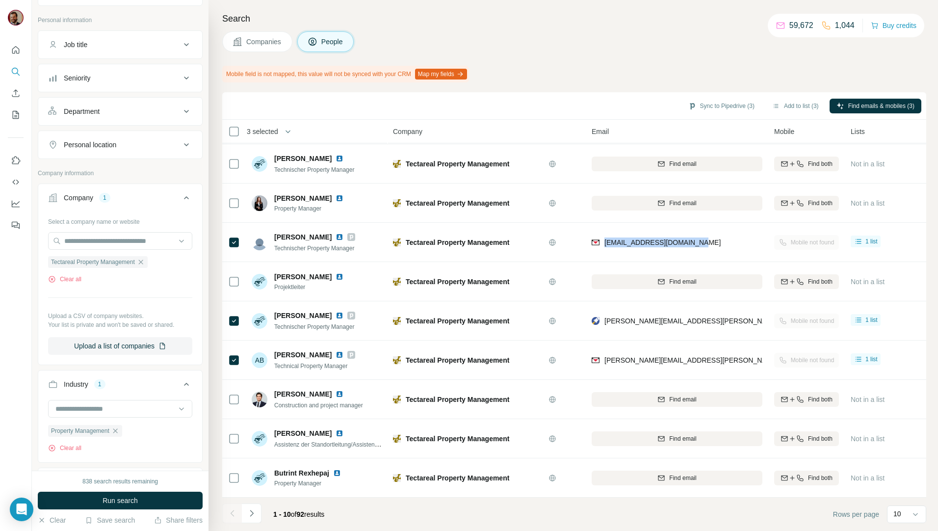
click at [247, 39] on span "Companies" at bounding box center [264, 42] width 36 height 10
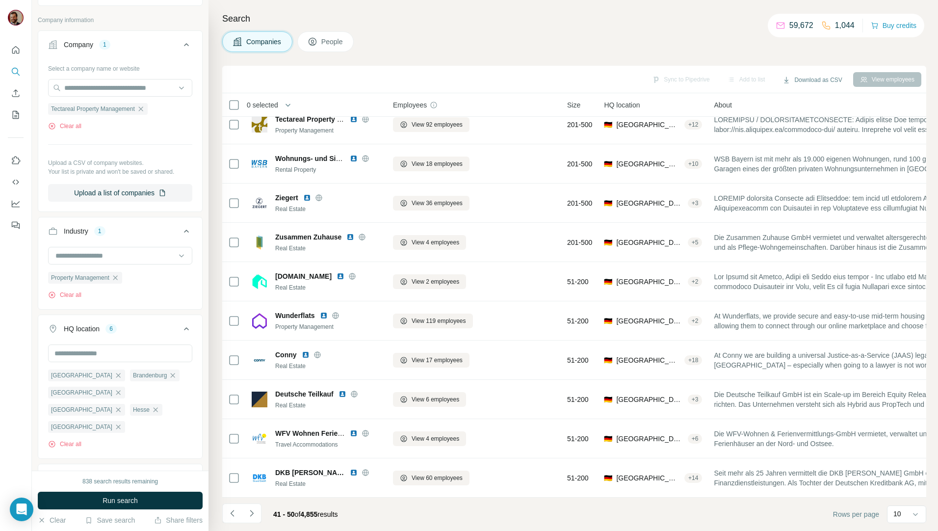
scroll to position [17, 0]
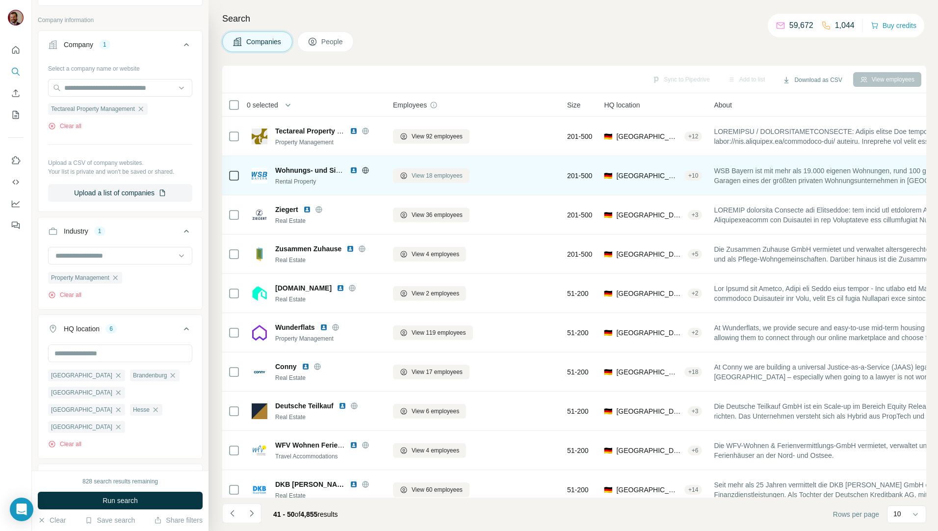
click at [424, 175] on span "View 18 employees" at bounding box center [437, 175] width 51 height 9
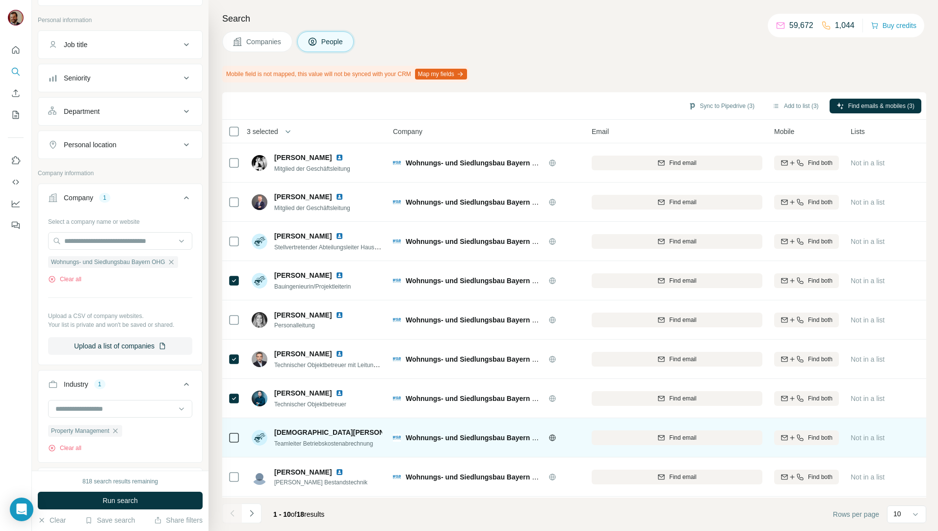
scroll to position [43, 0]
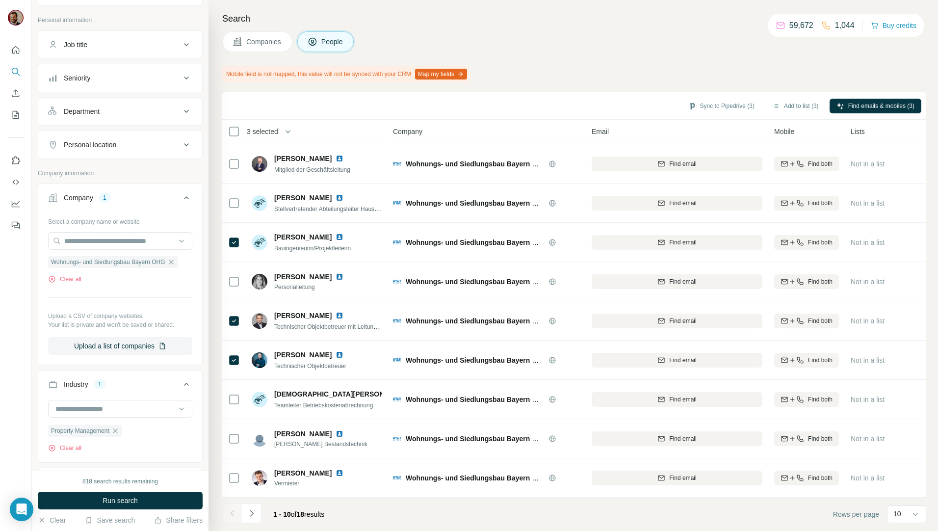
click at [264, 514] on div "1 - 10 of 18 results" at bounding box center [277, 514] width 110 height 22
click at [259, 514] on button "Navigate to next page" at bounding box center [252, 513] width 20 height 20
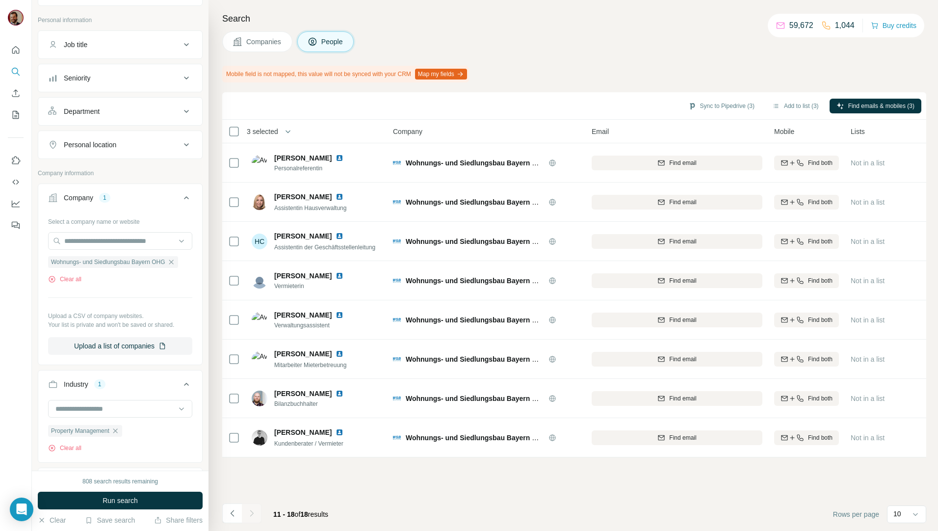
scroll to position [0, 0]
click at [230, 511] on icon "Navigate to previous page" at bounding box center [233, 513] width 10 height 10
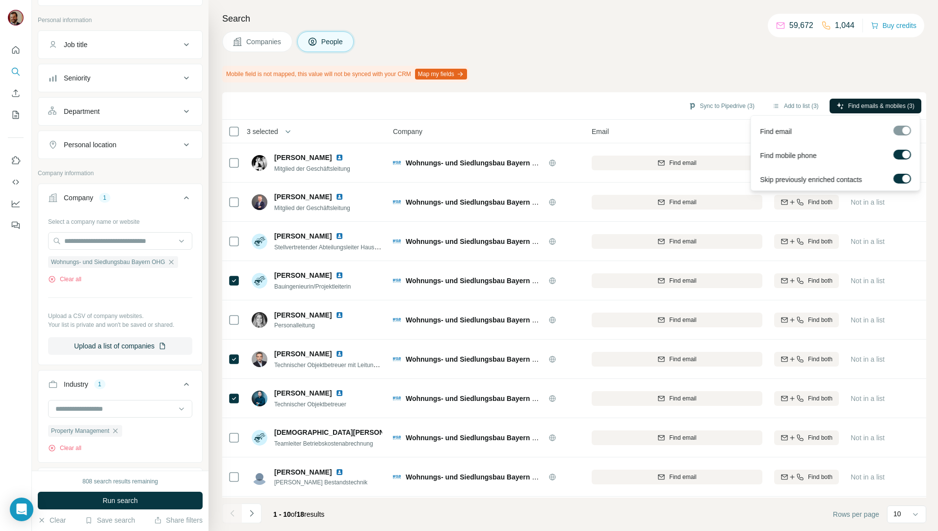
click at [860, 105] on span "Find emails & mobiles (3)" at bounding box center [881, 106] width 66 height 9
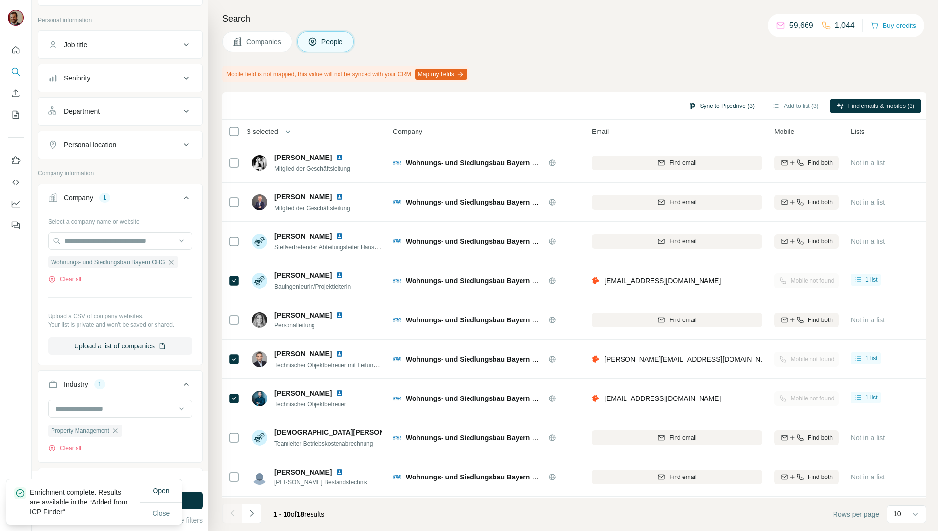
click at [698, 104] on button "Sync to Pipedrive (3)" at bounding box center [722, 106] width 80 height 15
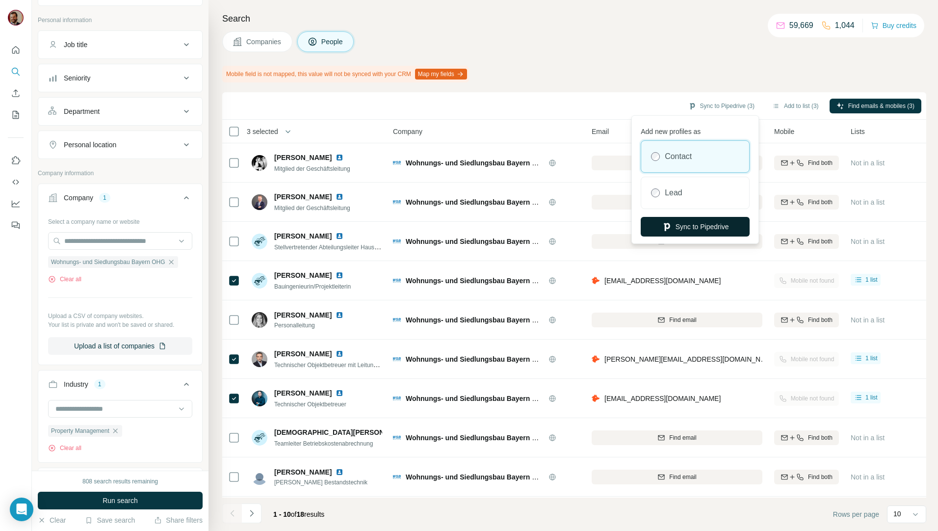
click at [705, 221] on button "Sync to Pipedrive" at bounding box center [695, 227] width 109 height 20
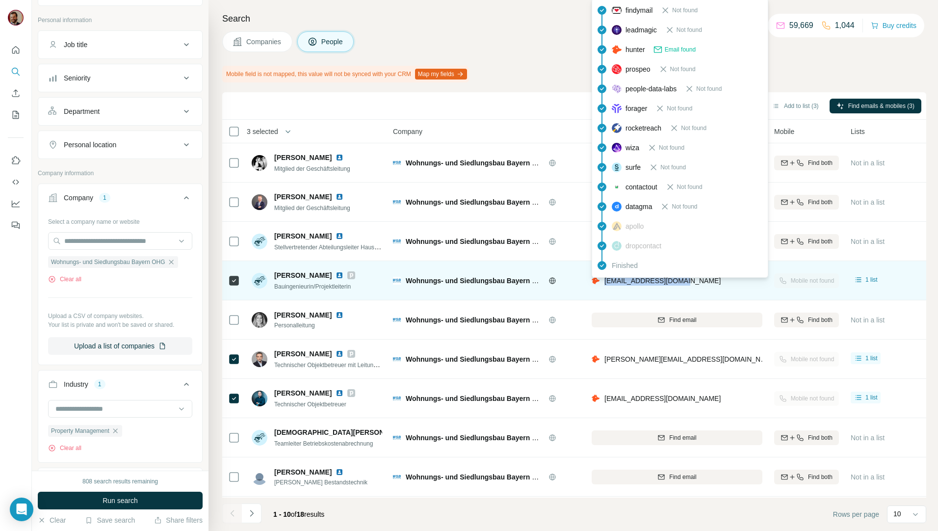
drag, startPoint x: 691, startPoint y: 282, endPoint x: 604, endPoint y: 286, distance: 87.5
click at [604, 286] on div "a.aydin@wsb-bayern.de" at bounding box center [677, 280] width 171 height 27
copy span "a.aydin@wsb-bayern.de"
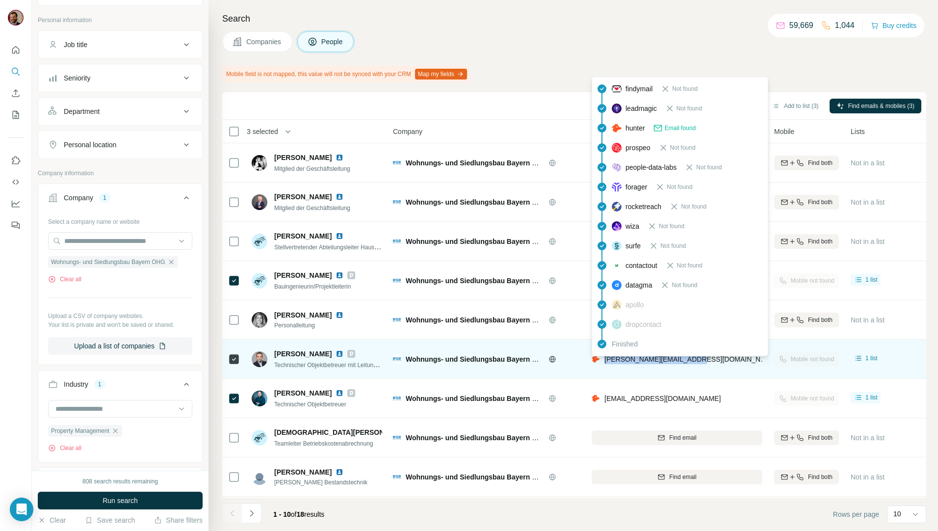
drag, startPoint x: 703, startPoint y: 359, endPoint x: 605, endPoint y: 362, distance: 98.2
click at [605, 362] on div "g.goessler@wsb-bayern.de" at bounding box center [677, 358] width 171 height 27
copy span "g.goessler@wsb-bayern.de"
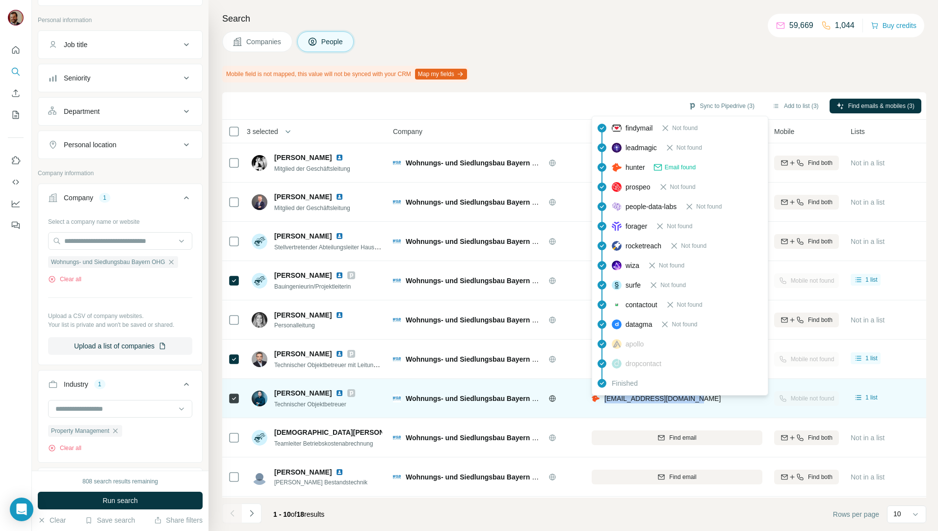
drag, startPoint x: 698, startPoint y: 401, endPoint x: 603, endPoint y: 402, distance: 95.2
click at [603, 402] on div "jan.hacker@wsb-bayern.de" at bounding box center [677, 398] width 171 height 27
copy span "jan.hacker@wsb-bayern.de"
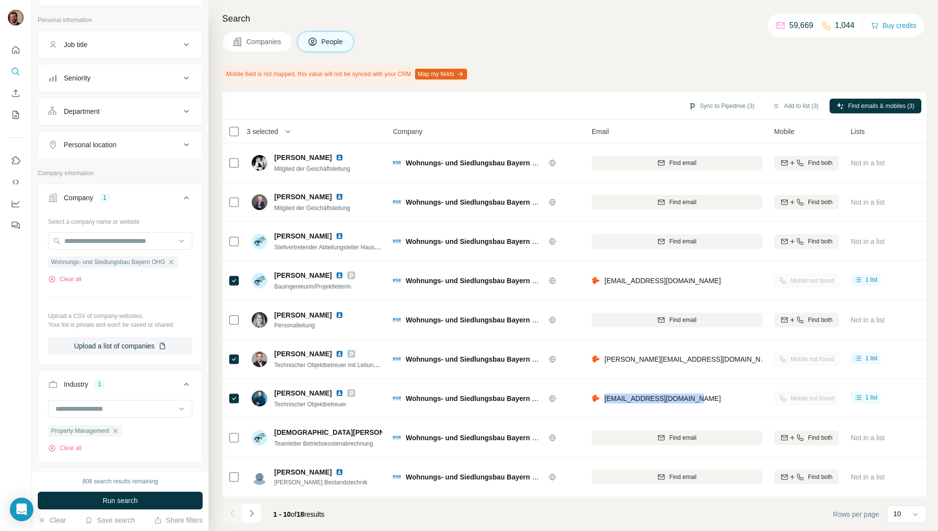
drag, startPoint x: 266, startPoint y: 40, endPoint x: 282, endPoint y: 67, distance: 31.2
click at [266, 40] on span "Companies" at bounding box center [264, 42] width 36 height 10
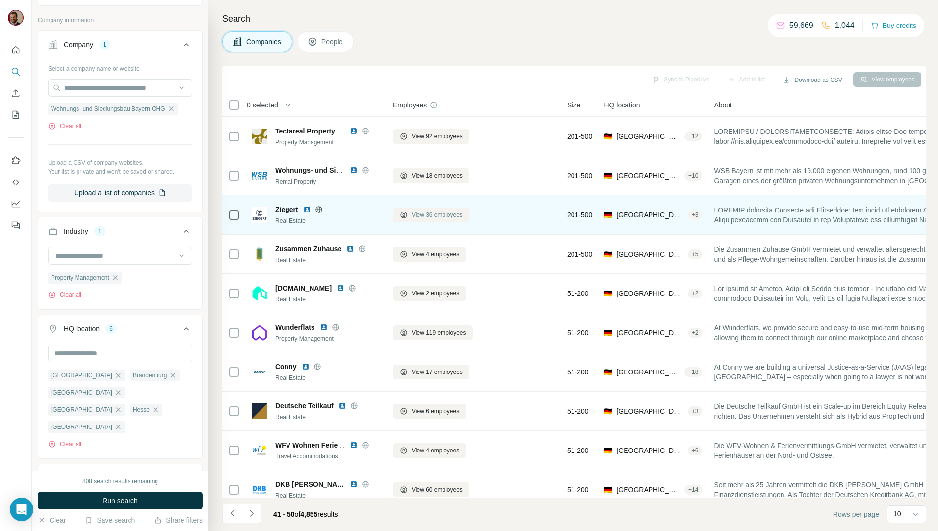
click at [421, 216] on span "View 36 employees" at bounding box center [437, 215] width 51 height 9
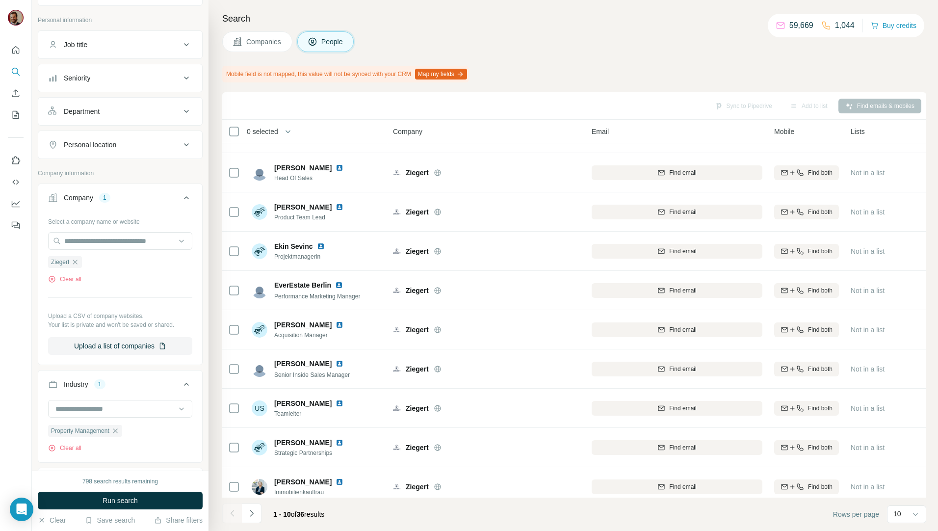
scroll to position [43, 0]
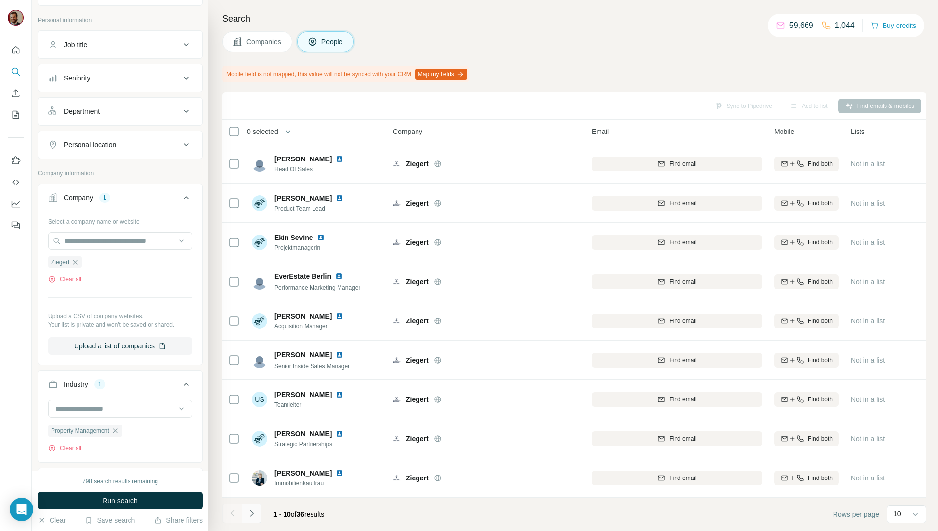
click at [255, 514] on icon "Navigate to next page" at bounding box center [252, 513] width 10 height 10
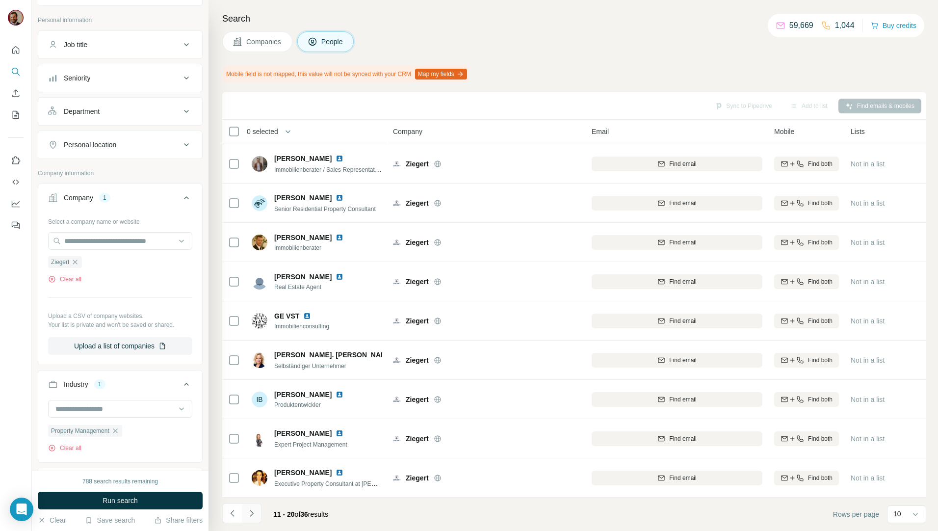
click at [250, 515] on icon "Navigate to next page" at bounding box center [252, 513] width 10 height 10
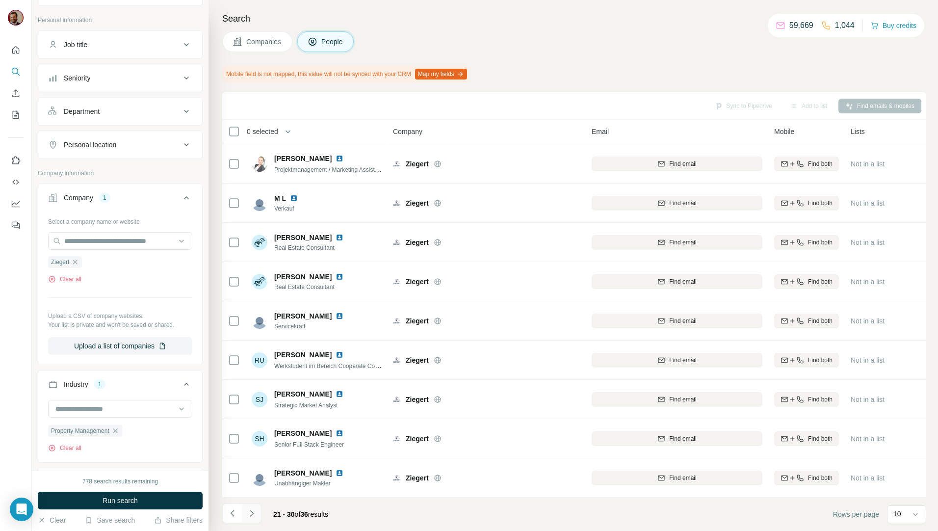
click at [250, 515] on icon "Navigate to next page" at bounding box center [252, 513] width 10 height 10
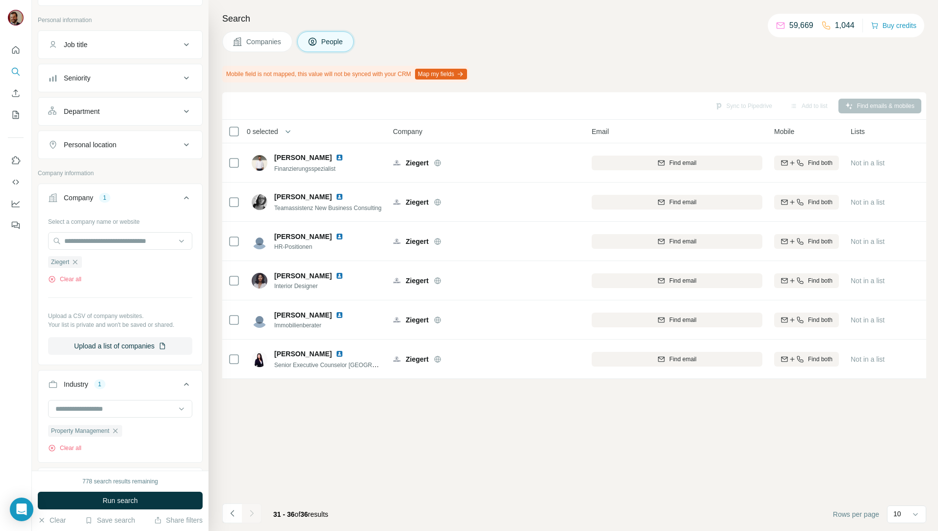
scroll to position [0, 0]
click at [250, 515] on div at bounding box center [252, 513] width 20 height 20
click at [233, 513] on icon "Navigate to previous page" at bounding box center [233, 513] width 10 height 10
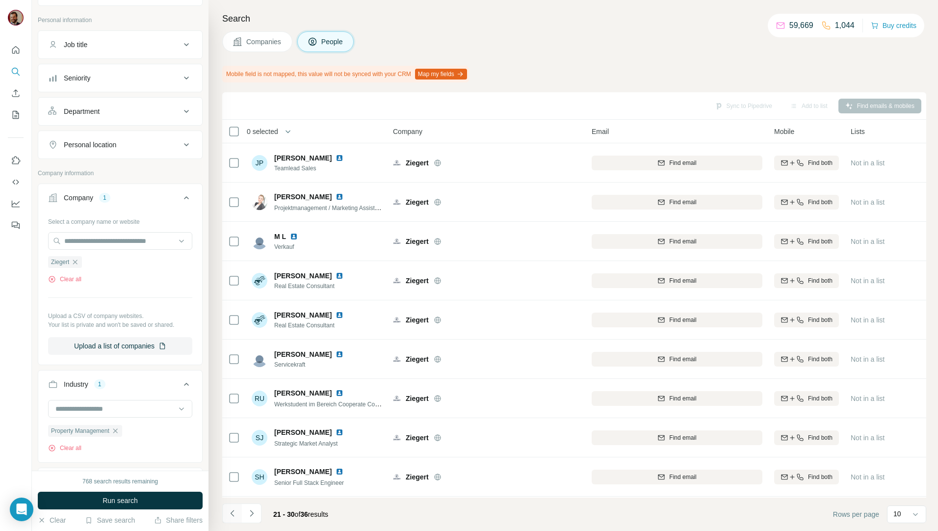
click at [233, 513] on icon "Navigate to previous page" at bounding box center [233, 513] width 10 height 10
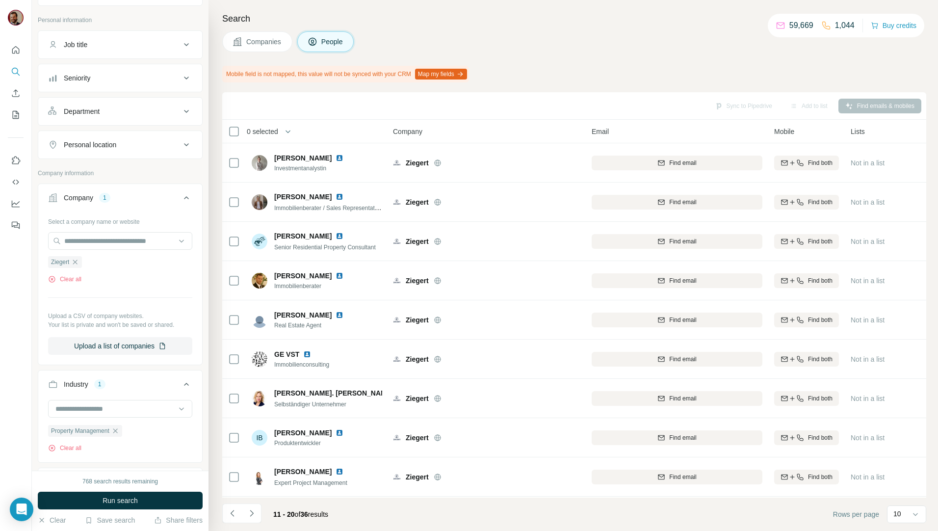
drag, startPoint x: 267, startPoint y: 45, endPoint x: 284, endPoint y: 74, distance: 33.2
click at [267, 45] on span "Companies" at bounding box center [264, 42] width 36 height 10
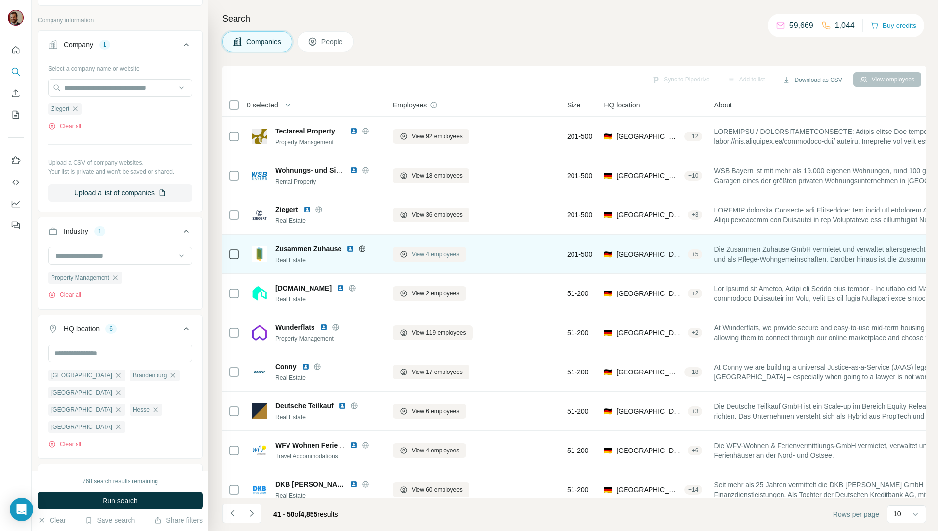
click at [457, 254] on span "View 4 employees" at bounding box center [436, 254] width 48 height 9
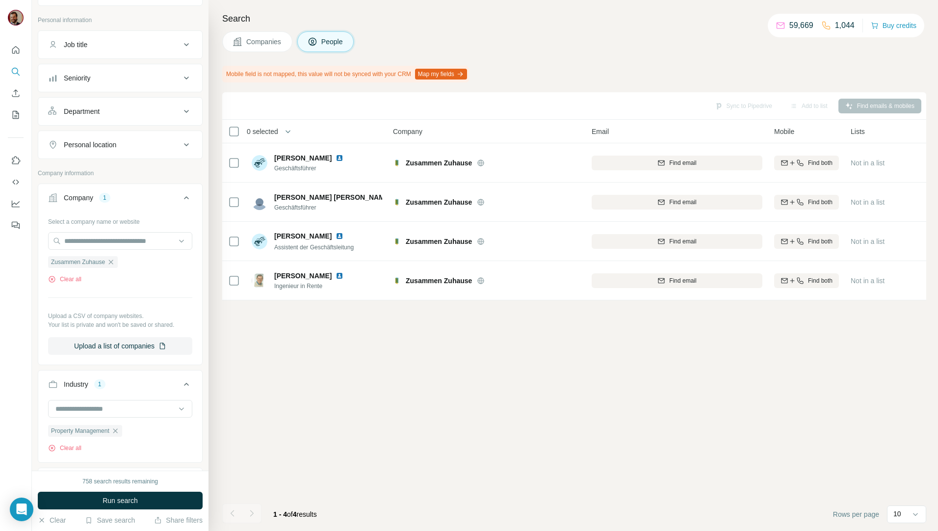
click at [266, 40] on span "Companies" at bounding box center [264, 42] width 36 height 10
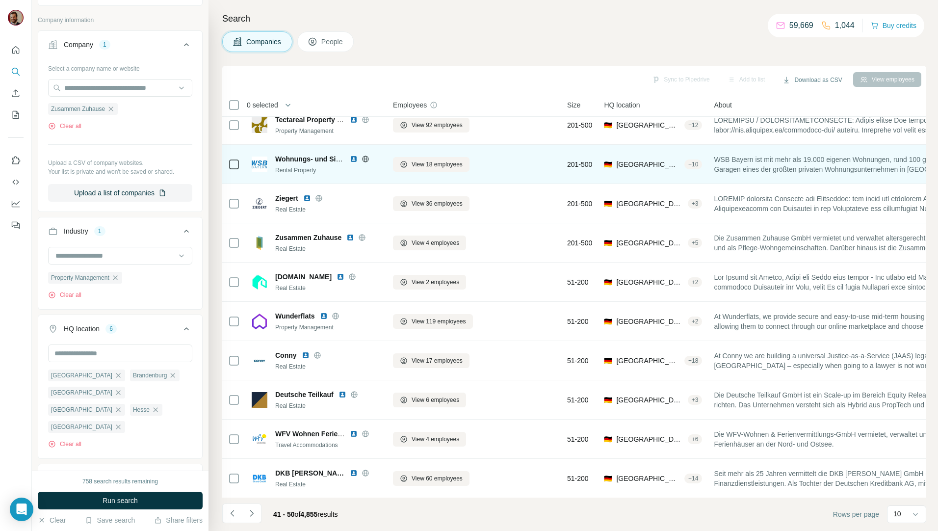
scroll to position [17, 0]
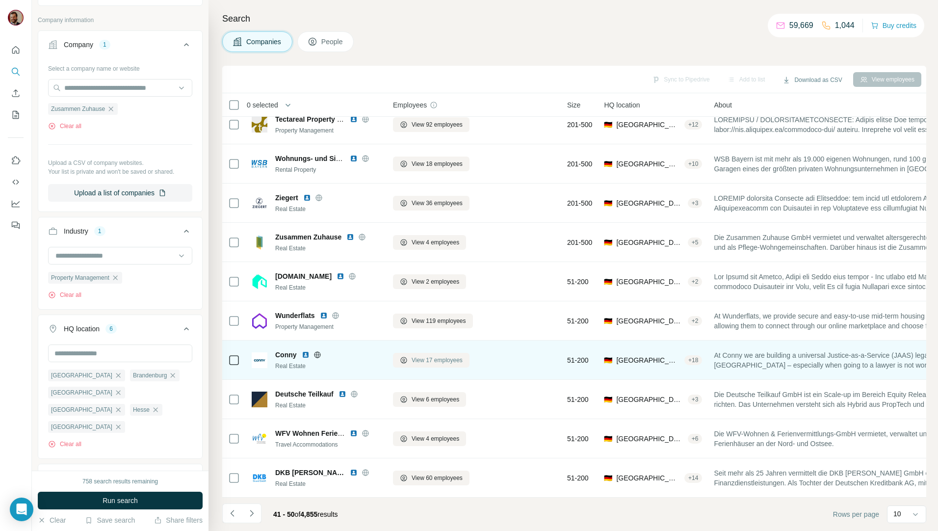
click at [424, 356] on span "View 17 employees" at bounding box center [437, 360] width 51 height 9
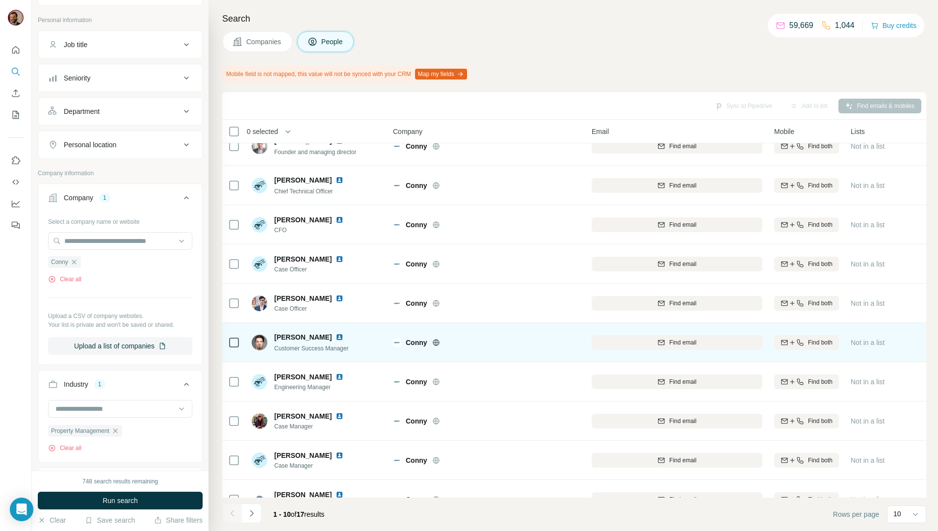
scroll to position [43, 0]
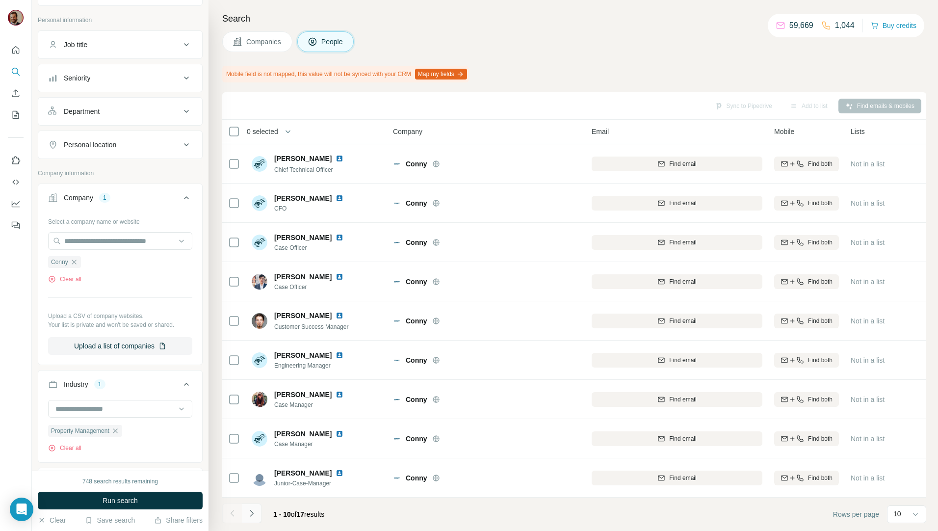
click at [254, 514] on icon "Navigate to next page" at bounding box center [252, 513] width 10 height 10
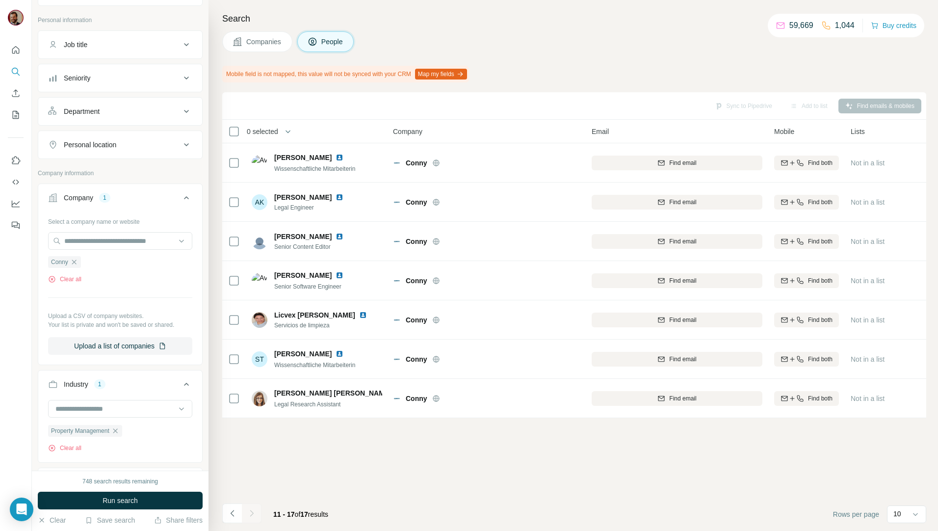
scroll to position [0, 0]
drag, startPoint x: 247, startPoint y: 39, endPoint x: 301, endPoint y: 78, distance: 66.7
click at [247, 39] on span "Companies" at bounding box center [264, 42] width 36 height 10
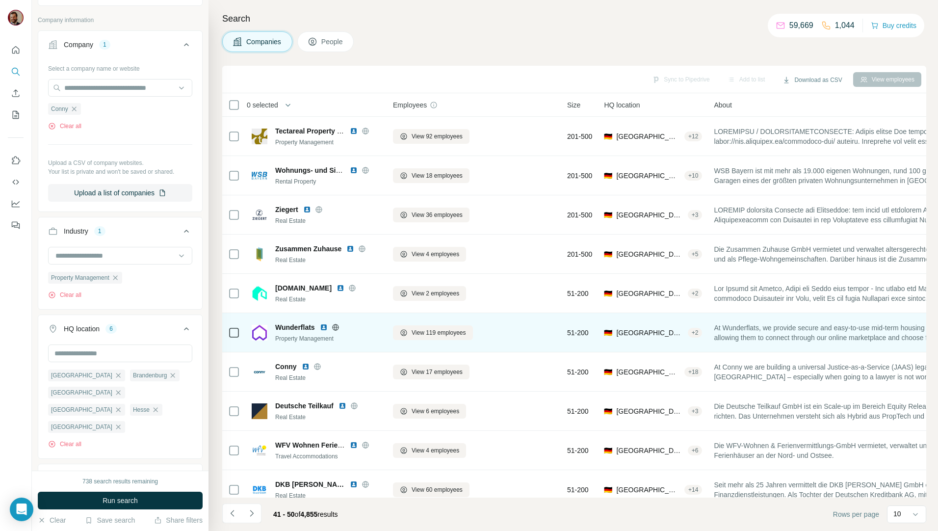
scroll to position [17, 0]
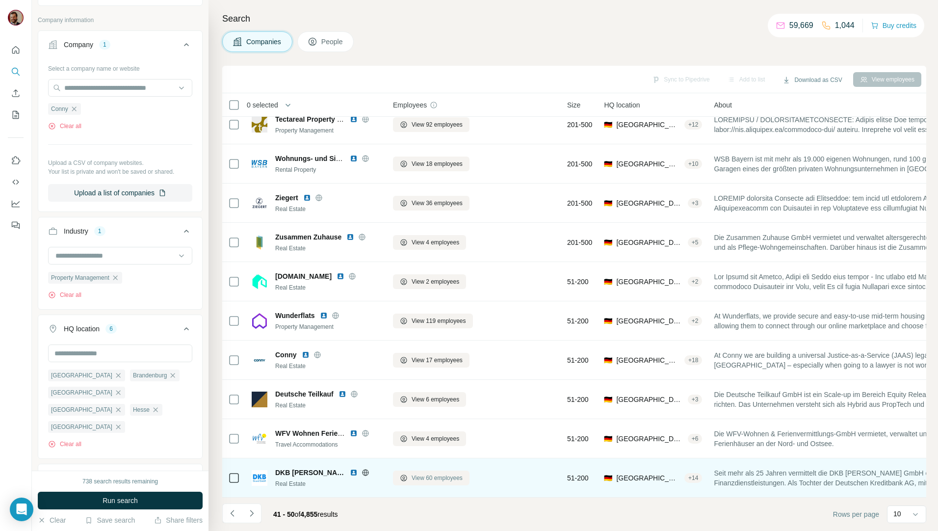
click at [417, 474] on span "View 60 employees" at bounding box center [437, 478] width 51 height 9
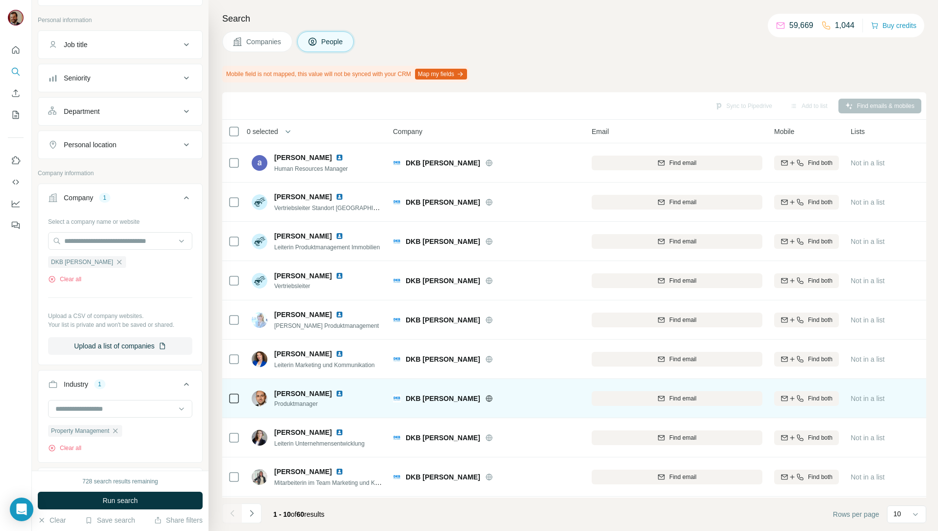
scroll to position [43, 0]
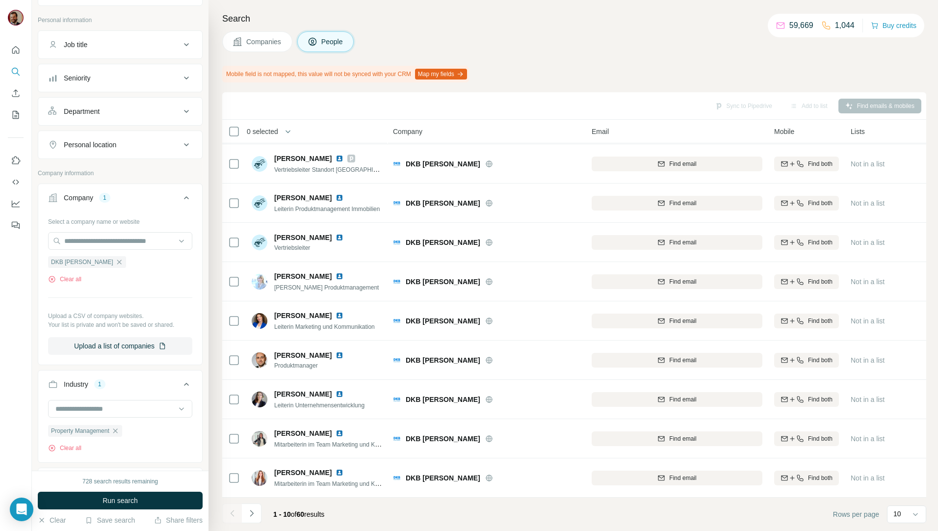
click at [241, 505] on div at bounding box center [232, 513] width 20 height 20
click at [252, 508] on button "Navigate to next page" at bounding box center [252, 513] width 20 height 20
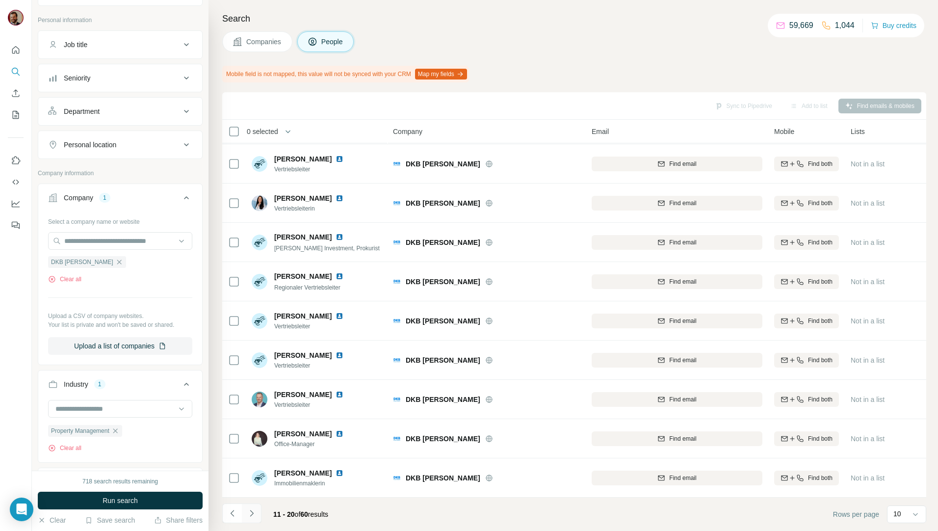
click at [247, 513] on icon "Navigate to next page" at bounding box center [252, 513] width 10 height 10
click at [257, 510] on button "Navigate to next page" at bounding box center [252, 513] width 20 height 20
click at [254, 513] on icon "Navigate to next page" at bounding box center [252, 513] width 10 height 10
click at [251, 510] on icon "Navigate to next page" at bounding box center [252, 513] width 10 height 10
click at [251, 517] on icon "Navigate to next page" at bounding box center [252, 513] width 10 height 10
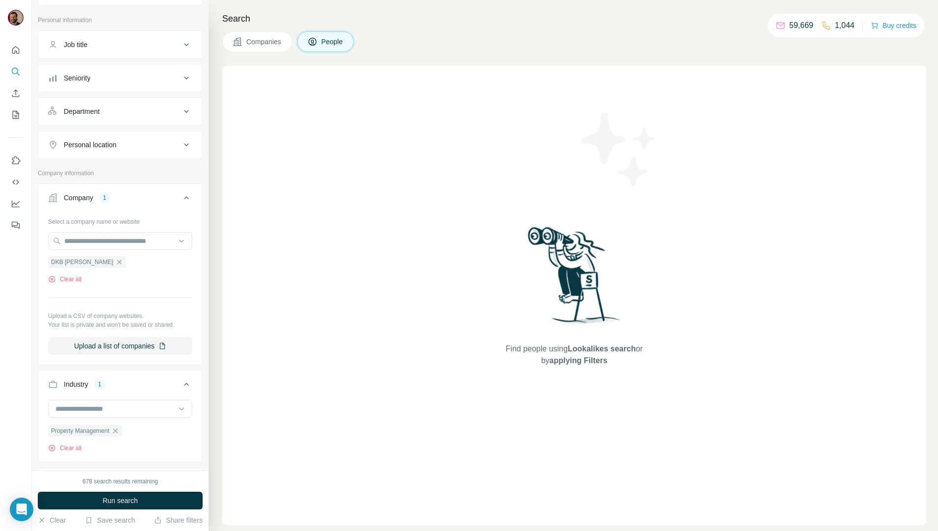
click at [257, 32] on button "Companies" at bounding box center [257, 41] width 70 height 21
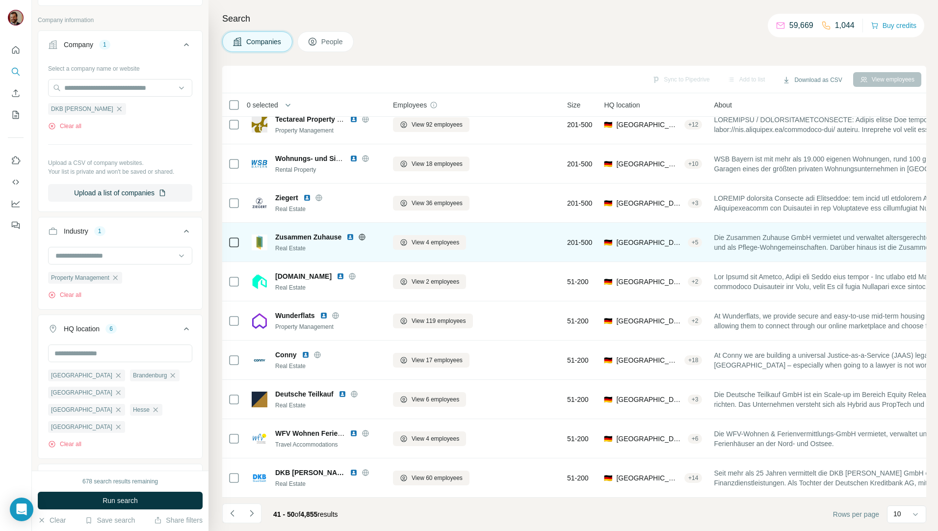
scroll to position [17, 0]
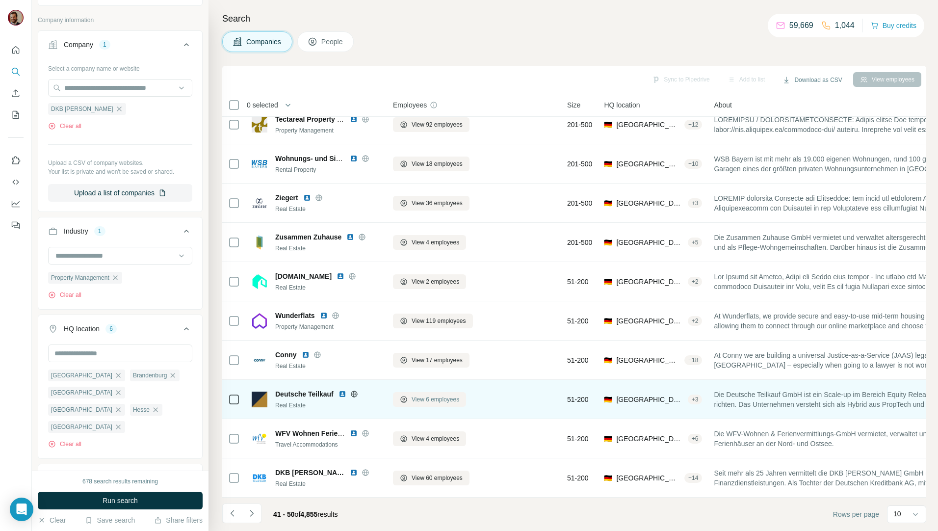
click at [438, 395] on span "View 6 employees" at bounding box center [436, 399] width 48 height 9
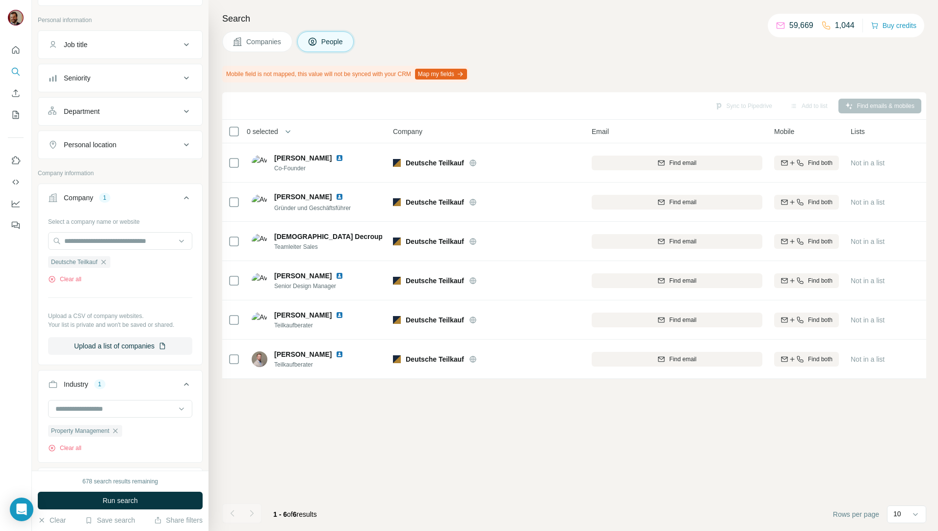
scroll to position [0, 0]
click at [269, 45] on span "Companies" at bounding box center [264, 42] width 36 height 10
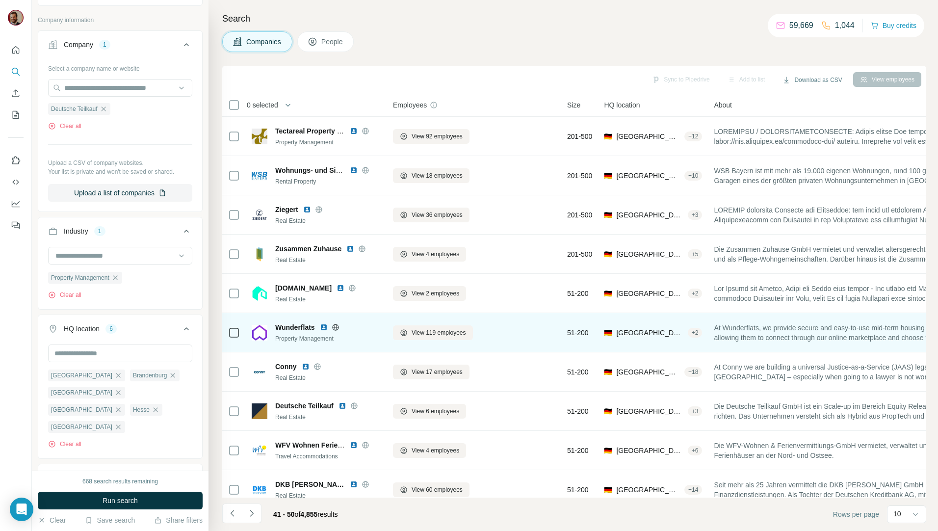
scroll to position [17, 0]
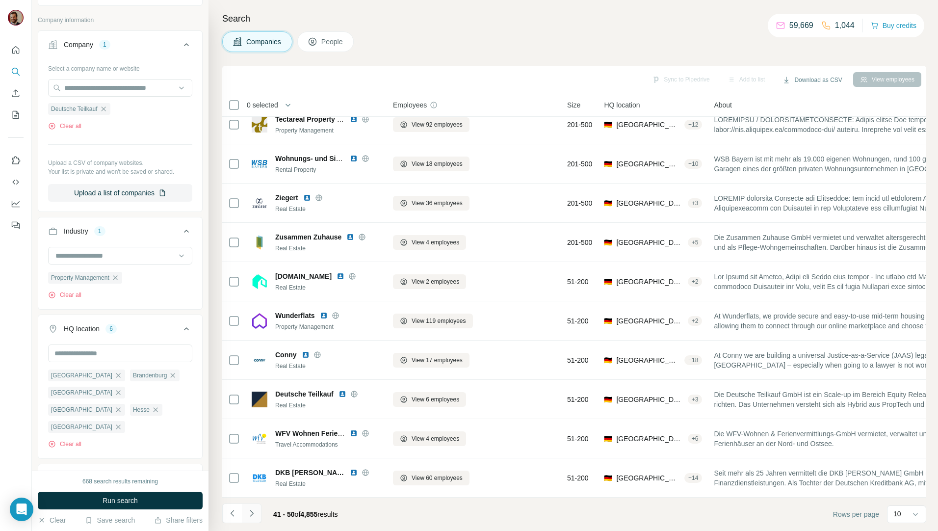
click at [255, 510] on icon "Navigate to next page" at bounding box center [252, 513] width 10 height 10
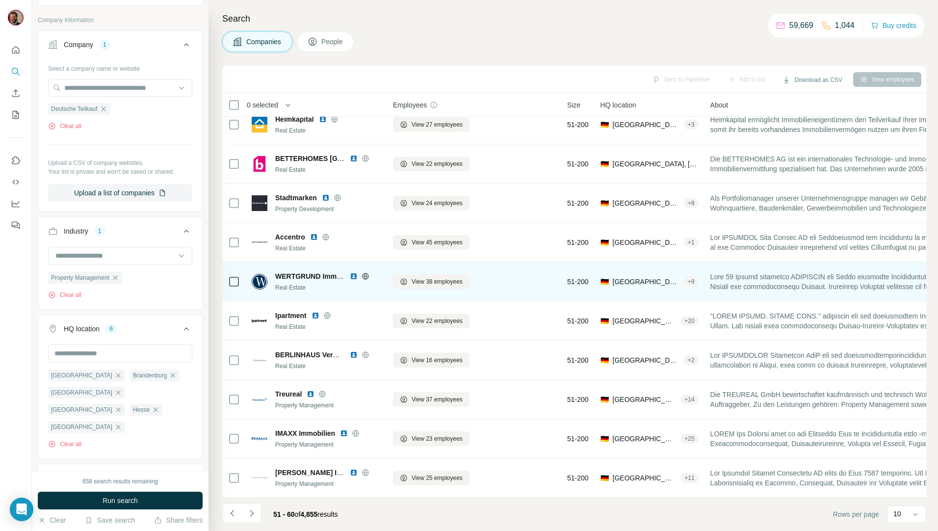
scroll to position [0, 0]
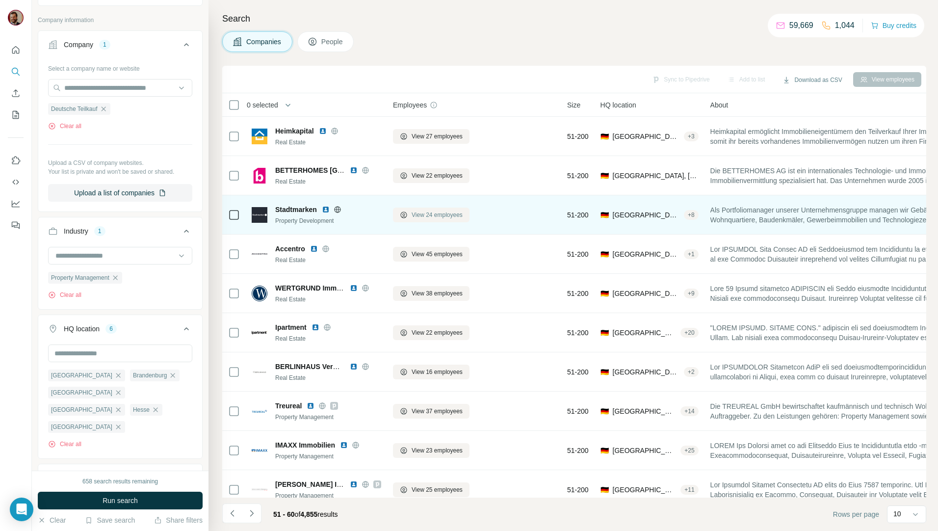
click at [442, 216] on span "View 24 employees" at bounding box center [437, 215] width 51 height 9
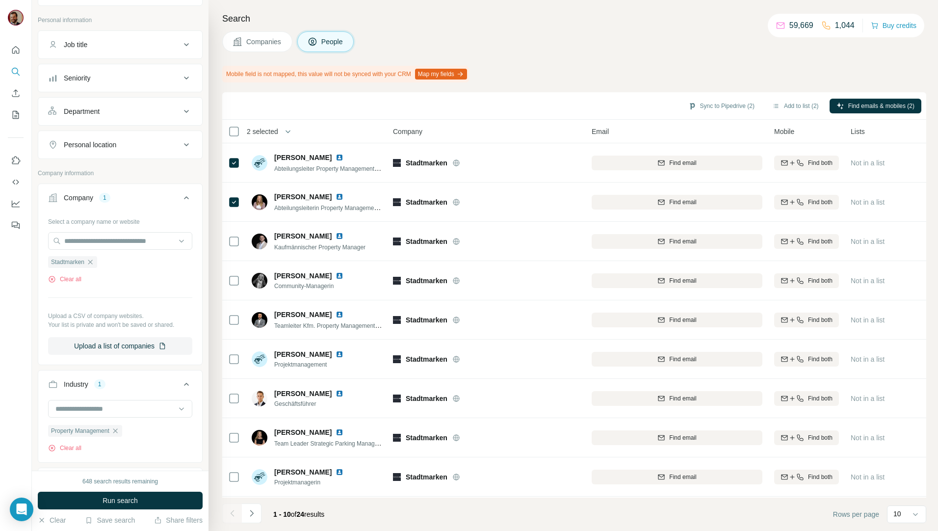
click at [247, 512] on icon "Navigate to next page" at bounding box center [252, 513] width 10 height 10
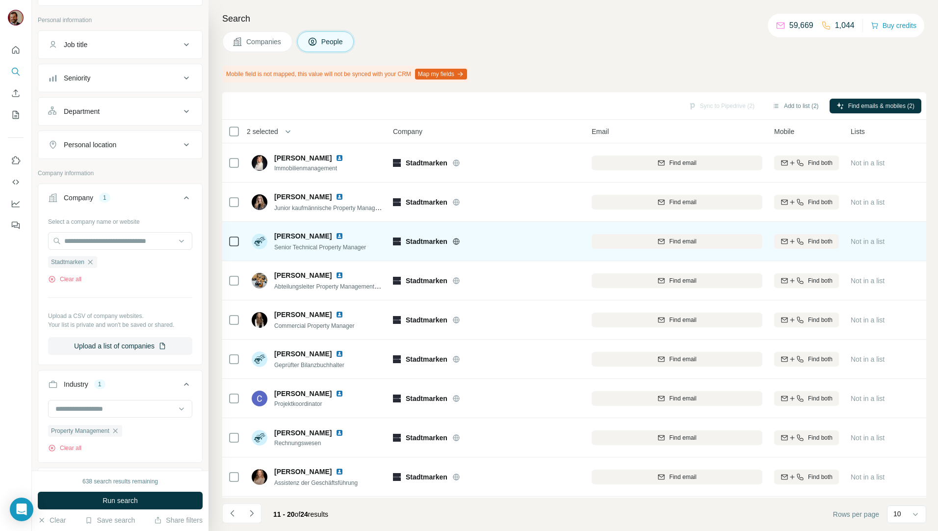
click at [239, 241] on icon at bounding box center [234, 242] width 12 height 12
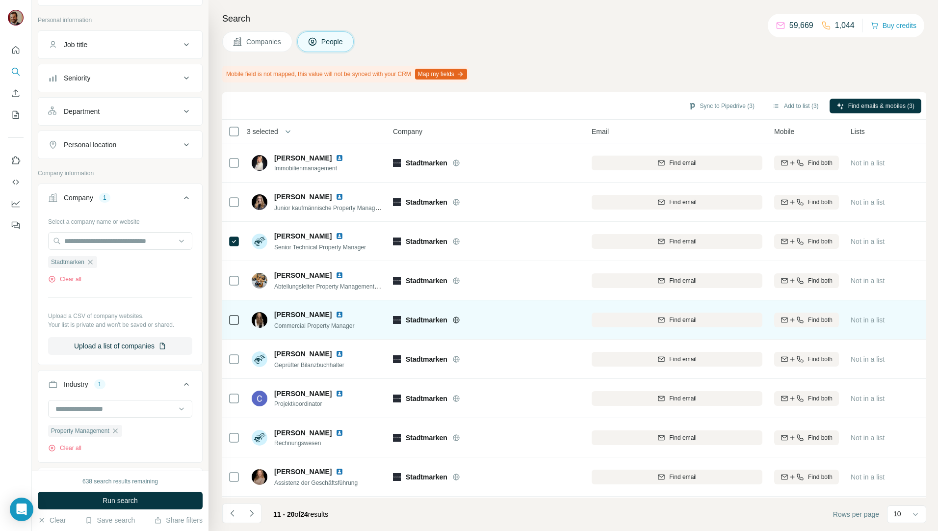
scroll to position [43, 0]
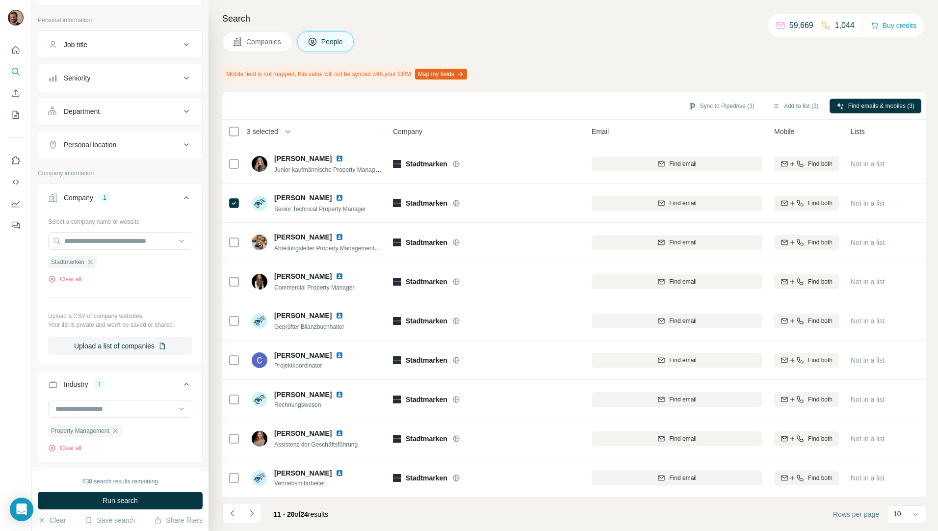
click at [886, 97] on div "Sync to Pipedrive (3) Add to list (3) Find emails & mobiles (3)" at bounding box center [574, 105] width 704 height 27
click at [886, 102] on span "Find emails & mobiles (3)" at bounding box center [881, 106] width 66 height 9
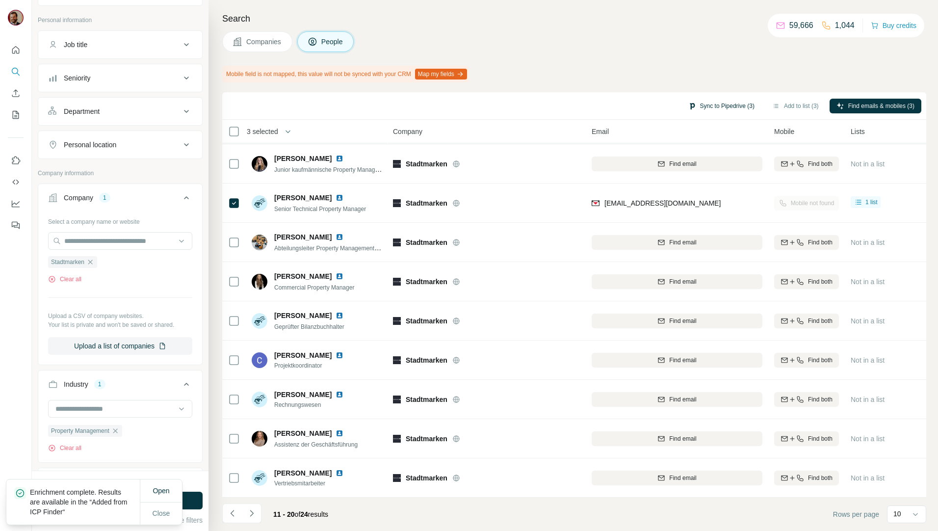
click at [708, 104] on button "Sync to Pipedrive (3)" at bounding box center [722, 106] width 80 height 15
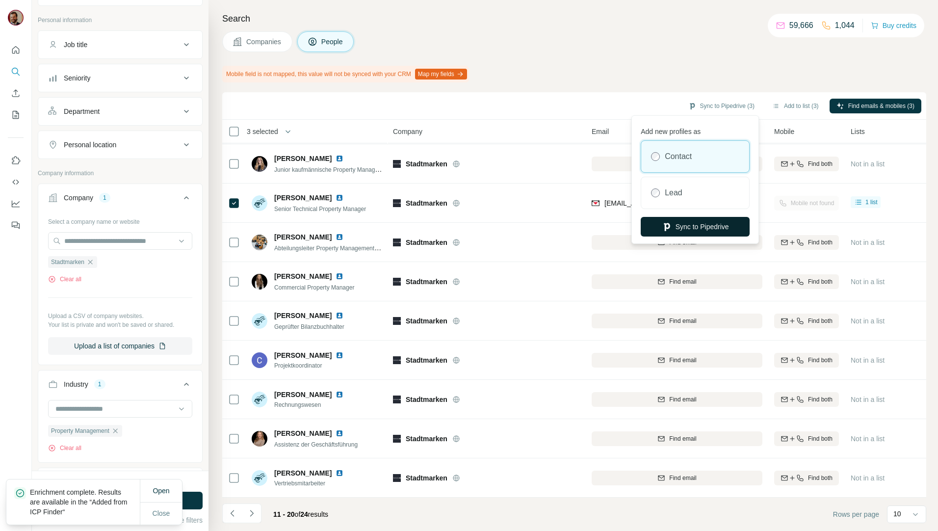
click at [720, 225] on button "Sync to Pipedrive" at bounding box center [695, 227] width 109 height 20
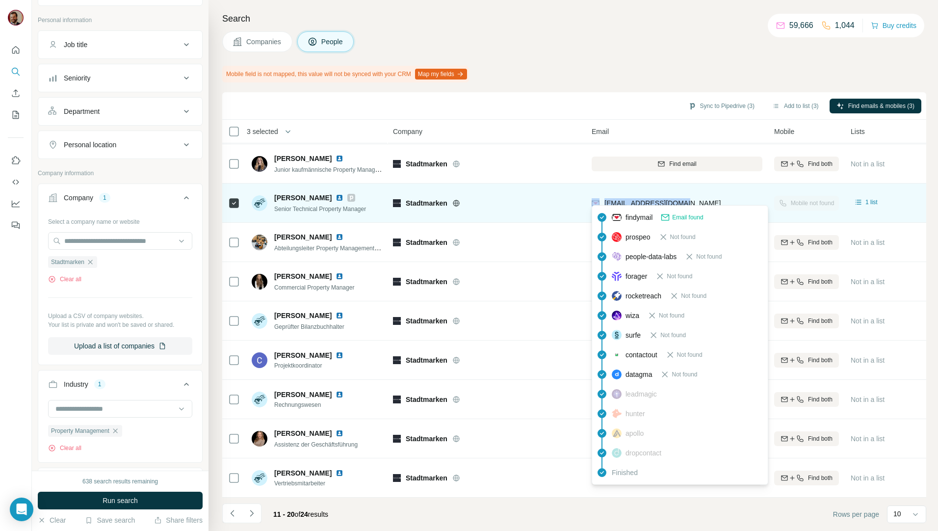
drag, startPoint x: 689, startPoint y: 198, endPoint x: 600, endPoint y: 202, distance: 89.9
click at [600, 202] on div "mgross@stadtmarken.de" at bounding box center [677, 202] width 171 height 27
copy div "mgross@stadtmarken.de"
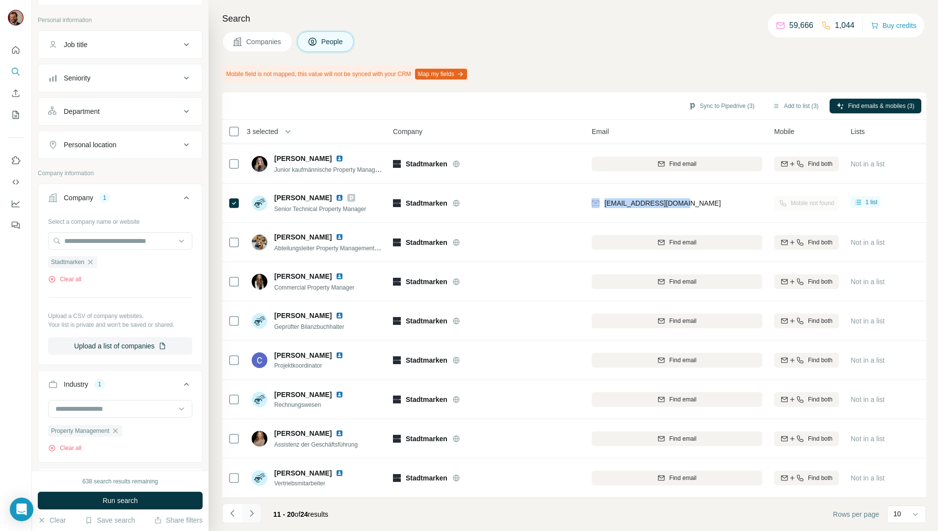
click at [233, 510] on icon "Navigate to previous page" at bounding box center [233, 513] width 10 height 10
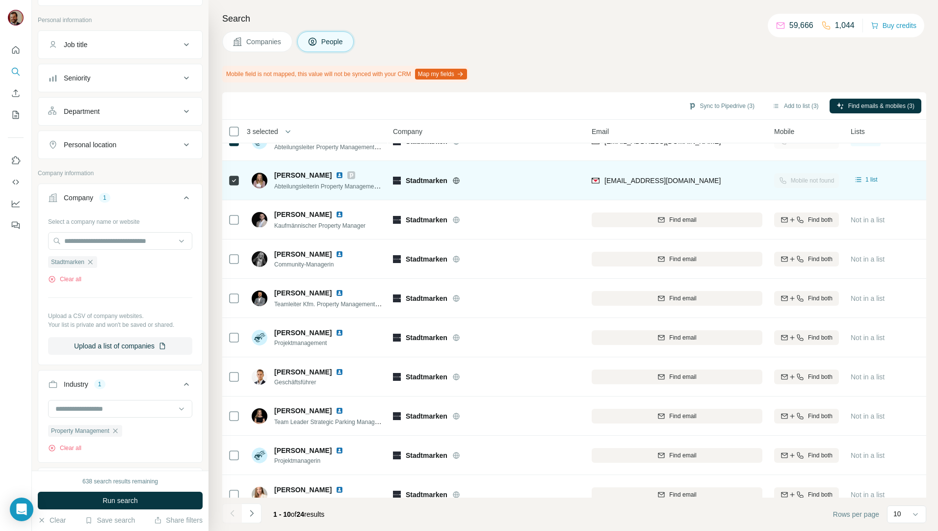
scroll to position [0, 0]
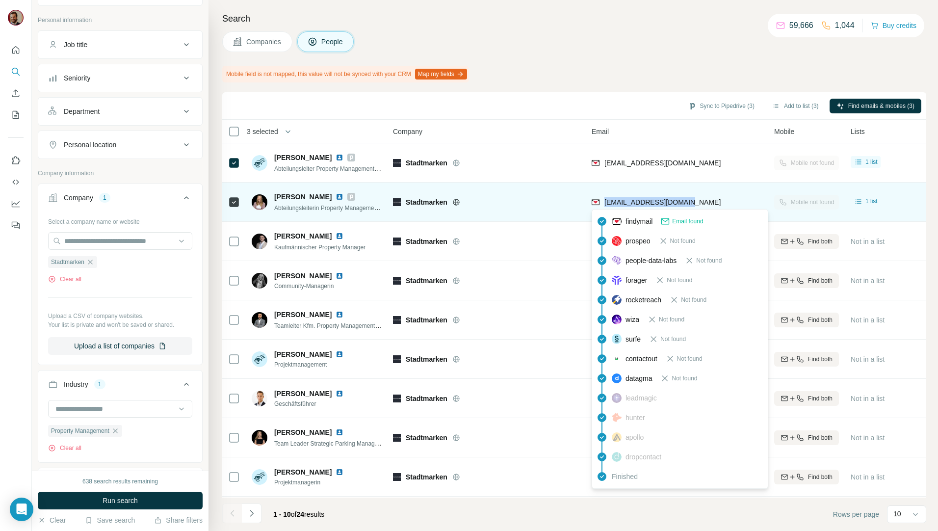
drag, startPoint x: 693, startPoint y: 201, endPoint x: 605, endPoint y: 200, distance: 88.3
click at [605, 200] on div "mkreutz@stadtmarken.de" at bounding box center [677, 201] width 171 height 27
copy span "mkreutz@stadtmarken.de"
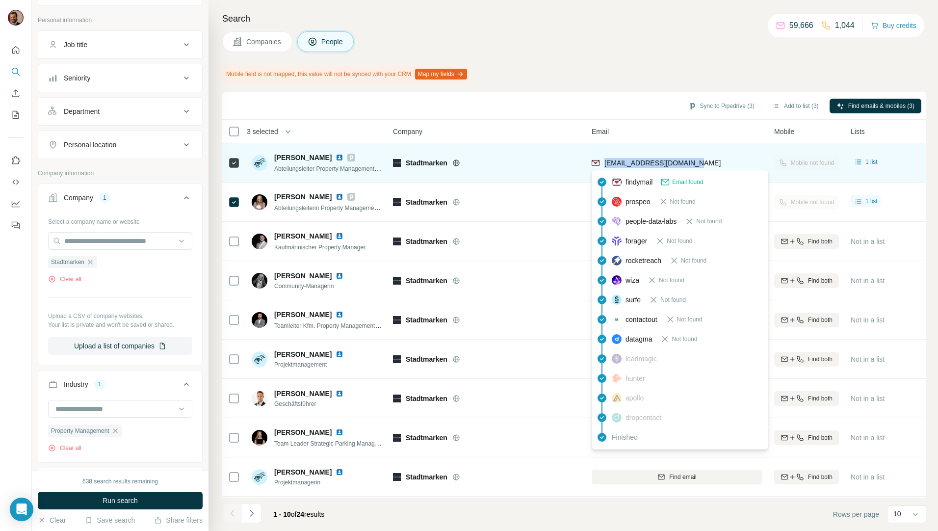
drag, startPoint x: 701, startPoint y: 163, endPoint x: 604, endPoint y: 163, distance: 97.2
click at [604, 163] on div "dhuppertz@stadtmarken.de" at bounding box center [677, 162] width 171 height 27
copy span "dhuppertz@stadtmarken.de"
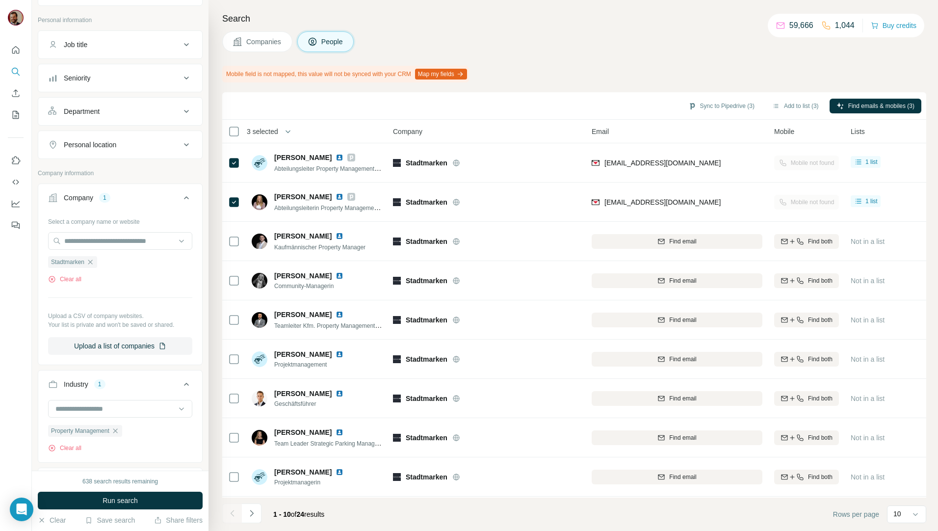
click at [674, 58] on div "Search Companies People Mobile field is not mapped, this value will not be sync…" at bounding box center [574, 265] width 730 height 531
click at [474, 38] on div "Companies People" at bounding box center [574, 41] width 704 height 21
click at [246, 40] on button "Companies" at bounding box center [257, 41] width 70 height 21
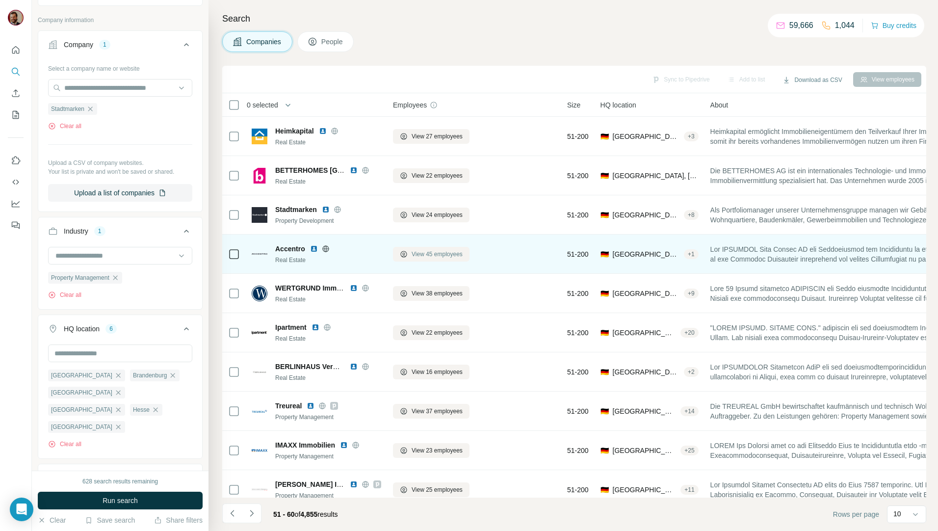
click at [432, 256] on span "View 45 employees" at bounding box center [437, 254] width 51 height 9
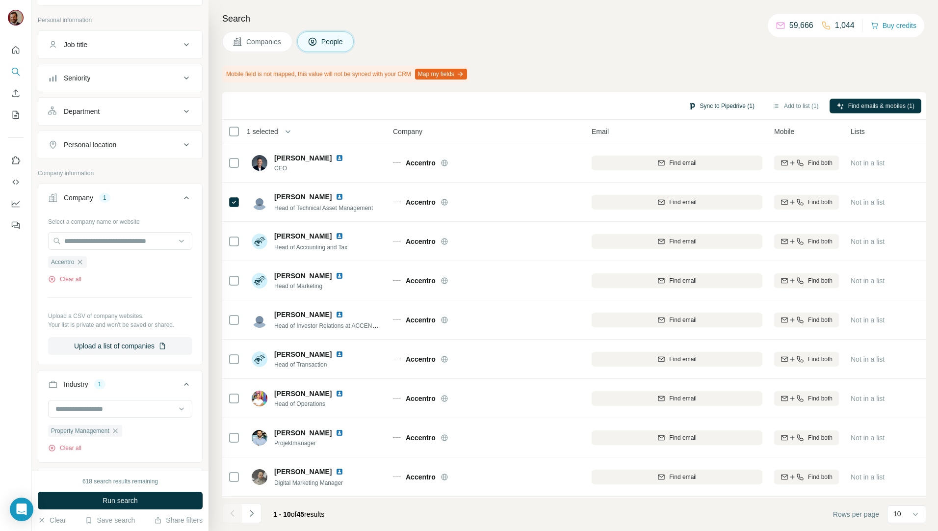
click at [729, 105] on button "Sync to Pipedrive (1)" at bounding box center [722, 106] width 80 height 15
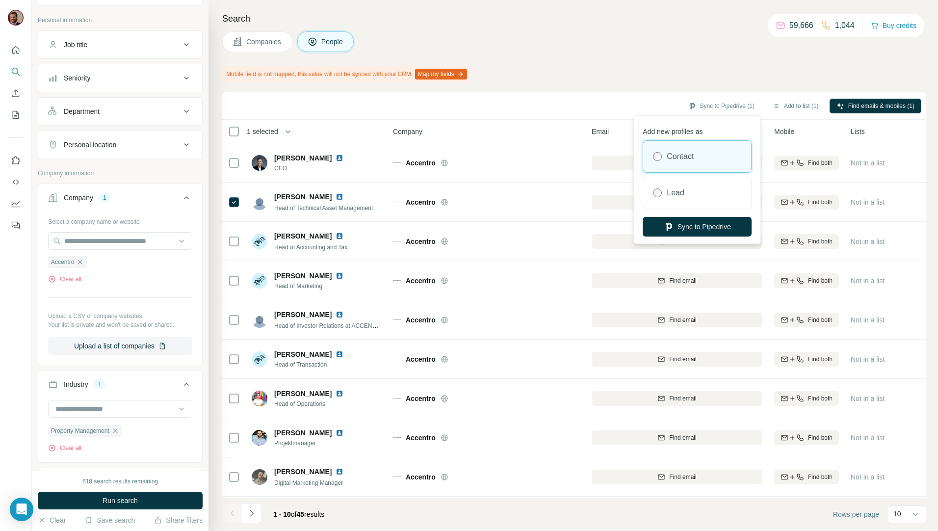
click at [778, 77] on div "Mobile field is not mapped, this value will not be synced with your CRM Map my …" at bounding box center [574, 74] width 704 height 17
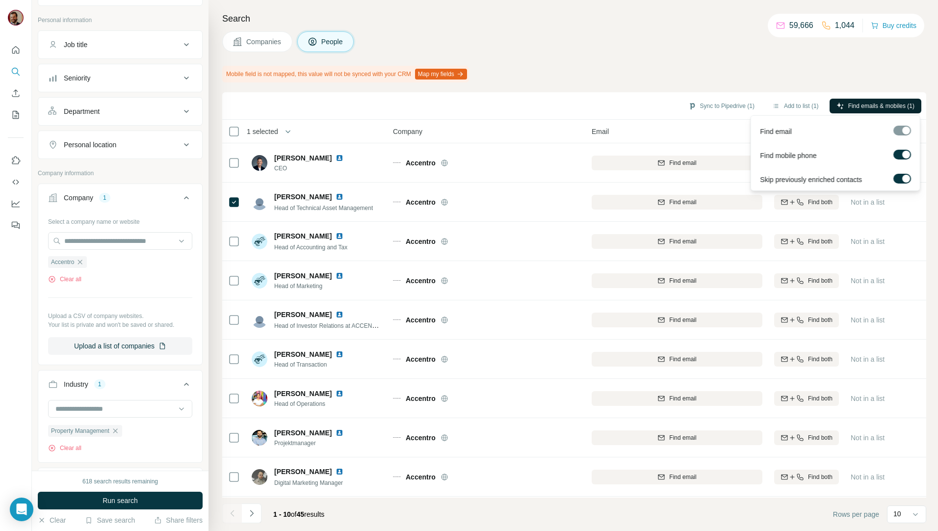
click at [864, 105] on span "Find emails & mobiles (1)" at bounding box center [881, 106] width 66 height 9
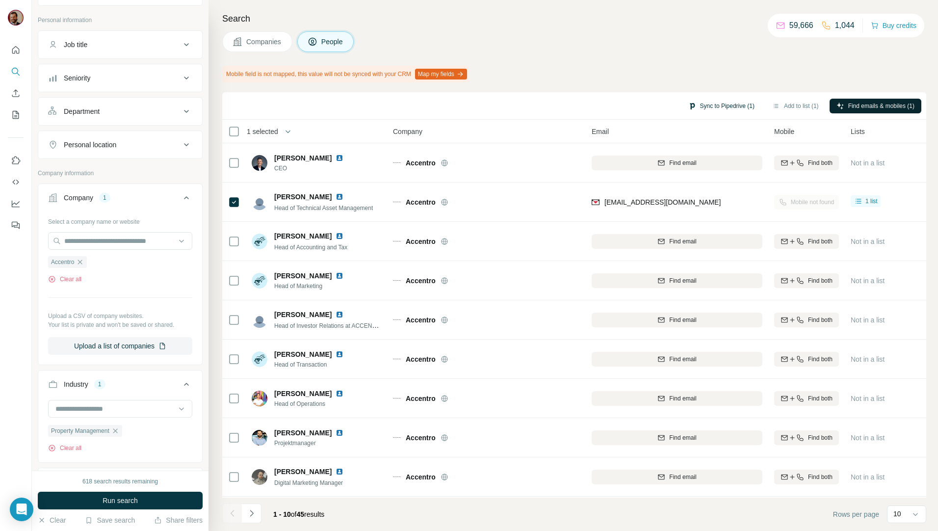
click at [710, 102] on button "Sync to Pipedrive (1)" at bounding box center [722, 106] width 80 height 15
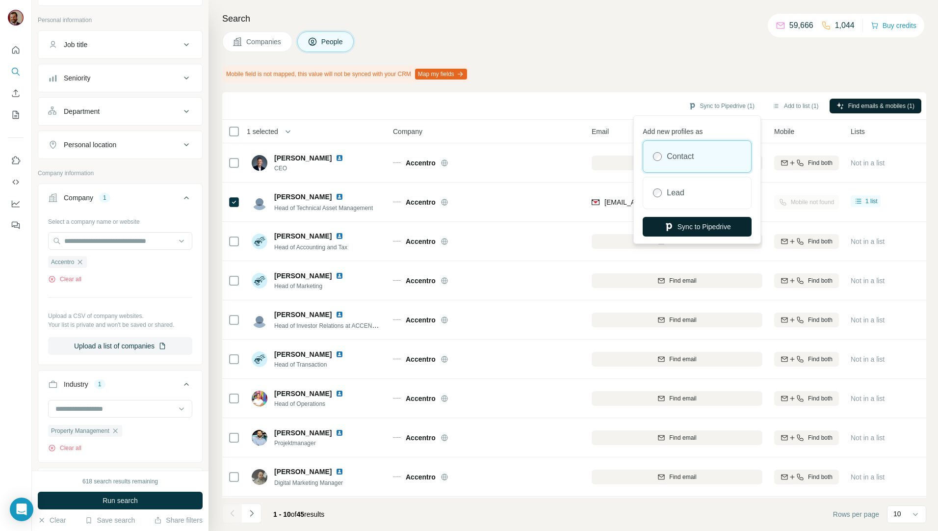
click at [698, 224] on button "Sync to Pipedrive" at bounding box center [697, 227] width 109 height 20
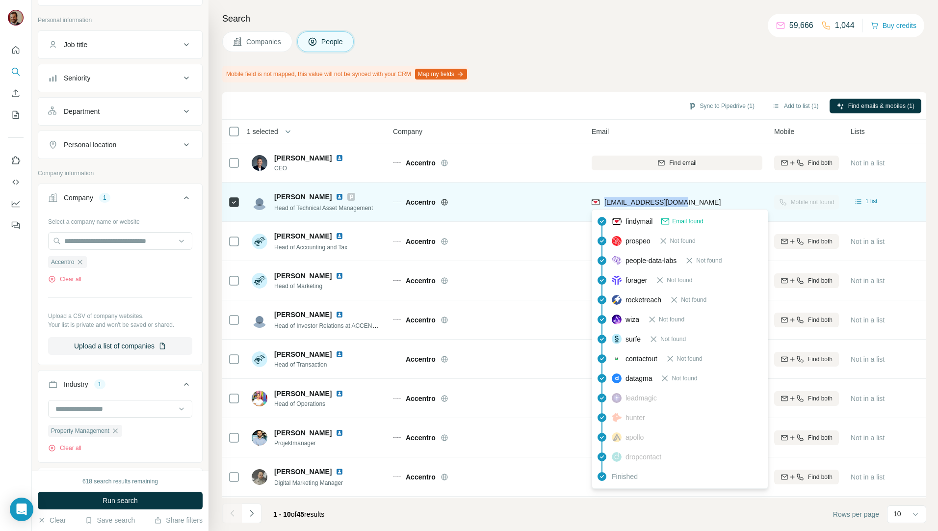
drag, startPoint x: 680, startPoint y: 202, endPoint x: 604, endPoint y: 206, distance: 76.2
click at [604, 206] on div "keshvari@accentro.de" at bounding box center [677, 201] width 171 height 27
copy span "keshvari@accentro.de"
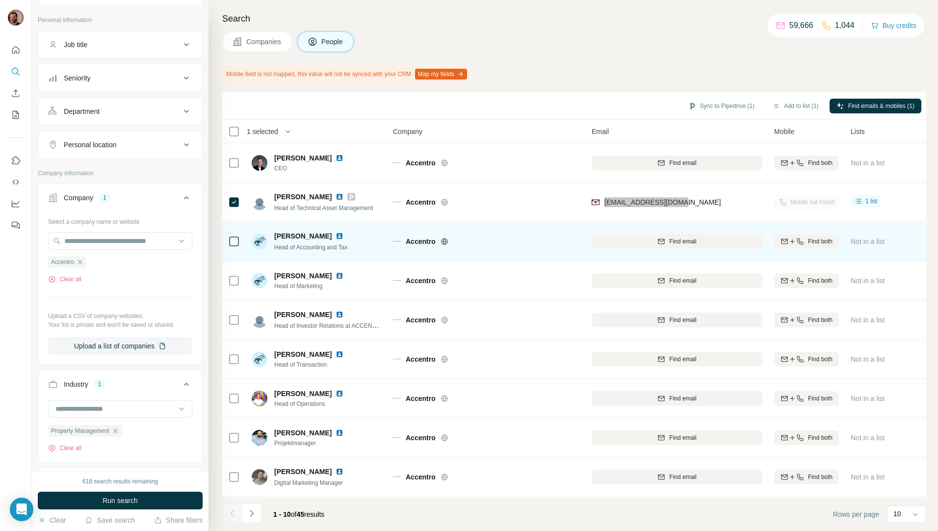
scroll to position [43, 0]
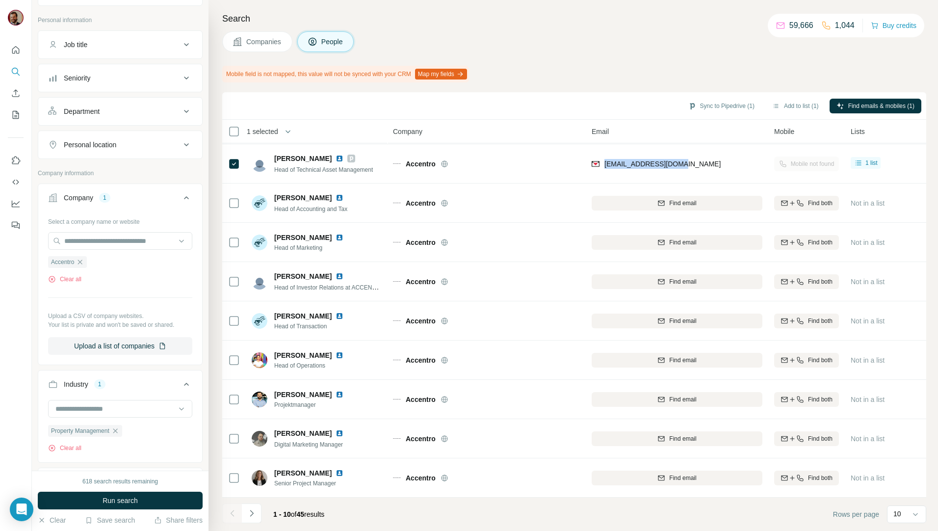
drag, startPoint x: 270, startPoint y: 41, endPoint x: 322, endPoint y: 114, distance: 89.3
click at [270, 41] on span "Companies" at bounding box center [264, 42] width 36 height 10
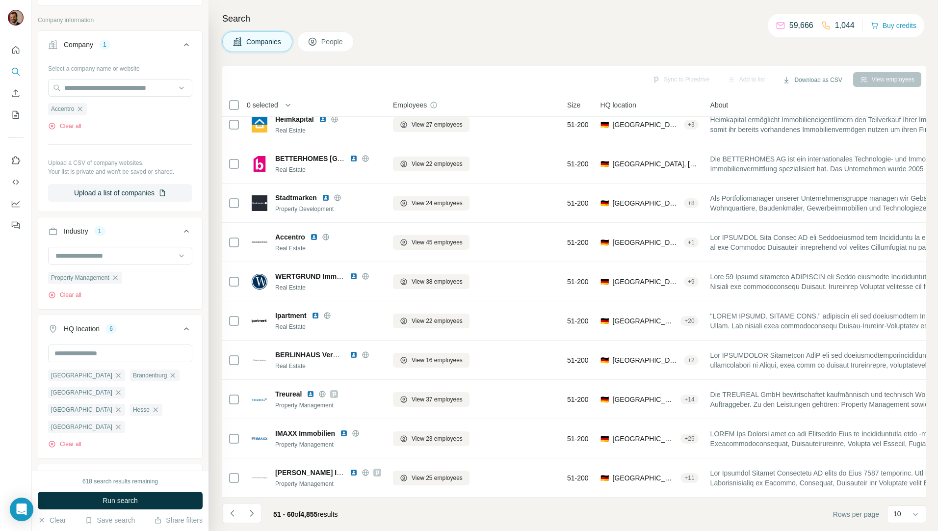
scroll to position [17, 0]
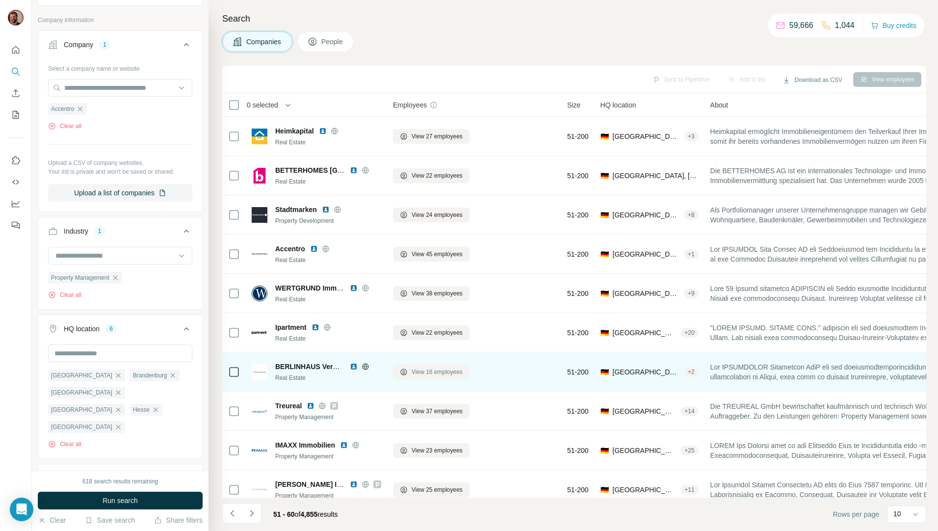
click at [430, 377] on button "View 16 employees" at bounding box center [431, 372] width 77 height 15
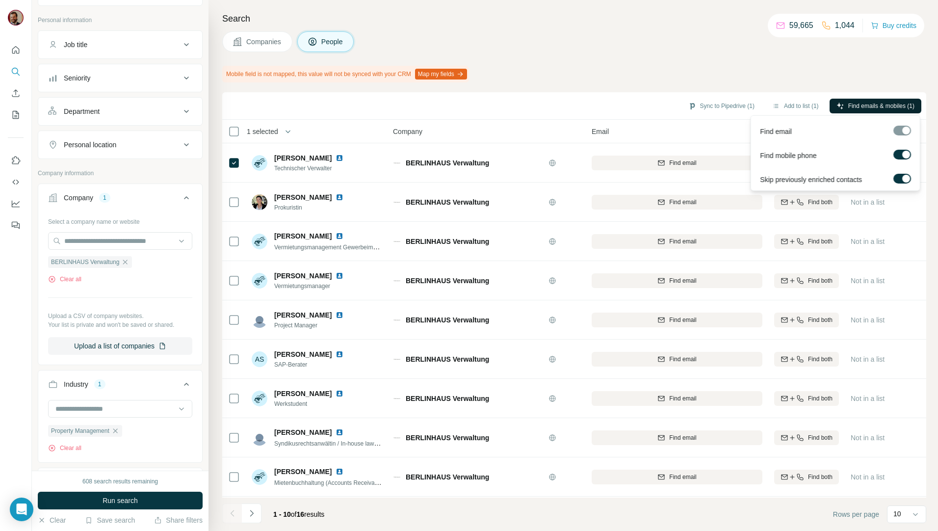
click at [854, 102] on span "Find emails & mobiles (1)" at bounding box center [881, 106] width 66 height 9
click at [566, 66] on div "Mobile field is not mapped, this value will not be synced with your CRM Map my …" at bounding box center [574, 74] width 704 height 17
click at [732, 100] on button "Sync to Pipedrive (1)" at bounding box center [722, 106] width 80 height 15
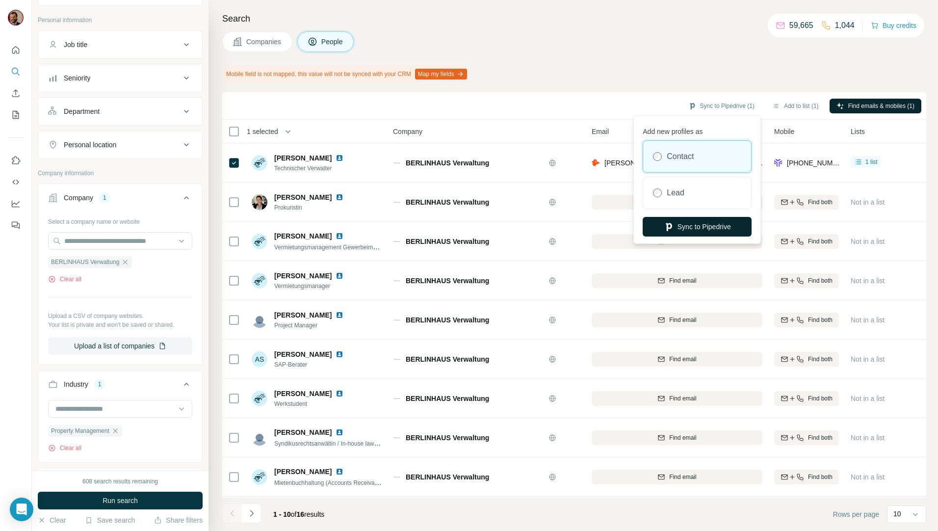
click at [703, 223] on button "Sync to Pipedrive" at bounding box center [697, 227] width 109 height 20
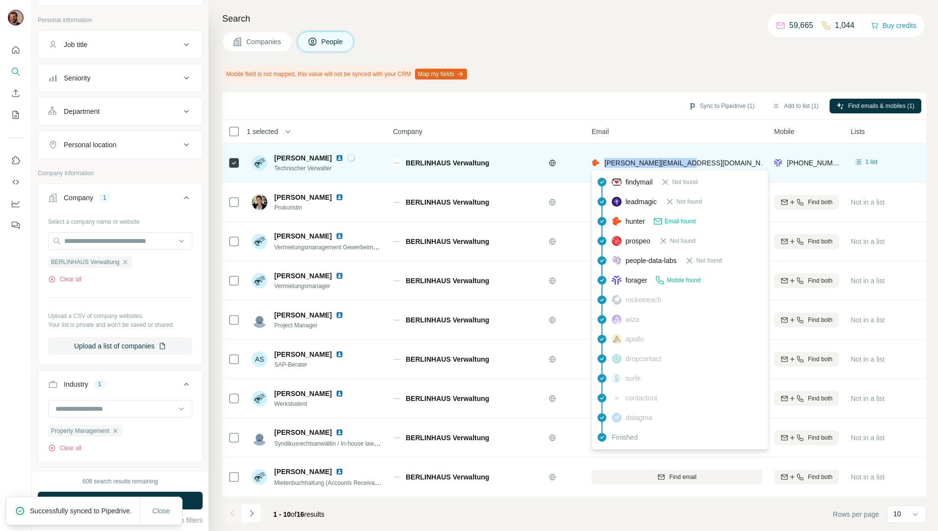
drag, startPoint x: 708, startPoint y: 165, endPoint x: 605, endPoint y: 169, distance: 103.1
click at [605, 169] on div "muessig@berlinhaus.com" at bounding box center [677, 162] width 171 height 27
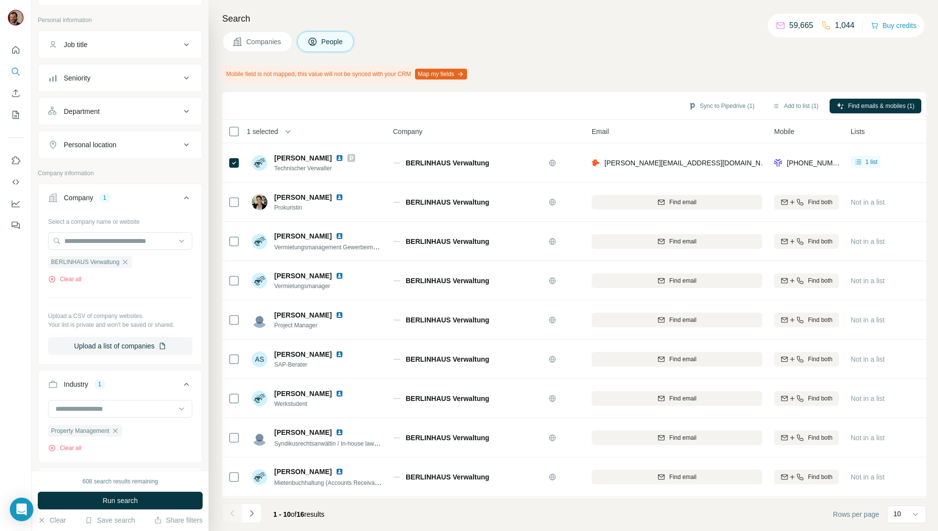
click at [539, 39] on div "Companies People" at bounding box center [574, 41] width 704 height 21
click at [251, 37] on span "Companies" at bounding box center [264, 42] width 36 height 10
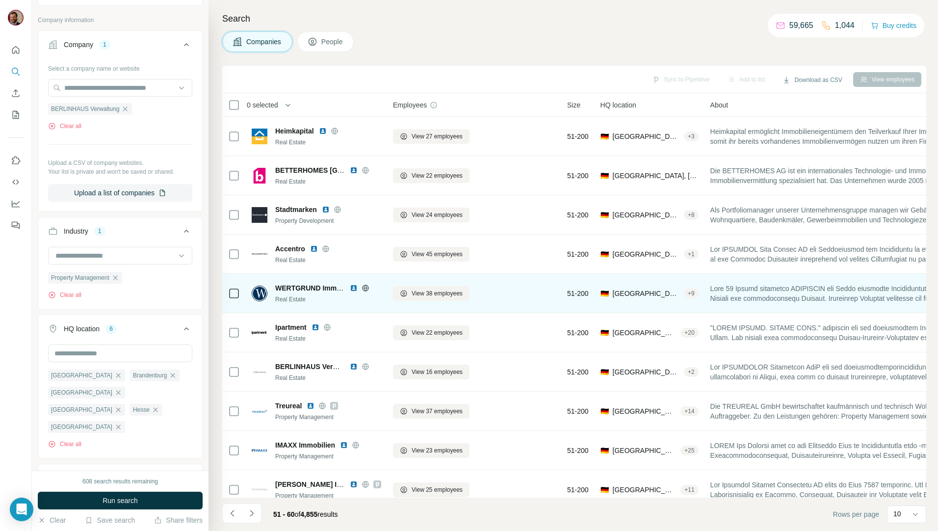
scroll to position [17, 0]
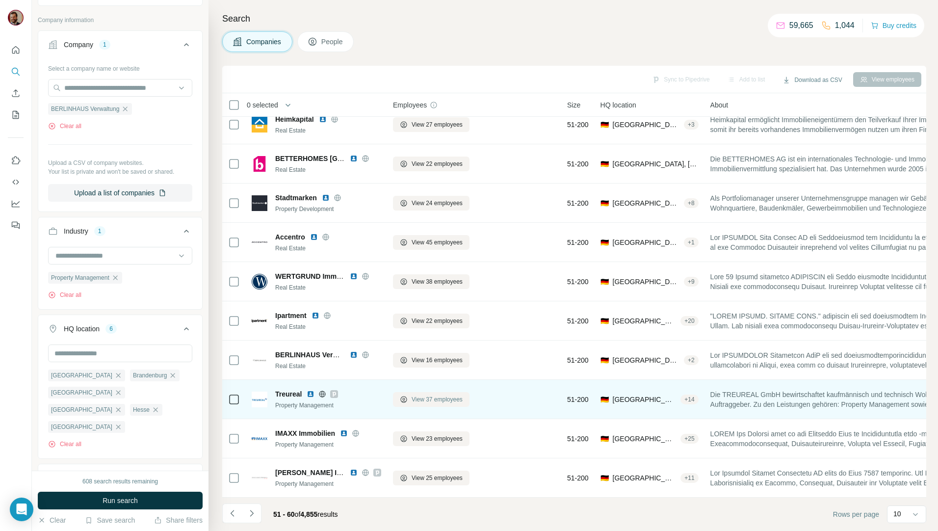
click at [426, 397] on span "View 37 employees" at bounding box center [437, 399] width 51 height 9
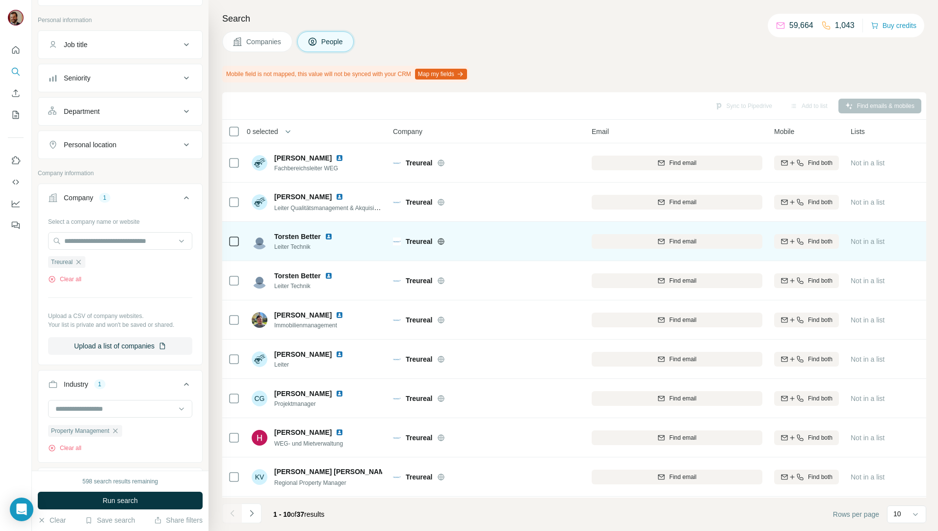
drag, startPoint x: 258, startPoint y: 38, endPoint x: 369, endPoint y: 201, distance: 196.9
click at [258, 38] on span "Companies" at bounding box center [264, 42] width 36 height 10
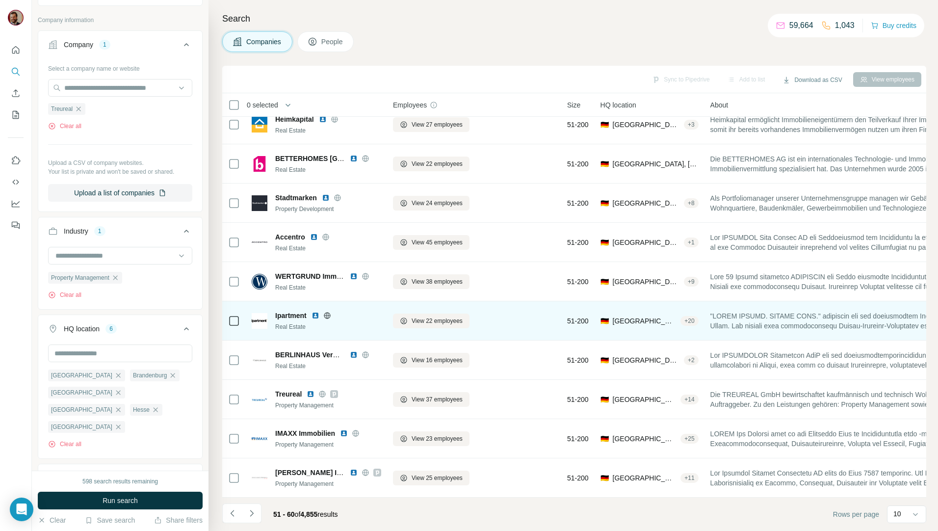
scroll to position [17, 0]
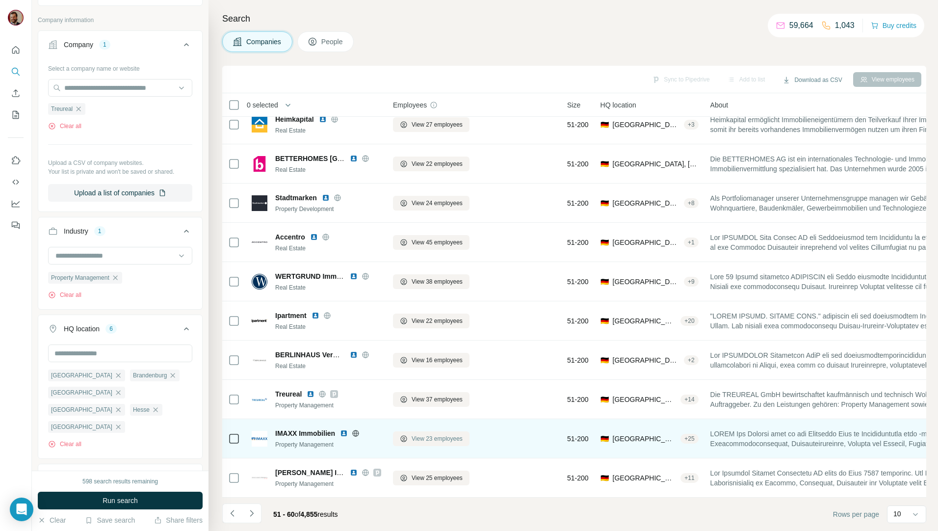
click at [432, 434] on span "View 23 employees" at bounding box center [437, 438] width 51 height 9
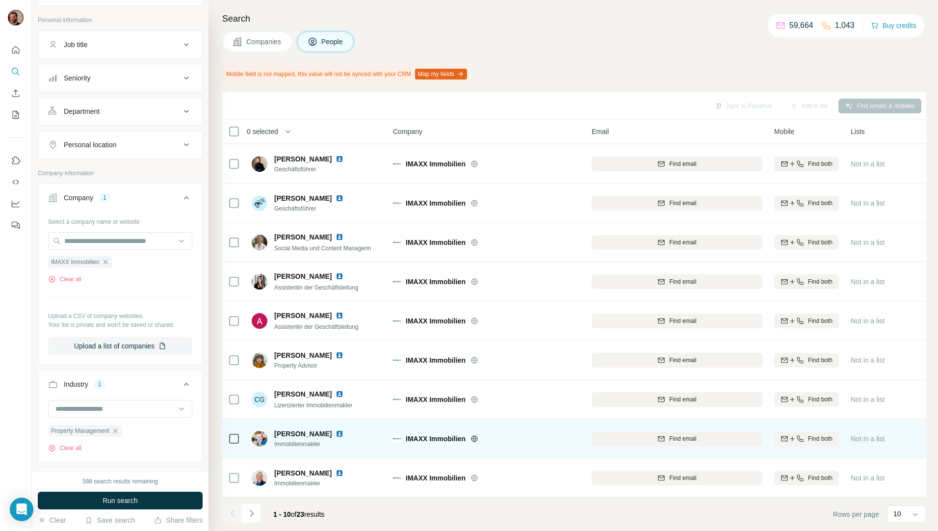
scroll to position [43, 0]
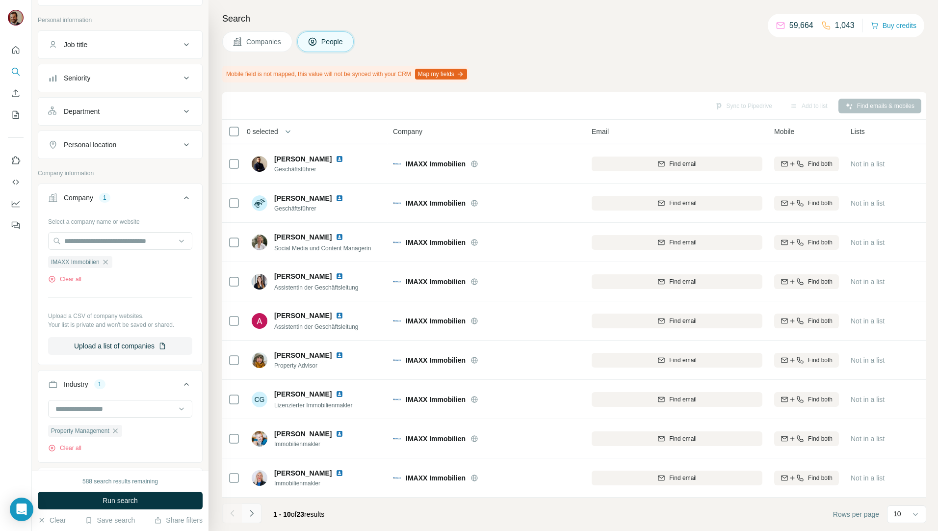
click at [254, 512] on icon "Navigate to next page" at bounding box center [252, 513] width 10 height 10
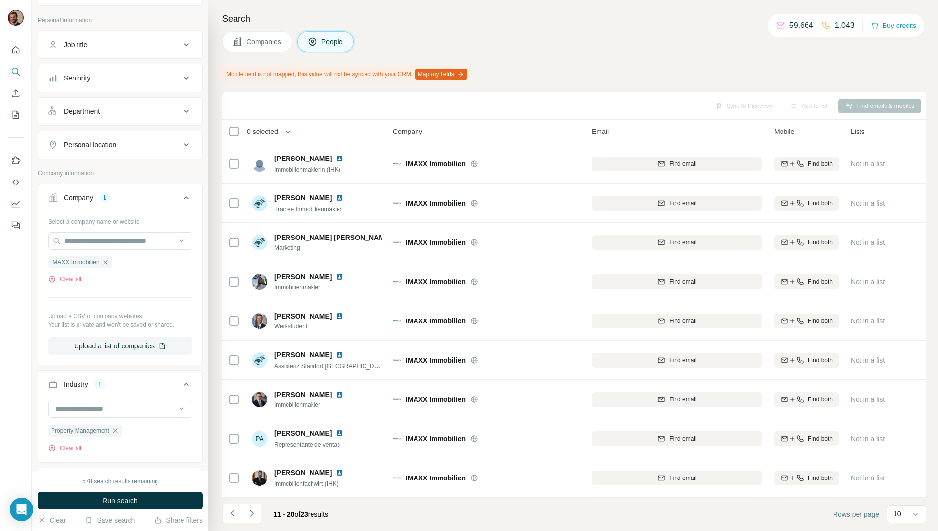
click at [253, 512] on icon "Navigate to next page" at bounding box center [252, 513] width 10 height 10
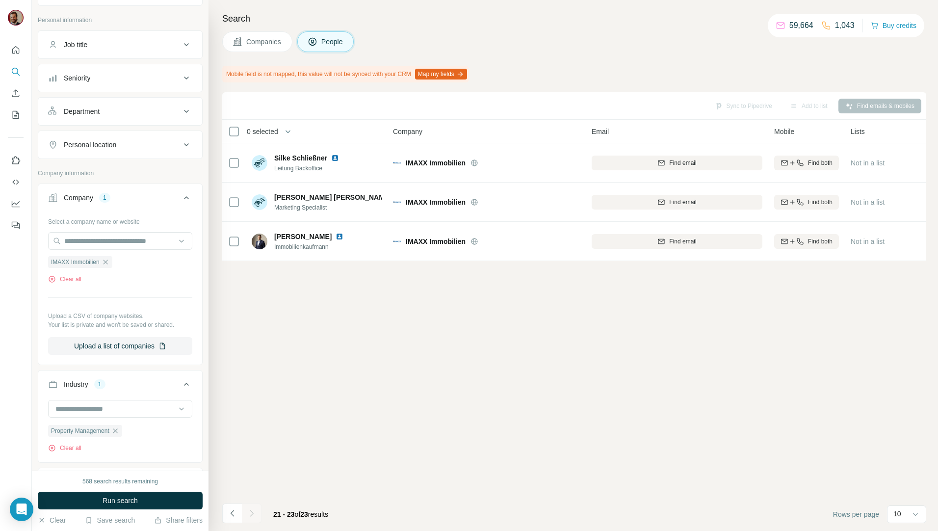
scroll to position [0, 0]
click at [260, 40] on span "Companies" at bounding box center [264, 42] width 36 height 10
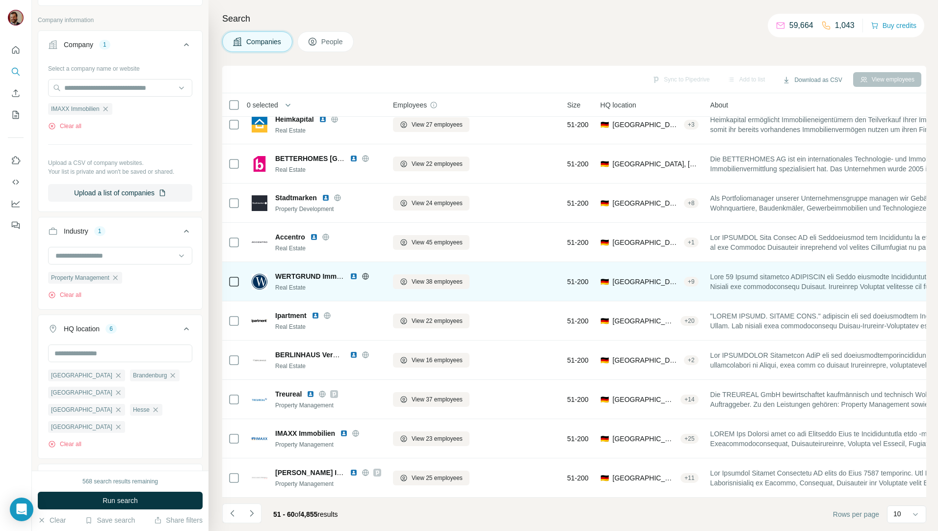
scroll to position [17, 0]
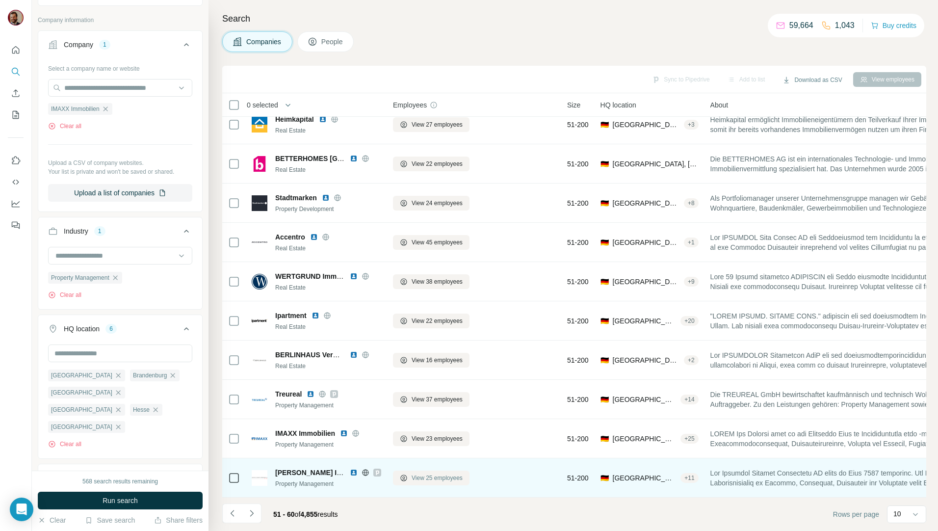
click at [418, 474] on span "View 25 employees" at bounding box center [437, 478] width 51 height 9
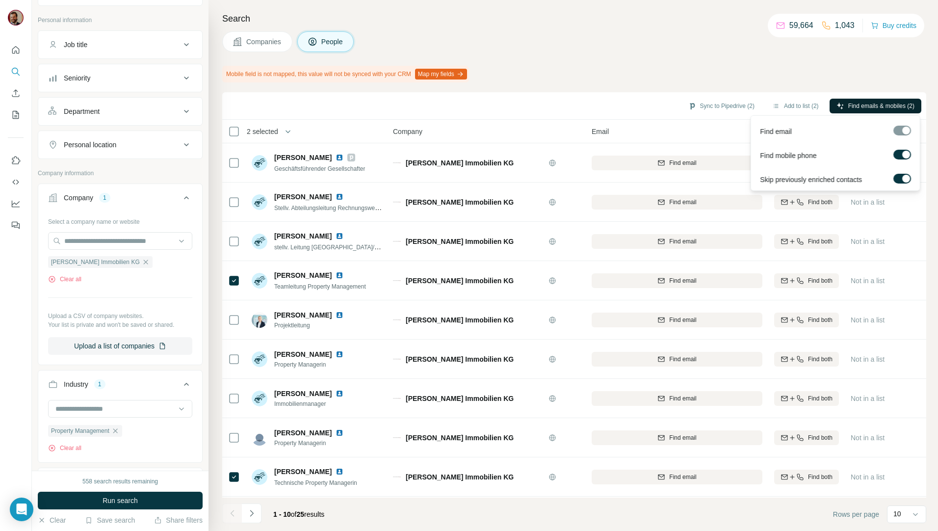
click at [854, 100] on button "Find emails & mobiles (2)" at bounding box center [876, 106] width 92 height 15
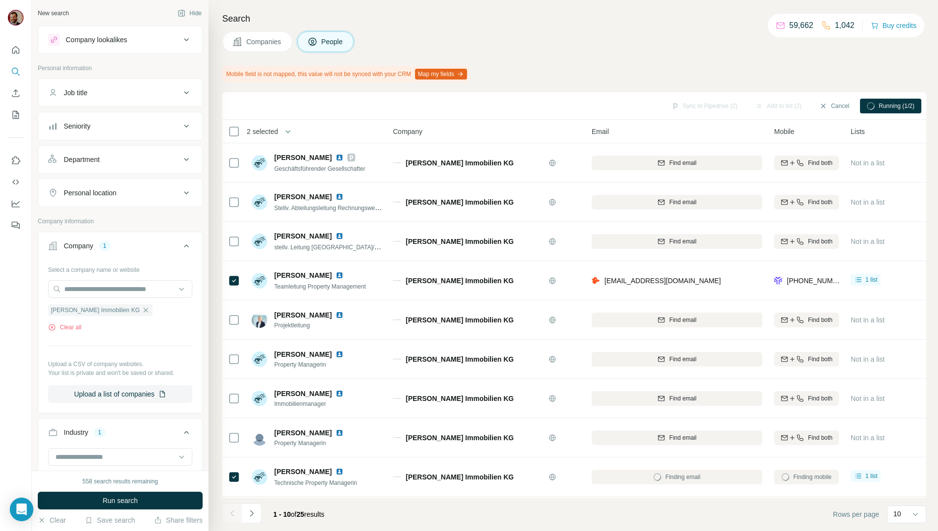
scroll to position [185, 0]
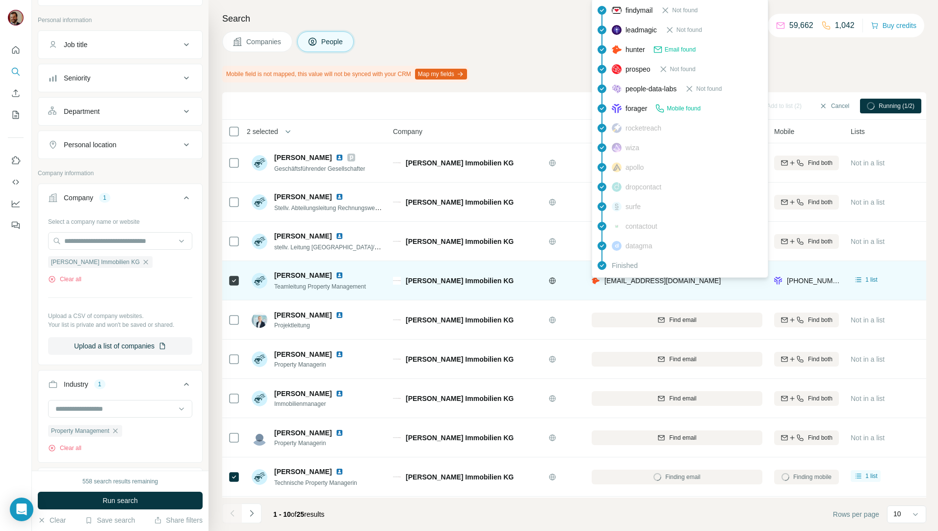
drag, startPoint x: 722, startPoint y: 282, endPoint x: 602, endPoint y: 286, distance: 119.8
click at [602, 286] on div "[EMAIL_ADDRESS][DOMAIN_NAME]" at bounding box center [677, 280] width 171 height 27
copy span "[EMAIL_ADDRESS][DOMAIN_NAME]"
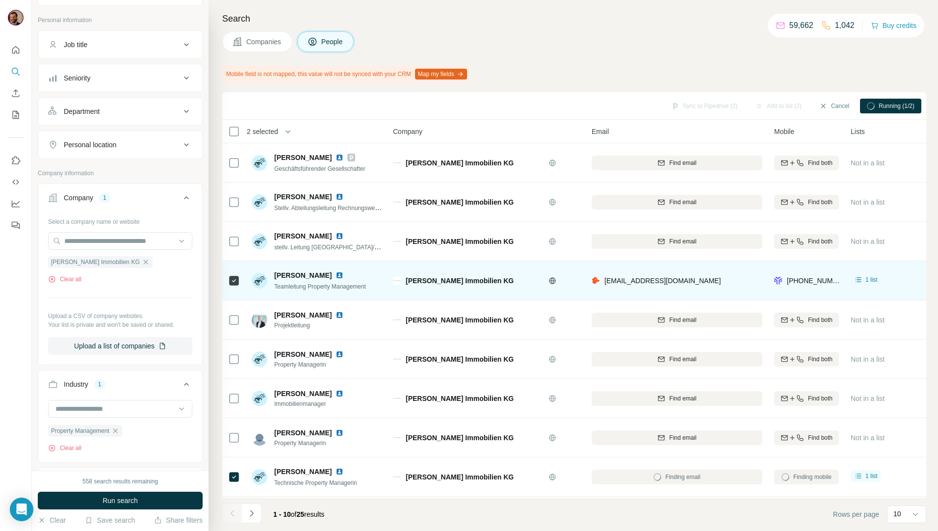
scroll to position [43, 0]
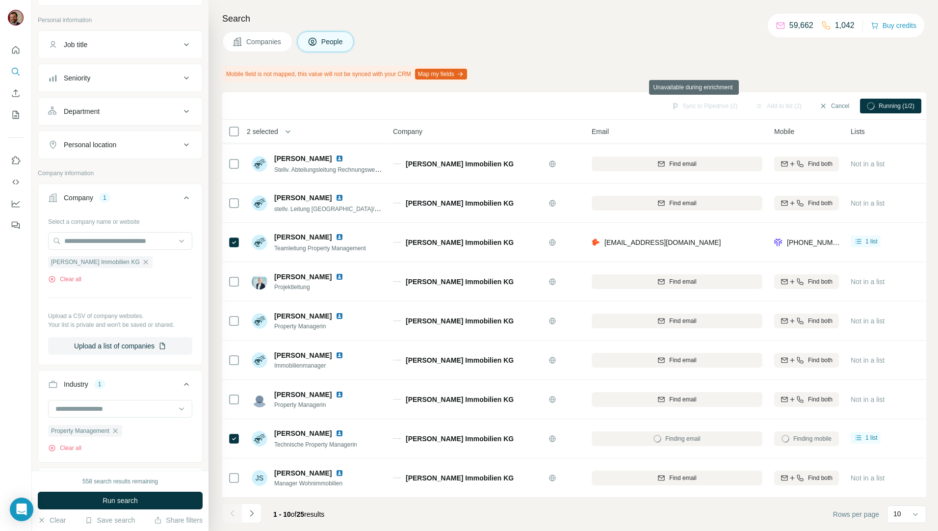
click at [756, 61] on div "Search Companies People Mobile field is not mapped, this value will not be sync…" at bounding box center [574, 265] width 730 height 531
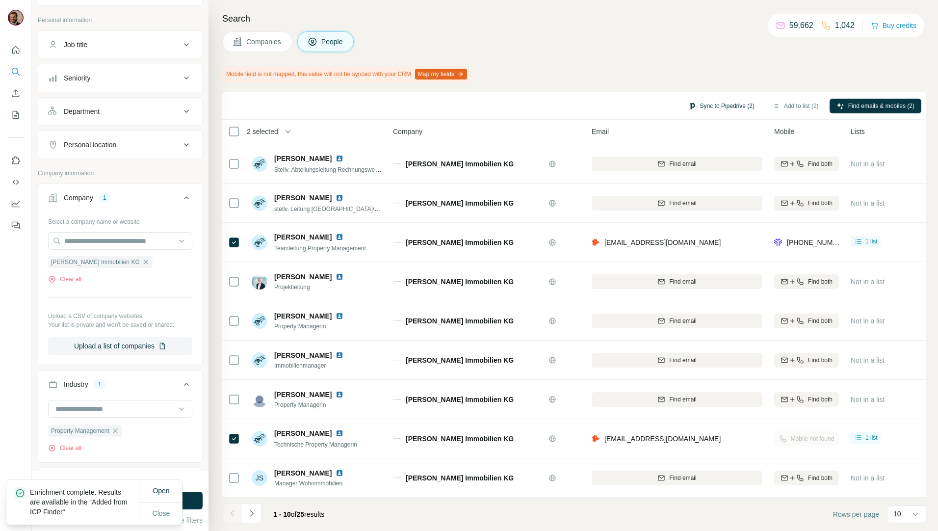
click at [714, 105] on button "Sync to Pipedrive (2)" at bounding box center [722, 106] width 80 height 15
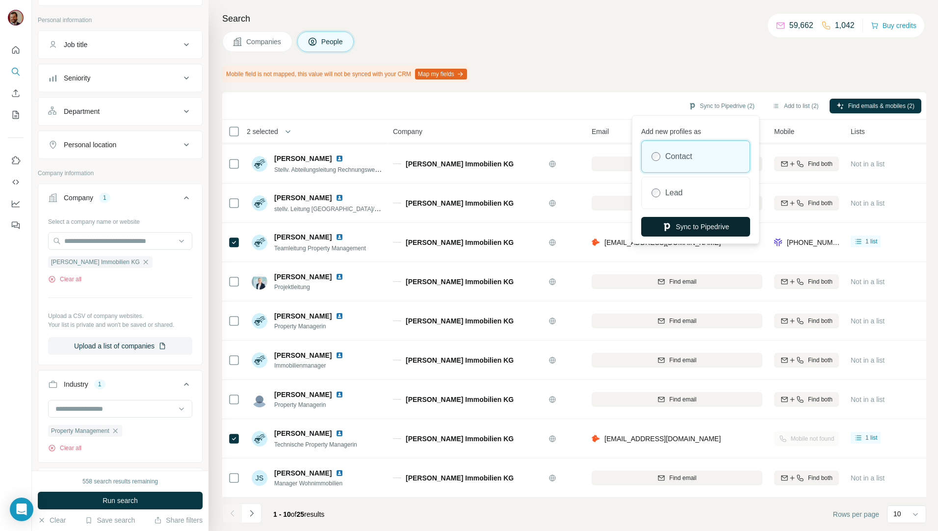
click at [716, 224] on button "Sync to Pipedrive" at bounding box center [695, 227] width 109 height 20
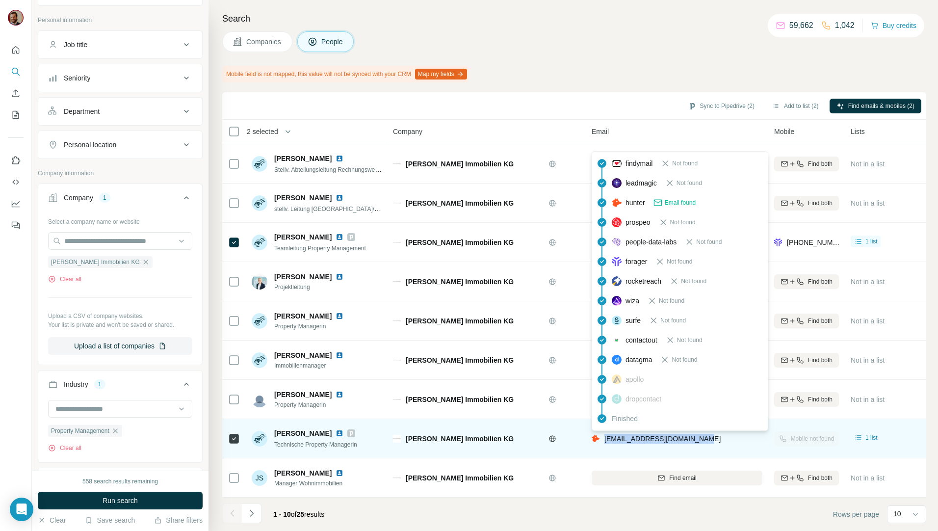
drag, startPoint x: 706, startPoint y: 434, endPoint x: 605, endPoint y: 439, distance: 101.2
click at [605, 439] on div "[EMAIL_ADDRESS][DOMAIN_NAME]" at bounding box center [677, 438] width 171 height 27
copy span "[EMAIL_ADDRESS][DOMAIN_NAME]"
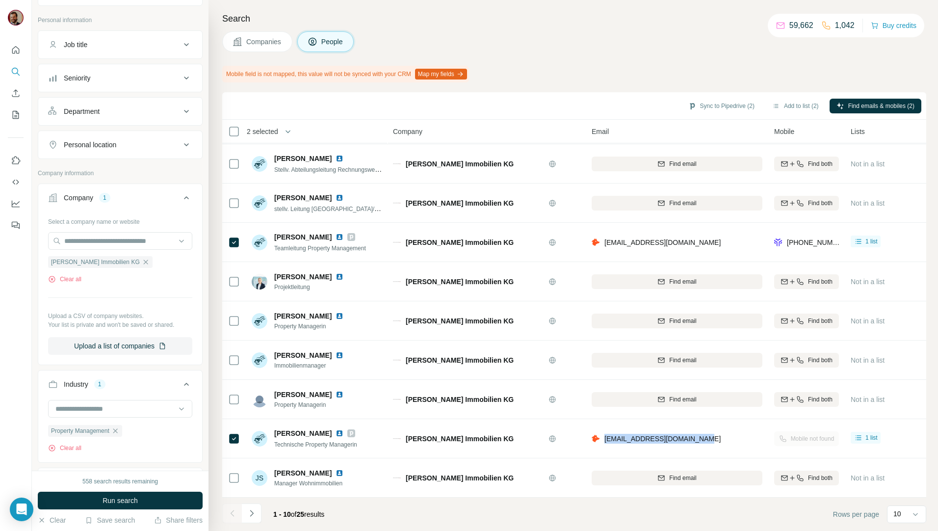
click at [261, 48] on button "Companies" at bounding box center [257, 41] width 70 height 21
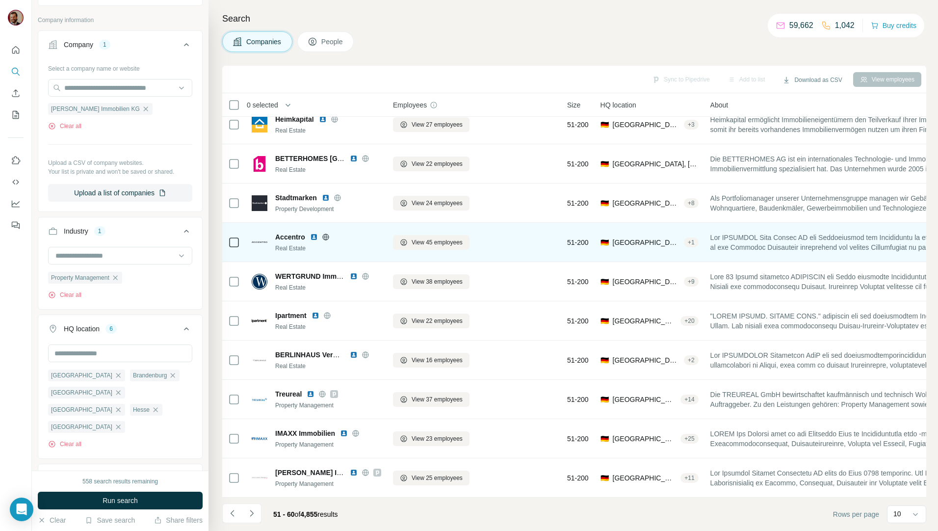
scroll to position [17, 0]
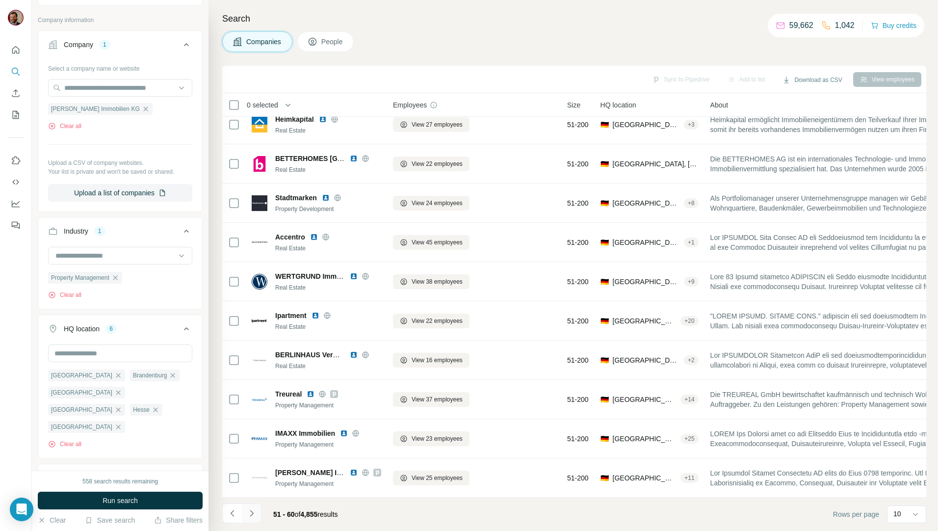
click at [255, 511] on icon "Navigate to next page" at bounding box center [252, 513] width 10 height 10
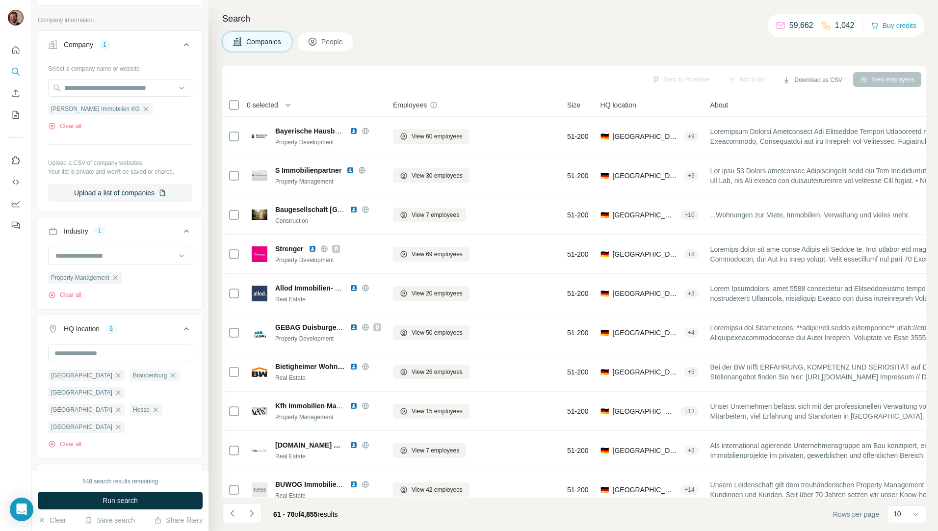
click at [610, 61] on div "Search Companies People Sync to Pipedrive Add to list Download as CSV View empl…" at bounding box center [574, 265] width 730 height 531
click at [570, 17] on h4 "Search" at bounding box center [574, 19] width 704 height 14
drag, startPoint x: 516, startPoint y: 37, endPoint x: 519, endPoint y: 50, distance: 13.1
click at [515, 37] on div "Companies People" at bounding box center [574, 41] width 704 height 21
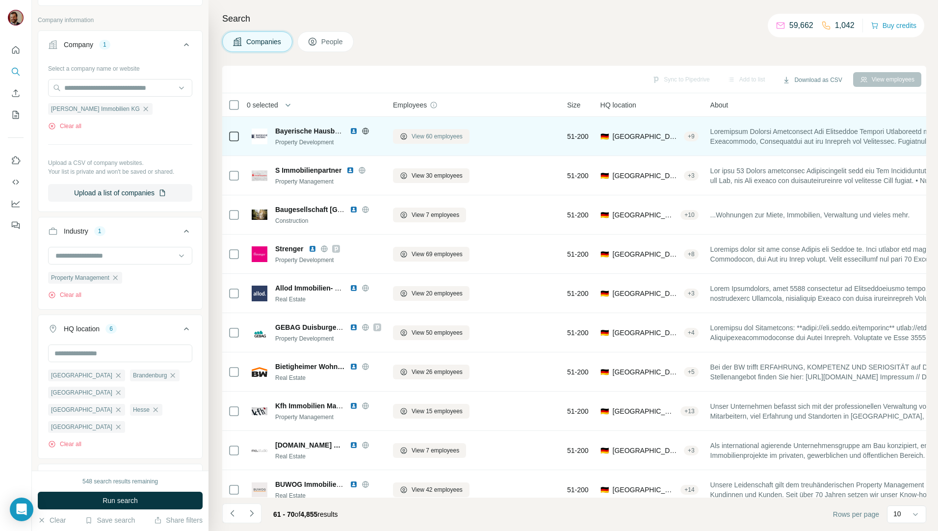
click at [435, 136] on span "View 60 employees" at bounding box center [437, 136] width 51 height 9
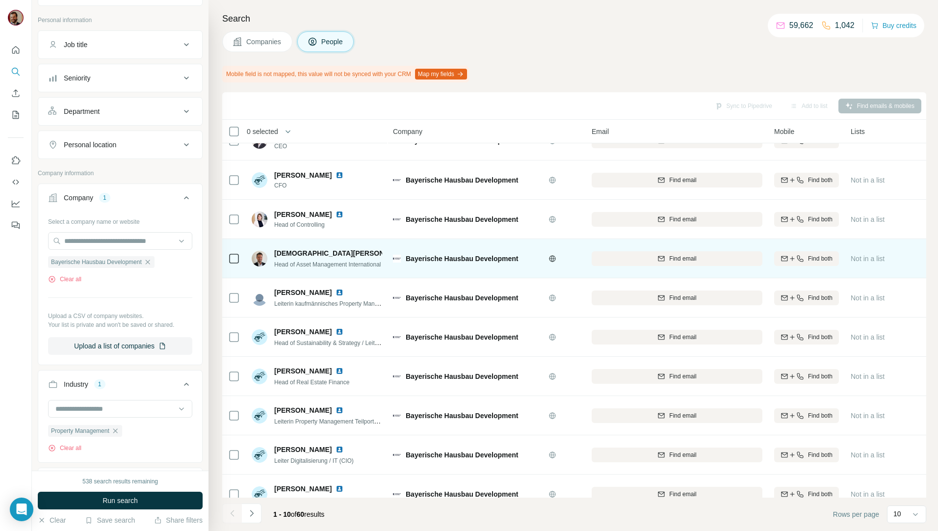
scroll to position [43, 0]
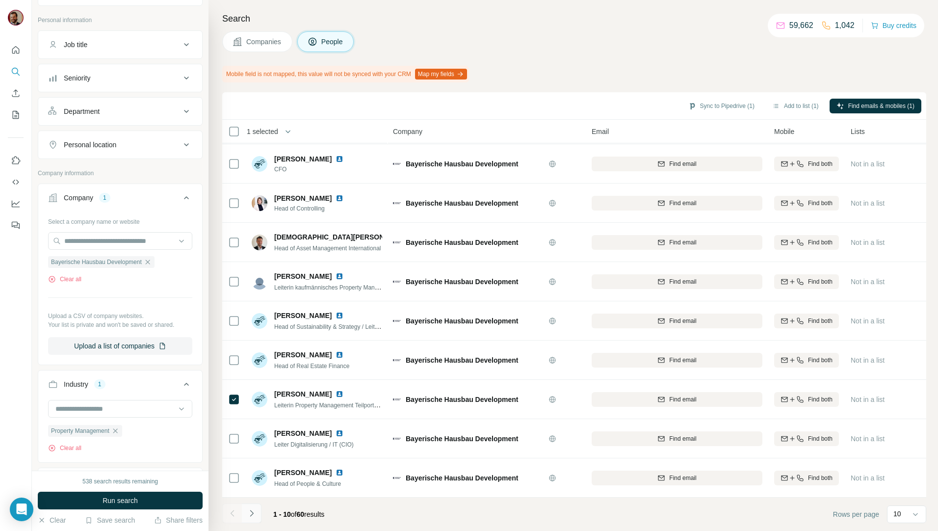
click at [254, 511] on icon "Navigate to next page" at bounding box center [252, 513] width 10 height 10
click at [255, 511] on icon "Navigate to next page" at bounding box center [252, 513] width 10 height 10
drag, startPoint x: 254, startPoint y: 513, endPoint x: 259, endPoint y: 525, distance: 12.5
click at [254, 513] on icon "Navigate to next page" at bounding box center [252, 513] width 10 height 10
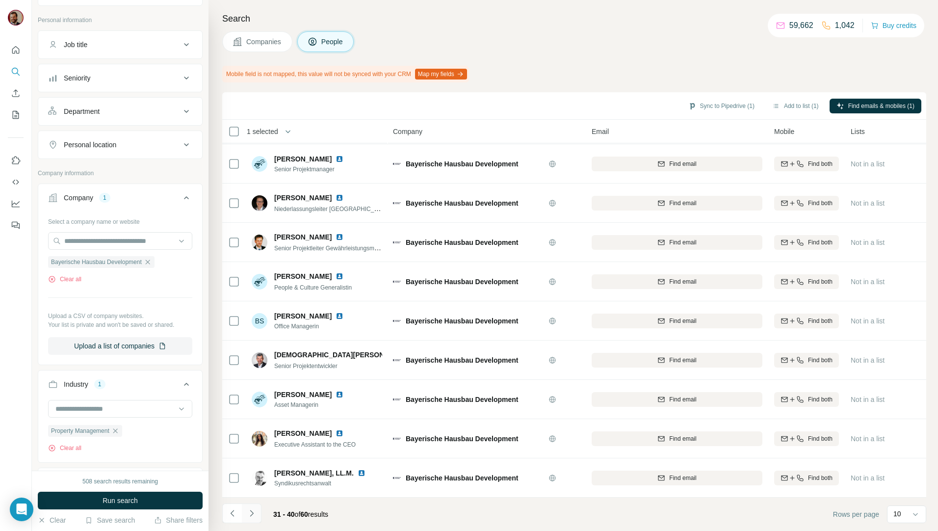
click at [253, 511] on icon "Navigate to next page" at bounding box center [252, 513] width 10 height 10
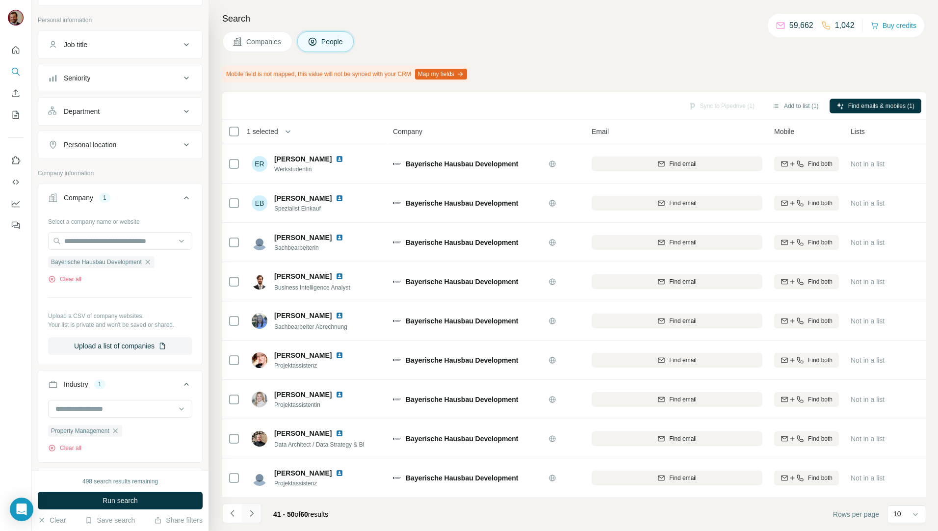
click at [251, 511] on icon "Navigate to next page" at bounding box center [251, 513] width 3 height 6
click at [260, 511] on button "Navigate to next page" at bounding box center [252, 513] width 20 height 20
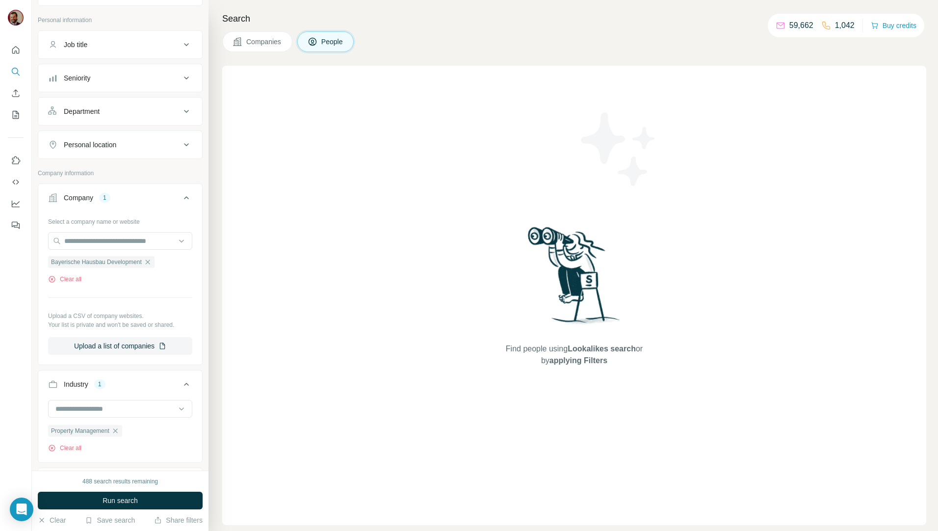
drag, startPoint x: 261, startPoint y: 50, endPoint x: 262, endPoint y: 45, distance: 4.9
click at [261, 46] on button "Companies" at bounding box center [257, 41] width 70 height 21
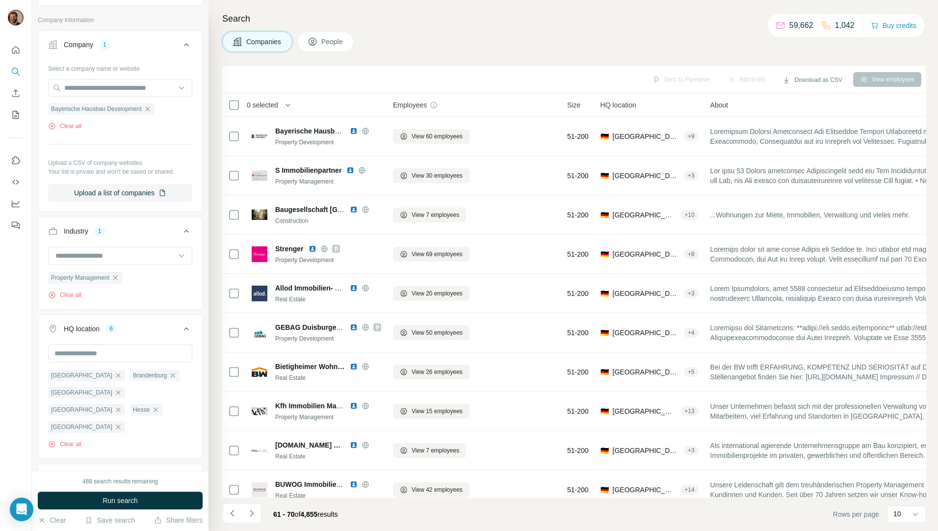
click at [262, 45] on span "Companies" at bounding box center [264, 42] width 36 height 10
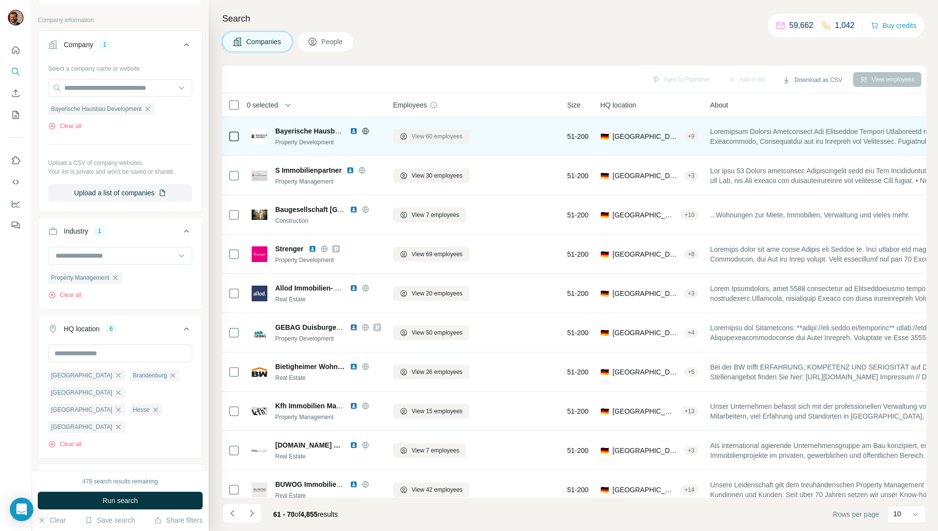
click at [431, 138] on span "View 60 employees" at bounding box center [437, 136] width 51 height 9
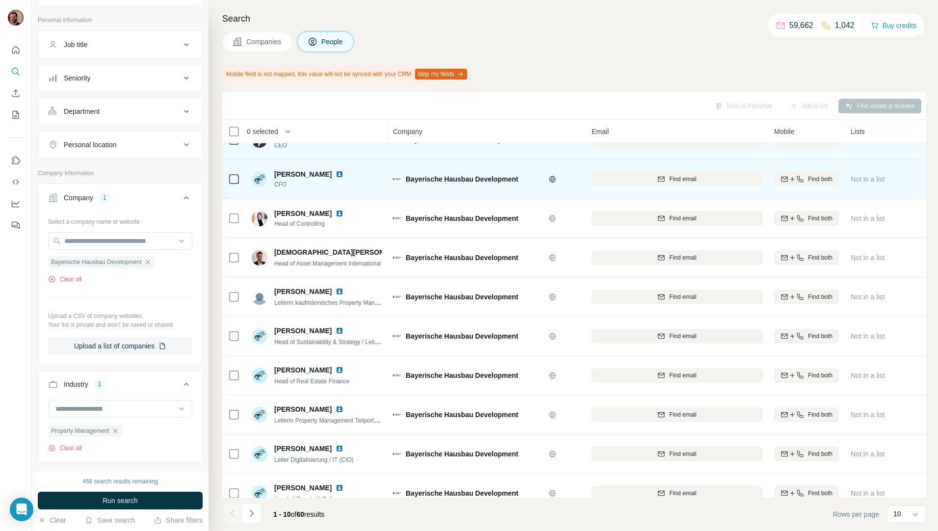
scroll to position [43, 0]
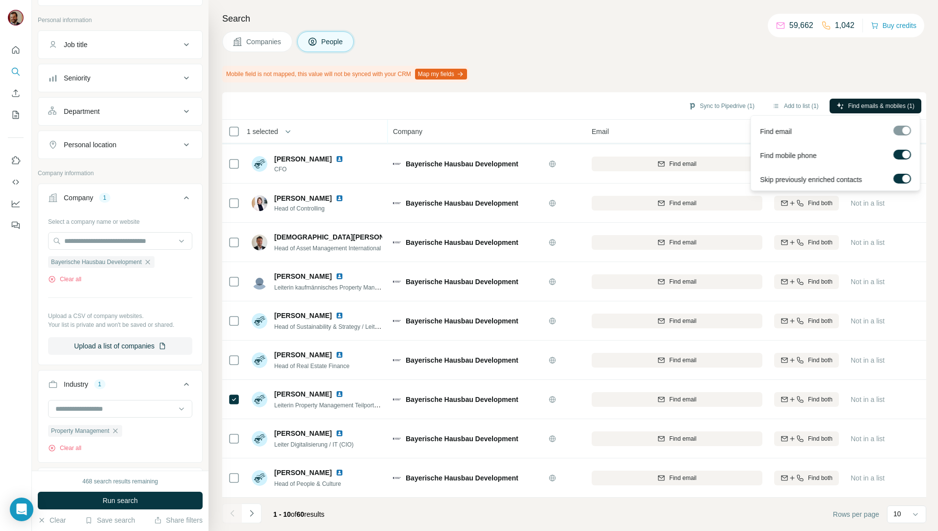
click at [886, 105] on span "Find emails & mobiles (1)" at bounding box center [881, 106] width 66 height 9
click at [734, 106] on button "Sync to Pipedrive (1)" at bounding box center [722, 106] width 80 height 15
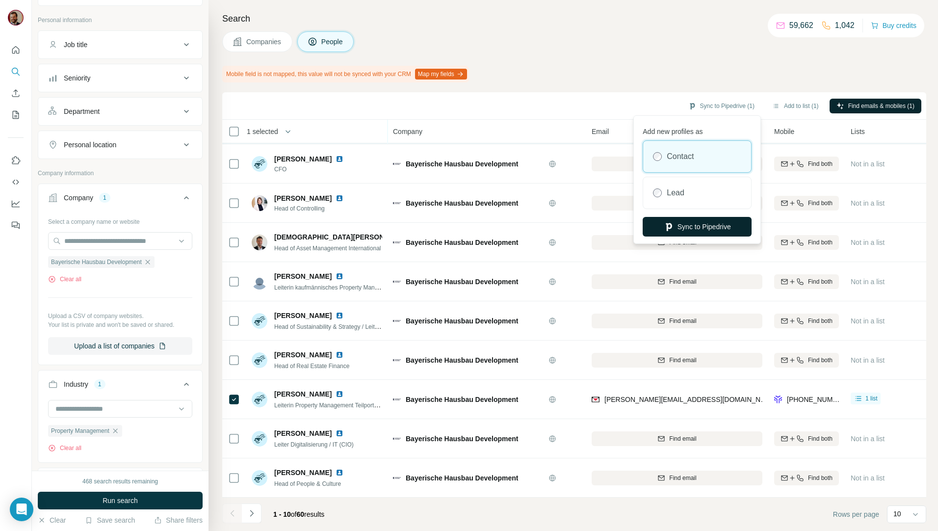
click at [704, 228] on button "Sync to Pipedrive" at bounding box center [697, 227] width 109 height 20
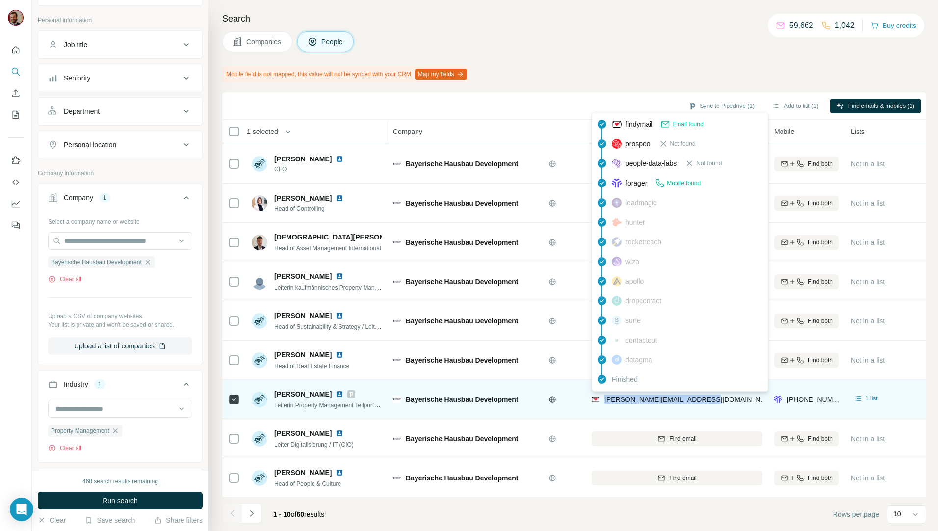
drag, startPoint x: 715, startPoint y: 391, endPoint x: 604, endPoint y: 396, distance: 111.5
click at [604, 396] on div "[PERSON_NAME][EMAIL_ADDRESS][DOMAIN_NAME]" at bounding box center [677, 399] width 171 height 27
copy span "[PERSON_NAME][EMAIL_ADDRESS][DOMAIN_NAME]"
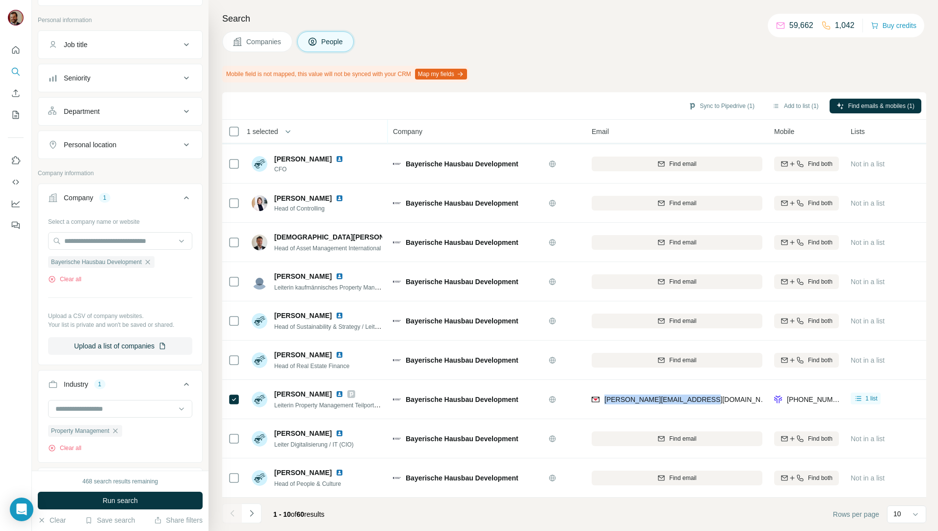
click at [272, 44] on span "Companies" at bounding box center [264, 42] width 36 height 10
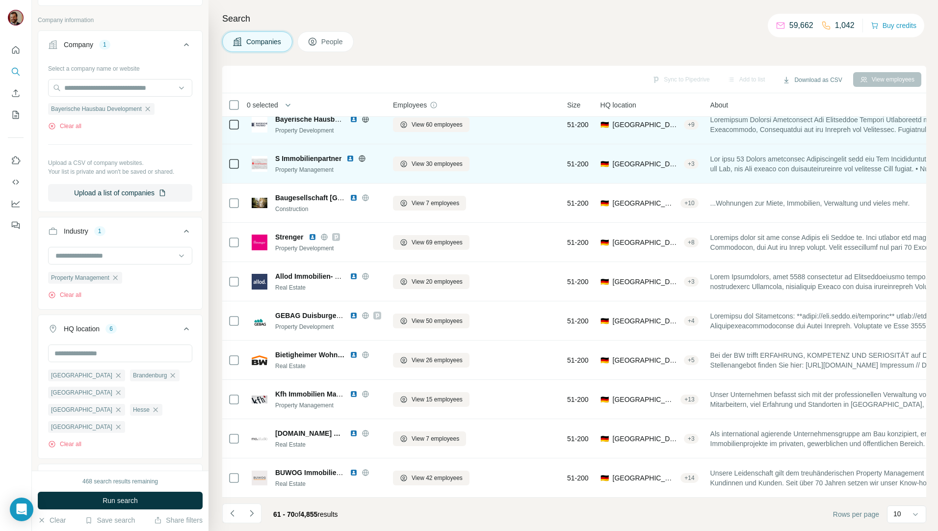
scroll to position [17, 0]
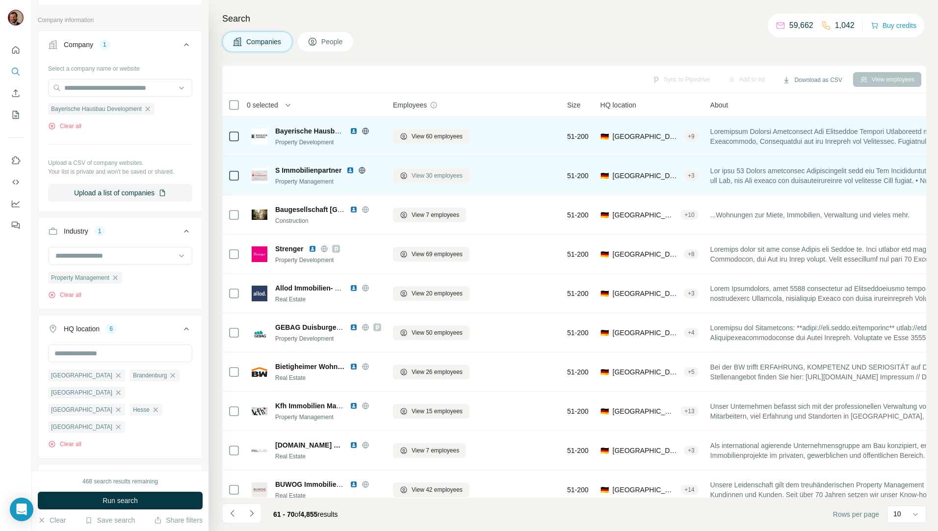
click at [434, 176] on span "View 30 employees" at bounding box center [437, 175] width 51 height 9
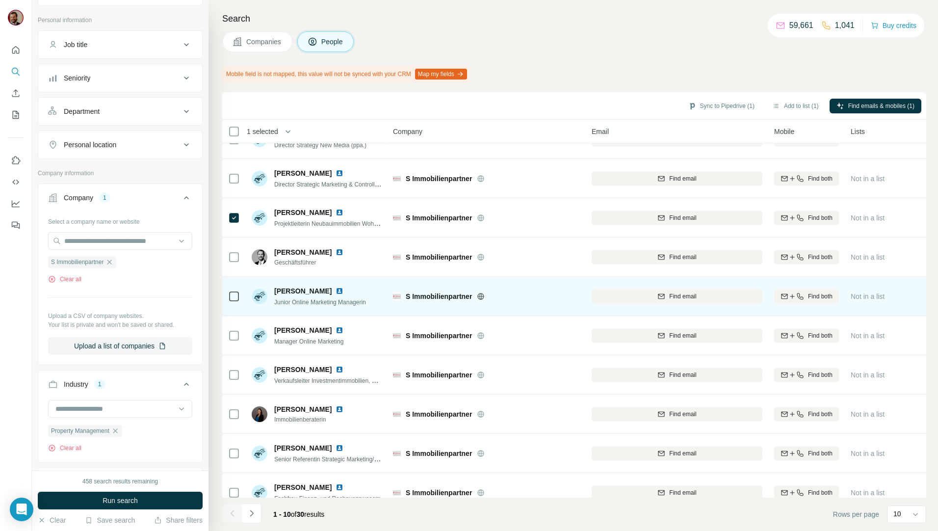
scroll to position [43, 0]
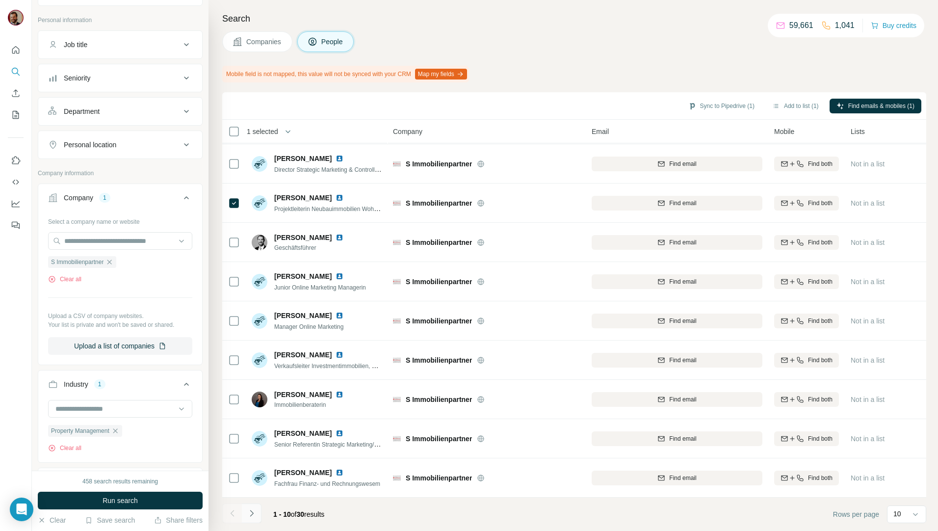
click at [258, 516] on button "Navigate to next page" at bounding box center [252, 513] width 20 height 20
click at [253, 507] on button "Navigate to next page" at bounding box center [252, 513] width 20 height 20
drag, startPoint x: 250, startPoint y: 513, endPoint x: 257, endPoint y: 516, distance: 7.3
click at [250, 513] on icon "Navigate to next page" at bounding box center [252, 513] width 10 height 10
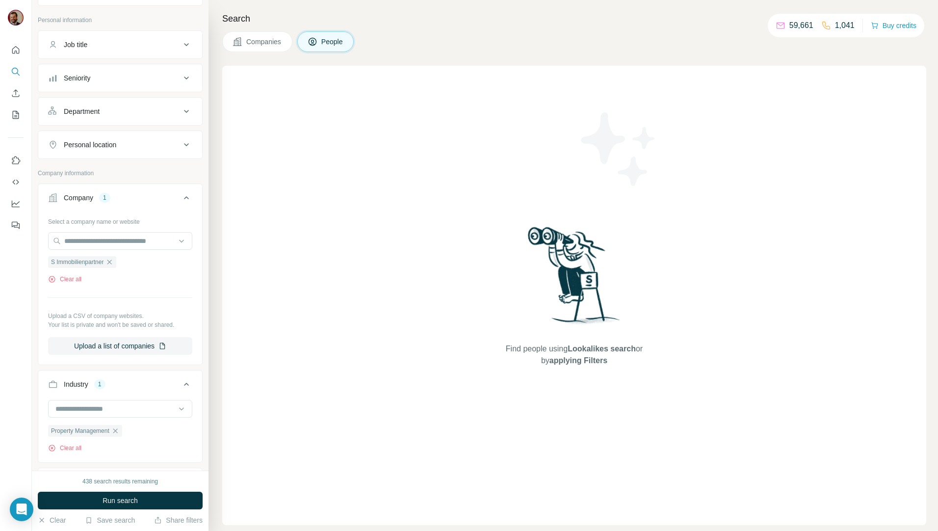
click at [260, 45] on span "Companies" at bounding box center [264, 42] width 36 height 10
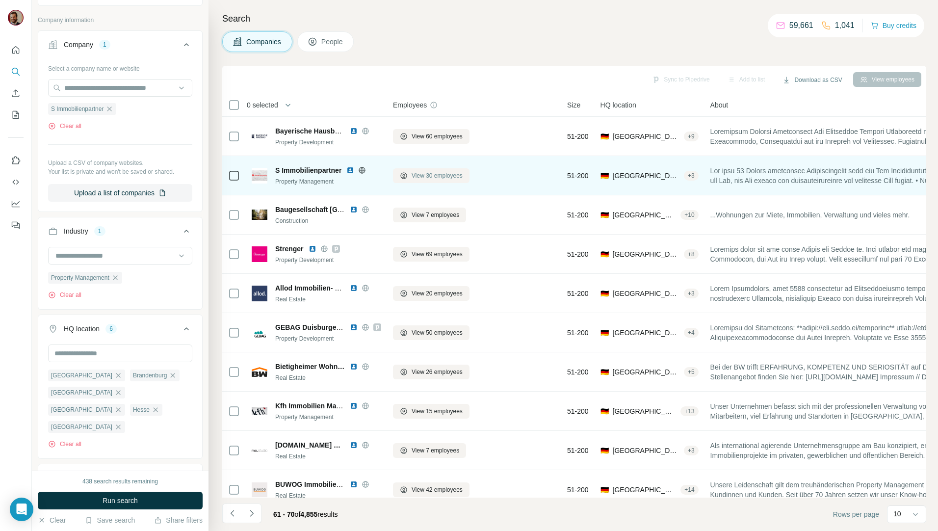
click at [430, 173] on span "View 30 employees" at bounding box center [437, 175] width 51 height 9
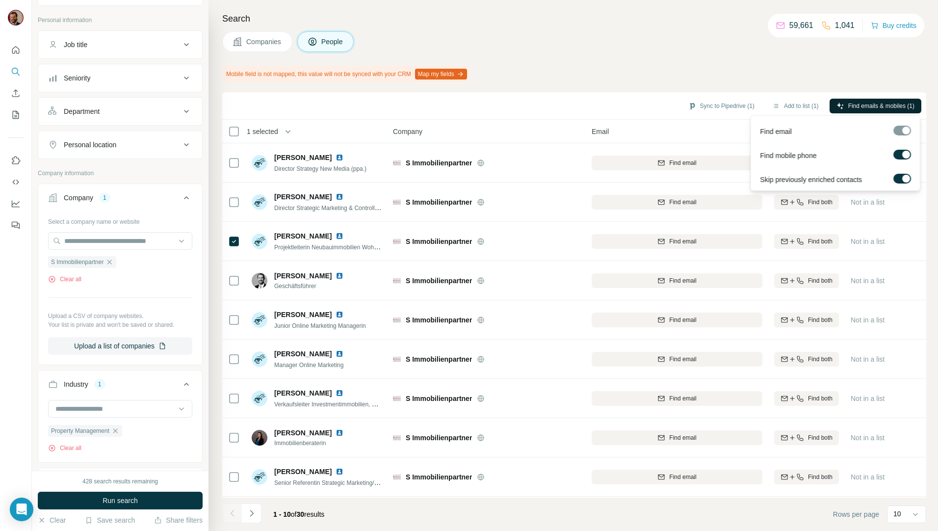
click at [855, 103] on span "Find emails & mobiles (1)" at bounding box center [881, 106] width 66 height 9
drag, startPoint x: 267, startPoint y: 42, endPoint x: 331, endPoint y: 107, distance: 91.6
click at [267, 42] on span "Companies" at bounding box center [264, 42] width 36 height 10
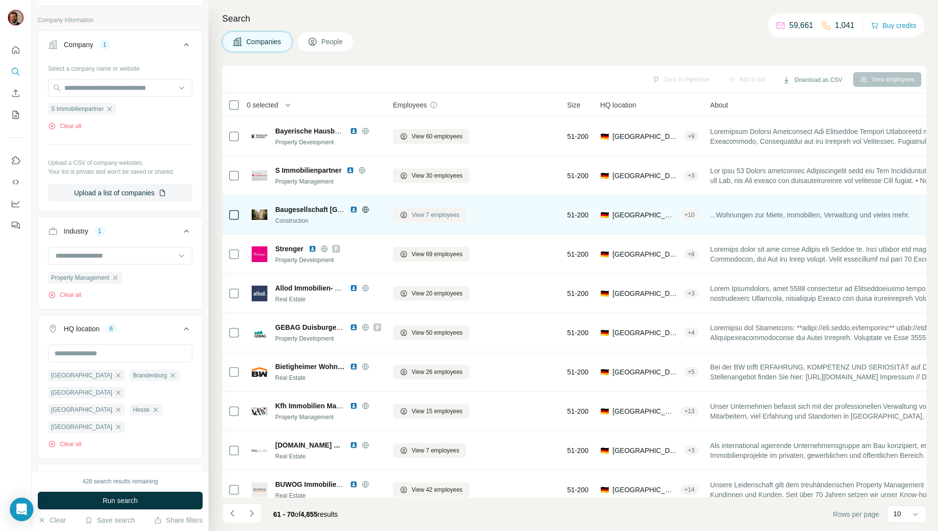
click at [417, 215] on span "View 7 employees" at bounding box center [436, 215] width 48 height 9
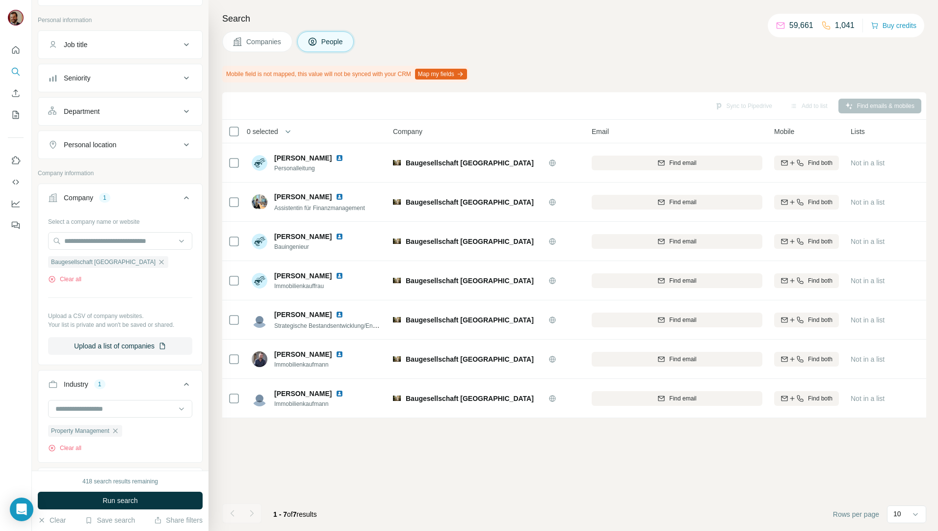
click at [274, 42] on span "Companies" at bounding box center [264, 42] width 36 height 10
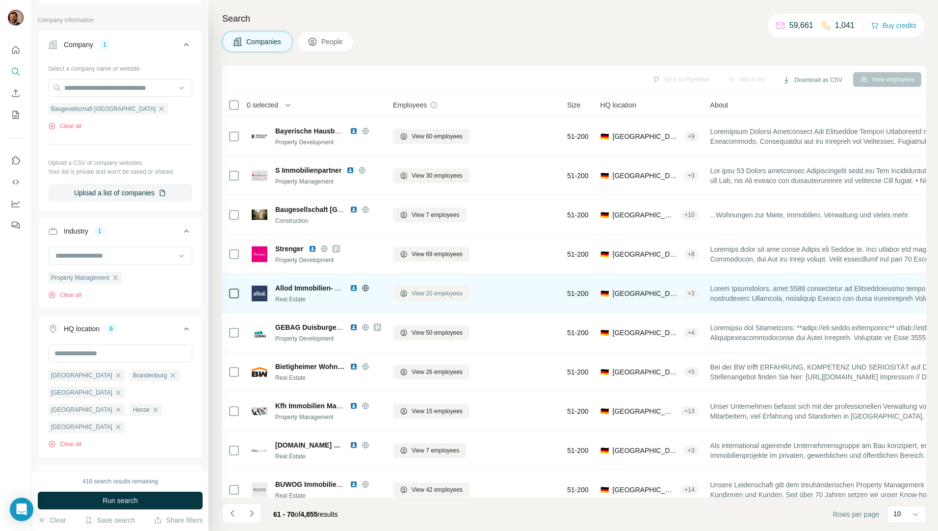
click at [429, 291] on span "View 20 employees" at bounding box center [437, 293] width 51 height 9
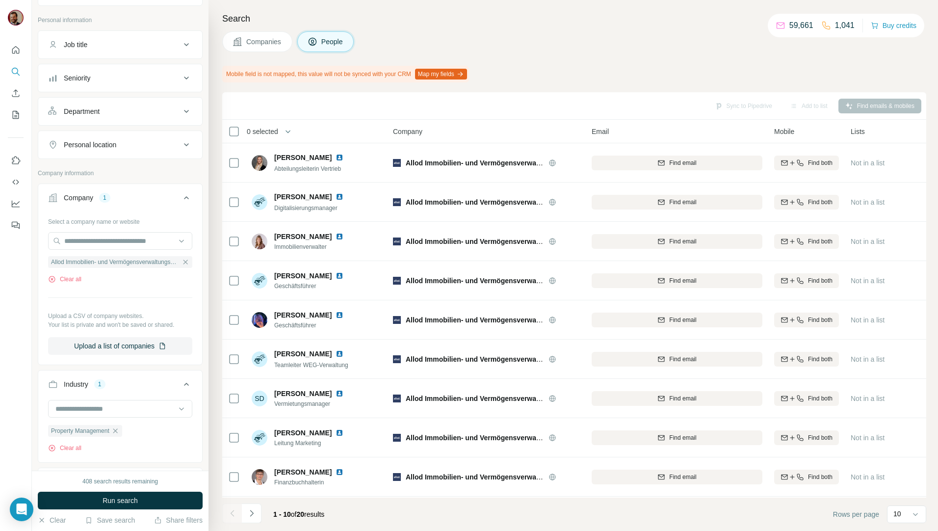
scroll to position [43, 0]
click at [254, 509] on icon "Navigate to next page" at bounding box center [252, 513] width 10 height 10
click at [260, 47] on button "Companies" at bounding box center [257, 41] width 70 height 21
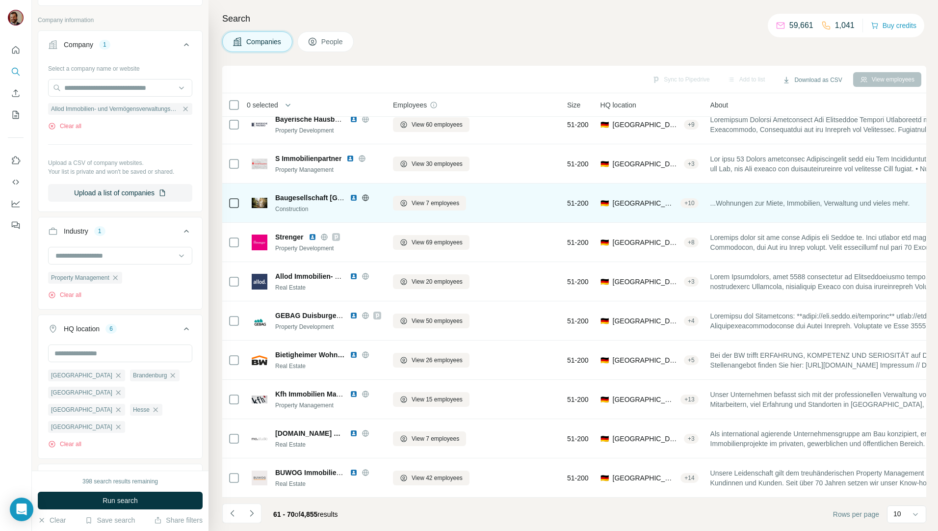
scroll to position [17, 0]
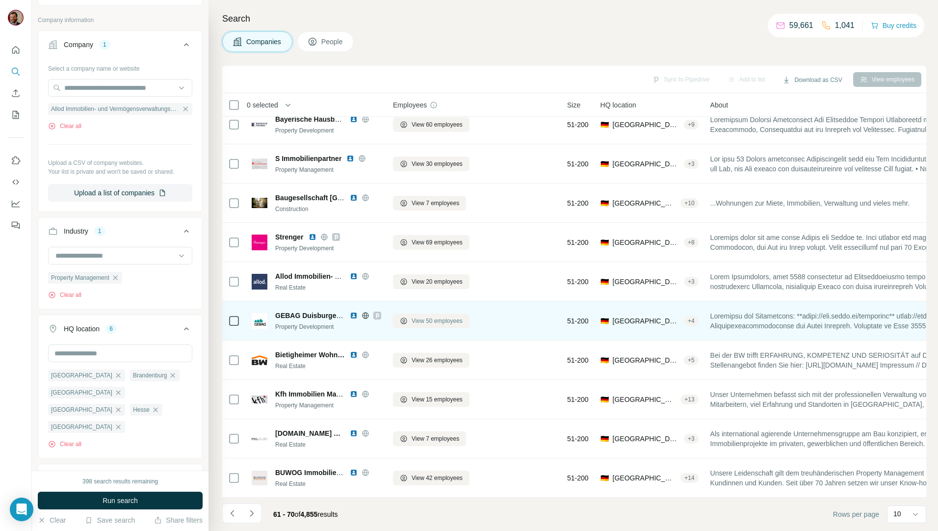
click at [447, 316] on span "View 50 employees" at bounding box center [437, 320] width 51 height 9
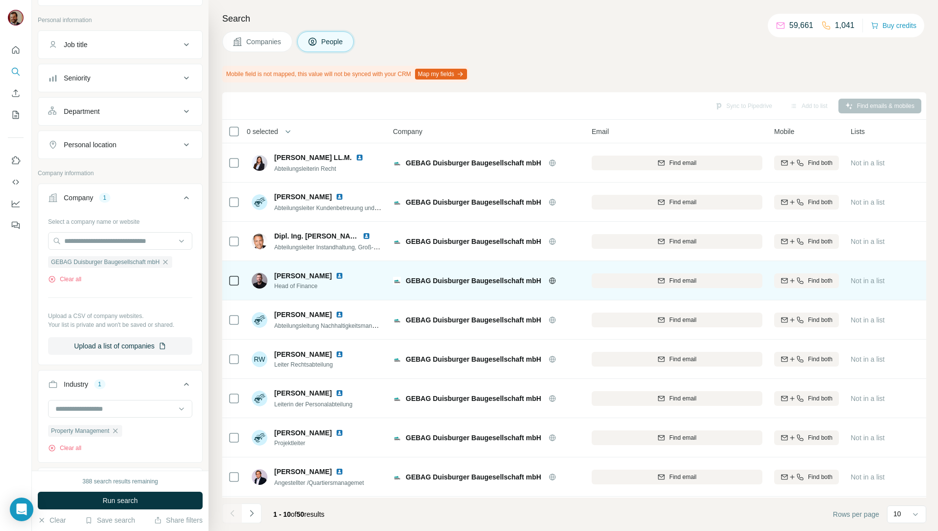
scroll to position [43, 0]
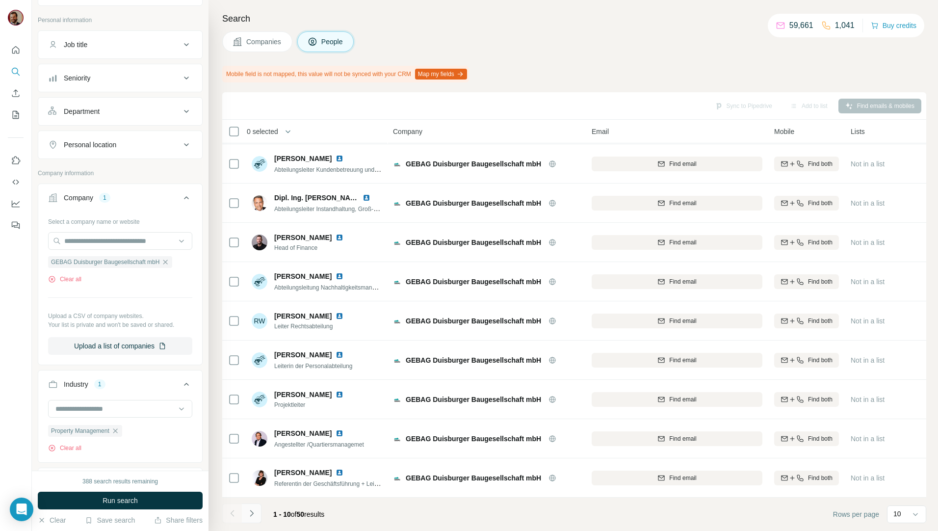
click at [252, 513] on icon "Navigate to next page" at bounding box center [251, 513] width 3 height 6
click at [253, 512] on icon "Navigate to next page" at bounding box center [252, 513] width 10 height 10
click at [255, 512] on icon "Navigate to next page" at bounding box center [252, 513] width 10 height 10
click at [254, 512] on icon "Navigate to next page" at bounding box center [252, 513] width 10 height 10
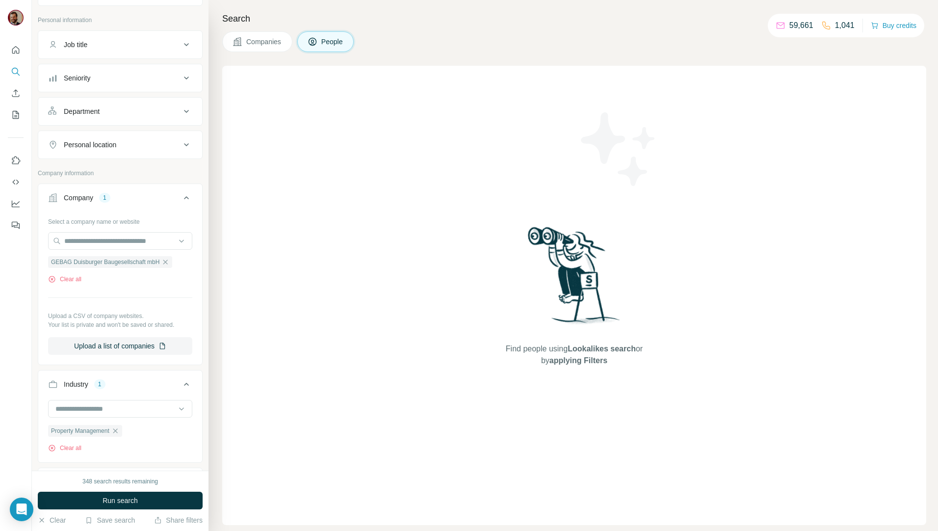
click at [254, 41] on span "Companies" at bounding box center [264, 42] width 36 height 10
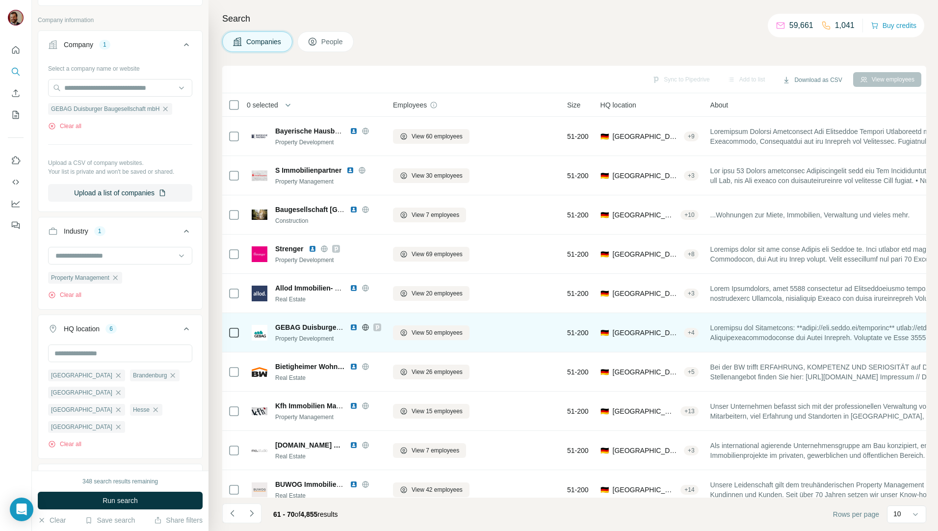
scroll to position [17, 0]
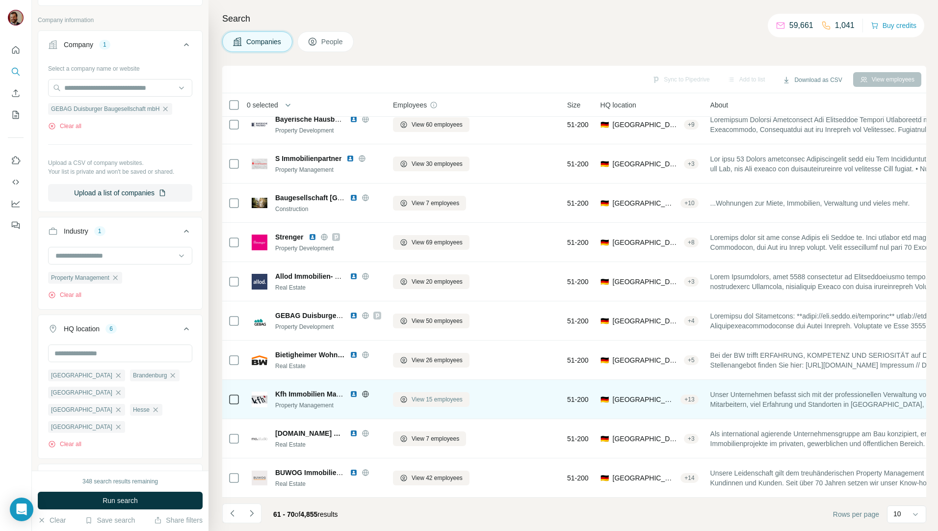
click at [407, 395] on icon at bounding box center [404, 399] width 8 height 8
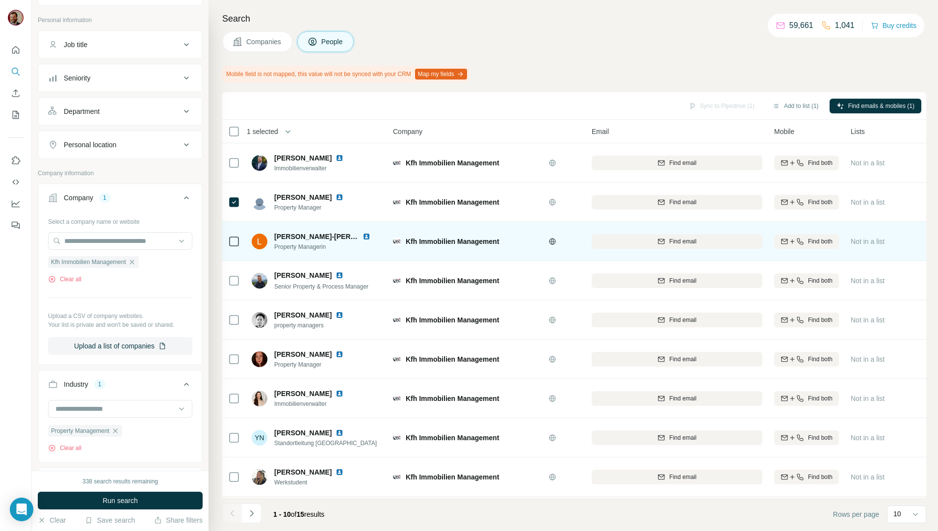
click at [231, 249] on div at bounding box center [234, 241] width 12 height 27
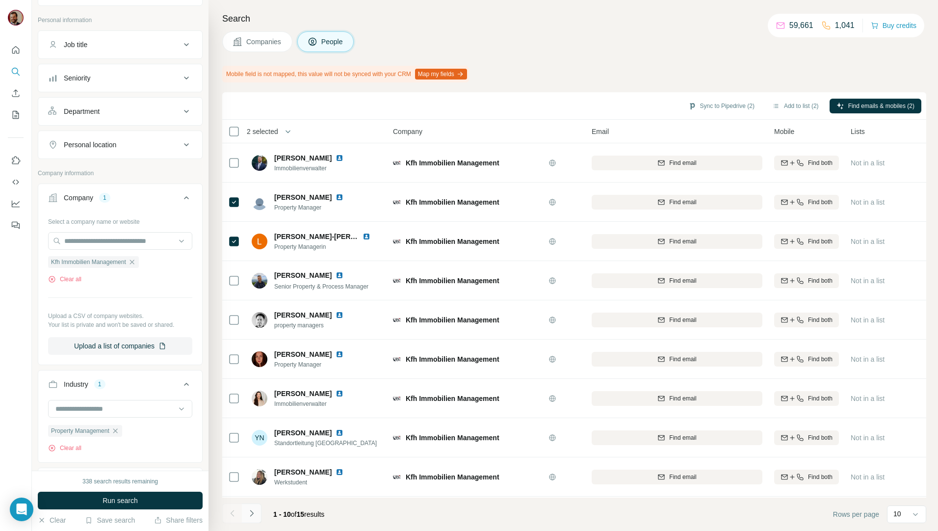
click at [252, 513] on icon "Navigate to next page" at bounding box center [252, 513] width 10 height 10
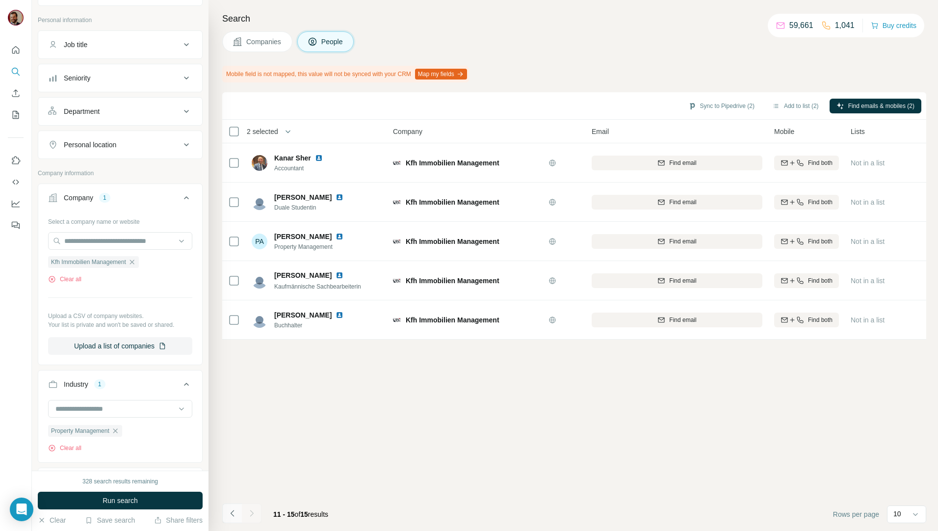
click at [233, 514] on icon "Navigate to previous page" at bounding box center [233, 513] width 10 height 10
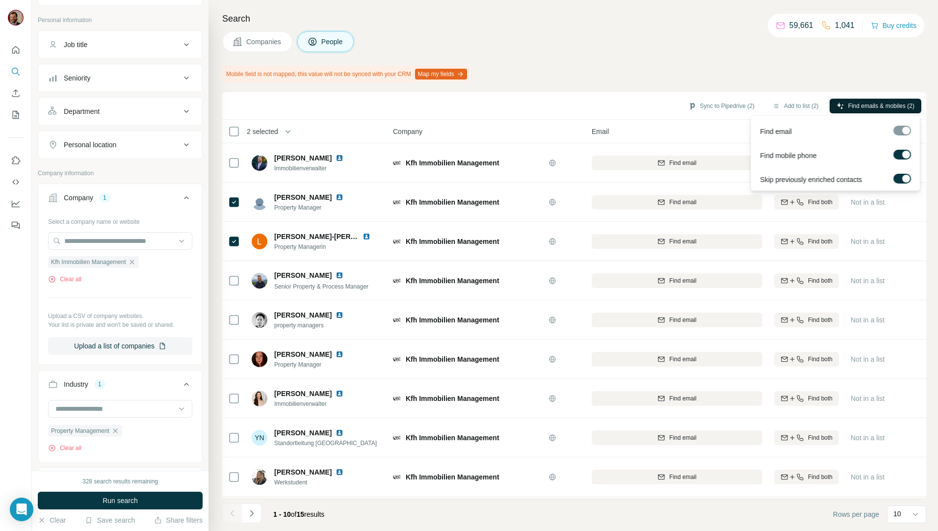
click at [893, 101] on button "Find emails & mobiles (2)" at bounding box center [876, 106] width 92 height 15
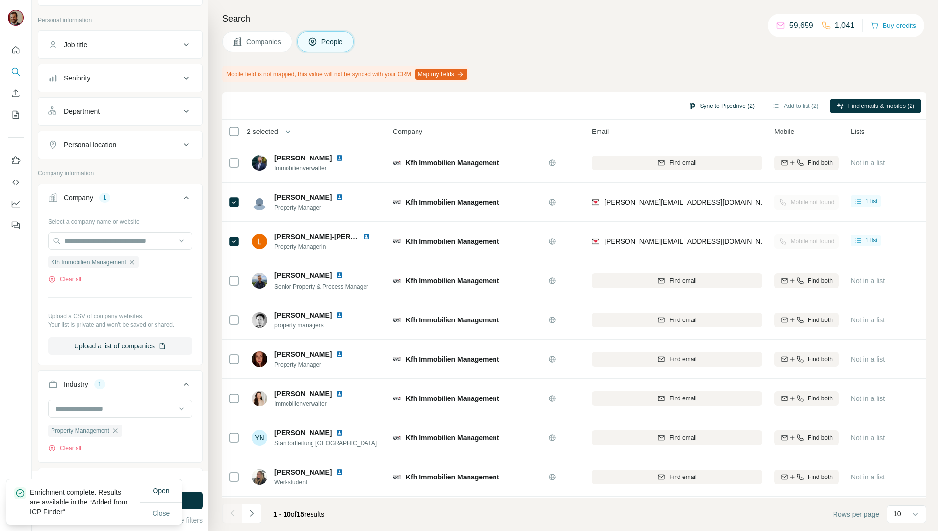
click at [714, 103] on button "Sync to Pipedrive (2)" at bounding box center [722, 106] width 80 height 15
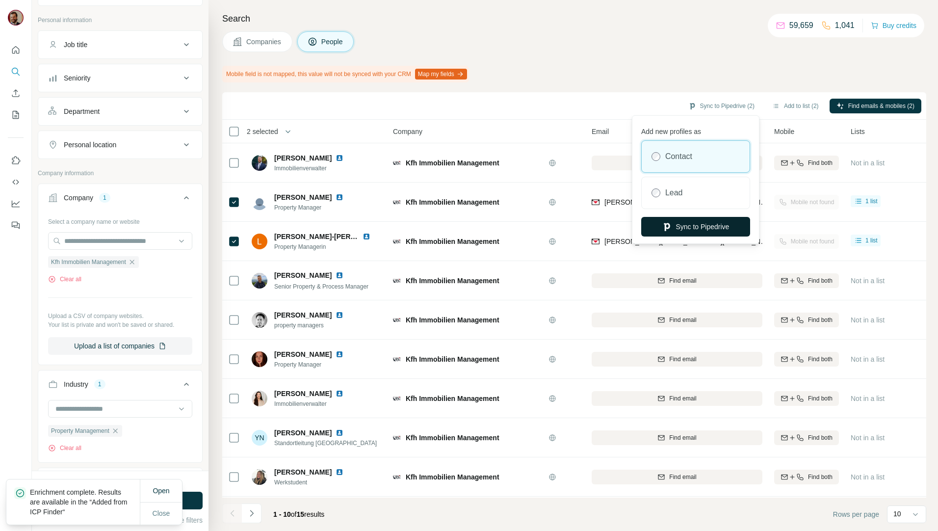
click at [699, 222] on button "Sync to Pipedrive" at bounding box center [695, 227] width 109 height 20
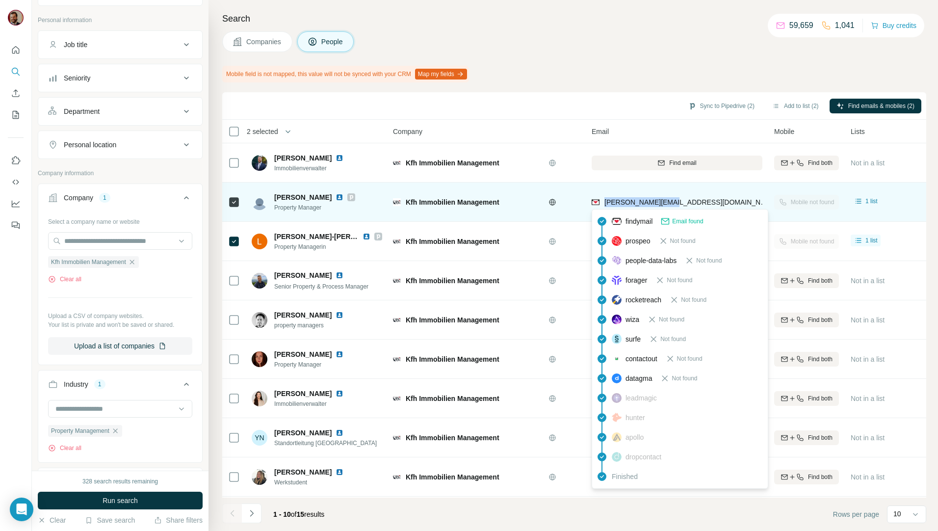
drag, startPoint x: 688, startPoint y: 202, endPoint x: 604, endPoint y: 205, distance: 84.0
click at [604, 205] on div "[PERSON_NAME][EMAIL_ADDRESS][DOMAIN_NAME]" at bounding box center [677, 201] width 171 height 27
copy span "[PERSON_NAME][EMAIL_ADDRESS][DOMAIN_NAME]"
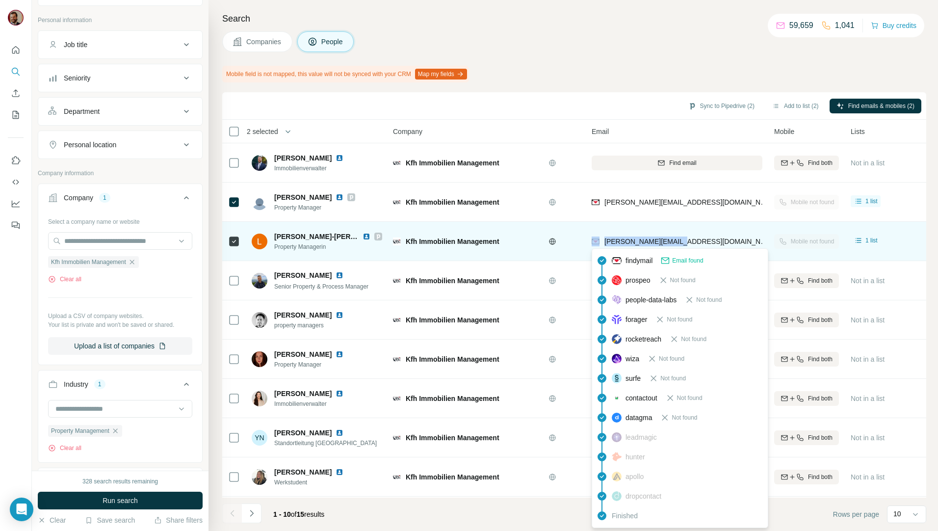
drag, startPoint x: 695, startPoint y: 245, endPoint x: 601, endPoint y: 246, distance: 94.2
click at [601, 246] on div "[PERSON_NAME][EMAIL_ADDRESS][DOMAIN_NAME]" at bounding box center [677, 241] width 171 height 27
copy div "[PERSON_NAME][EMAIL_ADDRESS][DOMAIN_NAME]"
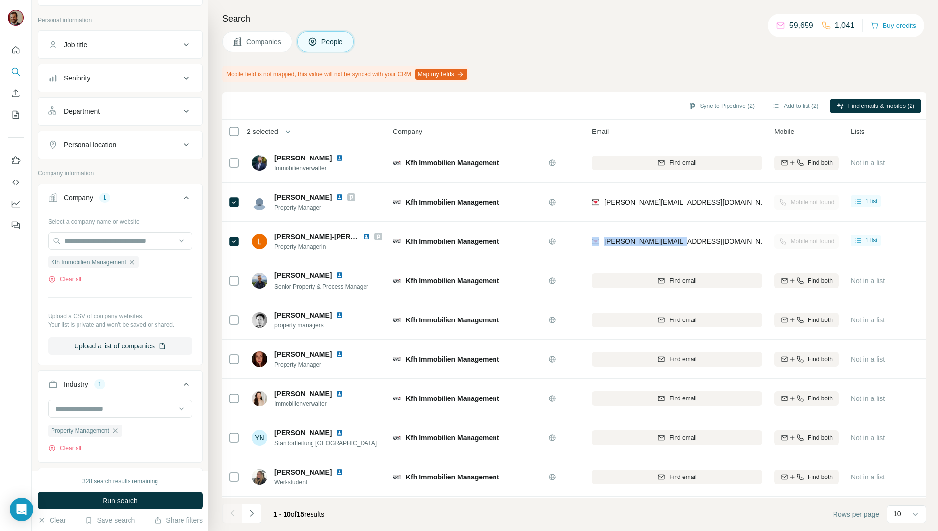
click at [261, 47] on button "Companies" at bounding box center [257, 41] width 70 height 21
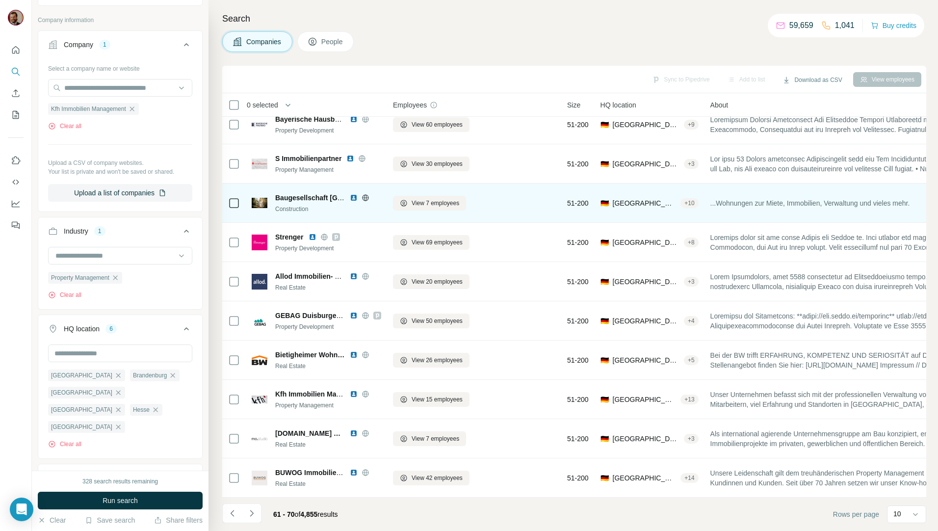
scroll to position [17, 0]
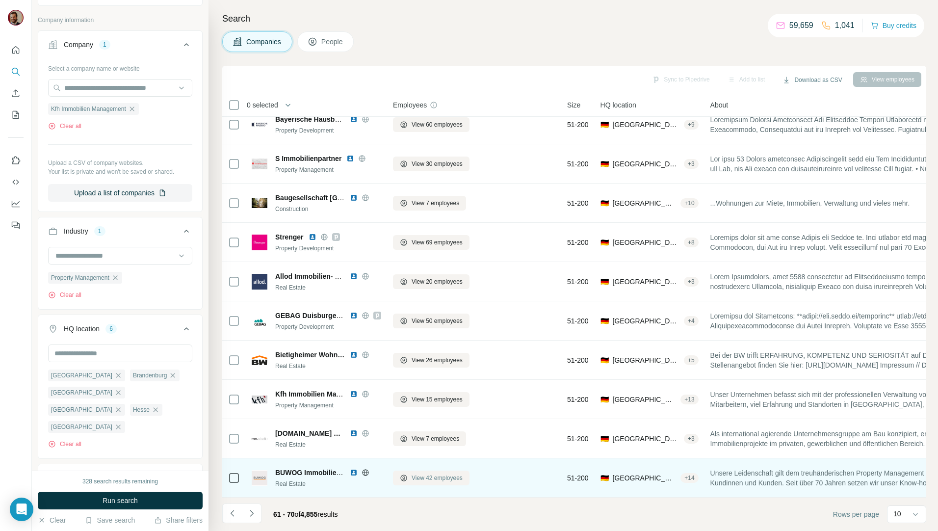
click at [436, 474] on span "View 42 employees" at bounding box center [437, 478] width 51 height 9
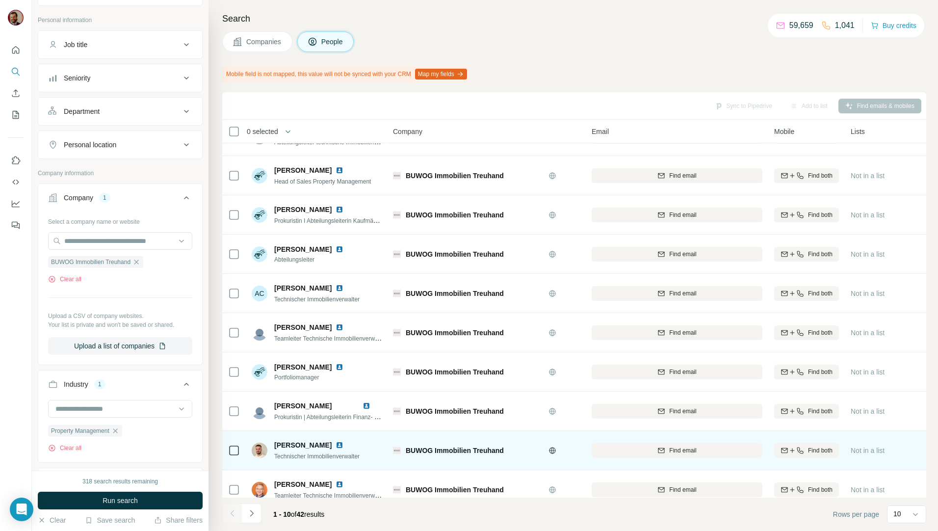
scroll to position [43, 0]
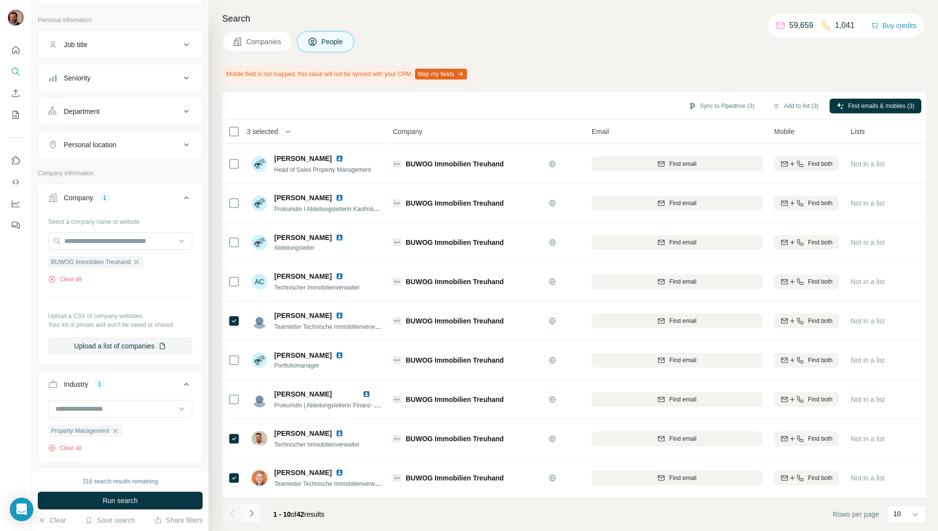
click at [256, 515] on icon "Navigate to next page" at bounding box center [252, 513] width 10 height 10
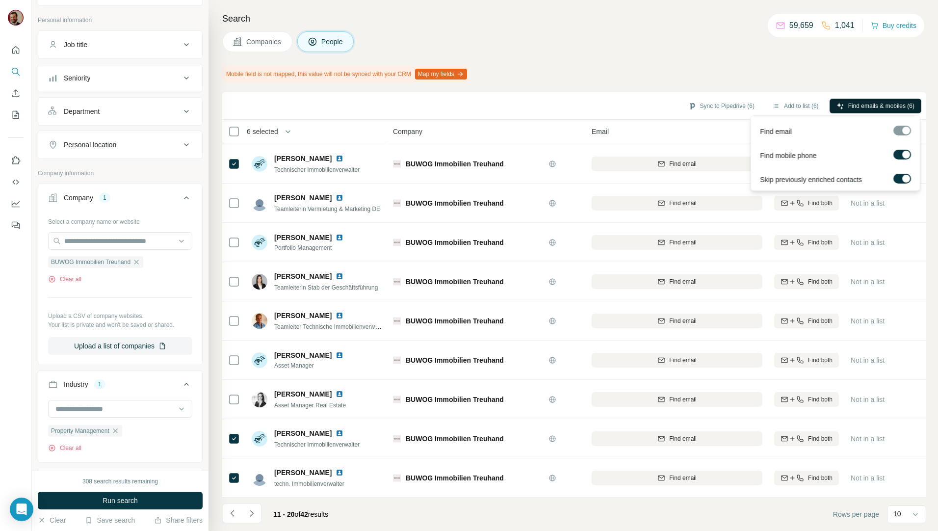
click at [874, 103] on span "Find emails & mobiles (6)" at bounding box center [881, 106] width 66 height 9
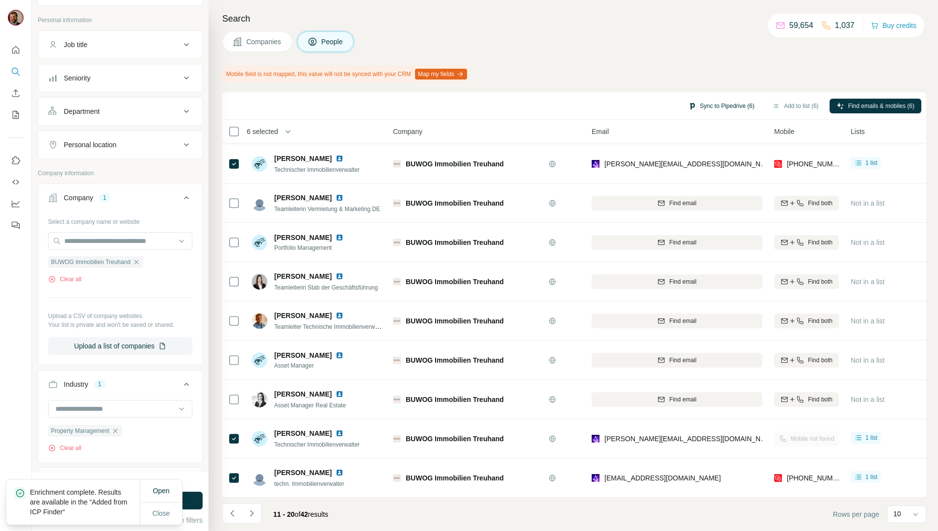
click at [727, 105] on button "Sync to Pipedrive (6)" at bounding box center [722, 106] width 80 height 15
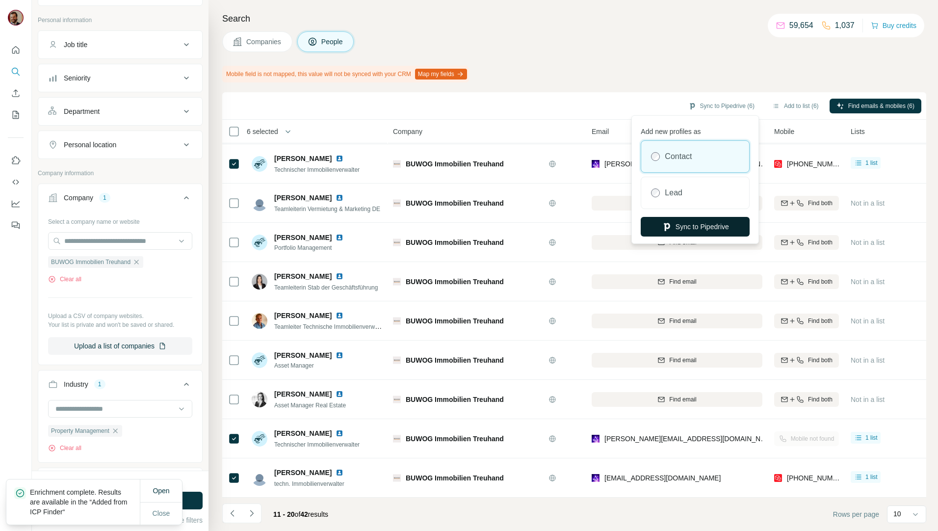
click at [697, 223] on button "Sync to Pipedrive" at bounding box center [695, 227] width 109 height 20
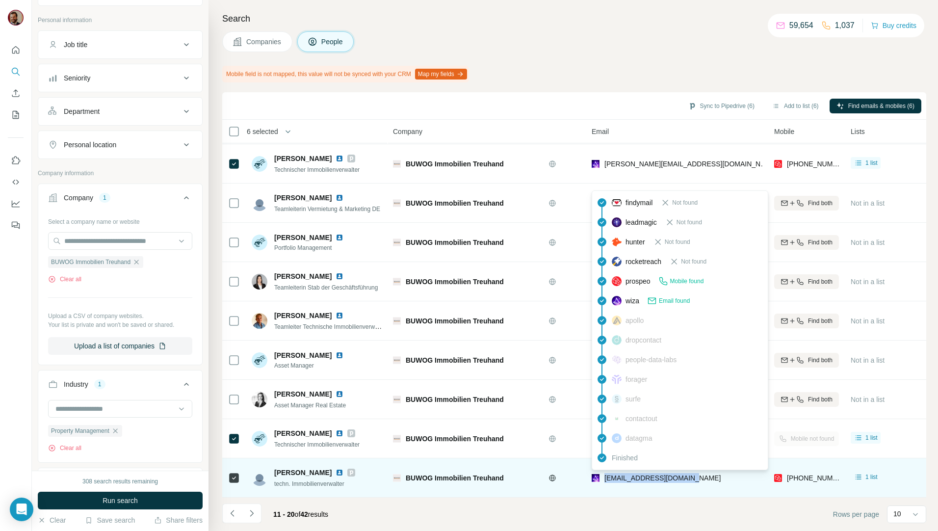
drag, startPoint x: 701, startPoint y: 474, endPoint x: 605, endPoint y: 475, distance: 96.2
click at [605, 475] on div "[EMAIL_ADDRESS][DOMAIN_NAME]" at bounding box center [677, 477] width 171 height 27
copy span "[EMAIL_ADDRESS][DOMAIN_NAME]"
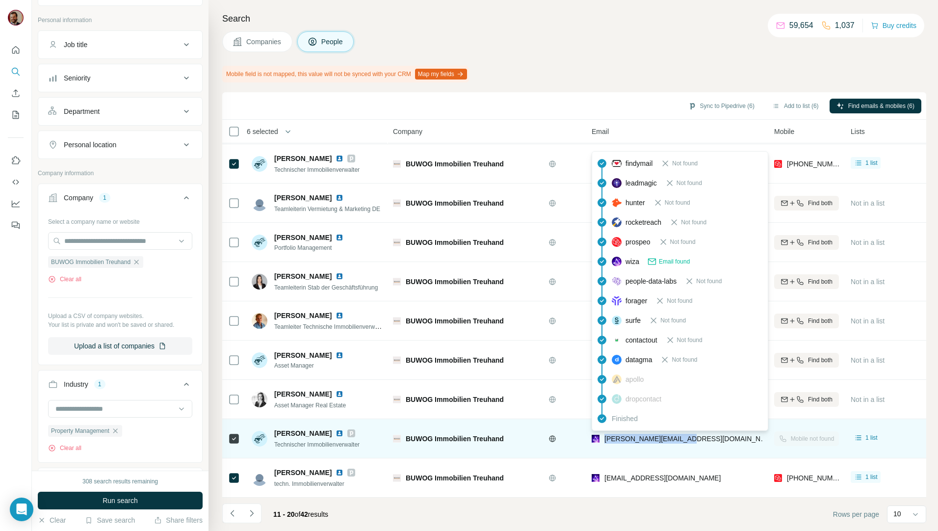
drag, startPoint x: 704, startPoint y: 433, endPoint x: 602, endPoint y: 437, distance: 102.1
click at [602, 437] on div "[PERSON_NAME][EMAIL_ADDRESS][DOMAIN_NAME]" at bounding box center [677, 438] width 171 height 27
copy span "[PERSON_NAME][EMAIL_ADDRESS][DOMAIN_NAME]"
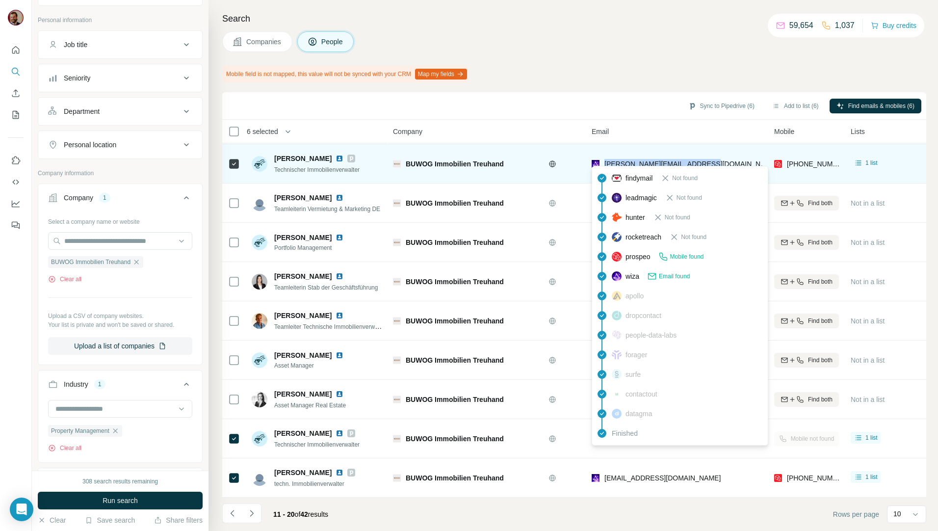
drag, startPoint x: 693, startPoint y: 158, endPoint x: 605, endPoint y: 161, distance: 88.4
click at [605, 161] on div "[PERSON_NAME][EMAIL_ADDRESS][DOMAIN_NAME]" at bounding box center [677, 163] width 171 height 27
copy span "[PERSON_NAME][EMAIL_ADDRESS][DOMAIN_NAME]"
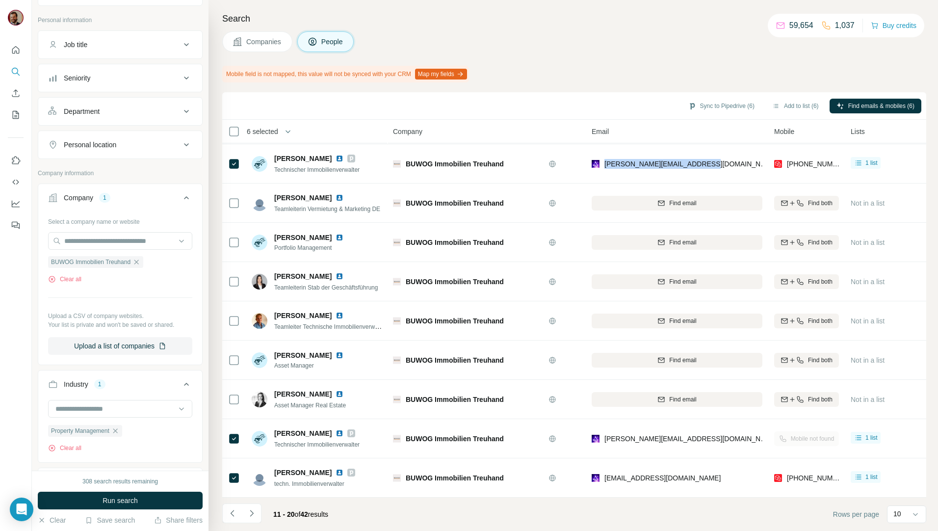
drag, startPoint x: 233, startPoint y: 514, endPoint x: 429, endPoint y: 510, distance: 195.8
click at [233, 513] on icon "Navigate to previous page" at bounding box center [233, 513] width 10 height 10
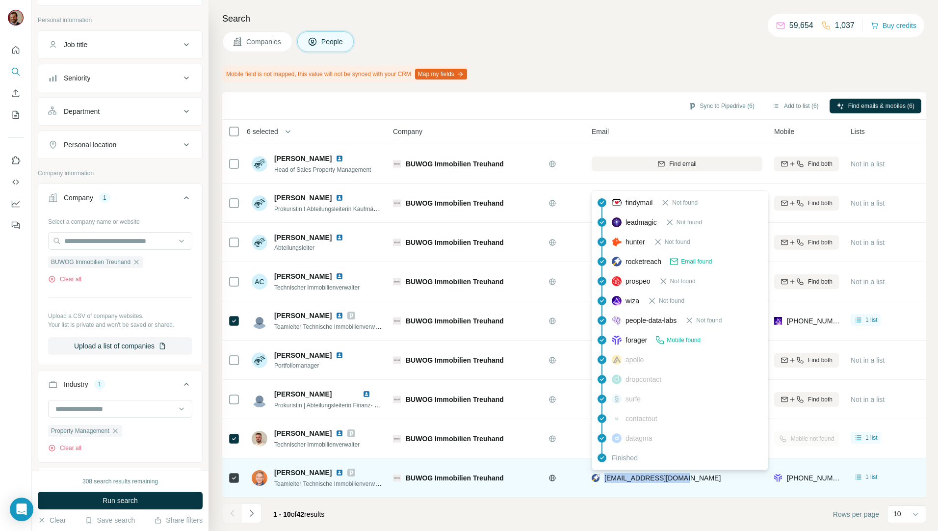
drag, startPoint x: 696, startPoint y: 472, endPoint x: 606, endPoint y: 476, distance: 90.9
click at [606, 476] on div "[EMAIL_ADDRESS][DOMAIN_NAME]" at bounding box center [677, 477] width 171 height 27
copy span "[EMAIL_ADDRESS][DOMAIN_NAME]"
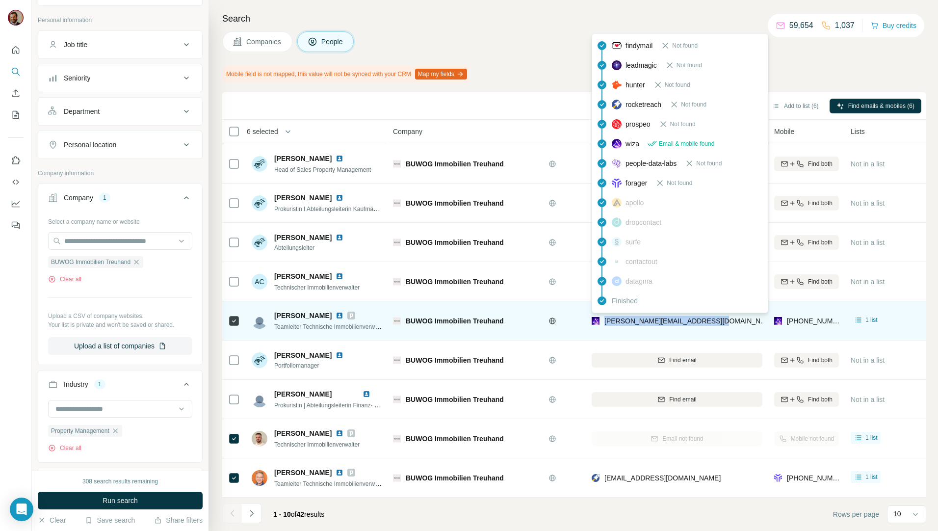
drag, startPoint x: 732, startPoint y: 318, endPoint x: 605, endPoint y: 322, distance: 127.1
click at [605, 322] on div "[PERSON_NAME][EMAIL_ADDRESS][DOMAIN_NAME]" at bounding box center [677, 320] width 171 height 27
copy span "[PERSON_NAME][EMAIL_ADDRESS][DOMAIN_NAME]"
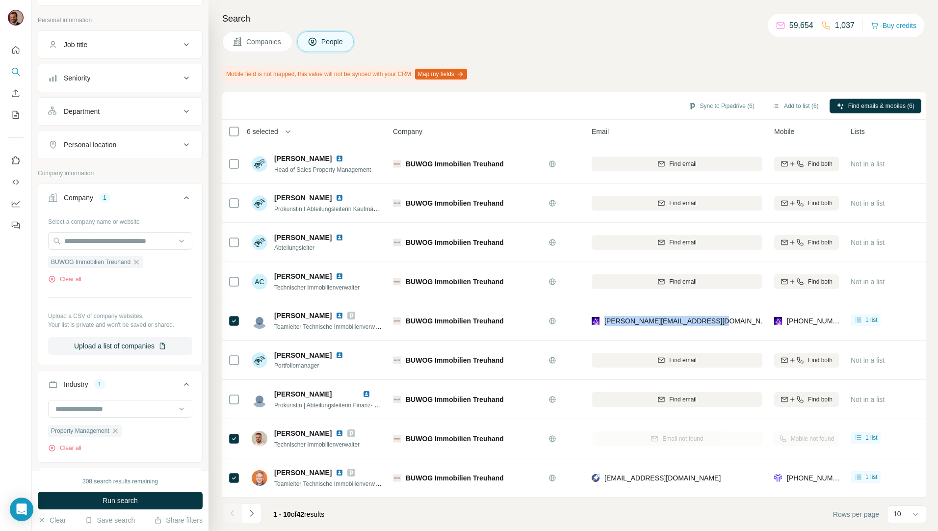
click at [270, 50] on button "Companies" at bounding box center [257, 41] width 70 height 21
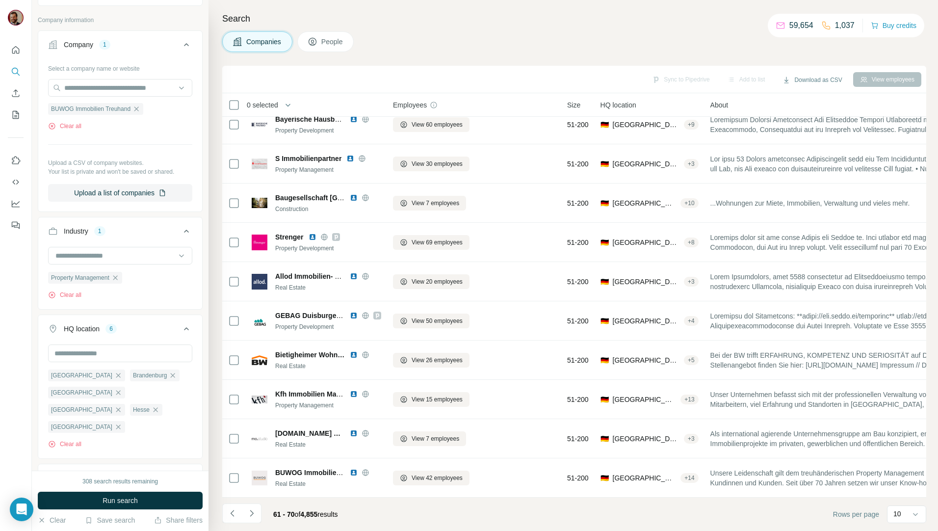
scroll to position [17, 0]
click at [255, 513] on icon "Navigate to next page" at bounding box center [252, 513] width 10 height 10
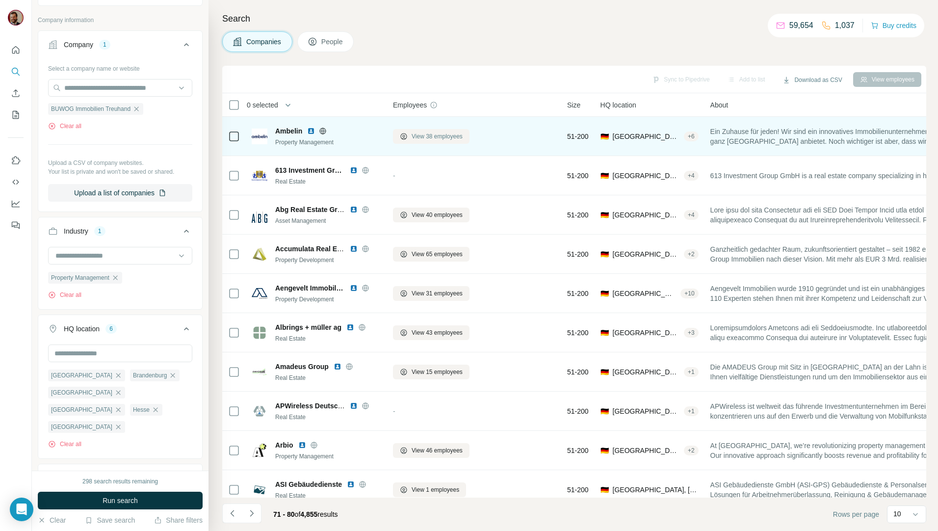
click at [426, 136] on span "View 38 employees" at bounding box center [437, 136] width 51 height 9
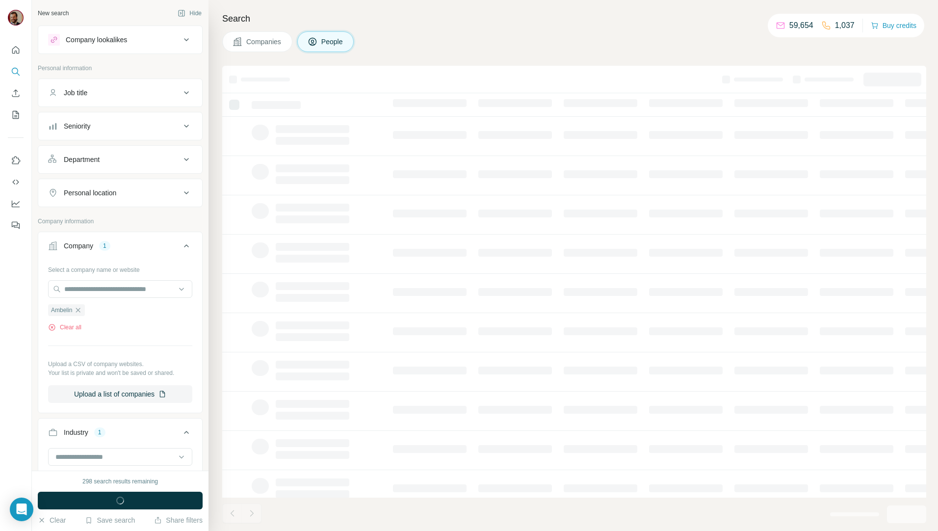
click at [268, 45] on span "Companies" at bounding box center [264, 42] width 36 height 10
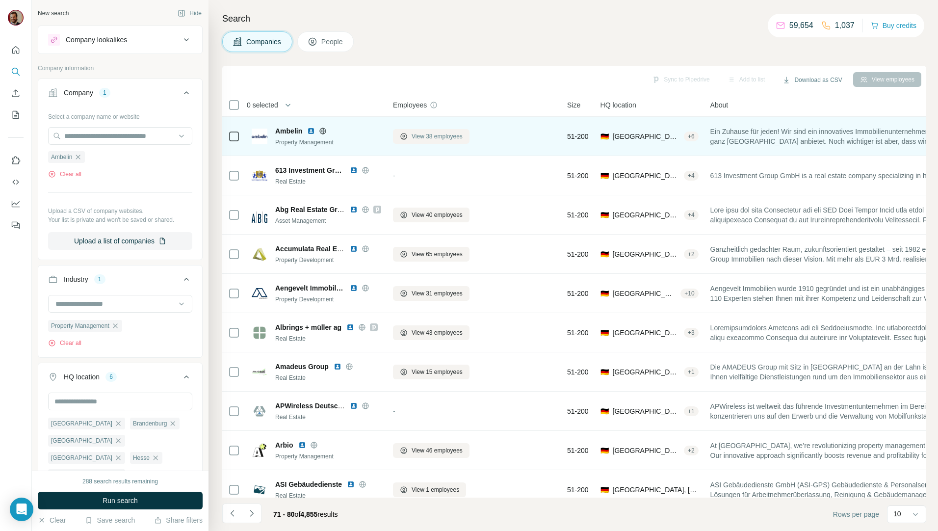
click at [445, 138] on span "View 38 employees" at bounding box center [437, 136] width 51 height 9
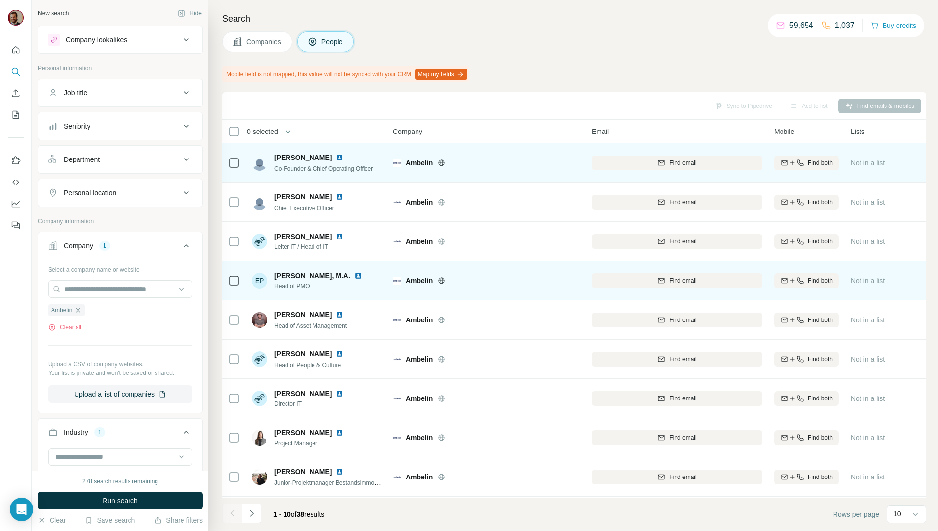
scroll to position [43, 0]
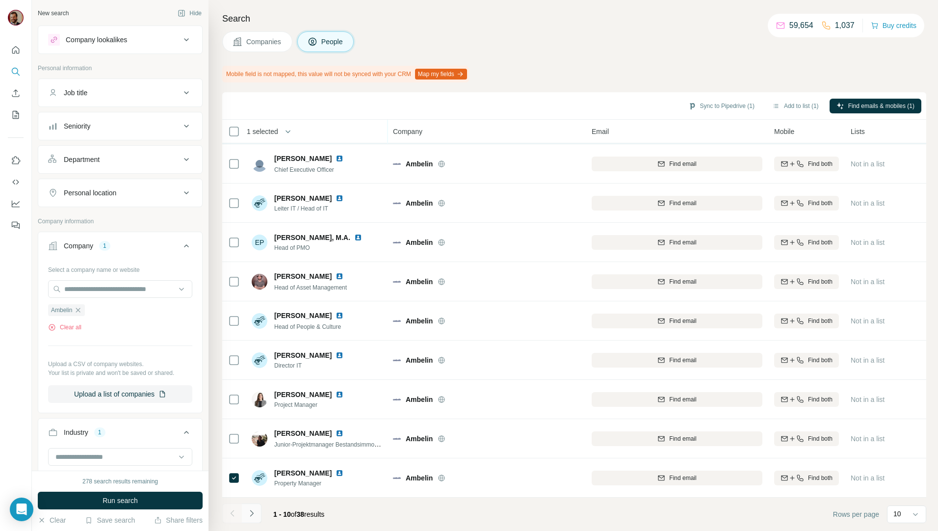
click at [251, 516] on icon "Navigate to next page" at bounding box center [251, 513] width 3 height 6
click at [251, 505] on button "Navigate to next page" at bounding box center [252, 513] width 20 height 20
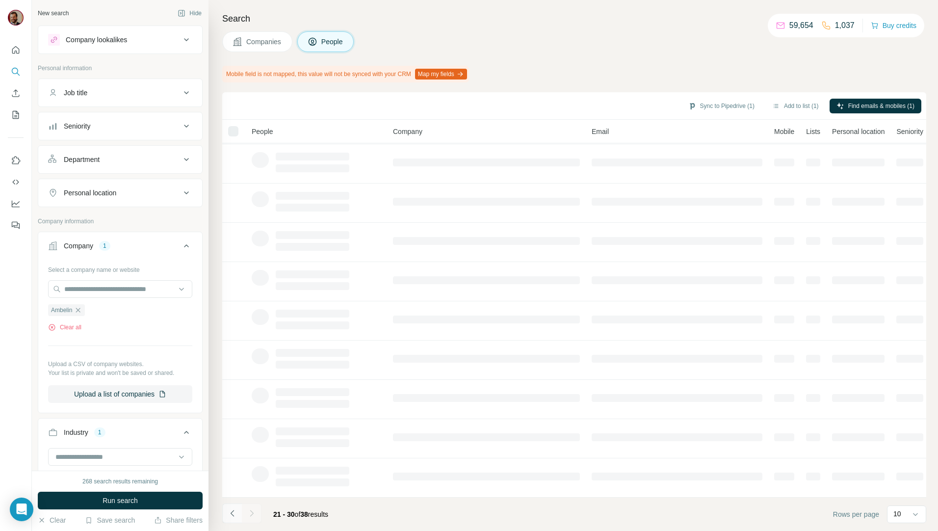
click at [236, 514] on icon "Navigate to previous page" at bounding box center [233, 513] width 10 height 10
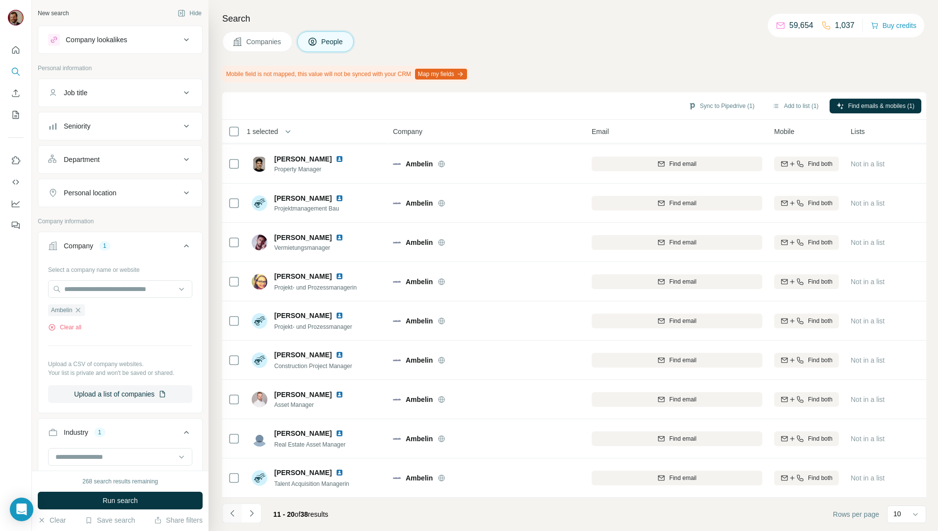
click at [231, 514] on icon "Navigate to previous page" at bounding box center [233, 513] width 10 height 10
click at [867, 97] on div "Sync to Pipedrive (1) Add to list (1) Find emails & mobiles (1)" at bounding box center [574, 105] width 694 height 17
click at [867, 100] on button "Find emails & mobiles (1)" at bounding box center [876, 106] width 92 height 15
click at [272, 49] on button "Companies" at bounding box center [257, 41] width 70 height 21
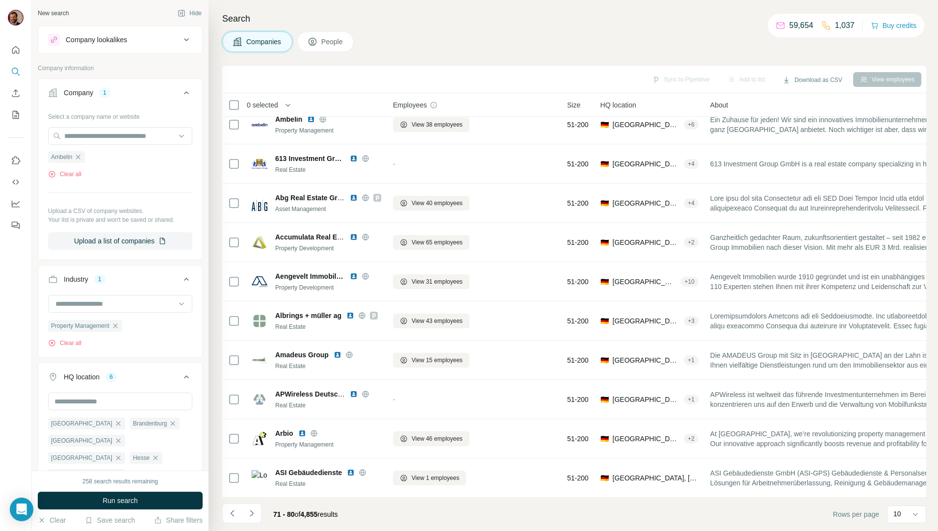
scroll to position [17, 0]
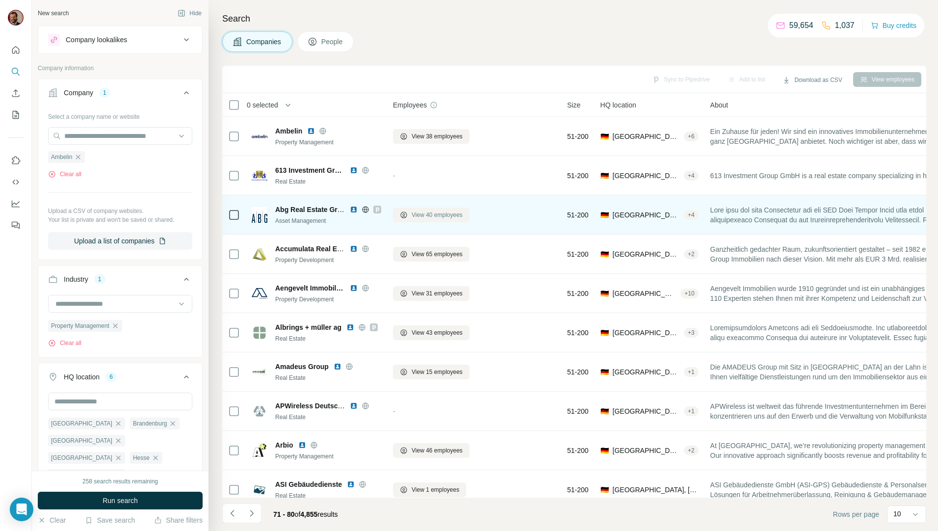
click at [456, 218] on span "View 40 employees" at bounding box center [437, 215] width 51 height 9
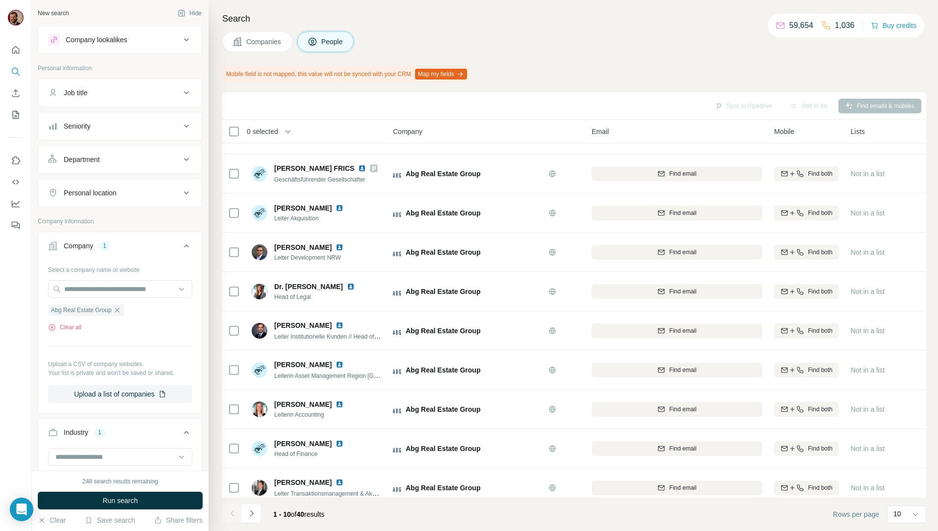
scroll to position [43, 0]
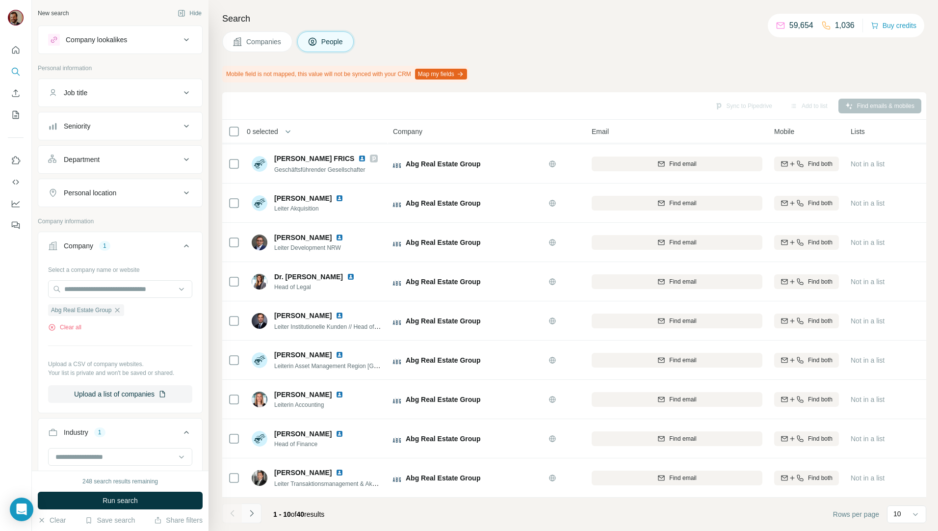
click at [255, 513] on icon "Navigate to next page" at bounding box center [252, 513] width 10 height 10
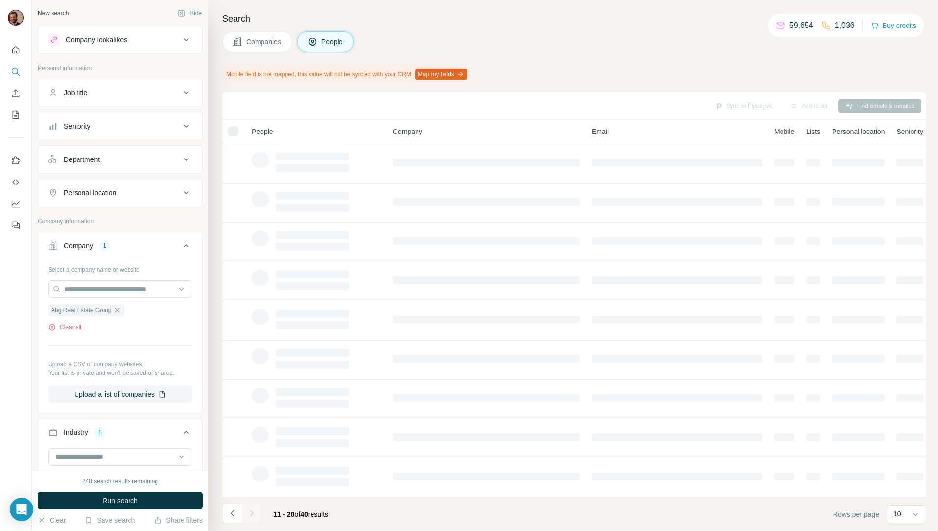
scroll to position [0, 0]
click at [263, 39] on span "Companies" at bounding box center [264, 42] width 36 height 10
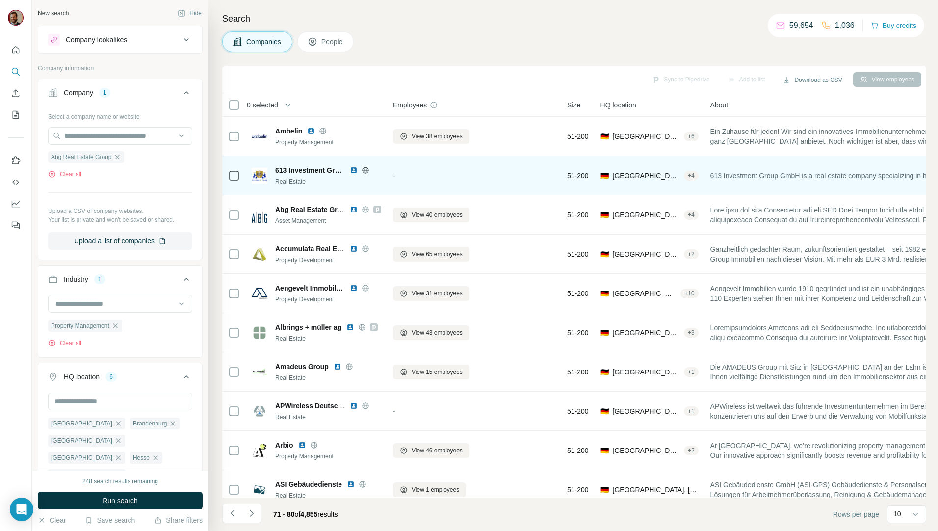
scroll to position [17, 0]
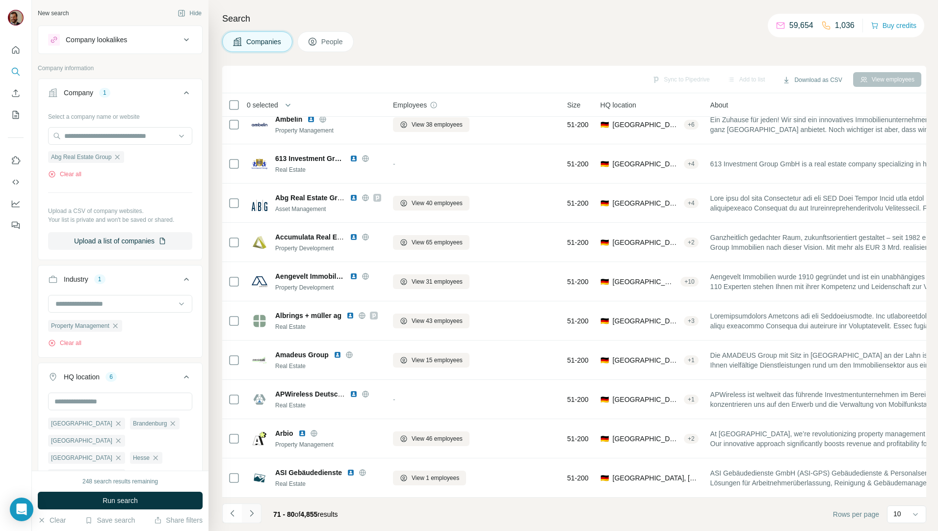
click at [250, 514] on icon "Navigate to next page" at bounding box center [252, 513] width 10 height 10
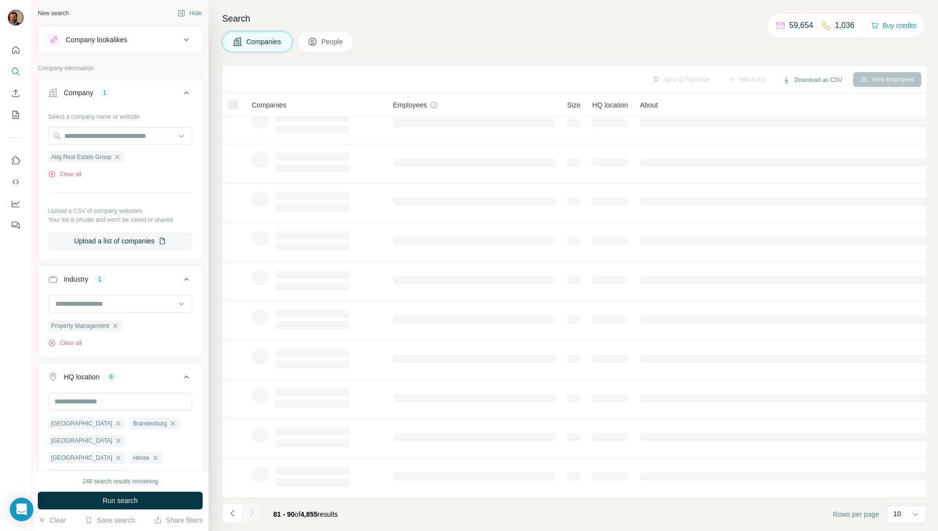
click at [258, 32] on button "Companies" at bounding box center [257, 41] width 70 height 21
click at [117, 498] on span "Run search" at bounding box center [120, 501] width 35 height 10
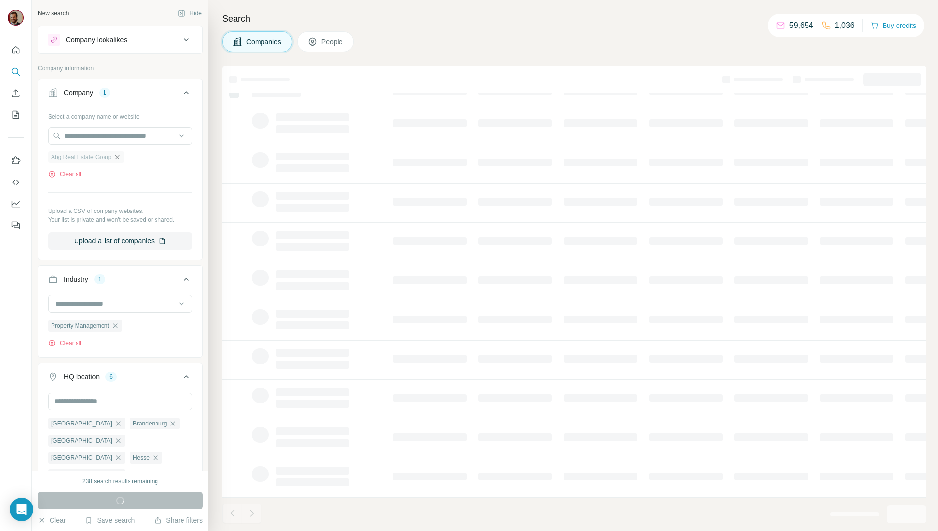
click at [121, 156] on icon "button" at bounding box center [117, 157] width 8 height 8
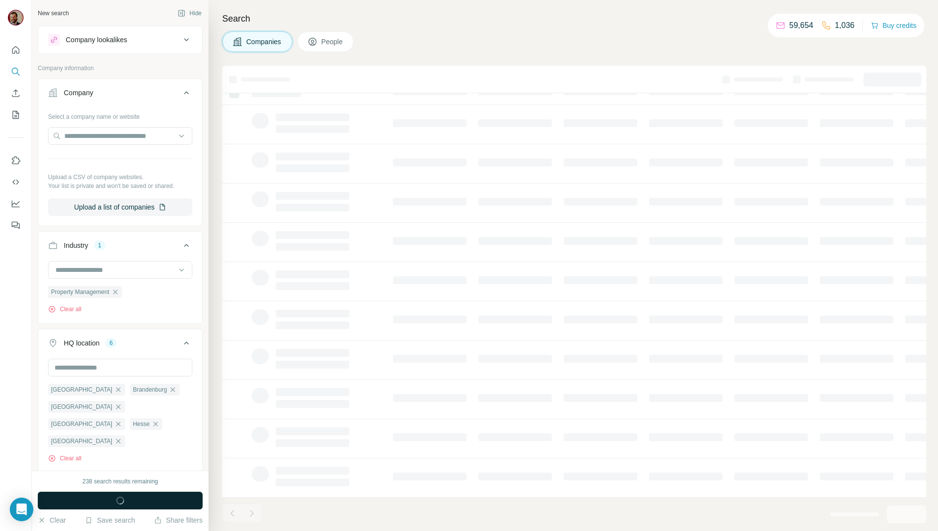
click at [430, 48] on div "Companies People" at bounding box center [574, 41] width 704 height 21
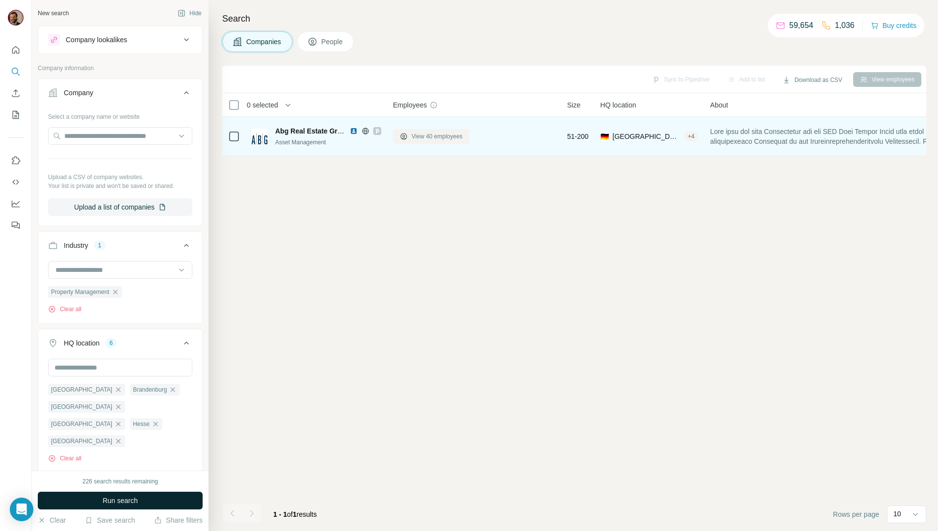
click at [430, 132] on span "View 40 employees" at bounding box center [437, 136] width 51 height 9
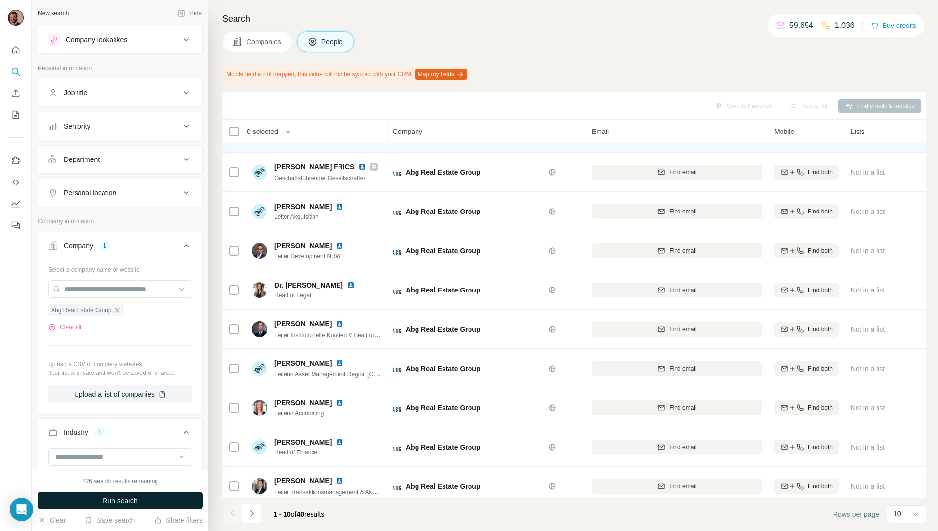
scroll to position [43, 0]
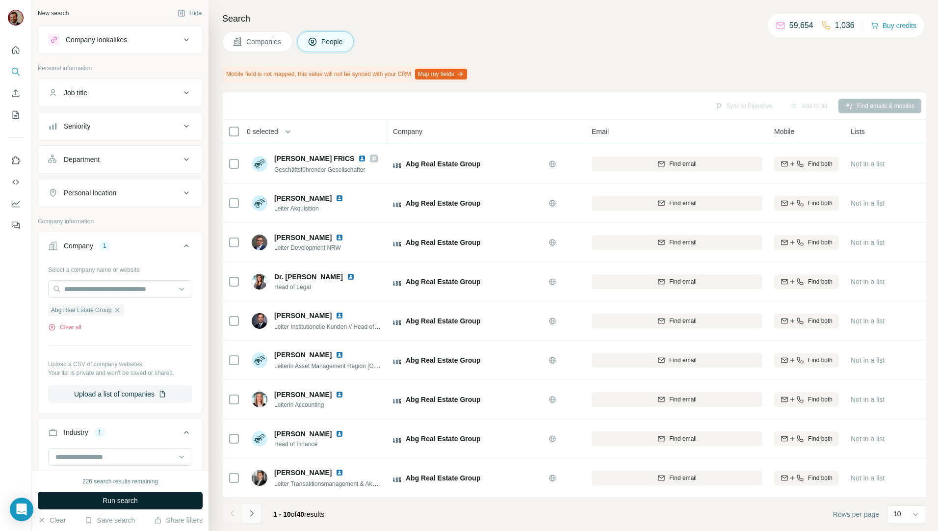
click at [248, 512] on icon "Navigate to next page" at bounding box center [252, 513] width 10 height 10
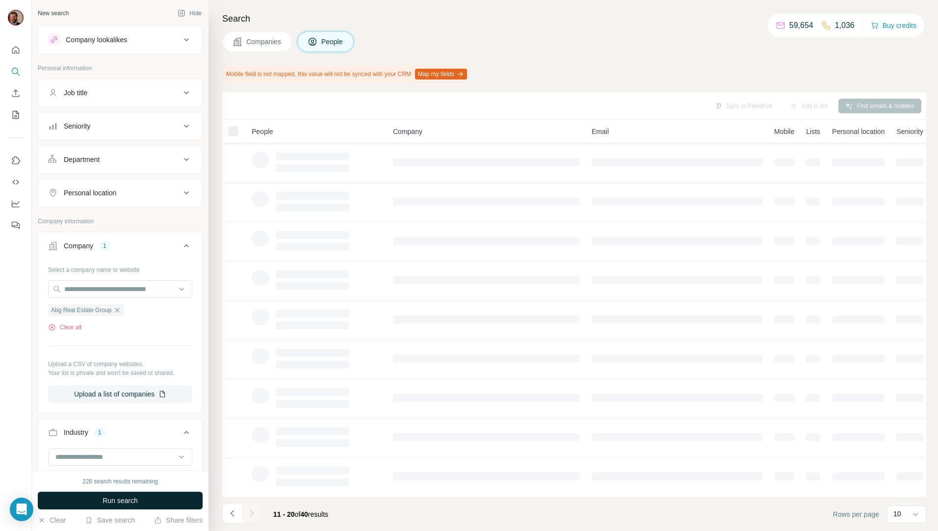
drag, startPoint x: 454, startPoint y: 67, endPoint x: 454, endPoint y: 73, distance: 6.4
click at [455, 67] on div "Mobile field is not mapped, this value will not be synced with your CRM Map my …" at bounding box center [345, 74] width 247 height 17
click at [454, 73] on button "Map my fields" at bounding box center [441, 74] width 52 height 11
click at [117, 313] on icon "button" at bounding box center [117, 310] width 8 height 8
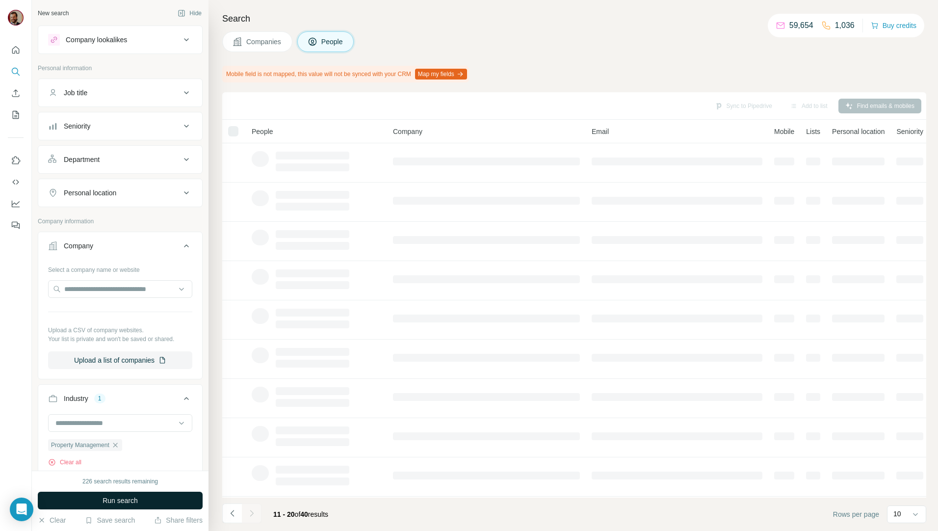
click at [266, 49] on button "Companies" at bounding box center [257, 41] width 70 height 21
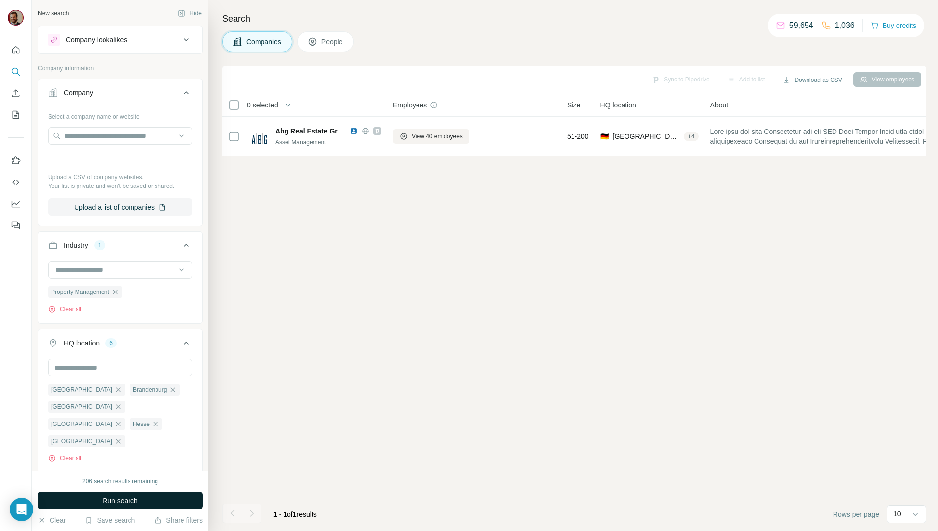
click at [252, 41] on span "Companies" at bounding box center [264, 42] width 36 height 10
click at [105, 505] on span "Run search" at bounding box center [120, 501] width 35 height 10
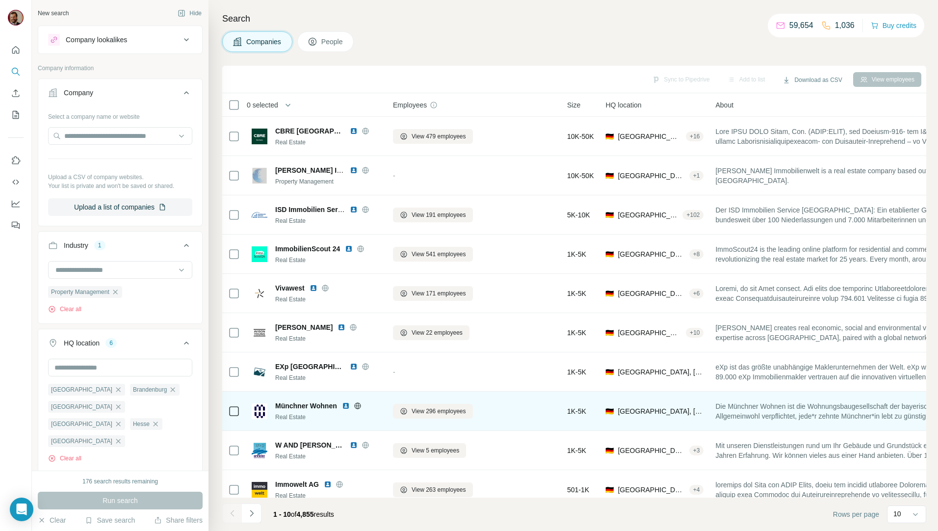
scroll to position [17, 0]
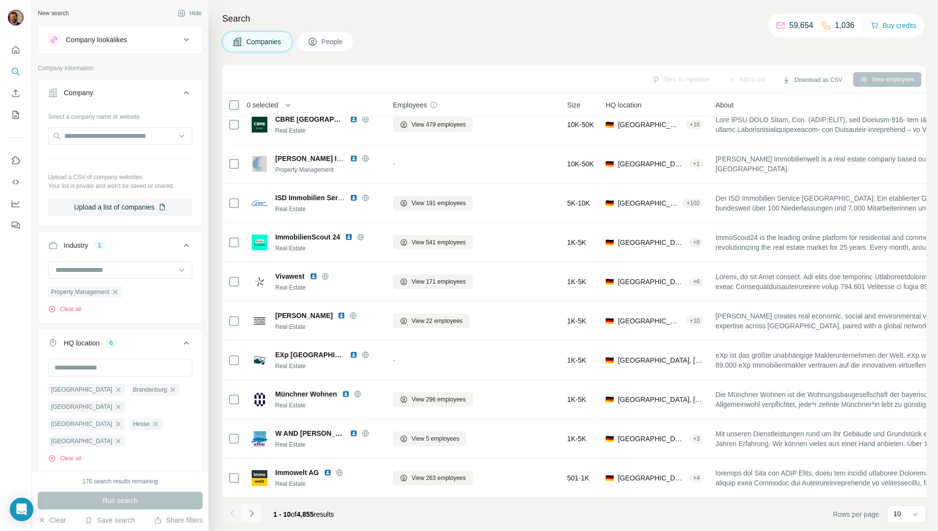
click at [254, 513] on icon "Navigate to next page" at bounding box center [252, 513] width 10 height 10
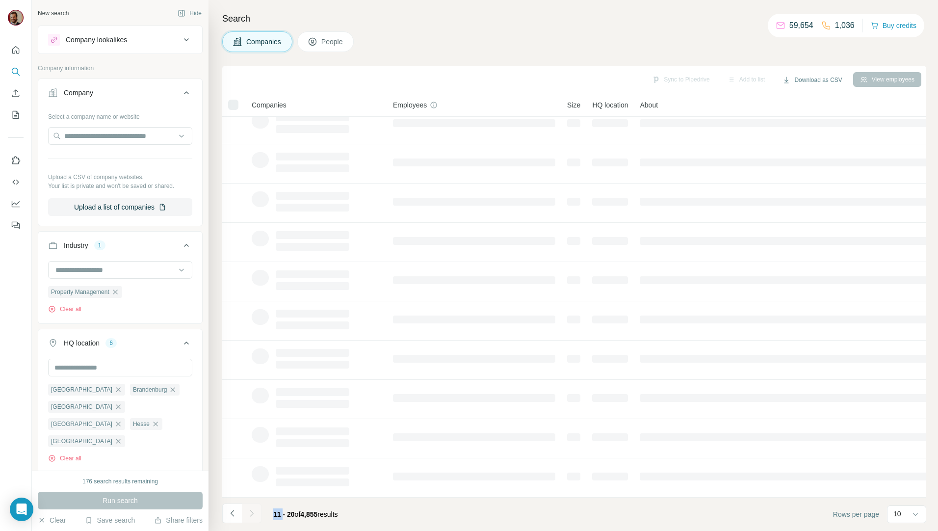
click at [254, 513] on div at bounding box center [252, 513] width 20 height 20
drag, startPoint x: 254, startPoint y: 513, endPoint x: 250, endPoint y: 515, distance: 5.1
click at [250, 515] on div at bounding box center [252, 513] width 20 height 20
click at [432, 33] on div "Companies People" at bounding box center [574, 41] width 704 height 21
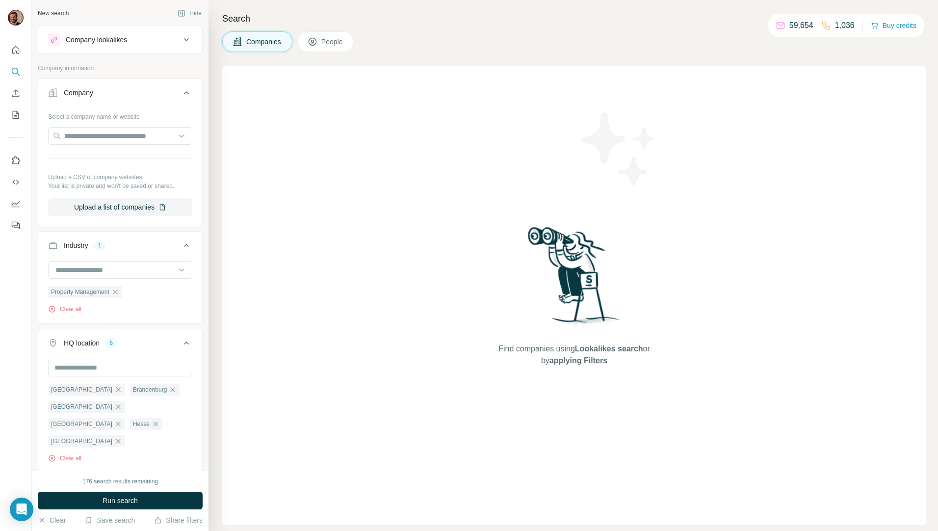
click at [241, 42] on icon at bounding box center [238, 42] width 10 height 10
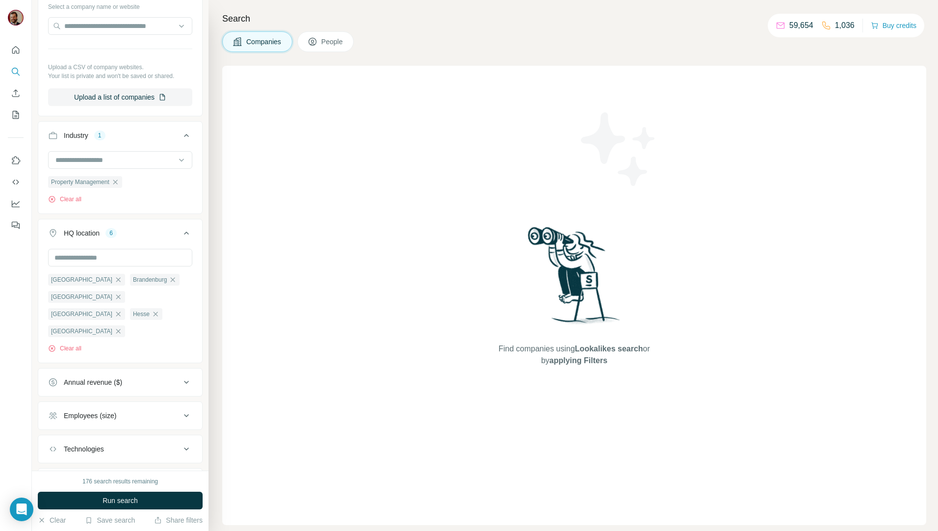
scroll to position [148, 0]
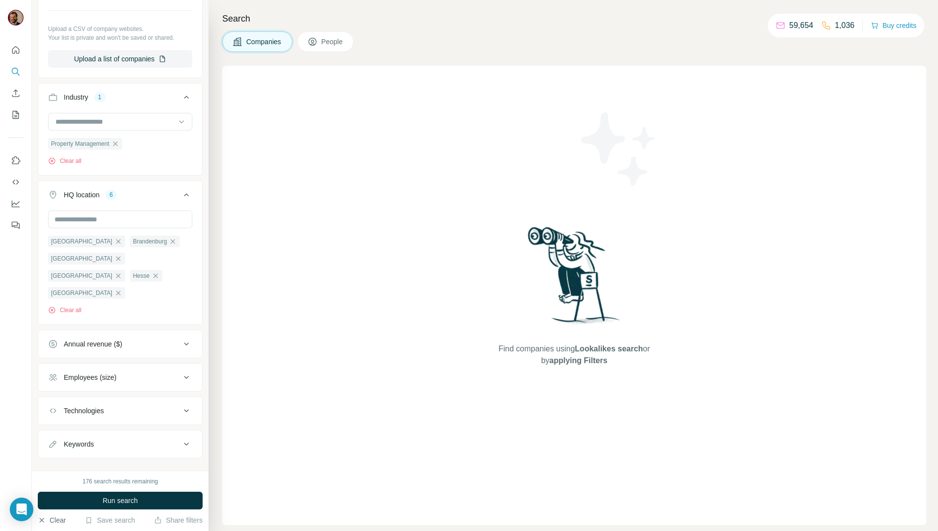
click at [40, 525] on button "Clear" at bounding box center [52, 520] width 28 height 10
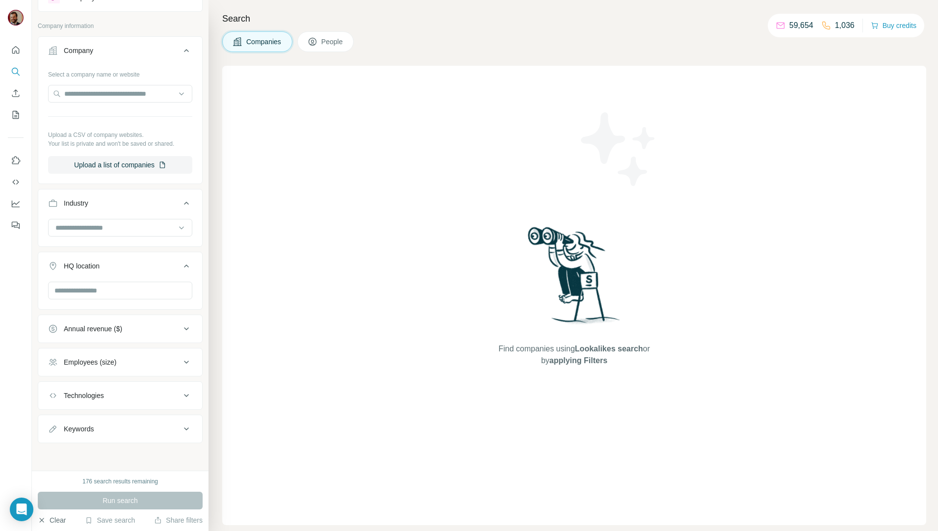
click at [40, 521] on icon "button" at bounding box center [42, 520] width 8 height 8
click at [38, 519] on icon "button" at bounding box center [42, 520] width 8 height 8
click at [42, 518] on icon "button" at bounding box center [42, 520] width 8 height 8
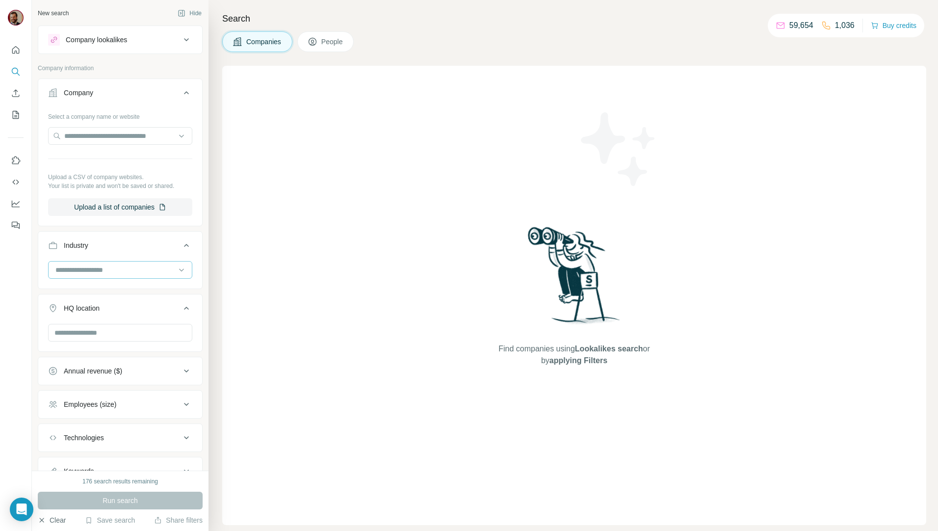
click at [87, 271] on input at bounding box center [114, 269] width 121 height 11
type input "********"
click at [120, 290] on p "Property Development" at bounding box center [90, 292] width 68 height 10
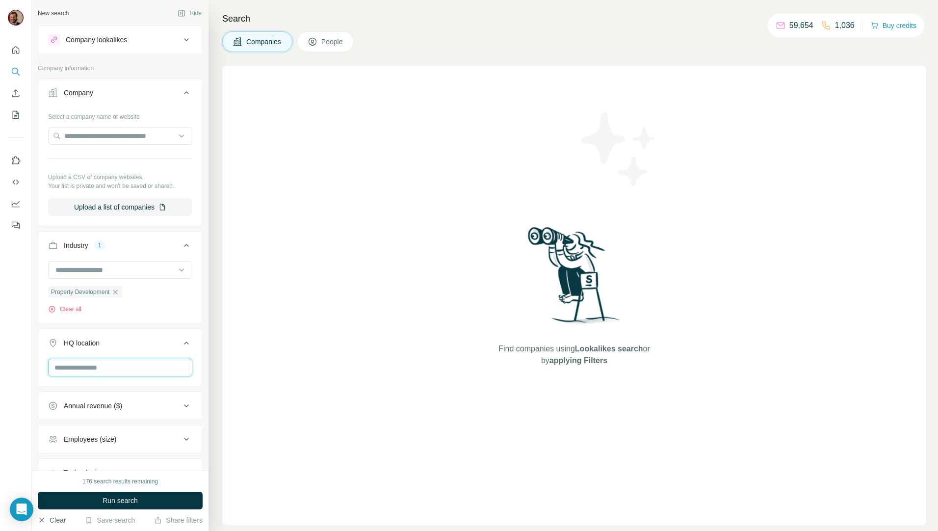
click at [119, 376] on input "text" at bounding box center [120, 368] width 144 height 18
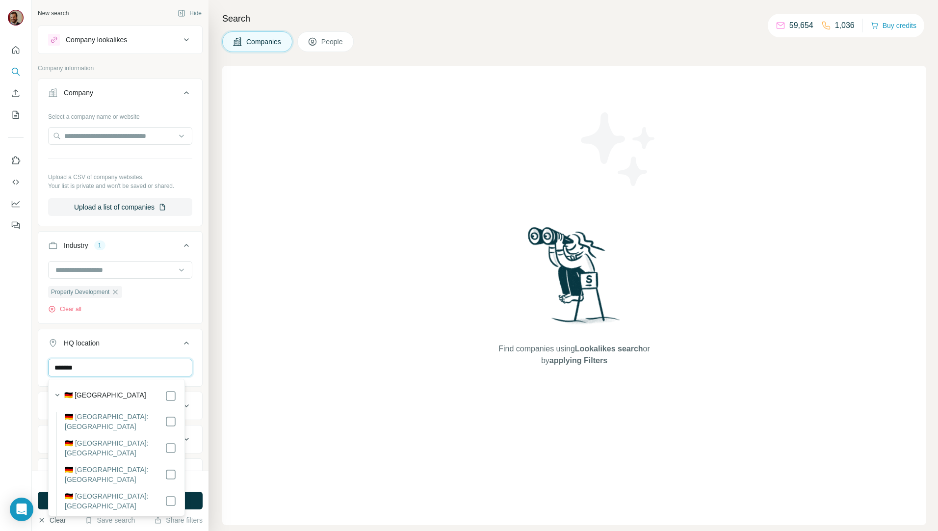
type input "*******"
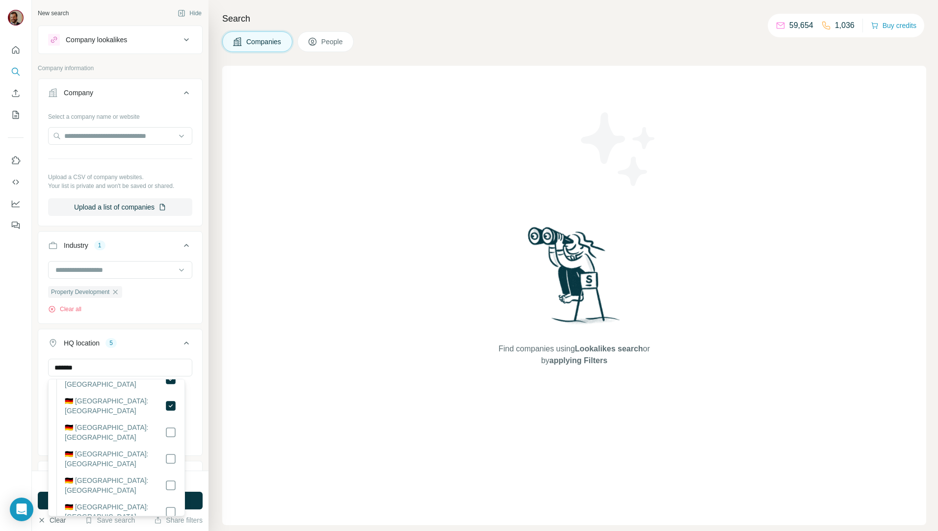
scroll to position [114, 0]
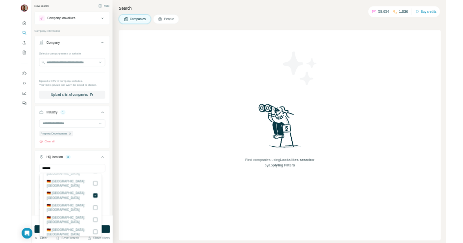
scroll to position [234, 0]
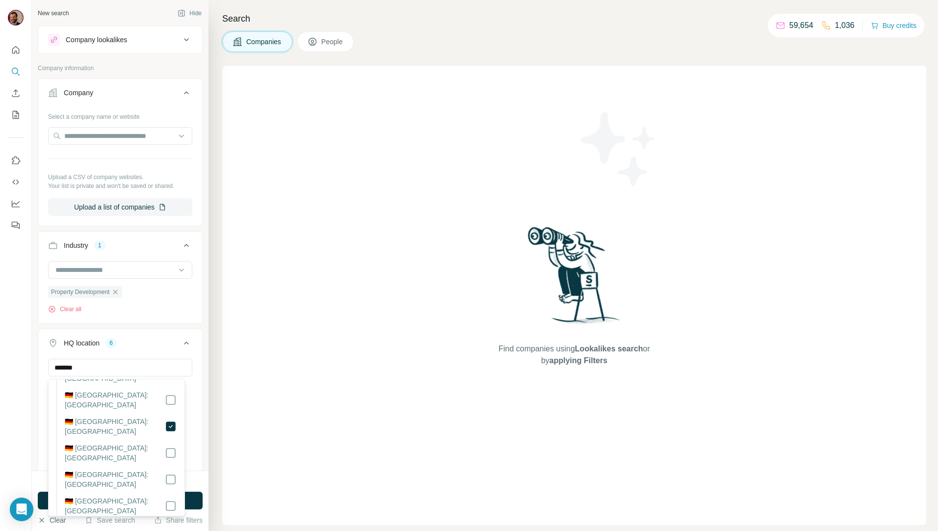
click at [237, 484] on div "Find companies using Lookalikes search or by applying Filters" at bounding box center [574, 295] width 704 height 459
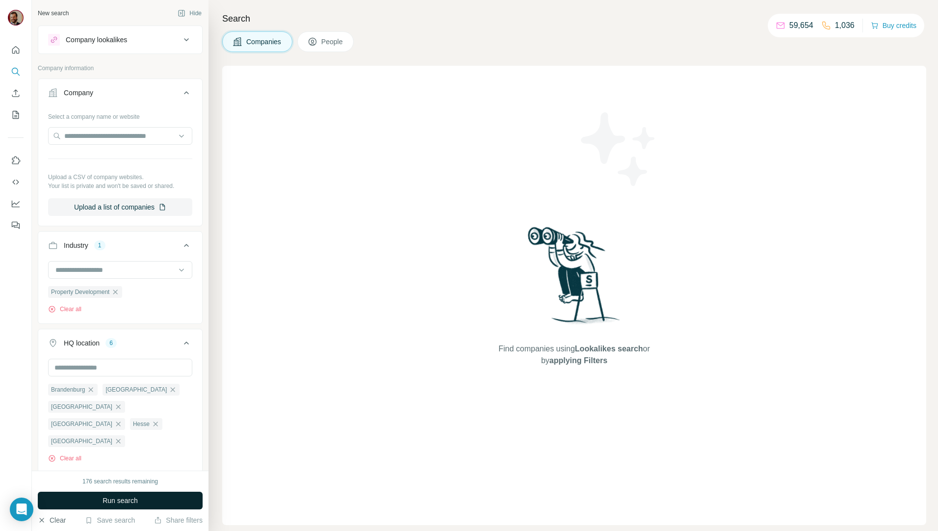
click at [146, 505] on button "Run search" at bounding box center [120, 501] width 165 height 18
